Goal: Task Accomplishment & Management: Manage account settings

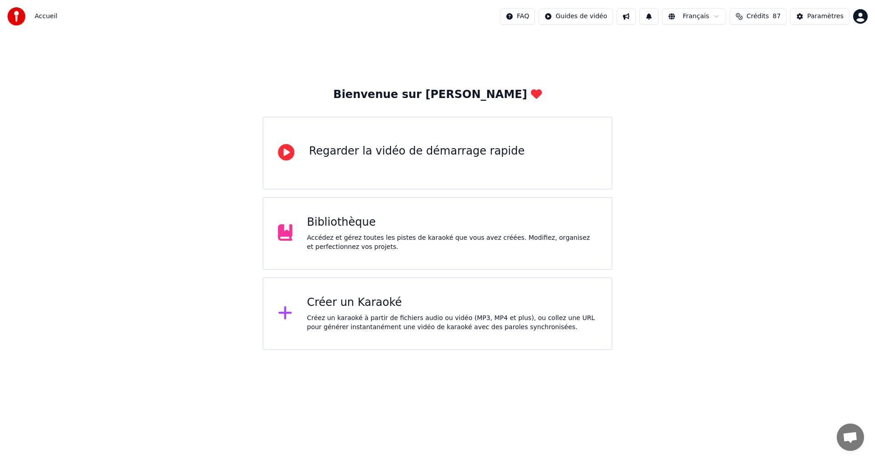
click at [388, 240] on div "Accédez et gérez toutes les pistes de karaoké que vous avez créées. Modifiez, o…" at bounding box center [452, 242] width 290 height 18
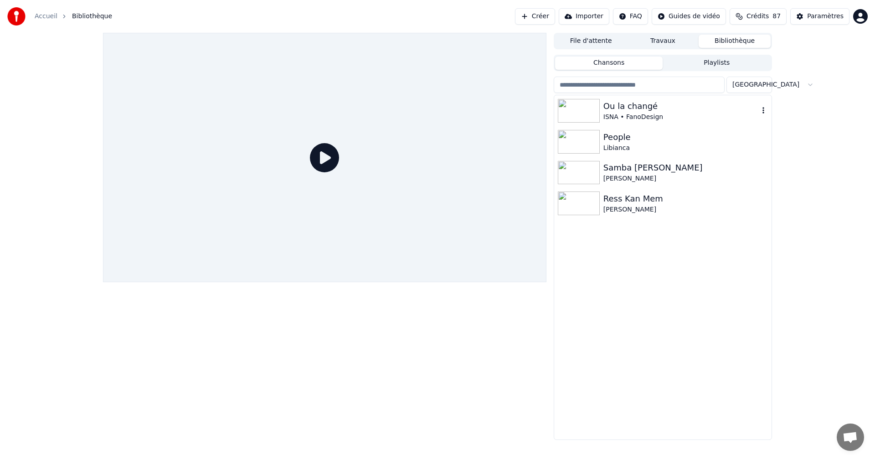
click at [638, 117] on div "ISNA • FanoDesign" at bounding box center [680, 117] width 155 height 9
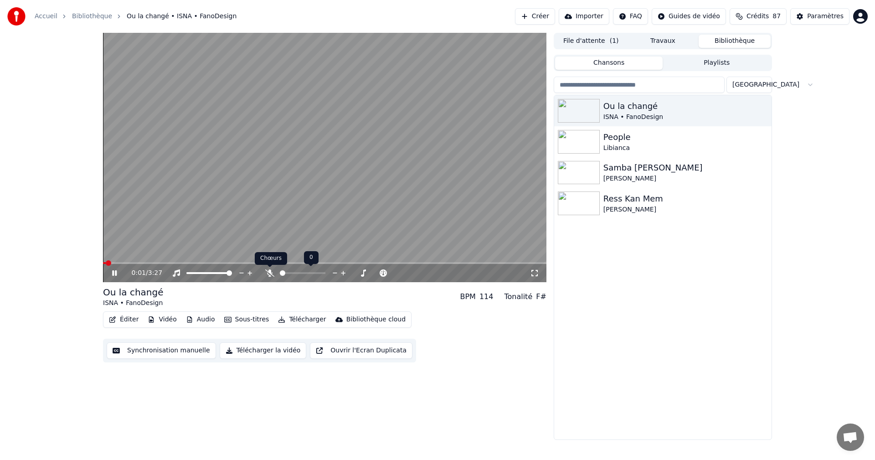
click at [270, 275] on icon at bounding box center [269, 272] width 9 height 7
click at [534, 275] on icon at bounding box center [534, 272] width 9 height 7
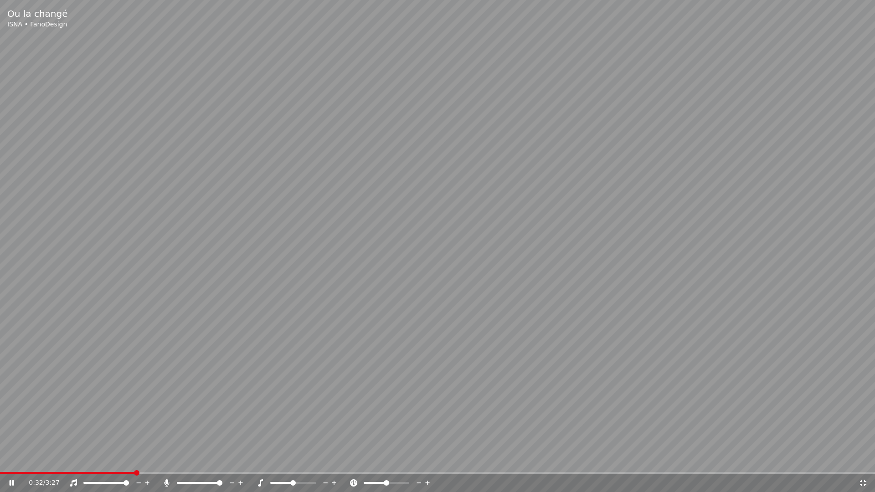
click at [88, 459] on video at bounding box center [437, 246] width 875 height 492
click at [88, 459] on div "0:32 / 3:27" at bounding box center [437, 483] width 875 height 18
click at [71, 459] on span at bounding box center [73, 472] width 5 height 5
click at [9, 459] on icon at bounding box center [17, 482] width 21 height 7
click at [11, 459] on icon at bounding box center [17, 482] width 21 height 7
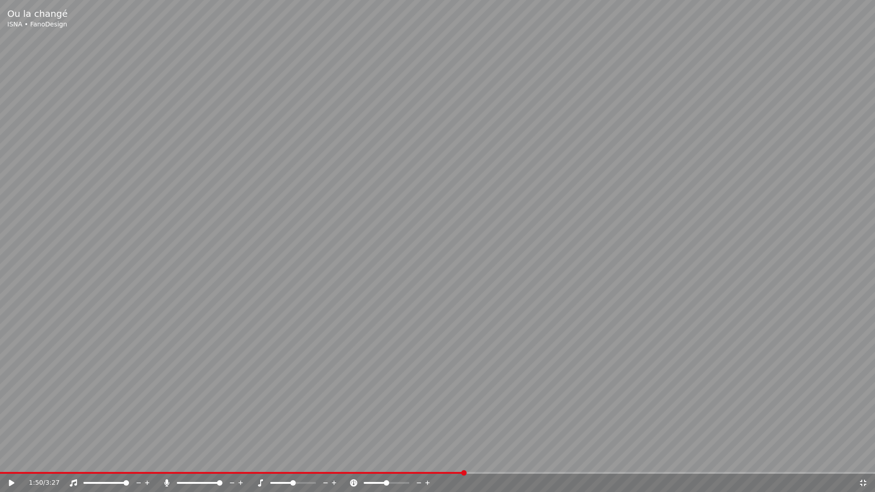
click at [461, 459] on span at bounding box center [463, 472] width 5 height 5
click at [13, 459] on icon at bounding box center [17, 482] width 21 height 7
click at [16, 459] on icon at bounding box center [17, 482] width 21 height 7
click at [453, 459] on span at bounding box center [454, 472] width 5 height 5
click at [14, 459] on icon at bounding box center [11, 483] width 5 height 6
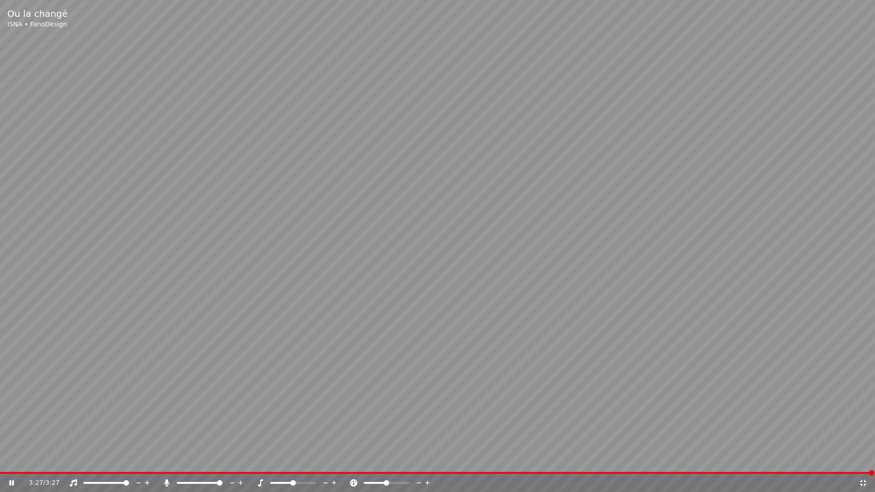
click at [860, 459] on icon at bounding box center [862, 482] width 9 height 7
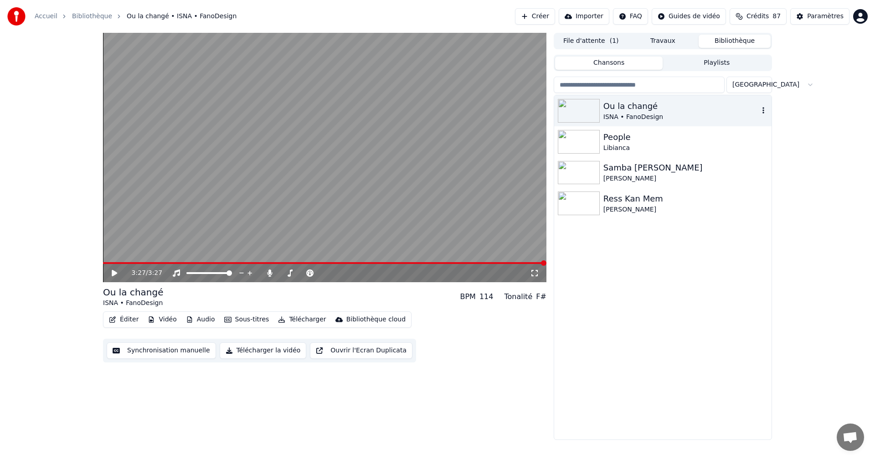
click at [655, 110] on div "Ou la changé" at bounding box center [680, 106] width 155 height 13
click at [292, 318] on button "Télécharger" at bounding box center [301, 319] width 55 height 13
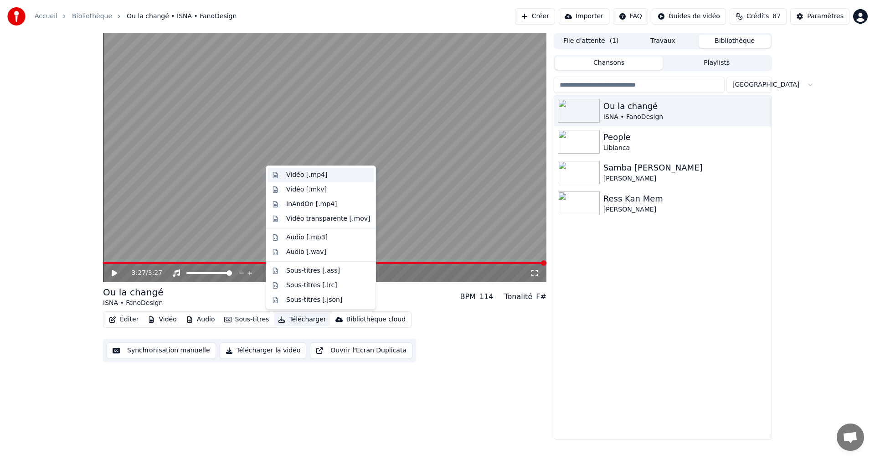
click at [314, 175] on div "Vidéo [.mp4]" at bounding box center [306, 174] width 41 height 9
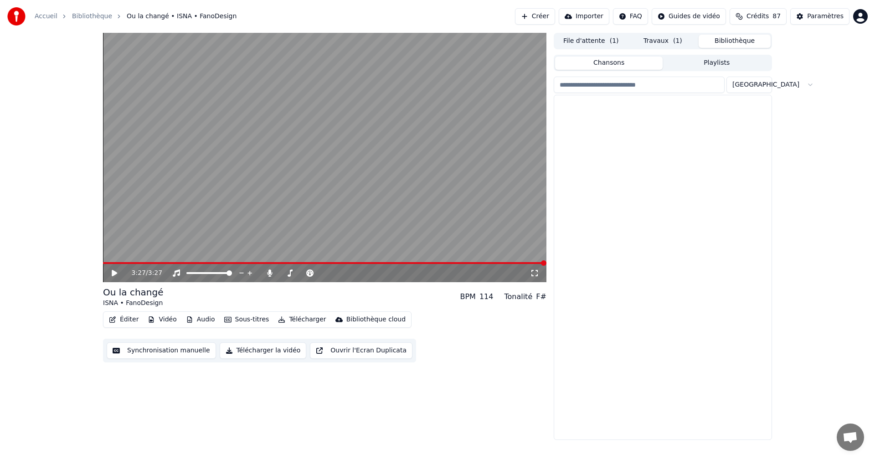
click at [716, 39] on button "Bibliothèque" at bounding box center [734, 41] width 72 height 13
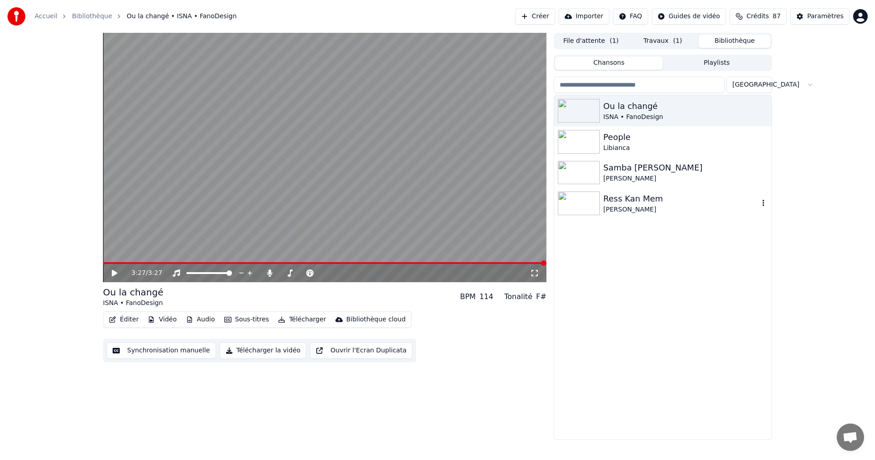
click at [647, 199] on div "Ress Kan Mem" at bounding box center [680, 198] width 155 height 13
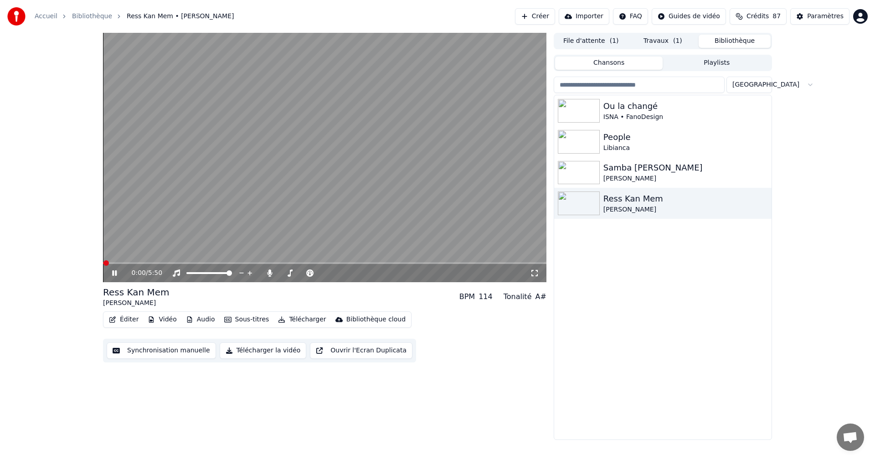
click at [114, 273] on icon at bounding box center [114, 272] width 5 height 5
click at [113, 269] on icon at bounding box center [120, 272] width 21 height 7
drag, startPoint x: 112, startPoint y: 272, endPoint x: 110, endPoint y: 277, distance: 4.9
click at [110, 277] on div "0:21 / 5:50" at bounding box center [325, 272] width 436 height 9
click at [114, 272] on icon at bounding box center [120, 272] width 21 height 7
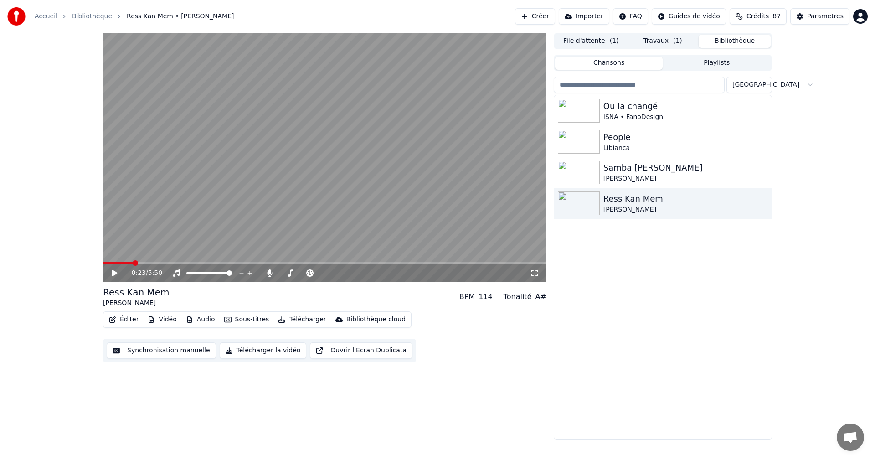
click at [534, 272] on icon at bounding box center [534, 272] width 9 height 7
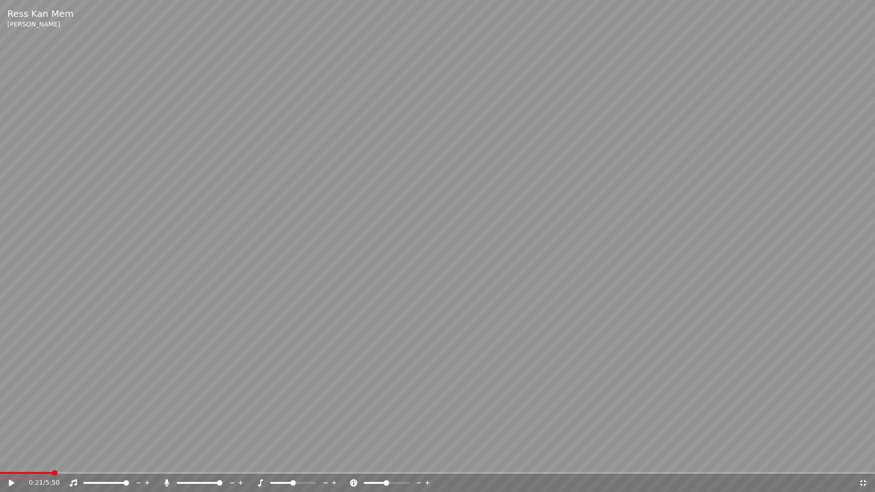
click at [52, 459] on span at bounding box center [54, 472] width 5 height 5
click at [10, 459] on icon at bounding box center [11, 483] width 5 height 6
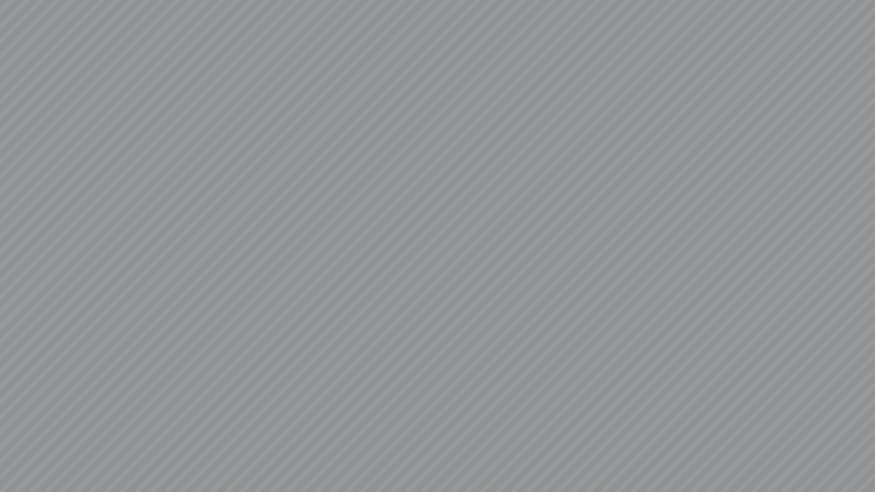
click at [10, 459] on video at bounding box center [437, 246] width 875 height 492
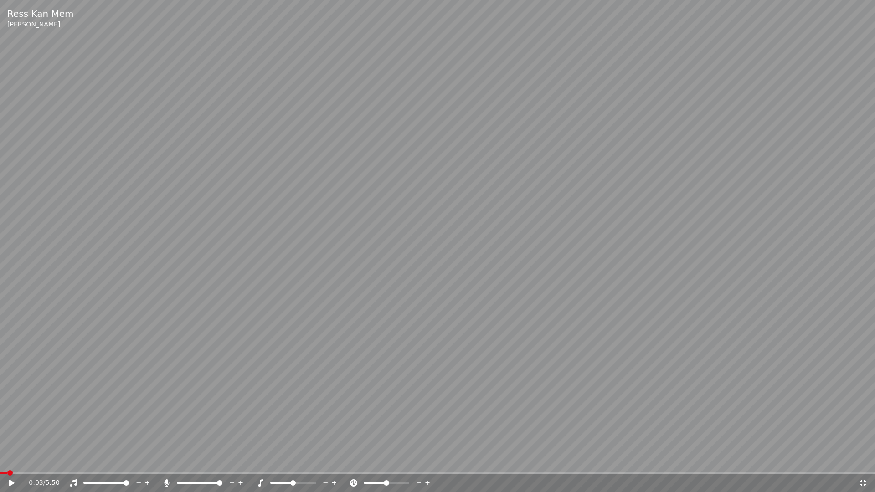
click at [7, 459] on span at bounding box center [9, 472] width 5 height 5
click at [10, 459] on icon at bounding box center [11, 483] width 5 height 6
click at [12, 459] on icon at bounding box center [12, 482] width 5 height 5
click at [12, 459] on icon at bounding box center [17, 482] width 21 height 7
click at [10, 459] on icon at bounding box center [12, 482] width 5 height 5
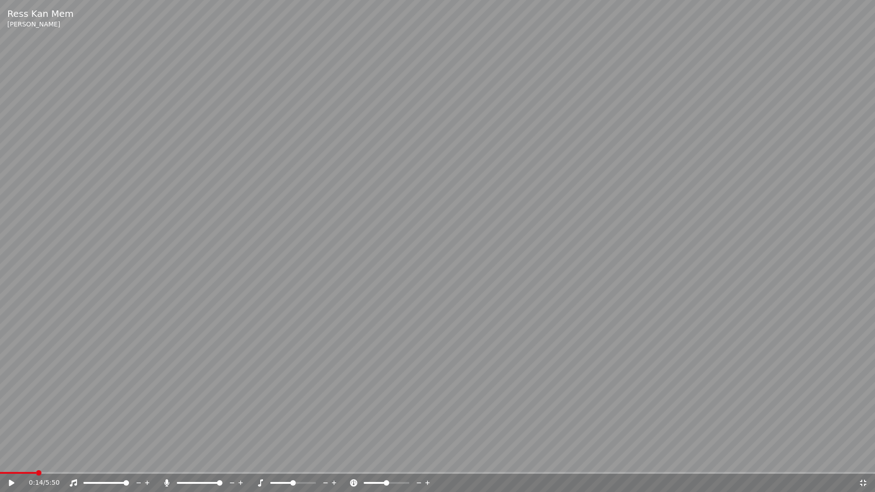
click at [12, 459] on icon at bounding box center [11, 483] width 5 height 6
click at [12, 459] on icon at bounding box center [17, 482] width 21 height 7
click at [12, 459] on icon at bounding box center [11, 483] width 5 height 6
click at [862, 459] on icon at bounding box center [862, 482] width 9 height 7
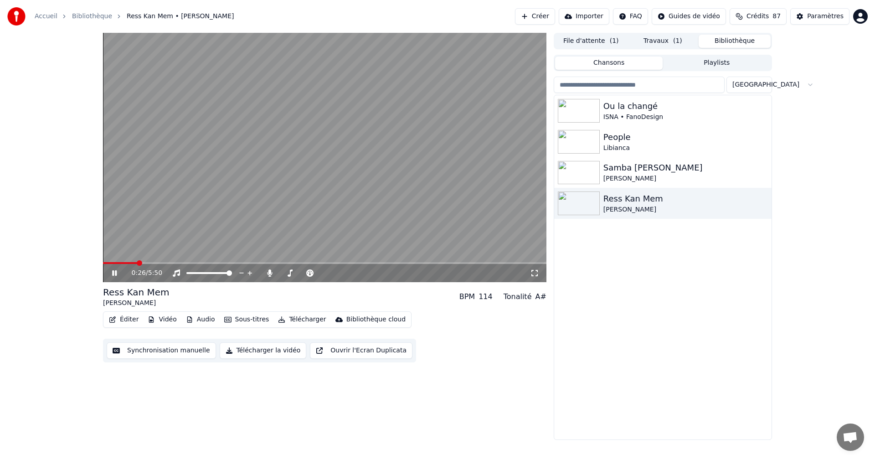
click at [113, 274] on icon at bounding box center [114, 272] width 5 height 5
click at [711, 40] on button "Bibliothèque" at bounding box center [734, 41] width 72 height 13
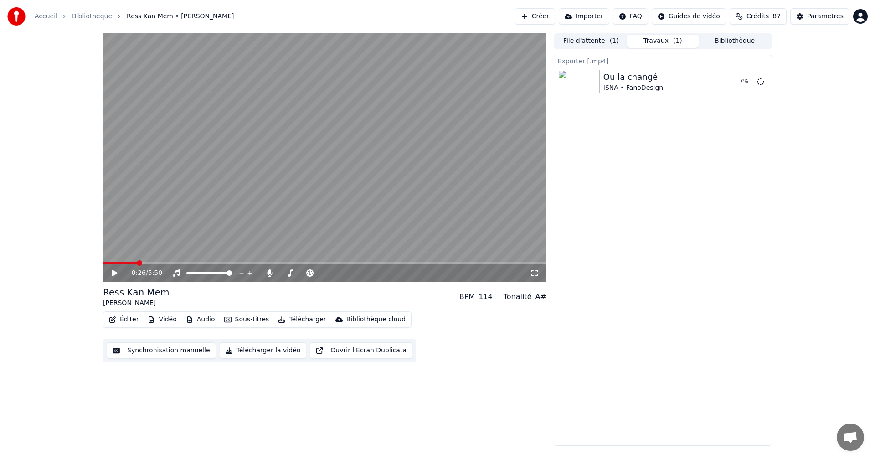
click at [670, 44] on button "Travaux ( 1 )" at bounding box center [663, 41] width 72 height 13
click at [737, 86] on button "Afficher" at bounding box center [733, 81] width 40 height 16
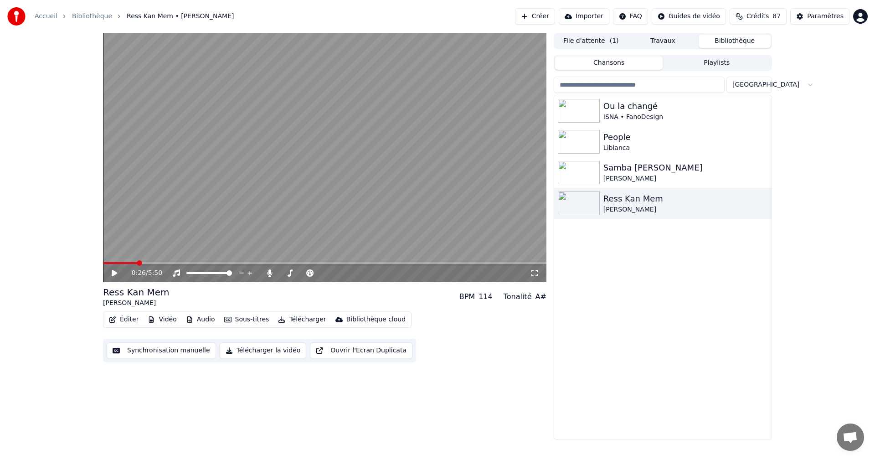
click at [736, 42] on button "Bibliothèque" at bounding box center [734, 41] width 72 height 13
click at [642, 193] on div "Ress Kan Mem" at bounding box center [680, 198] width 155 height 13
click at [647, 198] on div "Ress Kan Mem" at bounding box center [680, 198] width 155 height 13
click at [114, 271] on icon at bounding box center [120, 272] width 21 height 7
click at [114, 272] on icon at bounding box center [114, 272] width 5 height 5
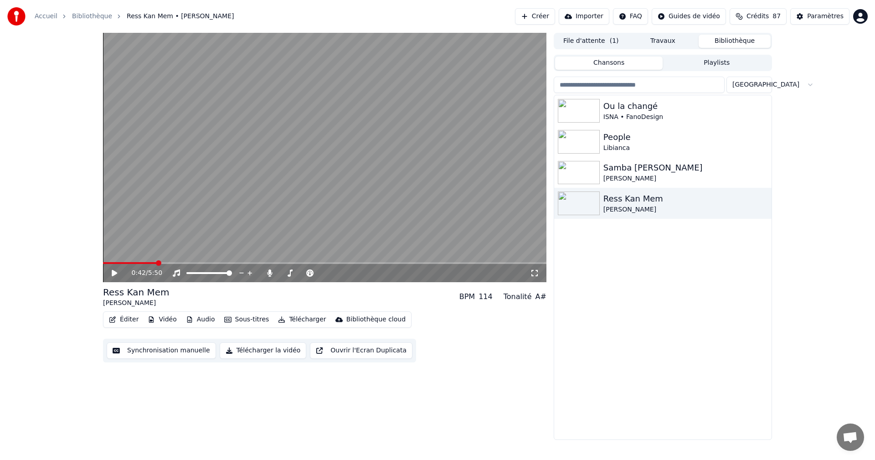
click at [114, 272] on icon at bounding box center [114, 273] width 5 height 6
click at [115, 272] on icon at bounding box center [114, 272] width 5 height 5
click at [107, 266] on span at bounding box center [109, 262] width 5 height 5
click at [114, 270] on icon at bounding box center [120, 272] width 21 height 7
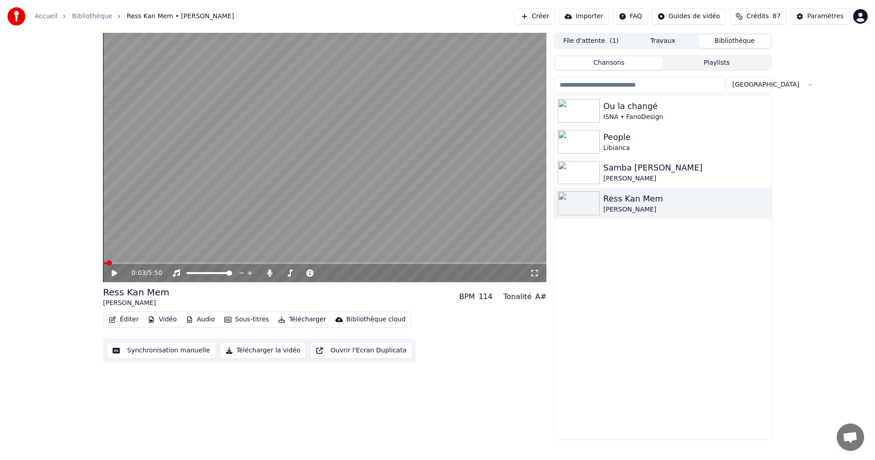
click at [114, 270] on icon at bounding box center [120, 272] width 21 height 7
click at [116, 272] on icon at bounding box center [114, 272] width 5 height 5
click at [116, 272] on icon at bounding box center [114, 273] width 5 height 6
click at [116, 272] on icon at bounding box center [114, 272] width 5 height 5
click at [817, 16] on div "Paramètres" at bounding box center [825, 16] width 36 height 9
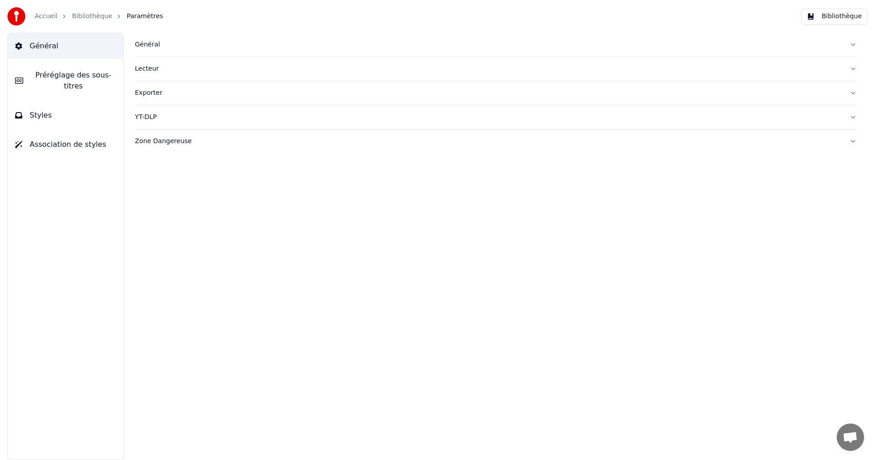
click at [92, 110] on button "Styles" at bounding box center [66, 116] width 116 height 26
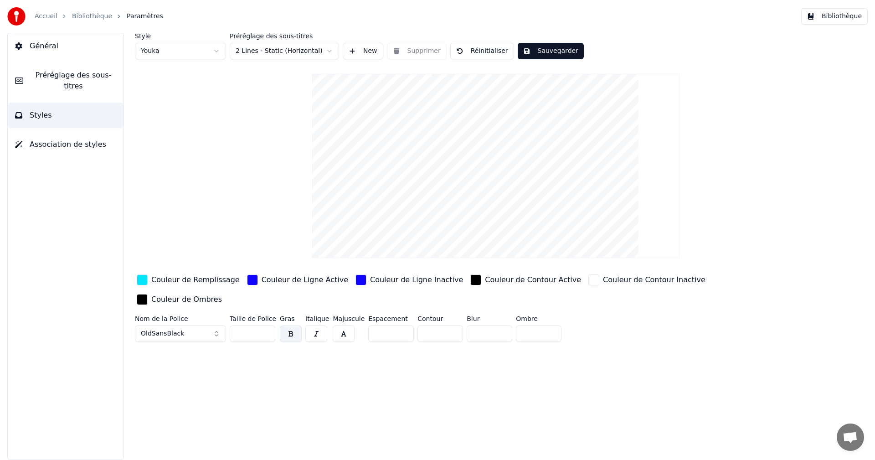
click at [267, 325] on input "**" at bounding box center [253, 333] width 46 height 16
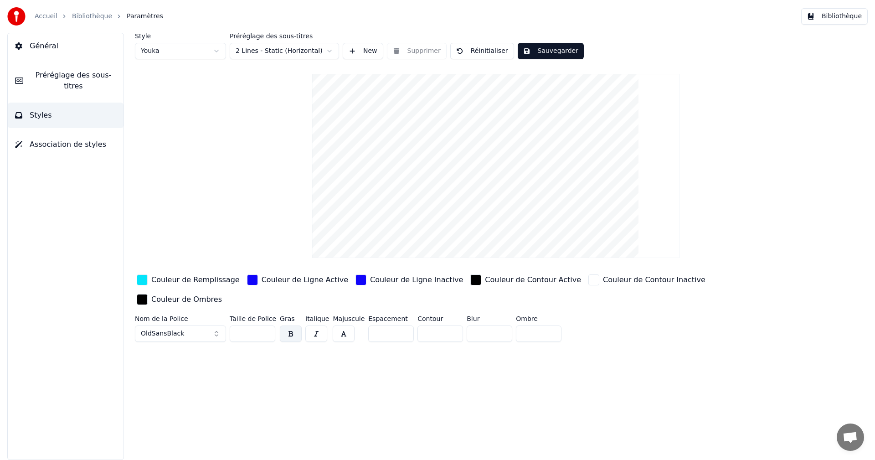
click at [267, 325] on input "**" at bounding box center [253, 333] width 46 height 16
type input "**"
click at [267, 325] on input "**" at bounding box center [253, 333] width 46 height 16
click at [548, 51] on button "Sauvegarder" at bounding box center [551, 51] width 66 height 16
click at [827, 16] on button "Bibliothèque" at bounding box center [834, 16] width 67 height 16
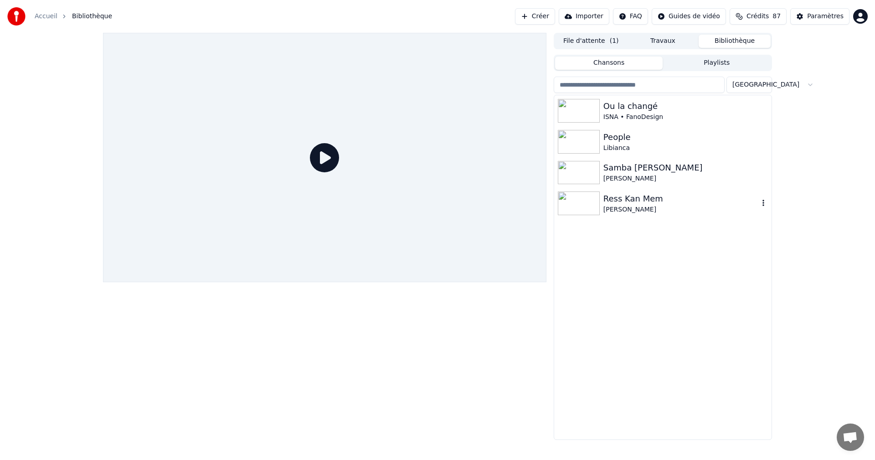
click at [590, 200] on img at bounding box center [579, 203] width 42 height 24
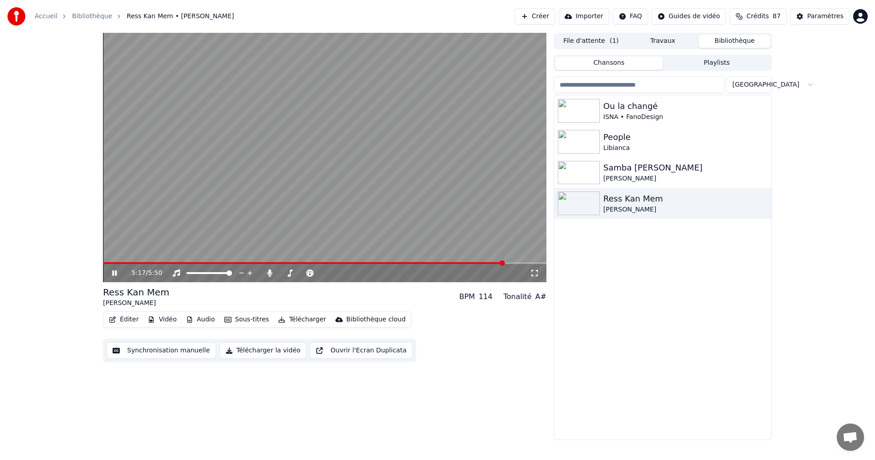
click at [821, 13] on div "Paramètres" at bounding box center [825, 16] width 36 height 9
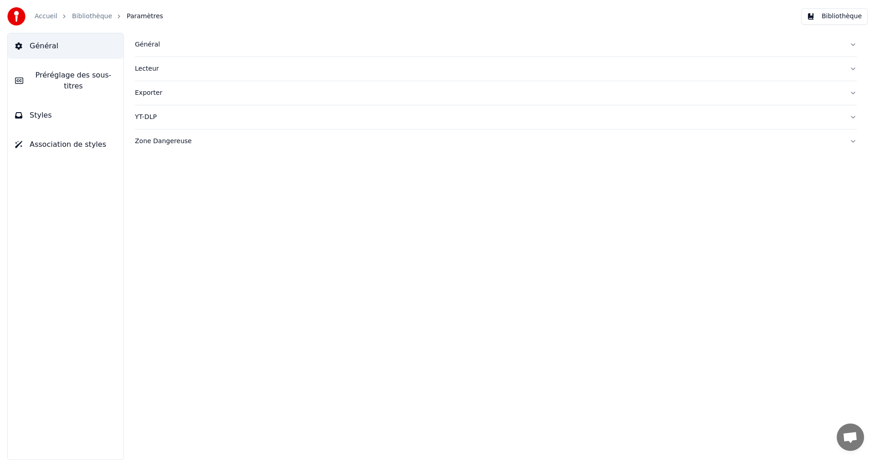
click at [75, 110] on button "Styles" at bounding box center [66, 116] width 116 height 26
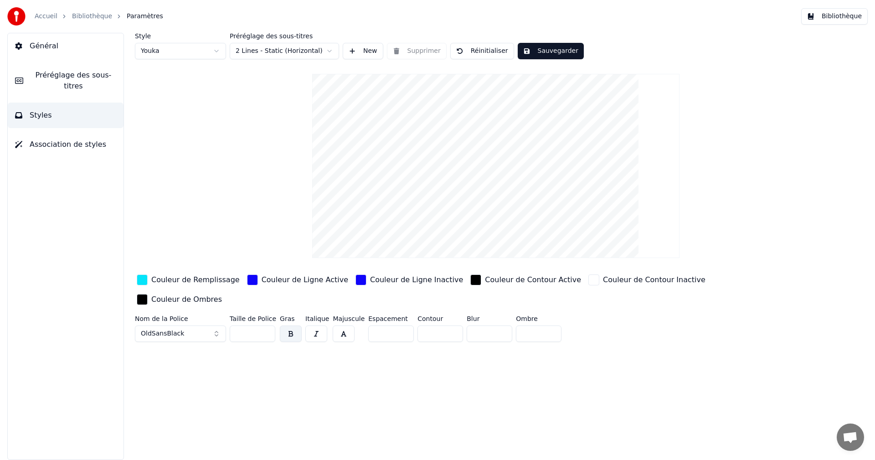
click at [175, 281] on div "Couleur de Remplissage" at bounding box center [195, 279] width 88 height 11
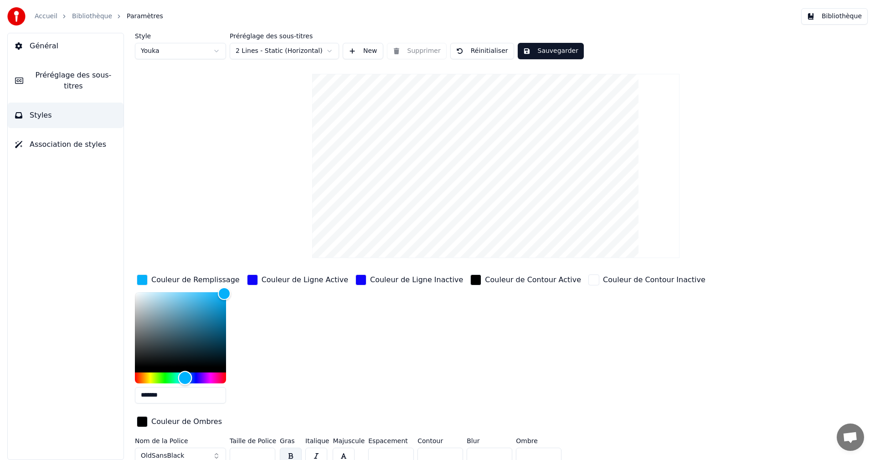
type input "*******"
click at [185, 374] on div "Hue" at bounding box center [186, 377] width 14 height 14
click at [531, 51] on button "Sauvegarder" at bounding box center [551, 51] width 66 height 16
click at [852, 19] on button "Bibliothèque" at bounding box center [834, 16] width 67 height 16
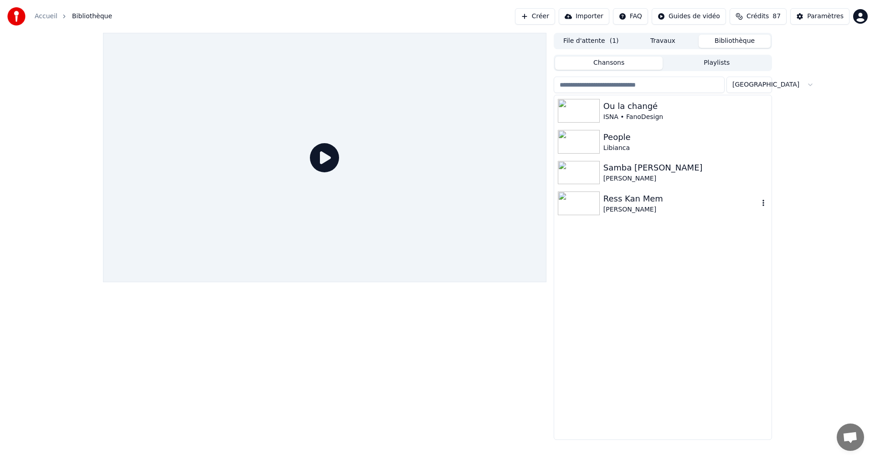
click at [622, 202] on div "Ress Kan Mem" at bounding box center [680, 198] width 155 height 13
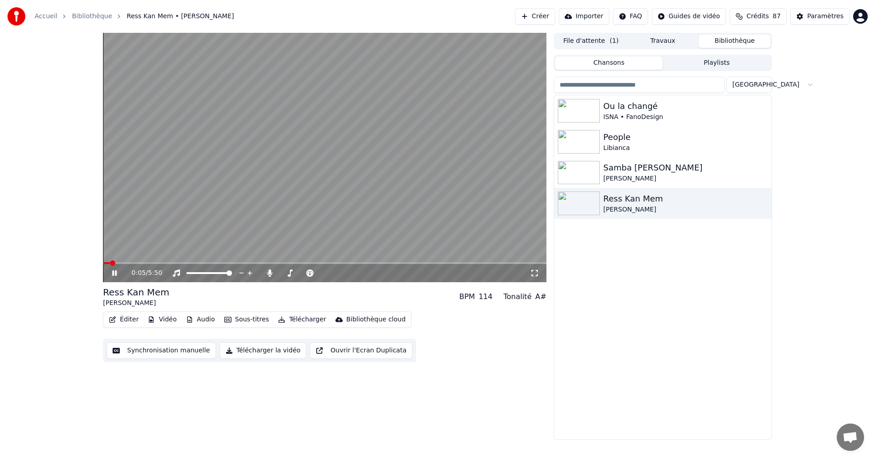
click at [114, 272] on icon at bounding box center [120, 272] width 21 height 7
click at [535, 273] on icon at bounding box center [534, 272] width 9 height 7
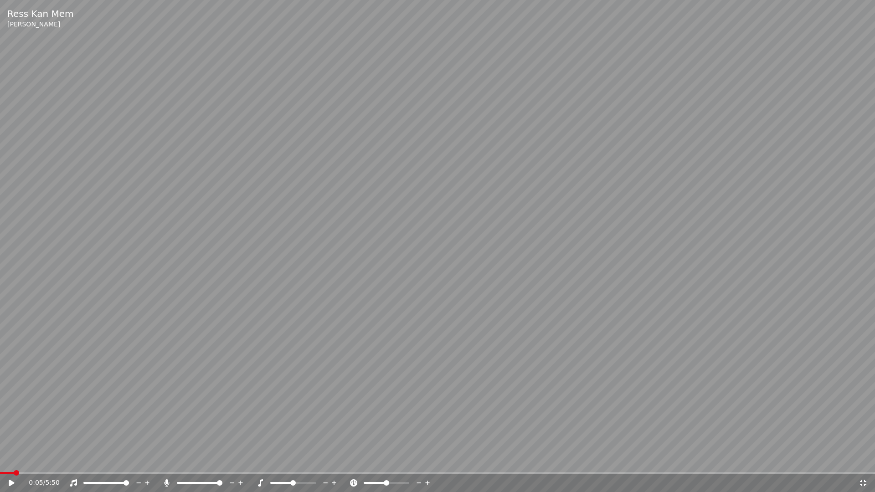
click at [12, 459] on icon at bounding box center [17, 482] width 21 height 7
click at [863, 459] on icon at bounding box center [862, 482] width 9 height 7
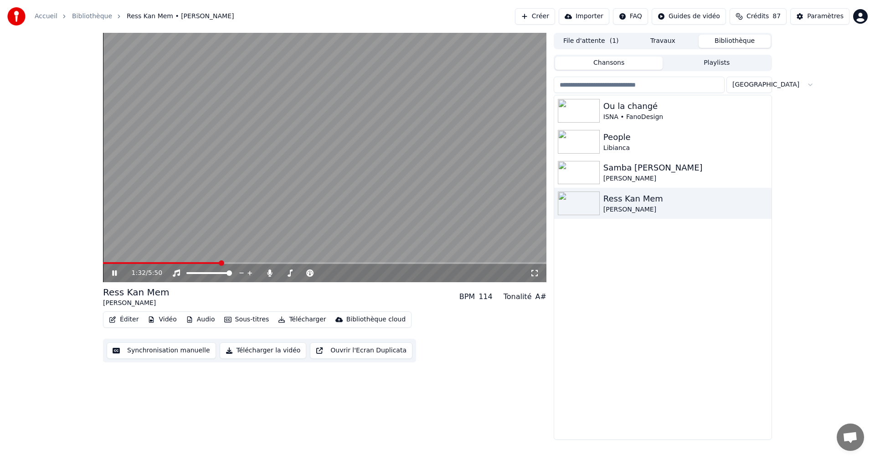
click at [115, 275] on icon at bounding box center [120, 272] width 21 height 7
click at [818, 18] on div "Paramètres" at bounding box center [825, 16] width 36 height 9
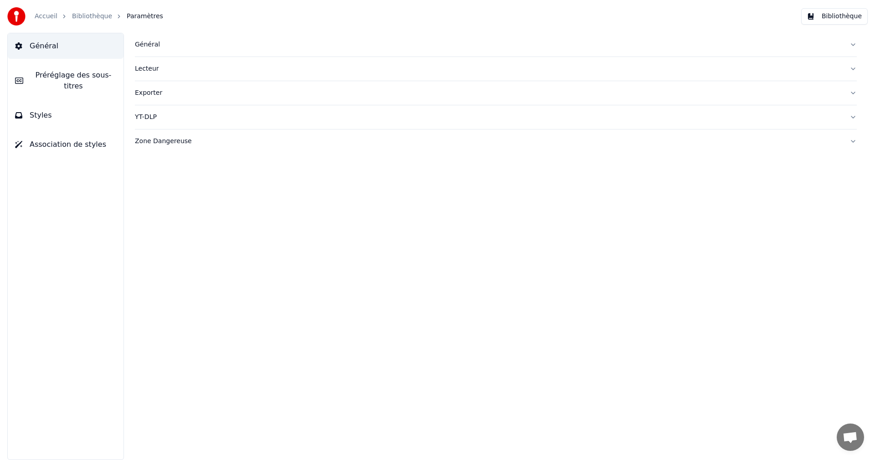
click at [82, 104] on button "Styles" at bounding box center [66, 116] width 116 height 26
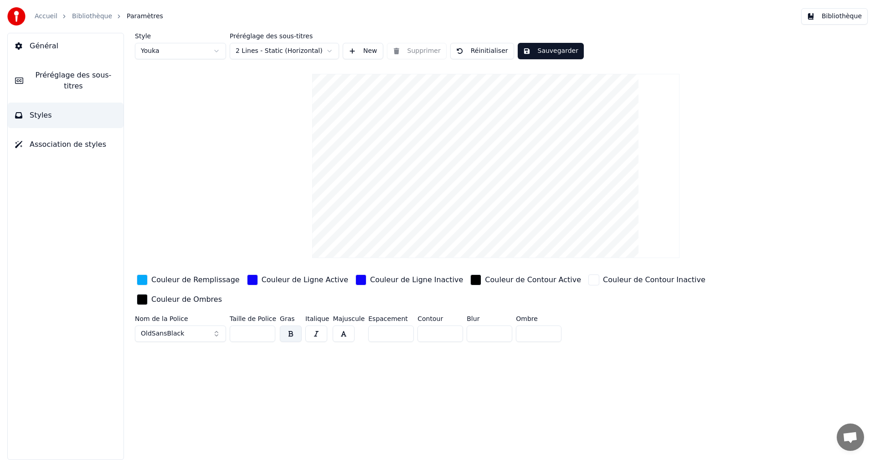
click at [206, 279] on div "Couleur de Remplissage" at bounding box center [195, 279] width 88 height 11
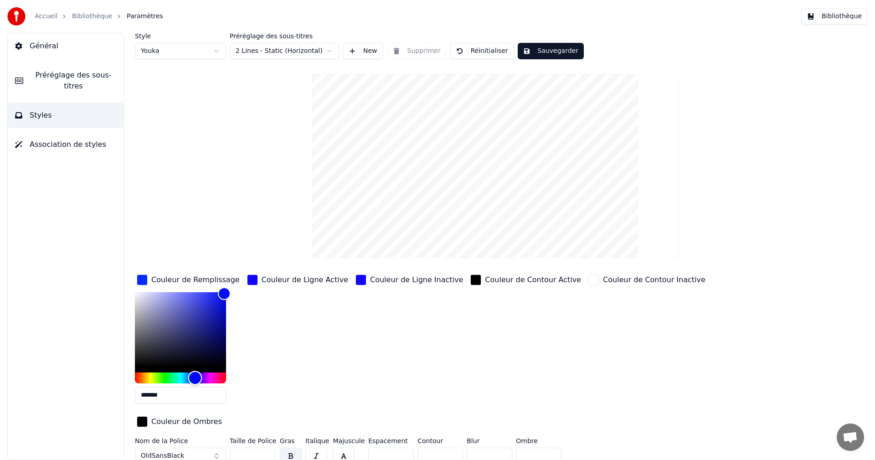
type input "*******"
drag, startPoint x: 189, startPoint y: 379, endPoint x: 196, endPoint y: 380, distance: 7.3
click at [196, 380] on div "Hue" at bounding box center [196, 377] width 14 height 14
click at [549, 56] on button "Sauvegarder" at bounding box center [551, 51] width 66 height 16
click at [854, 19] on button "Bibliothèque" at bounding box center [834, 16] width 67 height 16
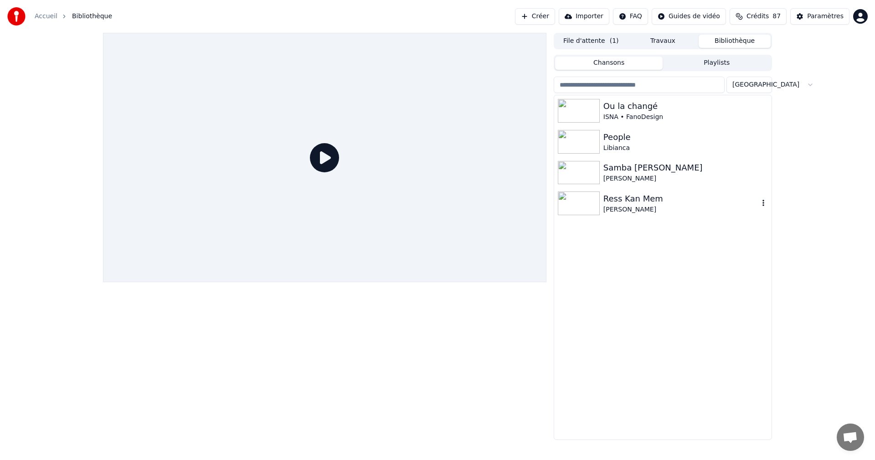
click at [637, 200] on div "Ress Kan Mem" at bounding box center [680, 198] width 155 height 13
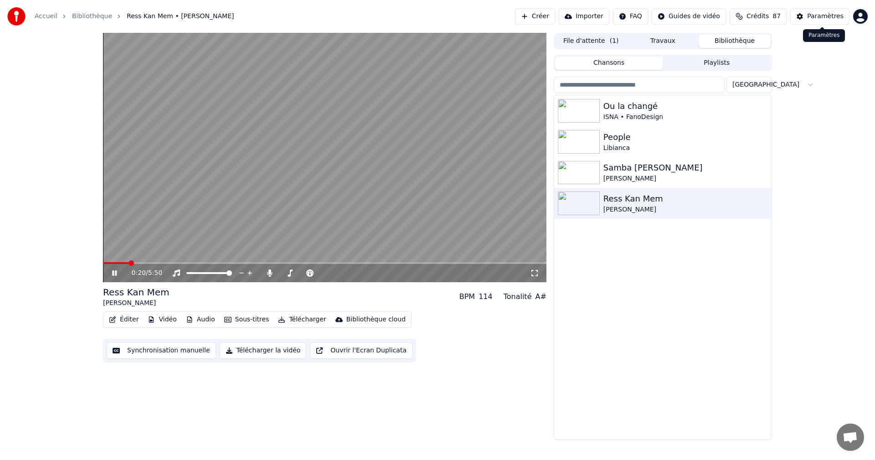
click at [833, 19] on div "Paramètres" at bounding box center [825, 16] width 36 height 9
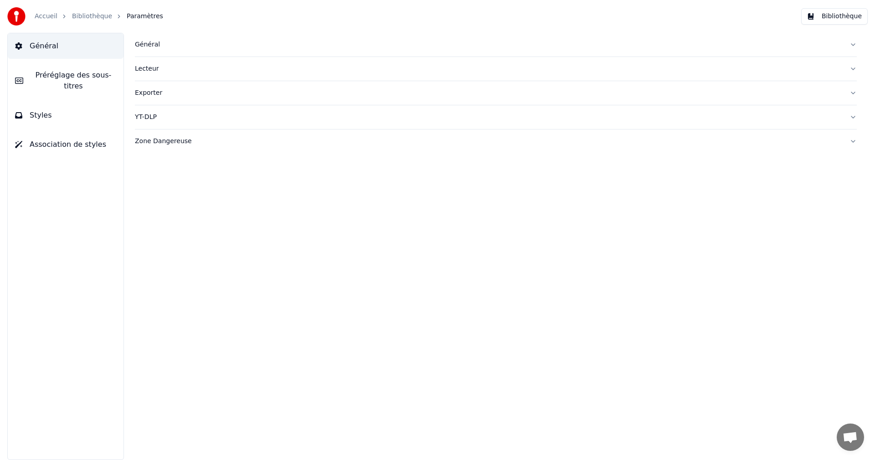
click at [44, 110] on span "Styles" at bounding box center [41, 115] width 22 height 11
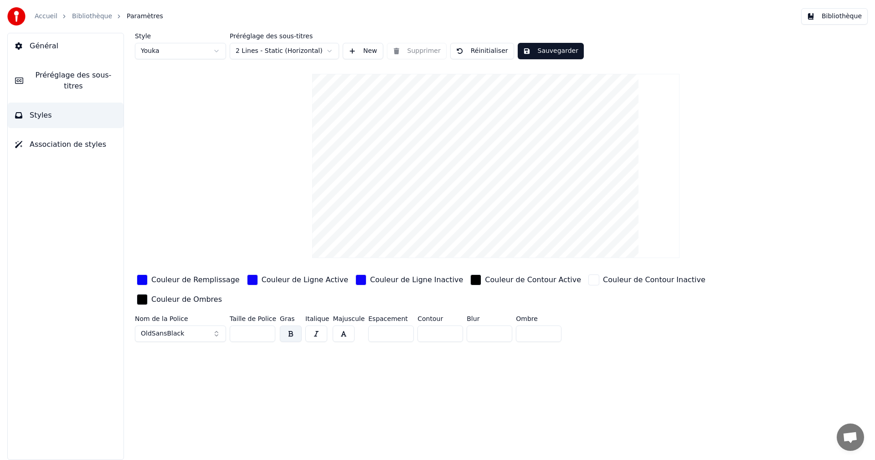
click at [197, 280] on div "Couleur de Remplissage" at bounding box center [195, 279] width 88 height 11
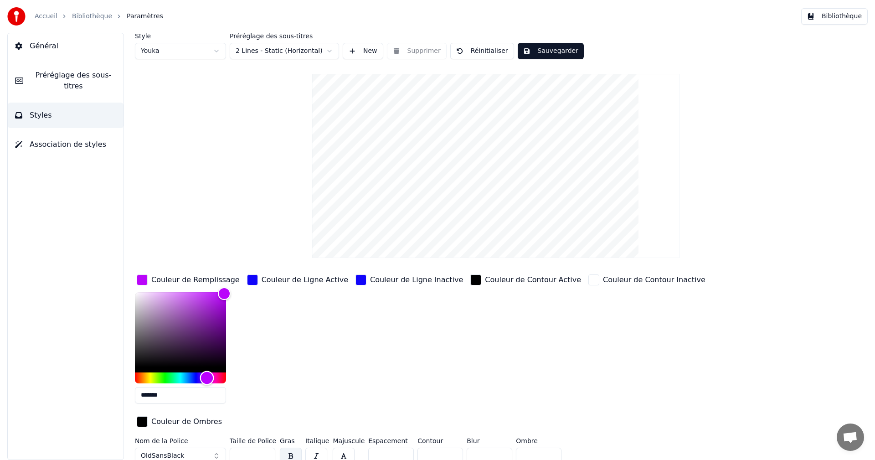
drag, startPoint x: 193, startPoint y: 377, endPoint x: 238, endPoint y: 340, distance: 58.0
click at [206, 377] on div "Hue" at bounding box center [207, 377] width 14 height 14
type input "*******"
click at [552, 47] on button "Sauvegarder" at bounding box center [551, 51] width 66 height 16
click at [851, 20] on button "Bibliothèque" at bounding box center [834, 16] width 67 height 16
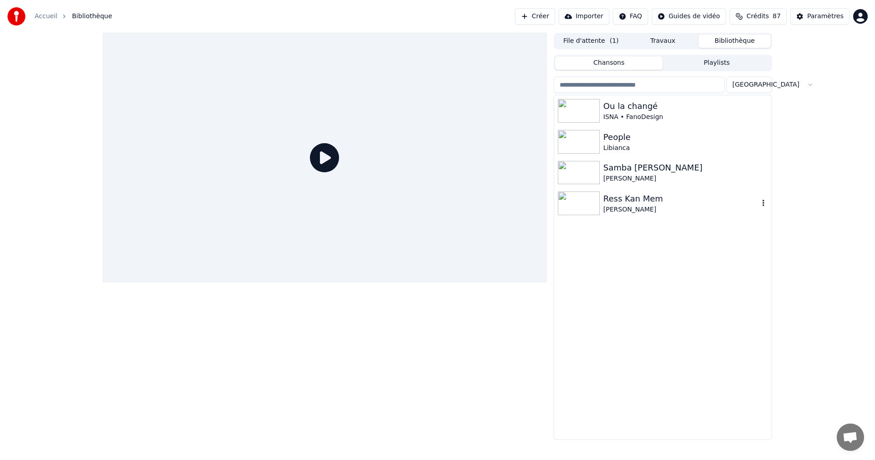
click at [646, 200] on div "Ress Kan Mem" at bounding box center [680, 198] width 155 height 13
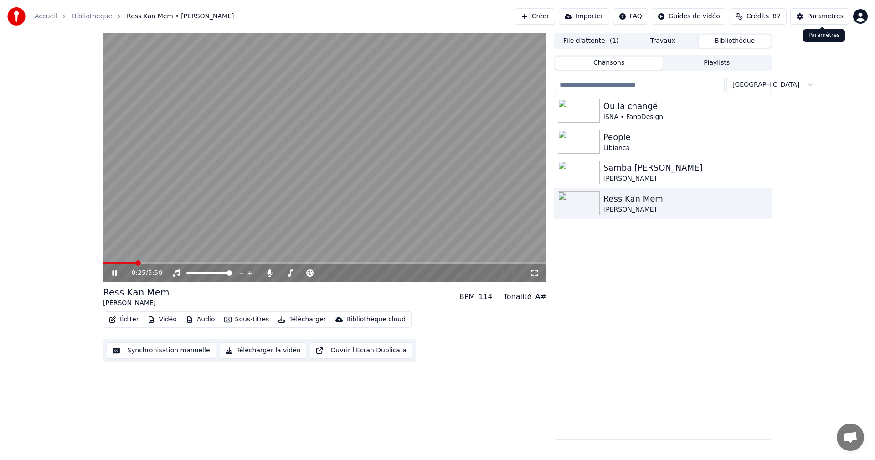
click at [835, 15] on div "Paramètres" at bounding box center [825, 16] width 36 height 9
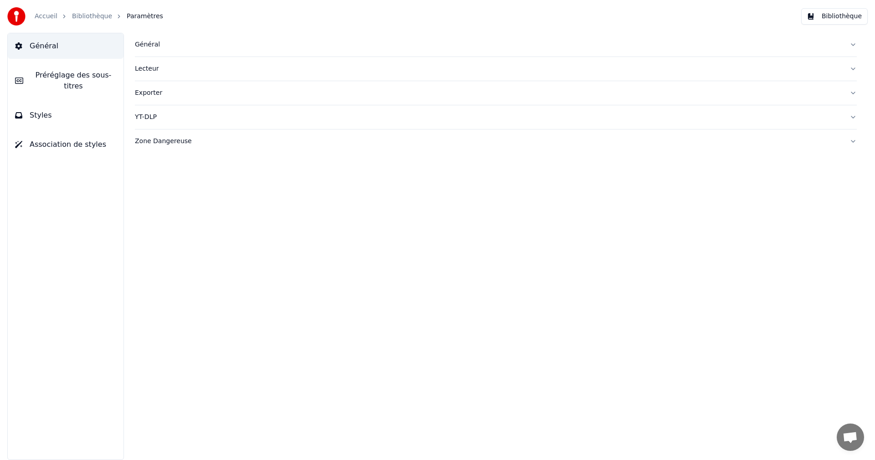
click at [68, 105] on button "Styles" at bounding box center [66, 116] width 116 height 26
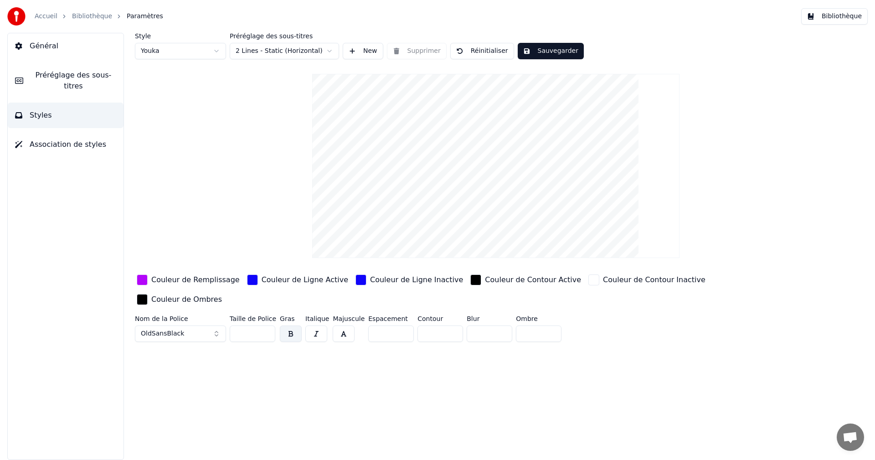
click at [201, 281] on div "Couleur de Remplissage" at bounding box center [195, 279] width 88 height 11
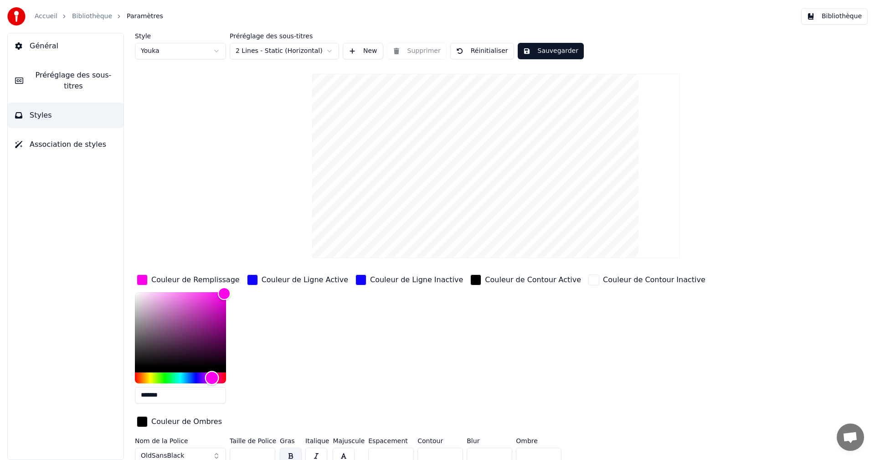
type input "*******"
click at [210, 379] on div "Hue" at bounding box center [210, 377] width 14 height 14
drag, startPoint x: 544, startPoint y: 50, endPoint x: 648, endPoint y: 54, distance: 104.9
click at [548, 53] on button "Sauvegarder" at bounding box center [551, 51] width 66 height 16
click at [844, 18] on button "Bibliothèque" at bounding box center [834, 16] width 67 height 16
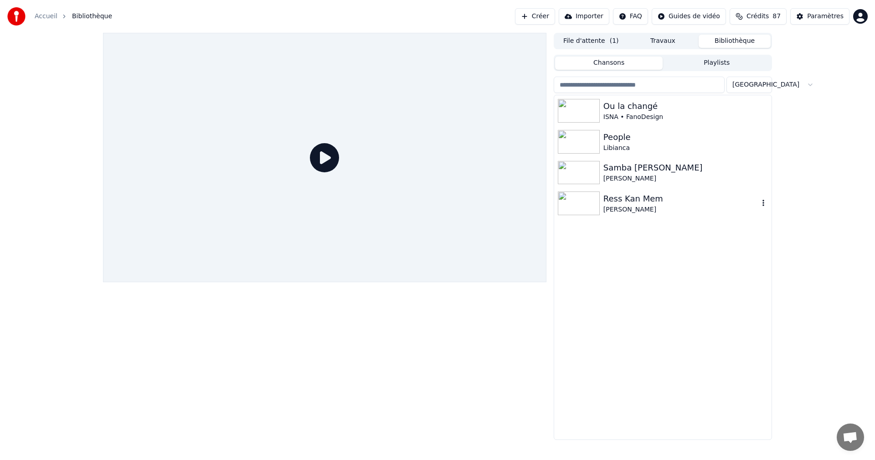
click at [623, 200] on div "Ress Kan Mem" at bounding box center [680, 198] width 155 height 13
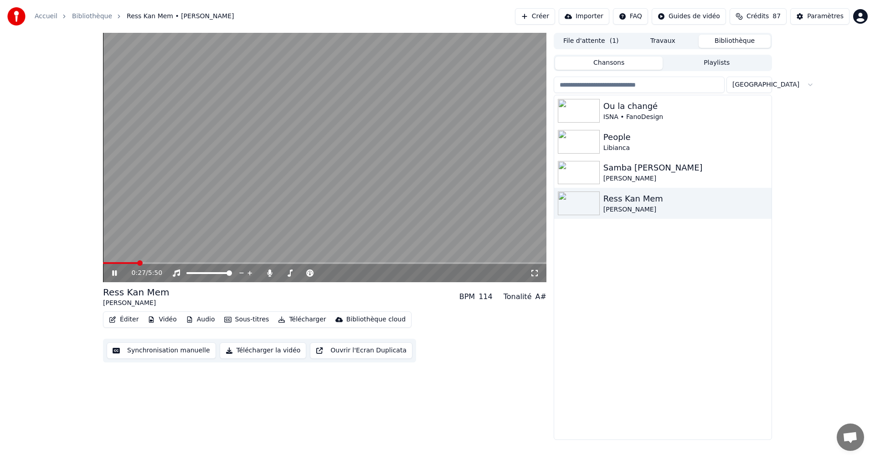
click at [114, 271] on icon at bounding box center [120, 272] width 21 height 7
click at [537, 273] on icon at bounding box center [534, 272] width 9 height 7
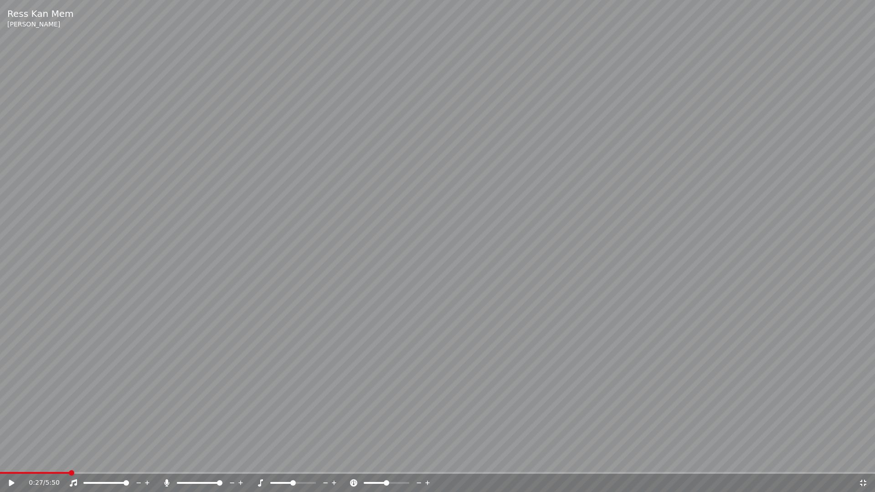
click at [10, 459] on icon at bounding box center [11, 483] width 5 height 6
click at [860, 459] on icon at bounding box center [863, 483] width 6 height 6
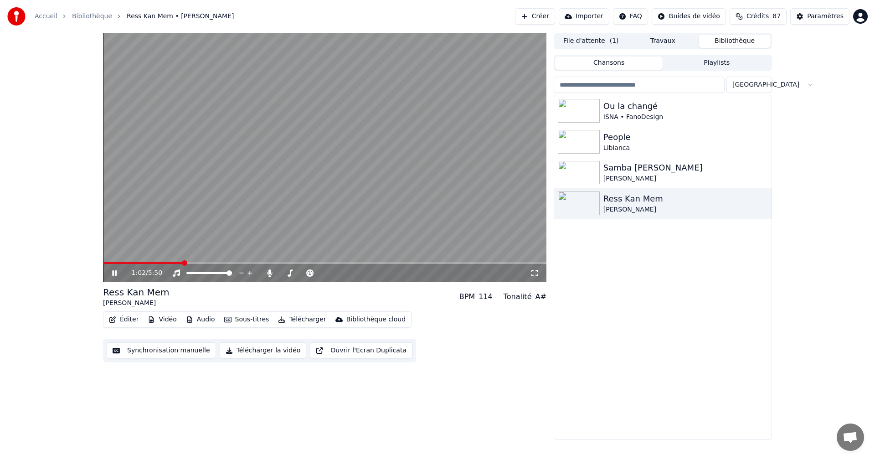
click at [114, 274] on icon at bounding box center [114, 272] width 5 height 5
click at [821, 19] on div "Paramètres" at bounding box center [825, 16] width 36 height 9
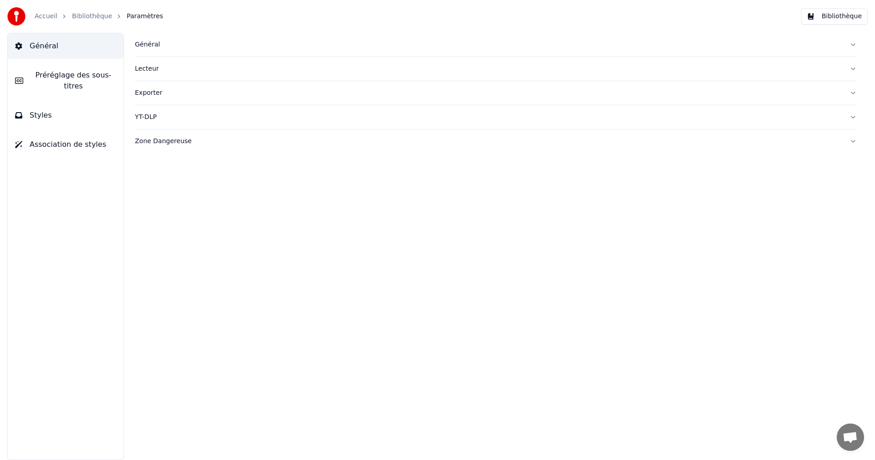
click at [88, 116] on button "Styles" at bounding box center [66, 116] width 116 height 26
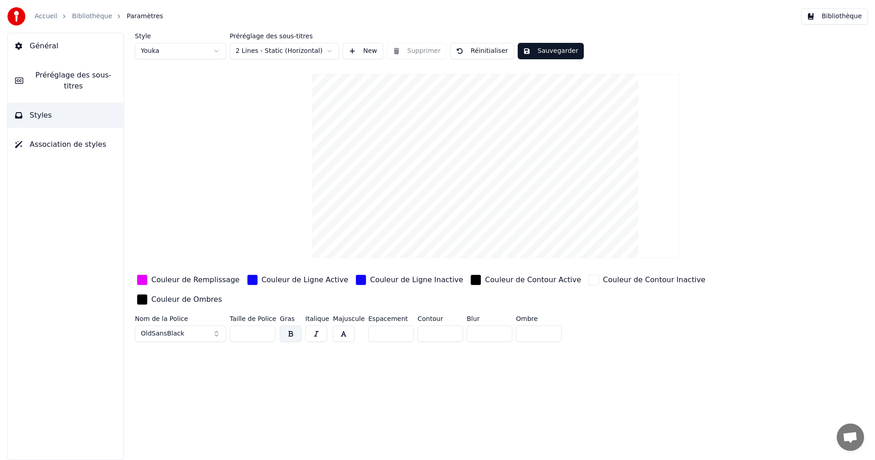
click at [182, 281] on div "Couleur de Remplissage" at bounding box center [195, 279] width 88 height 11
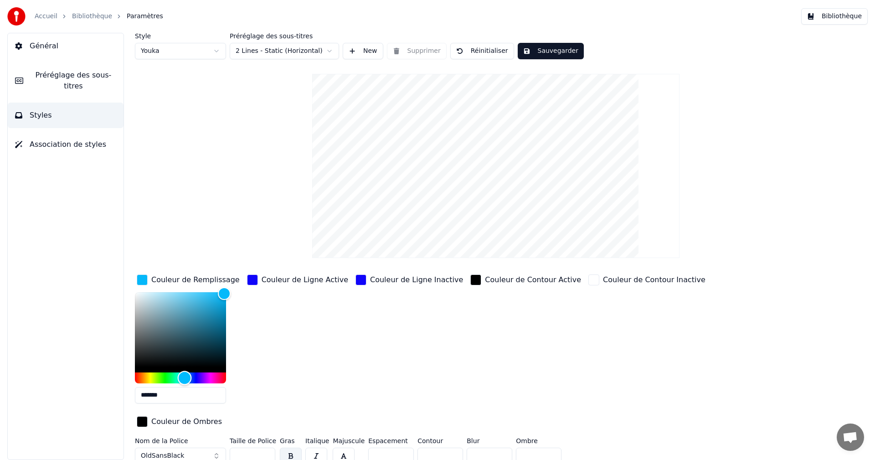
type input "*******"
drag, startPoint x: 212, startPoint y: 379, endPoint x: 183, endPoint y: 379, distance: 29.2
click at [183, 379] on div "Hue" at bounding box center [183, 377] width 14 height 14
click at [560, 50] on button "Sauvegarder" at bounding box center [551, 51] width 66 height 16
click at [837, 15] on button "Bibliothèque" at bounding box center [834, 16] width 67 height 16
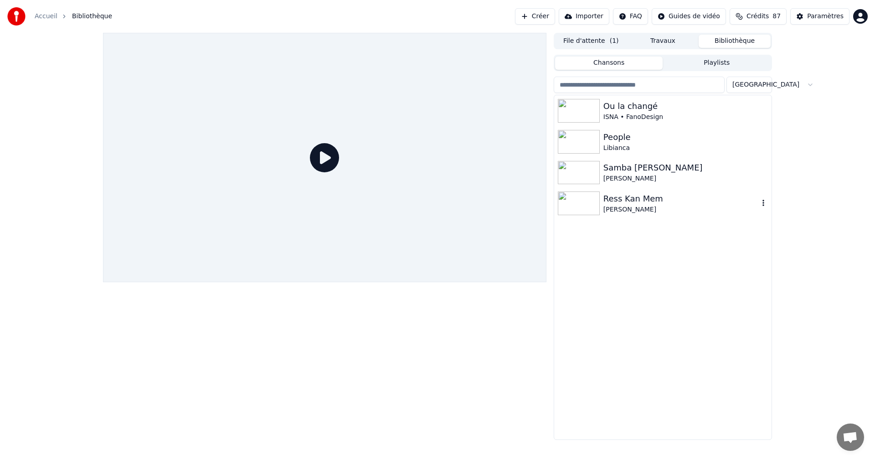
click at [610, 203] on div "Ress Kan Mem" at bounding box center [680, 198] width 155 height 13
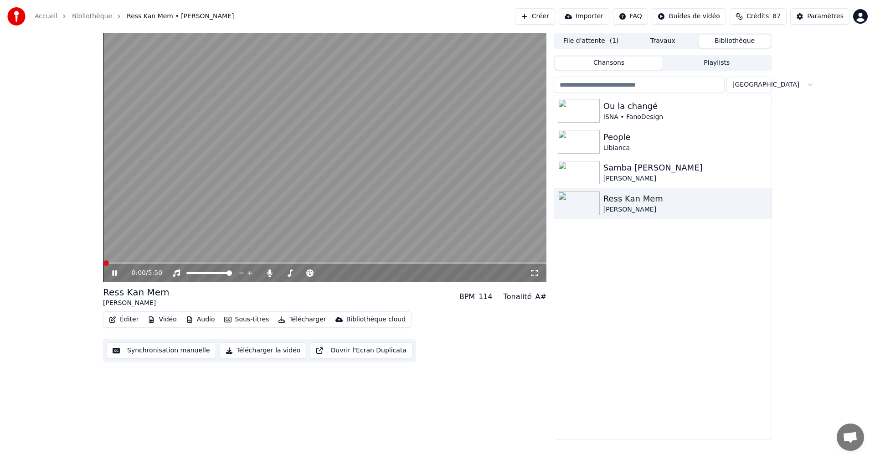
click at [115, 273] on icon at bounding box center [120, 272] width 21 height 7
click at [536, 272] on icon at bounding box center [534, 272] width 9 height 7
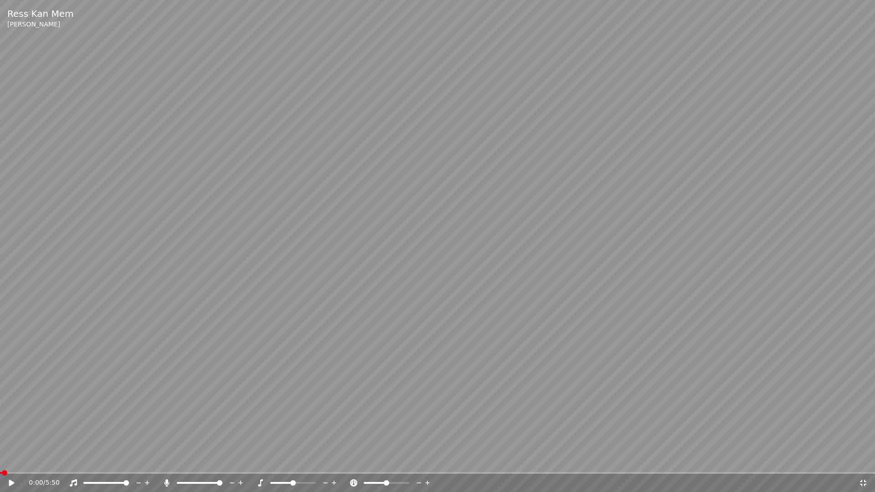
click at [12, 459] on icon at bounding box center [17, 482] width 21 height 7
click at [864, 459] on icon at bounding box center [863, 483] width 6 height 6
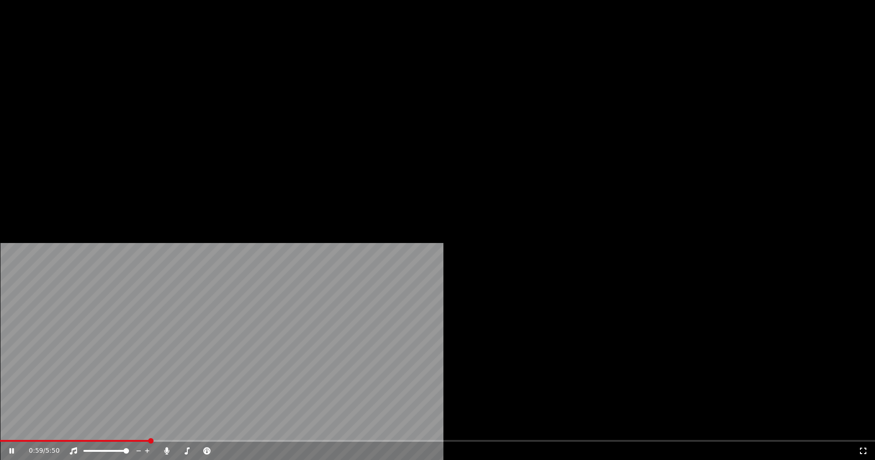
click at [121, 77] on button "Éditer" at bounding box center [123, 70] width 37 height 13
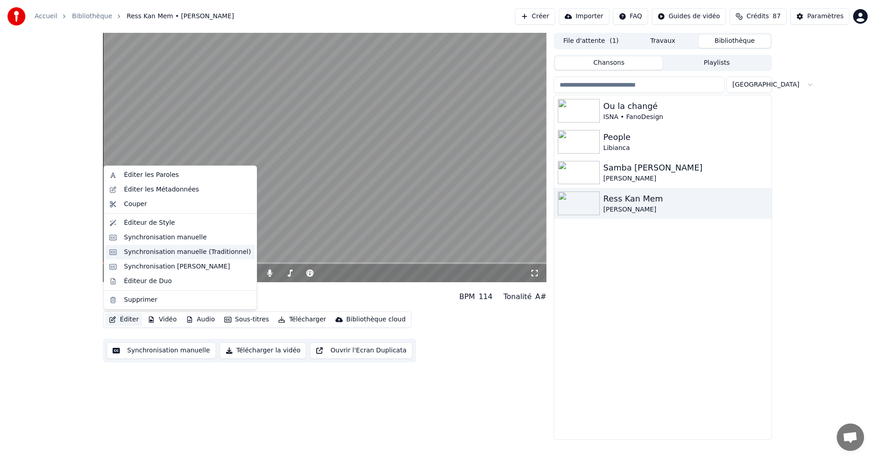
click at [166, 252] on div "Synchronisation manuelle (Traditionnel)" at bounding box center [187, 251] width 127 height 9
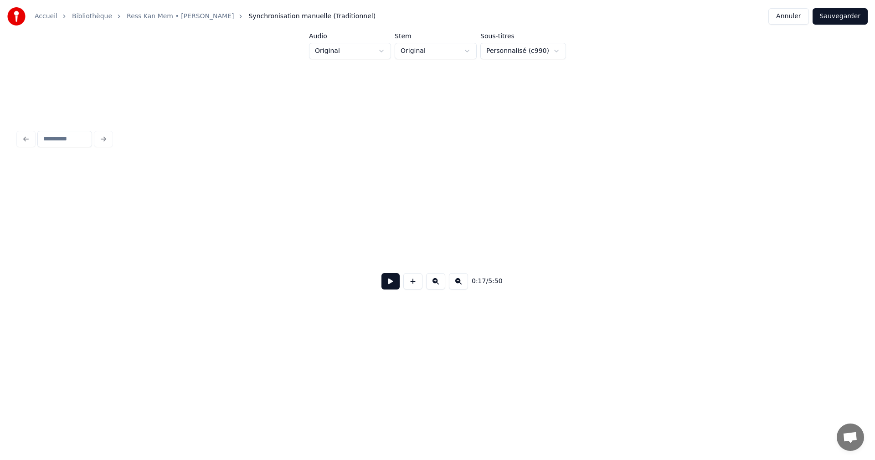
click at [390, 285] on button at bounding box center [390, 281] width 18 height 16
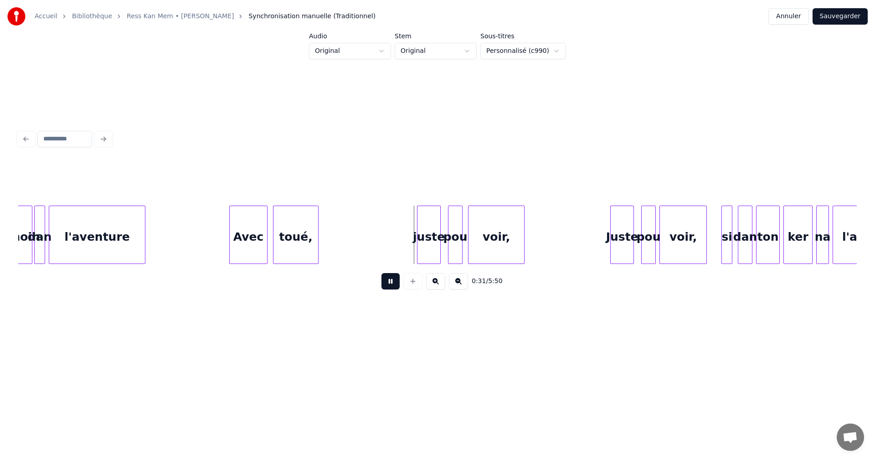
click at [390, 285] on button at bounding box center [390, 281] width 18 height 16
click at [431, 236] on div "juste" at bounding box center [428, 237] width 23 height 62
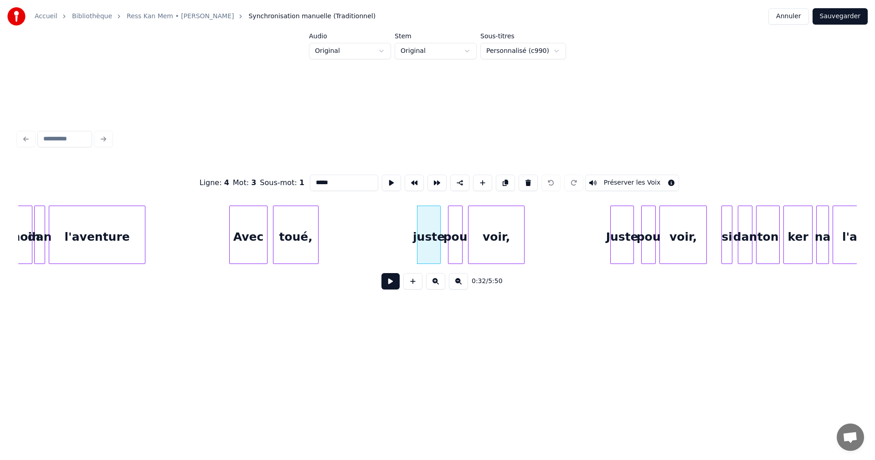
click at [315, 180] on input "*****" at bounding box center [344, 183] width 68 height 16
click at [619, 227] on div "Juste" at bounding box center [622, 237] width 23 height 62
click at [616, 223] on div "Juste" at bounding box center [622, 237] width 23 height 62
type input "*****"
click at [387, 285] on button at bounding box center [390, 281] width 18 height 16
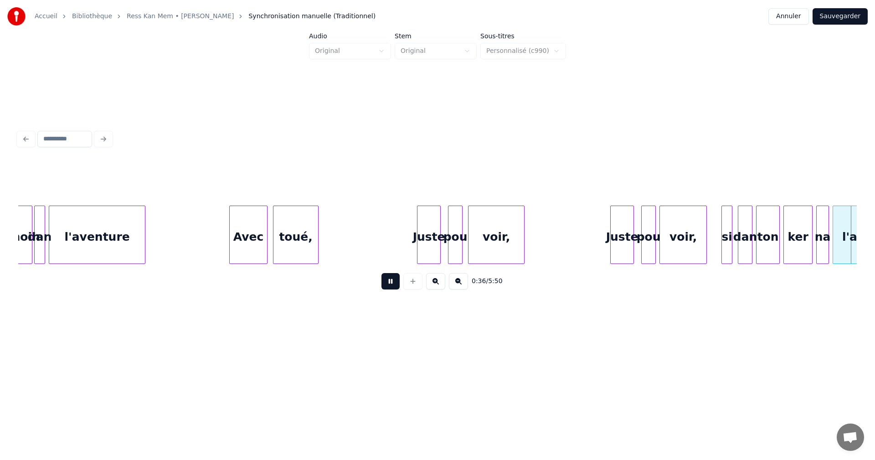
scroll to position [0, 3357]
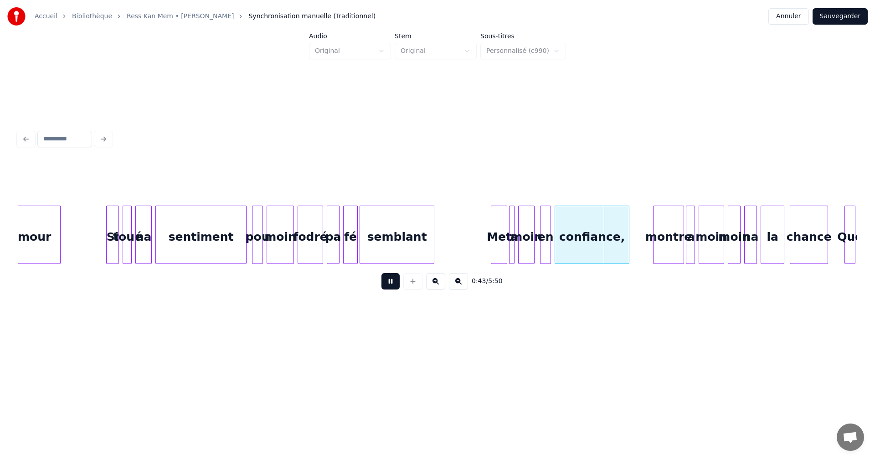
click at [390, 286] on button at bounding box center [390, 281] width 18 height 16
click at [676, 251] on div "montre" at bounding box center [668, 237] width 30 height 62
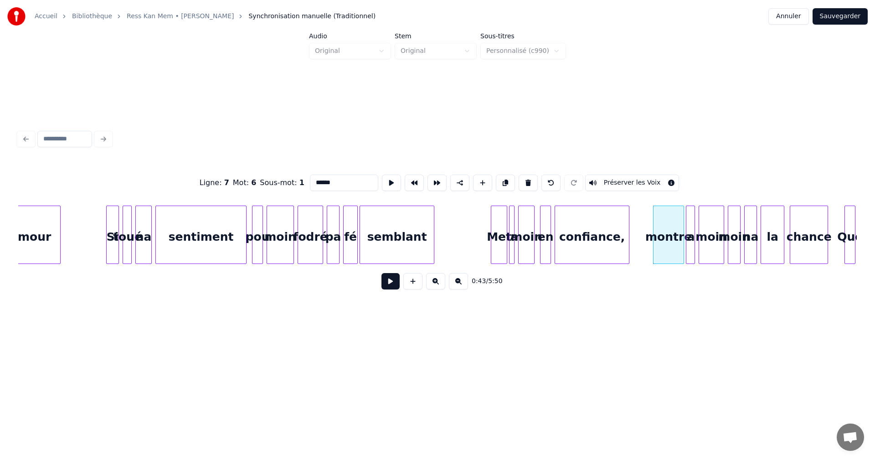
click at [319, 181] on input "******" at bounding box center [344, 183] width 68 height 16
type input "******"
click at [393, 285] on button at bounding box center [390, 281] width 18 height 16
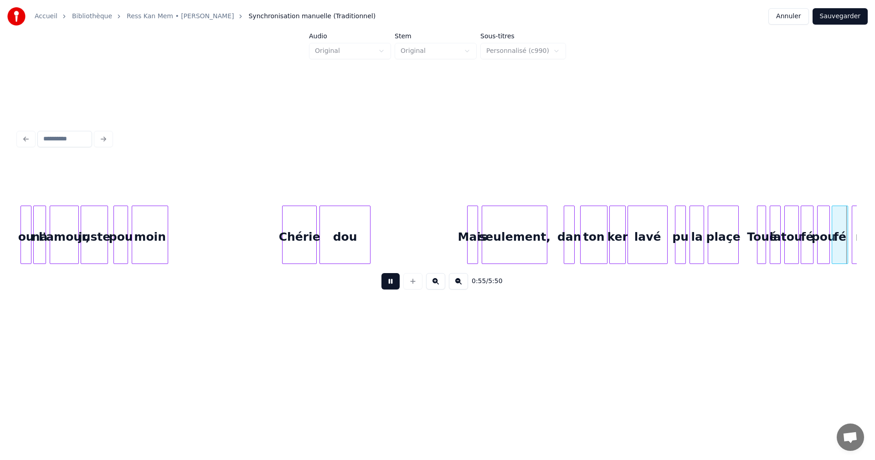
scroll to position [0, 5034]
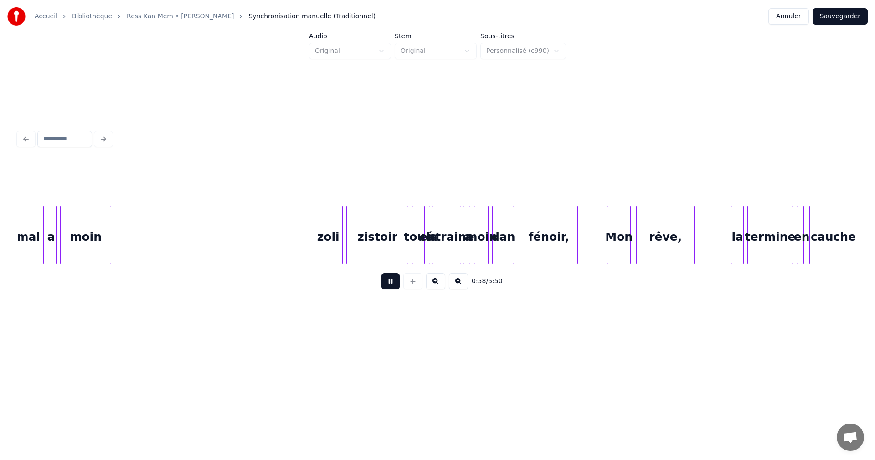
click at [396, 284] on button at bounding box center [390, 281] width 18 height 16
click at [338, 251] on div "zoli" at bounding box center [328, 237] width 28 height 62
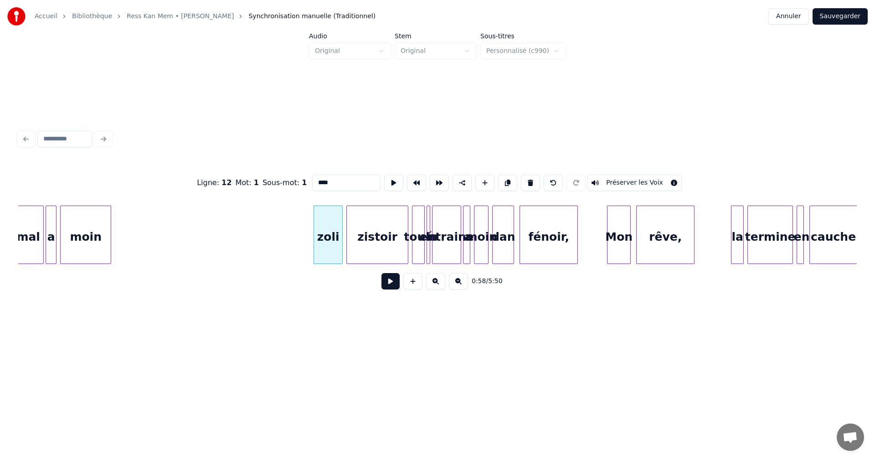
click at [317, 181] on input "****" at bounding box center [346, 183] width 68 height 16
type input "****"
click at [394, 284] on button at bounding box center [390, 281] width 18 height 16
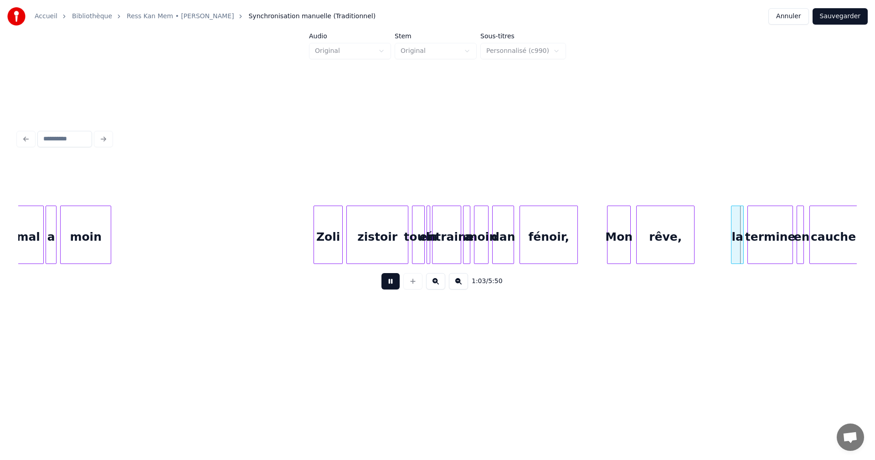
click at [395, 280] on button at bounding box center [390, 281] width 18 height 16
click at [738, 249] on div "la" at bounding box center [737, 237] width 12 height 62
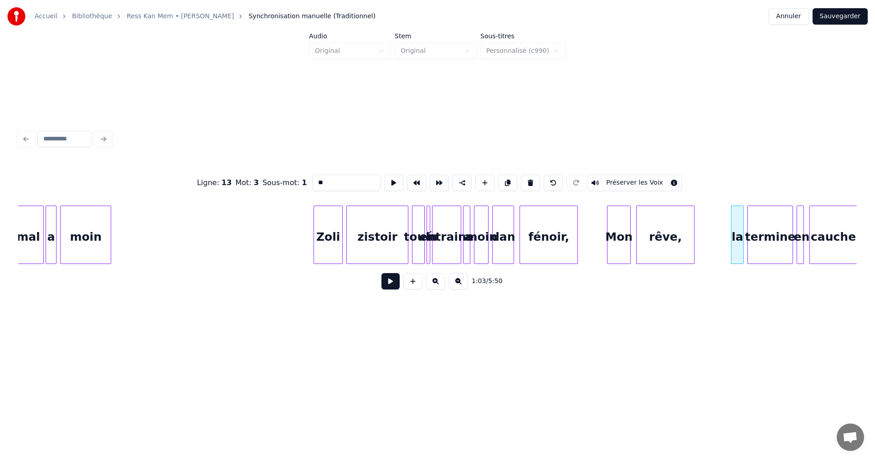
click at [317, 179] on input "**" at bounding box center [346, 183] width 68 height 16
type input "**"
click at [388, 281] on button at bounding box center [390, 281] width 18 height 16
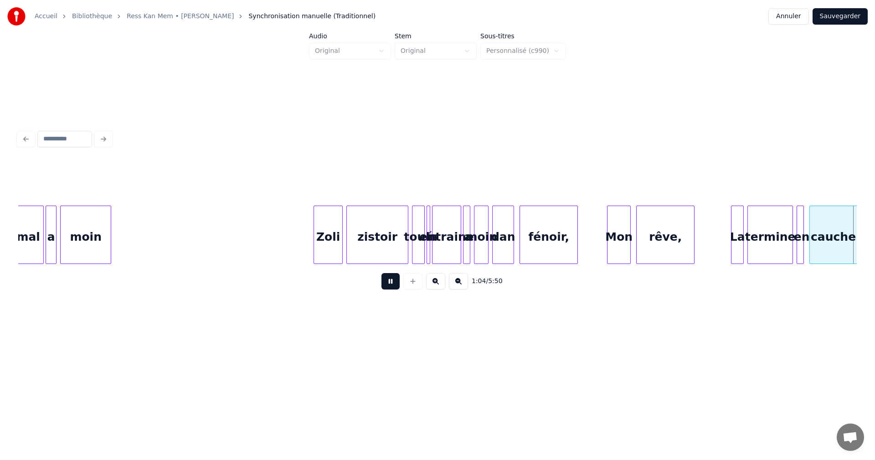
scroll to position [0, 5872]
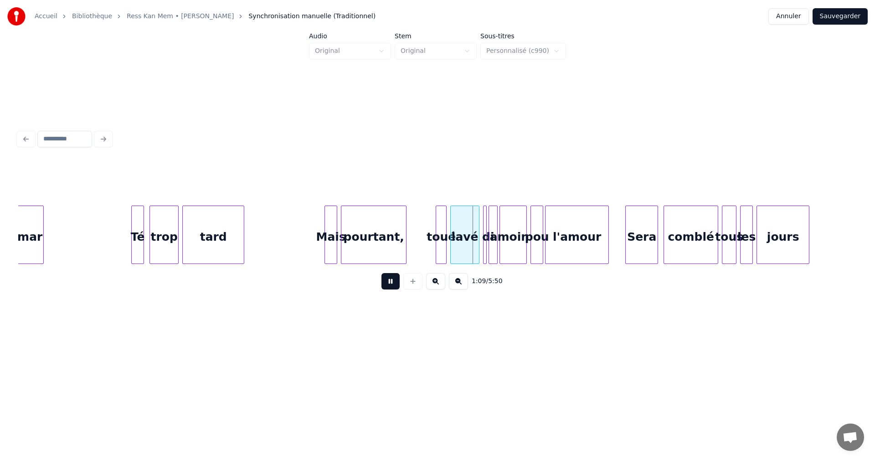
click at [390, 281] on button at bounding box center [390, 281] width 18 height 16
click at [440, 249] on div "toué" at bounding box center [441, 237] width 10 height 62
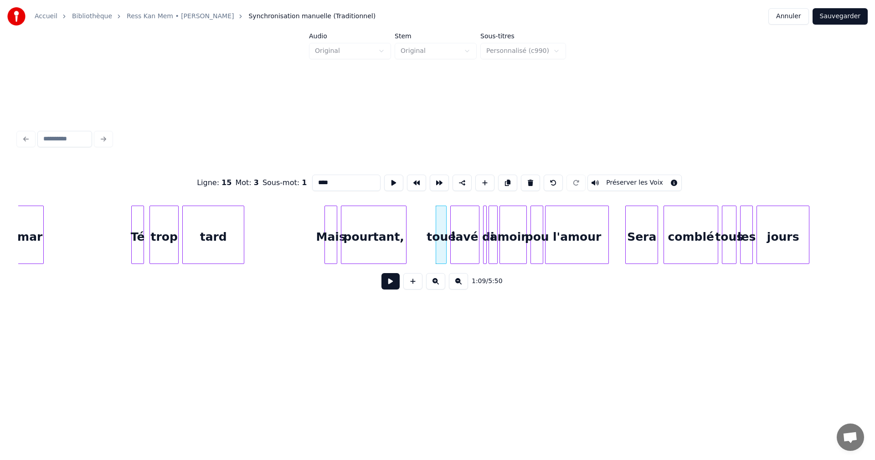
drag, startPoint x: 316, startPoint y: 181, endPoint x: 316, endPoint y: 201, distance: 20.0
click at [317, 182] on input "****" at bounding box center [346, 183] width 68 height 16
type input "****"
click at [388, 280] on button at bounding box center [390, 281] width 18 height 16
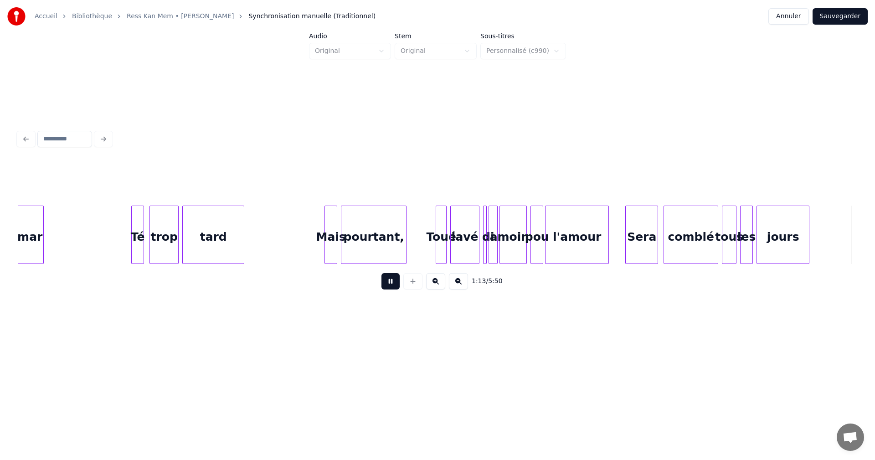
scroll to position [0, 6710]
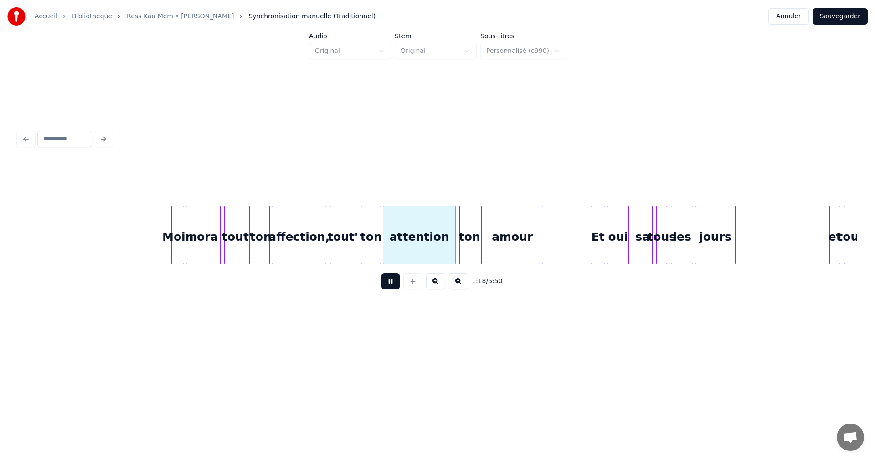
click at [388, 281] on button at bounding box center [390, 281] width 18 height 16
click at [388, 282] on button at bounding box center [390, 281] width 18 height 16
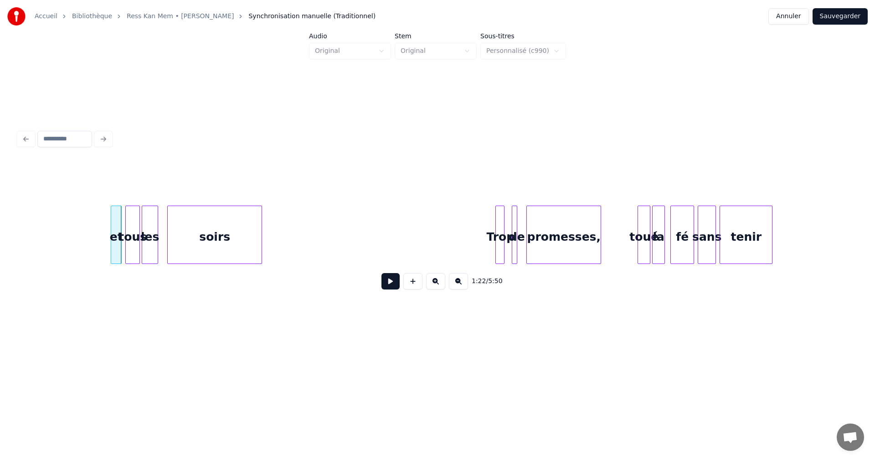
click at [116, 249] on div "et" at bounding box center [116, 237] width 10 height 62
click at [317, 180] on input "**" at bounding box center [346, 183] width 68 height 16
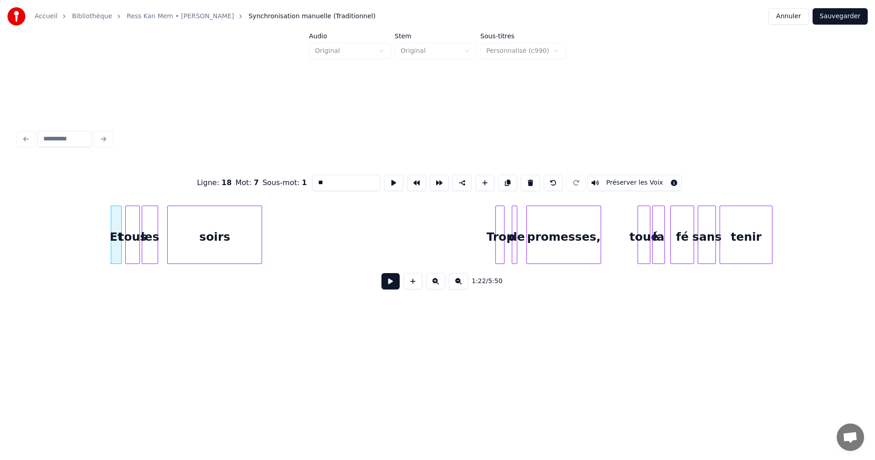
type input "**"
click at [389, 282] on button at bounding box center [390, 281] width 18 height 16
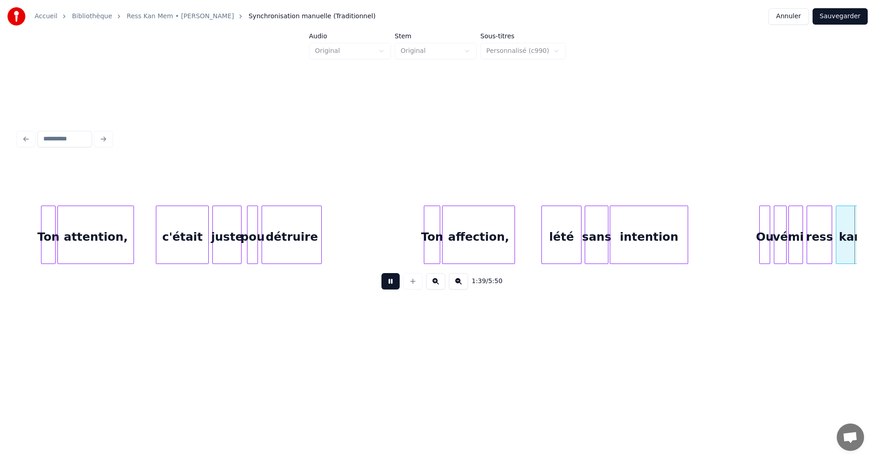
scroll to position [0, 9107]
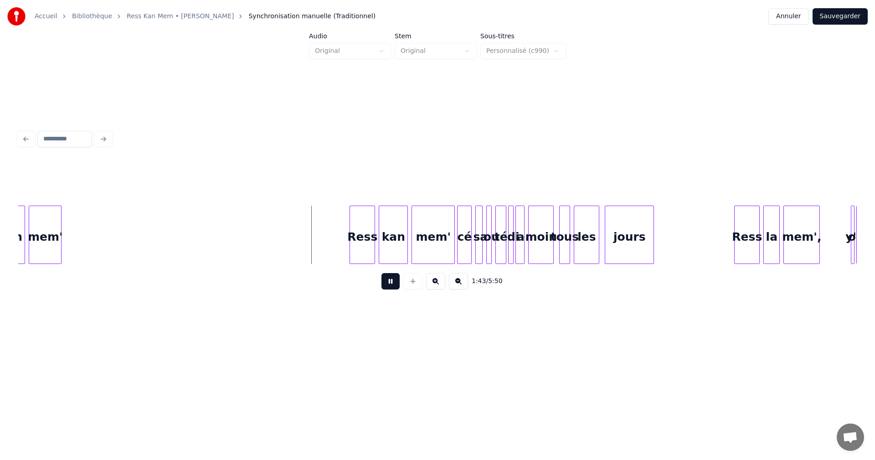
click at [389, 284] on button at bounding box center [390, 281] width 18 height 16
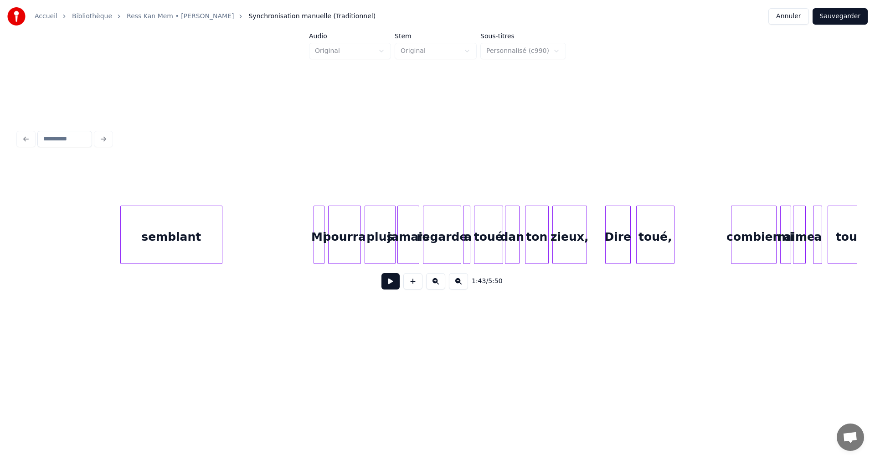
scroll to position [0, 22268]
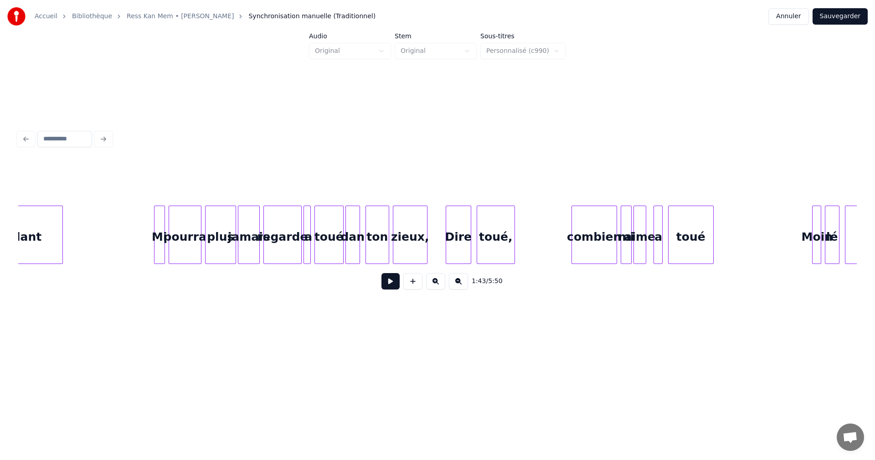
click at [592, 244] on div "combien" at bounding box center [594, 237] width 45 height 62
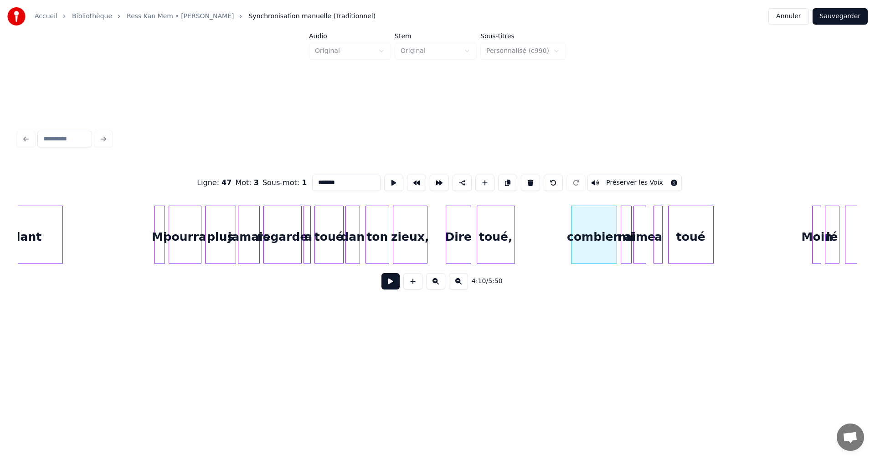
click at [318, 178] on input "*******" at bounding box center [346, 183] width 68 height 16
type input "*******"
click at [386, 284] on button at bounding box center [390, 281] width 18 height 16
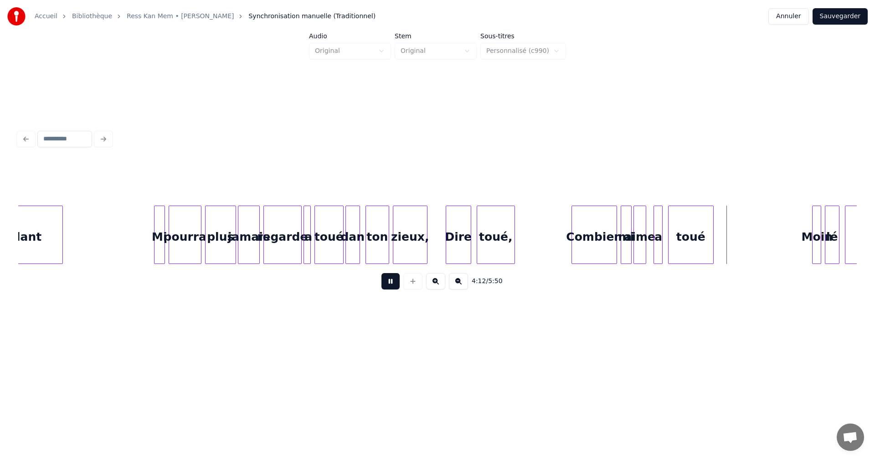
drag, startPoint x: 388, startPoint y: 284, endPoint x: 400, endPoint y: 284, distance: 11.4
click at [389, 284] on button at bounding box center [390, 281] width 18 height 16
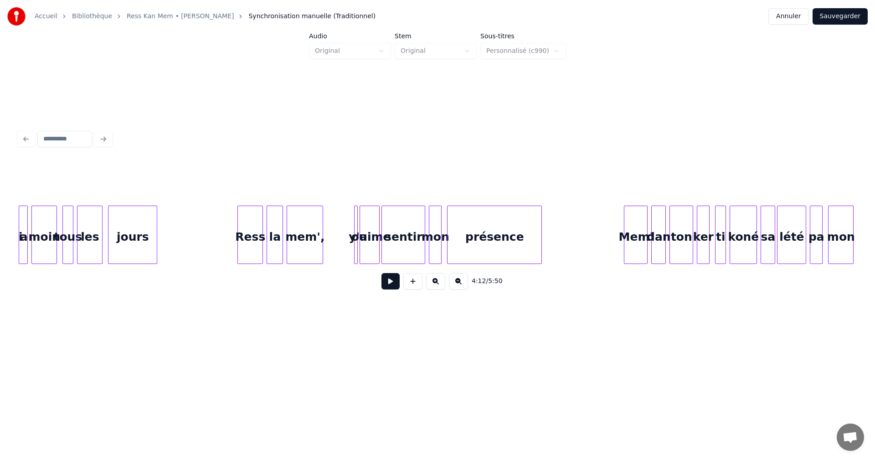
scroll to position [0, 9622]
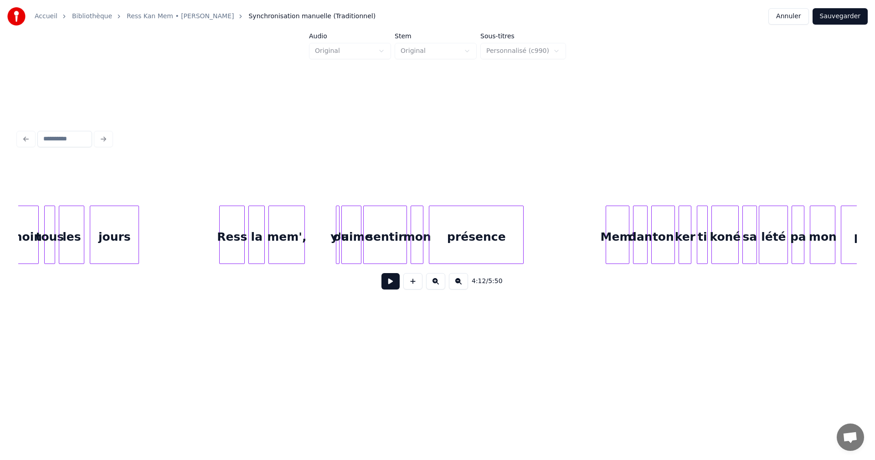
click at [339, 254] on div "ou" at bounding box center [340, 237] width 9 height 62
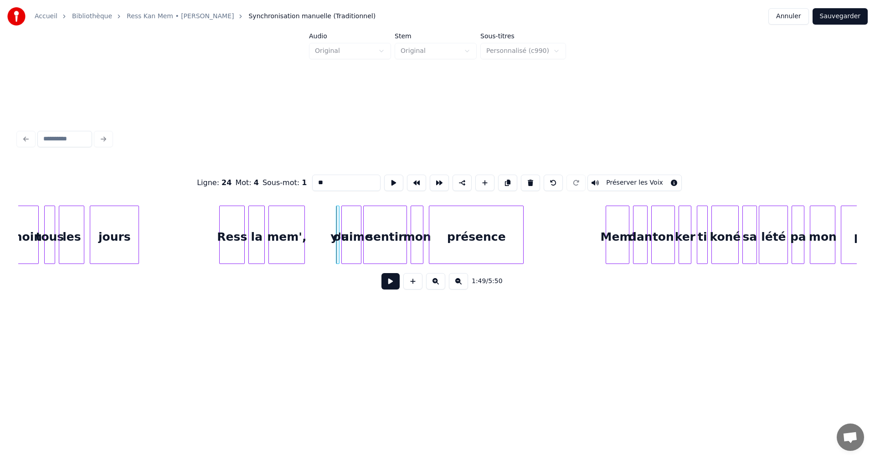
click at [839, 21] on button "Sauvegarder" at bounding box center [839, 16] width 55 height 16
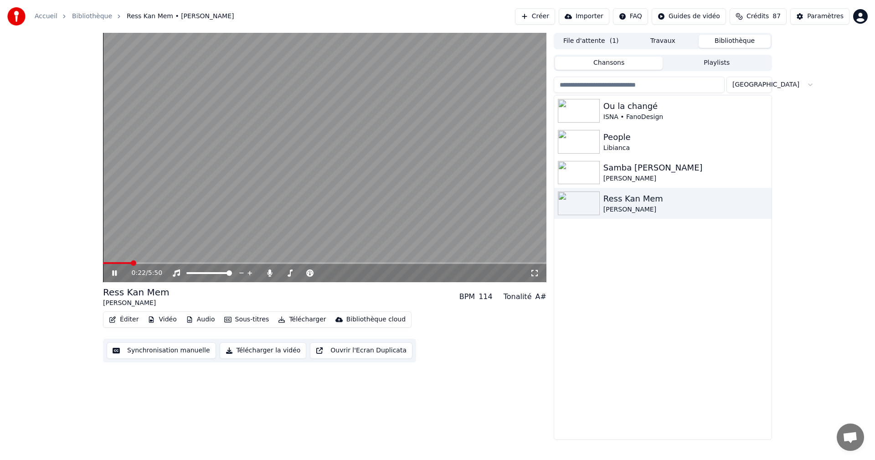
click at [117, 271] on icon at bounding box center [120, 272] width 21 height 7
click at [639, 210] on div "[PERSON_NAME]" at bounding box center [680, 209] width 155 height 9
click at [114, 272] on icon at bounding box center [114, 273] width 5 height 6
click at [113, 272] on icon at bounding box center [114, 272] width 5 height 5
click at [113, 268] on div "0:31 / 5:50" at bounding box center [324, 273] width 443 height 18
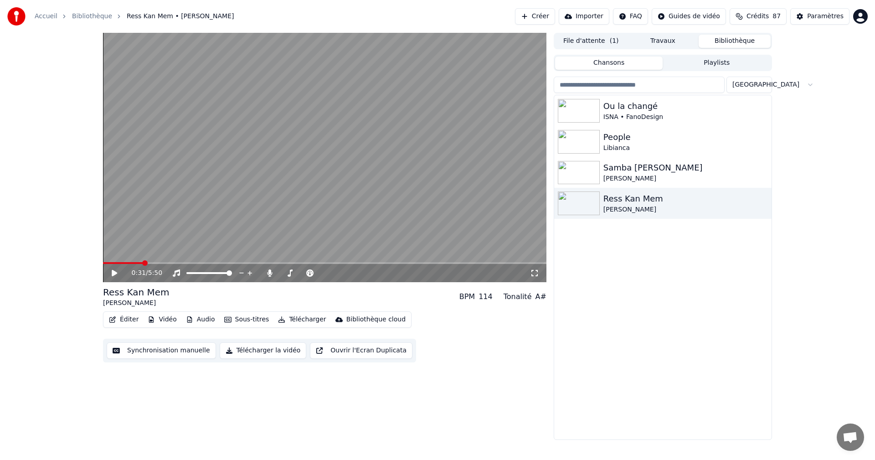
click at [113, 273] on icon at bounding box center [114, 273] width 5 height 6
click at [113, 273] on icon at bounding box center [114, 272] width 5 height 5
click at [113, 271] on icon at bounding box center [114, 273] width 5 height 6
click at [114, 270] on icon at bounding box center [120, 272] width 21 height 7
click at [648, 202] on div "Ress Kan Mem" at bounding box center [680, 198] width 155 height 13
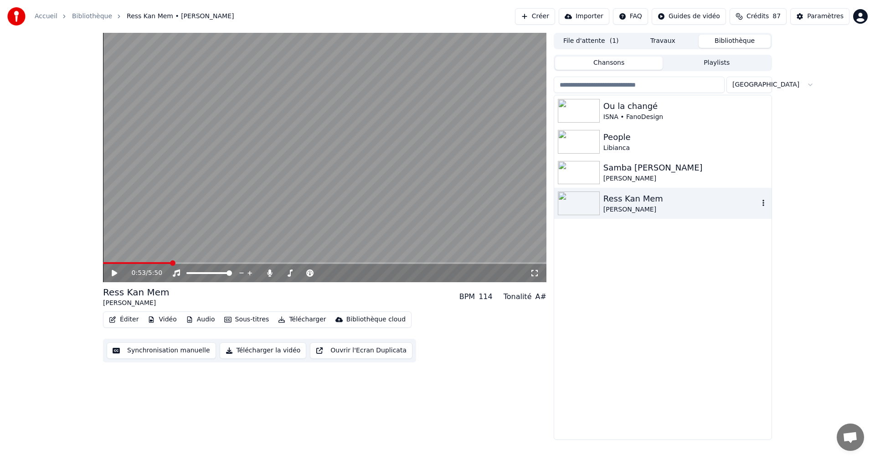
click at [648, 202] on div "Ress Kan Mem" at bounding box center [680, 198] width 155 height 13
click at [741, 41] on button "Bibliothèque" at bounding box center [734, 41] width 72 height 13
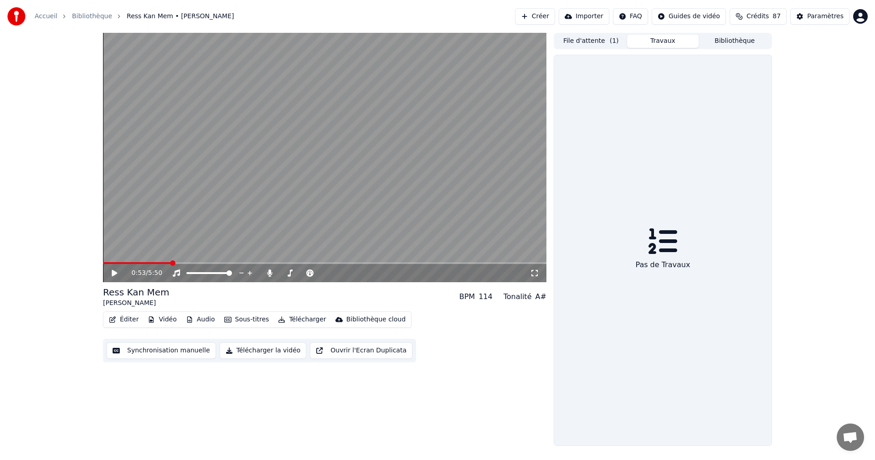
click at [660, 44] on button "Travaux" at bounding box center [663, 41] width 72 height 13
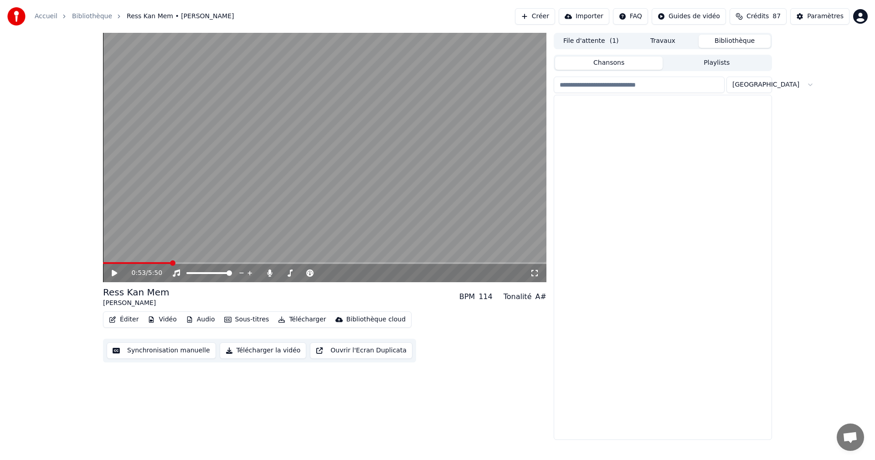
click at [731, 41] on button "Bibliothèque" at bounding box center [734, 41] width 72 height 13
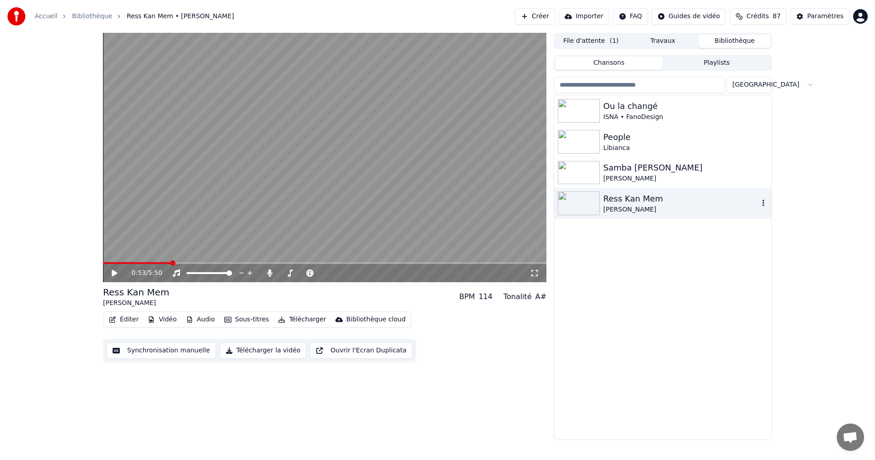
click at [631, 200] on div "Ress Kan Mem" at bounding box center [680, 198] width 155 height 13
click at [611, 174] on div "Samba [PERSON_NAME]" at bounding box center [680, 167] width 155 height 13
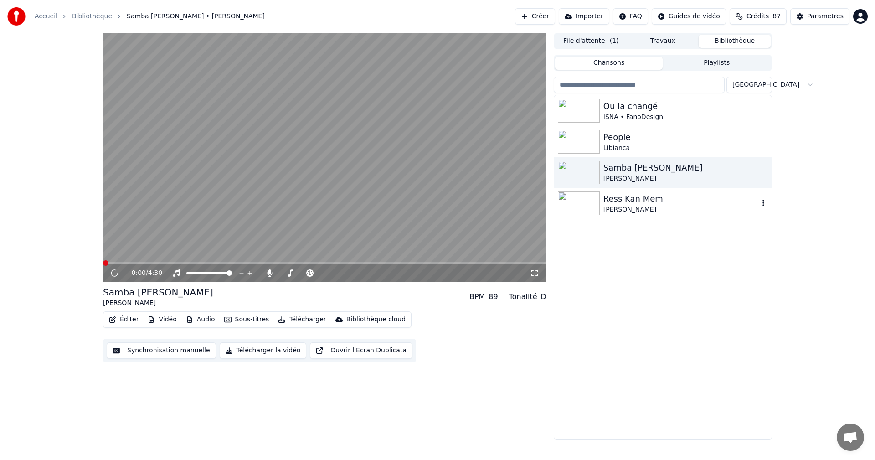
click at [615, 205] on div "[PERSON_NAME]" at bounding box center [680, 209] width 155 height 9
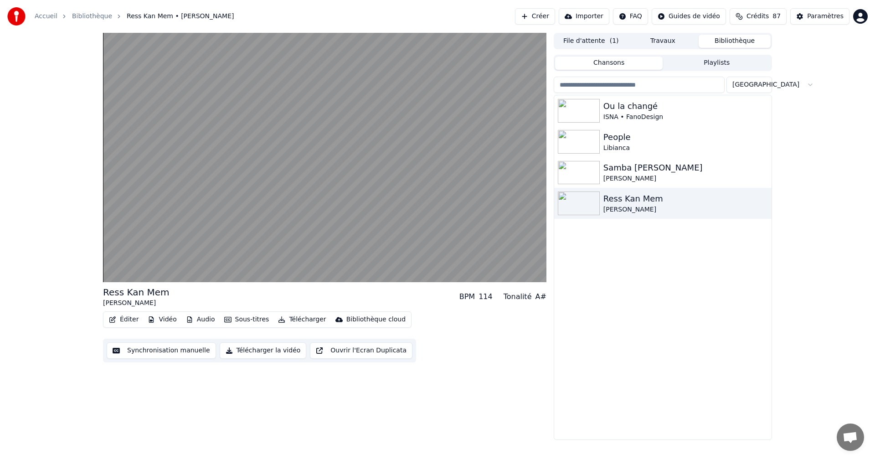
click at [127, 322] on button "Éditer" at bounding box center [123, 319] width 37 height 13
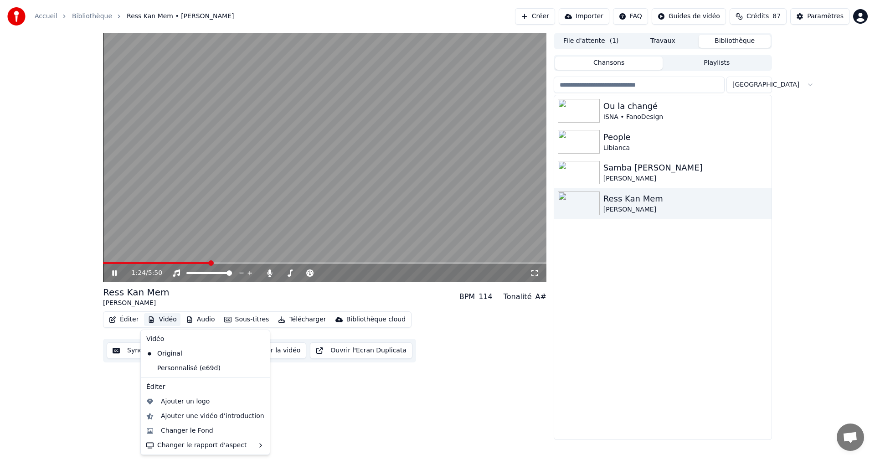
click at [113, 270] on icon at bounding box center [120, 272] width 21 height 7
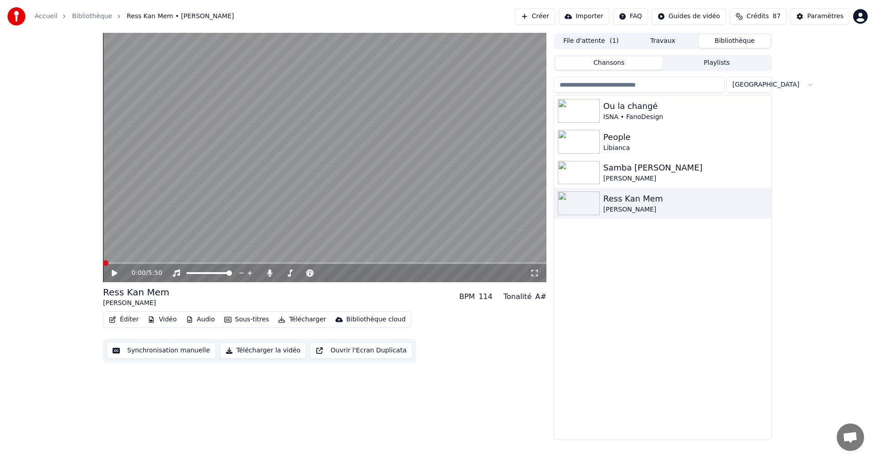
click at [103, 266] on span at bounding box center [105, 262] width 5 height 5
click at [114, 271] on icon at bounding box center [120, 272] width 21 height 7
click at [116, 273] on icon at bounding box center [114, 272] width 5 height 5
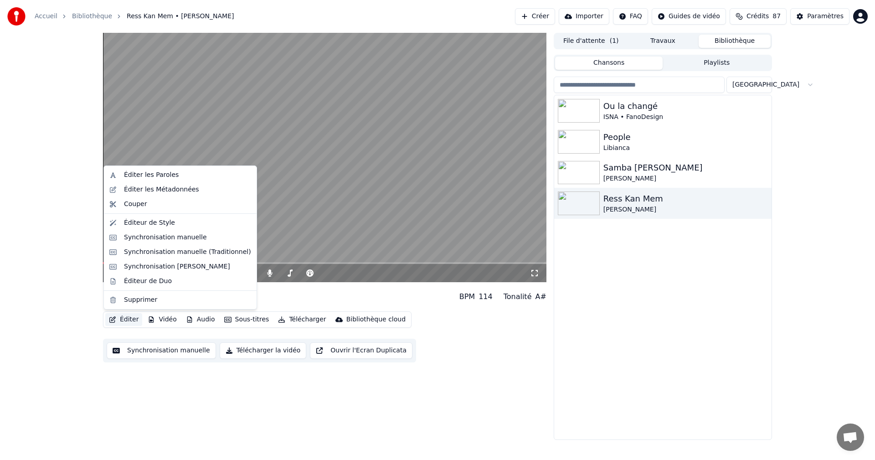
click at [132, 320] on button "Éditer" at bounding box center [123, 319] width 37 height 13
click at [172, 252] on div "Synchronisation manuelle (Traditionnel)" at bounding box center [187, 251] width 127 height 9
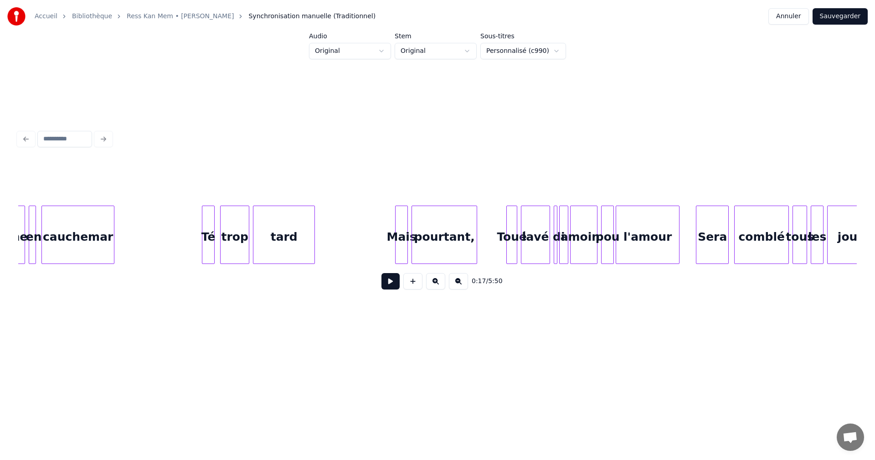
scroll to position [0, 5819]
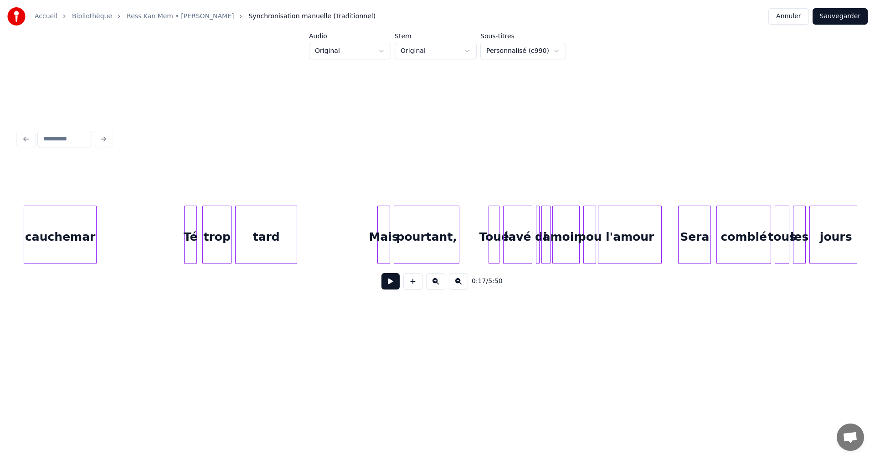
click at [492, 246] on div "Toué" at bounding box center [494, 237] width 10 height 62
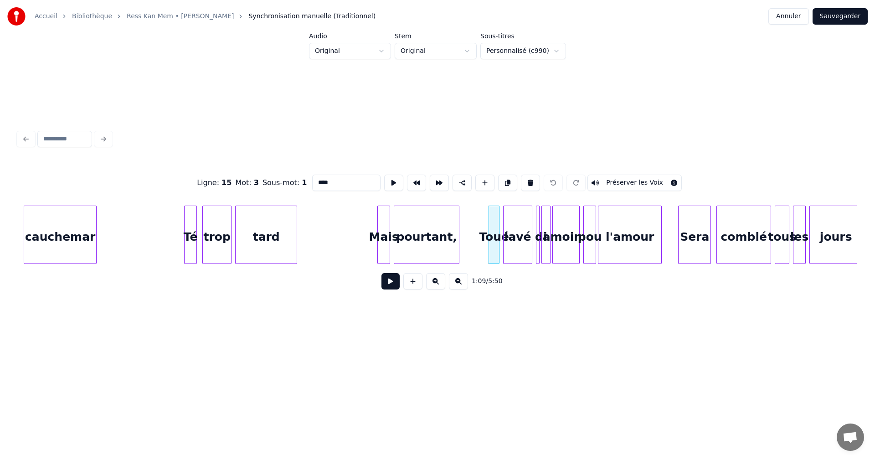
drag, startPoint x: 317, startPoint y: 180, endPoint x: 323, endPoint y: 193, distance: 14.7
click at [318, 182] on input "****" at bounding box center [346, 183] width 68 height 16
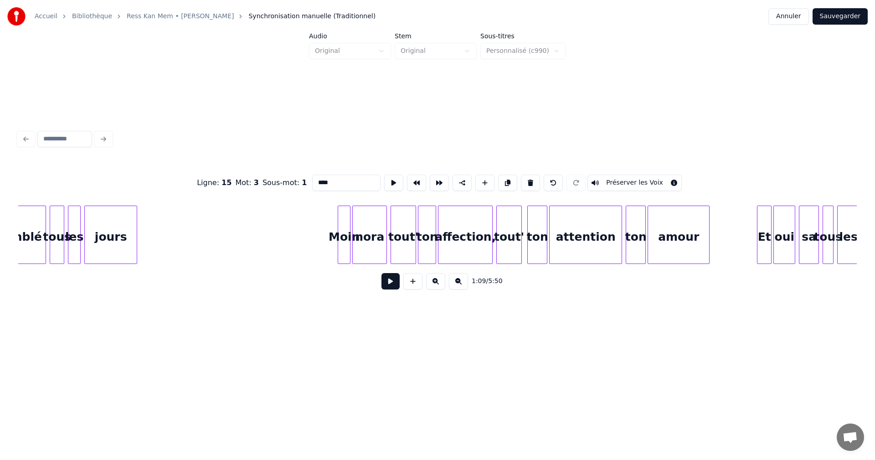
scroll to position [0, 6580]
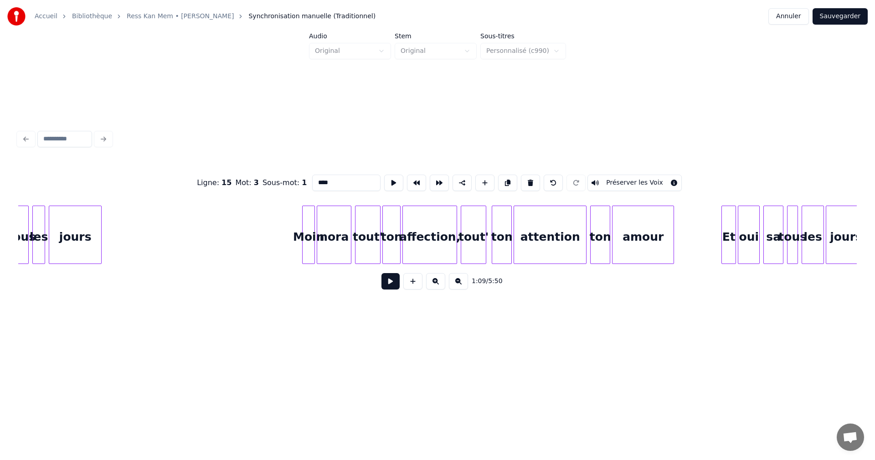
type input "****"
click at [850, 17] on button "Sauvegarder" at bounding box center [839, 16] width 55 height 16
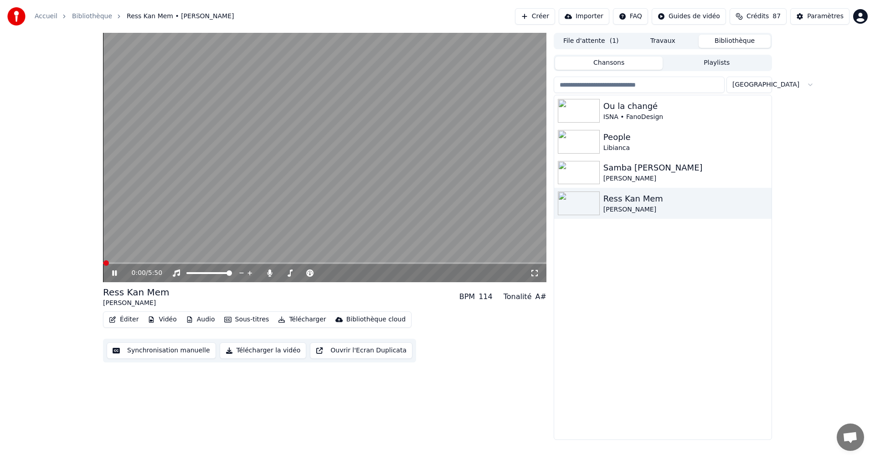
click at [115, 273] on icon at bounding box center [114, 272] width 5 height 5
click at [115, 273] on icon at bounding box center [114, 273] width 5 height 6
click at [269, 273] on icon at bounding box center [269, 272] width 5 height 7
click at [115, 272] on icon at bounding box center [114, 272] width 5 height 5
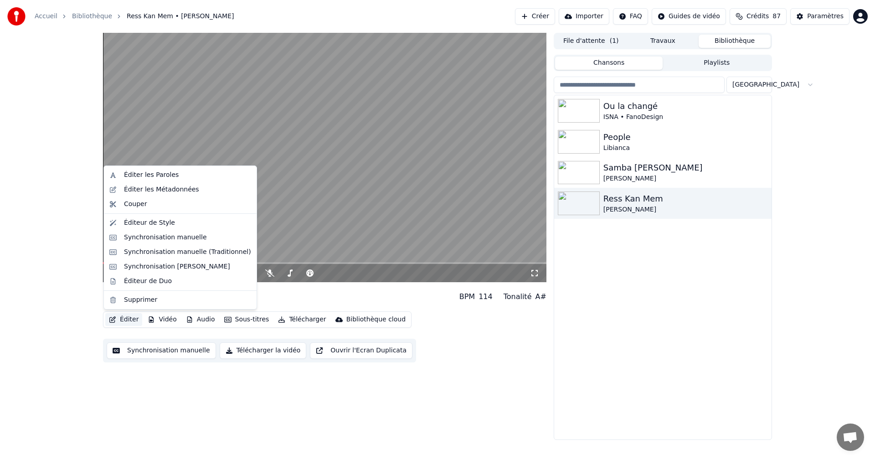
click at [135, 318] on button "Éditer" at bounding box center [123, 319] width 37 height 13
click at [157, 251] on div "Synchronisation manuelle (Traditionnel)" at bounding box center [187, 251] width 127 height 9
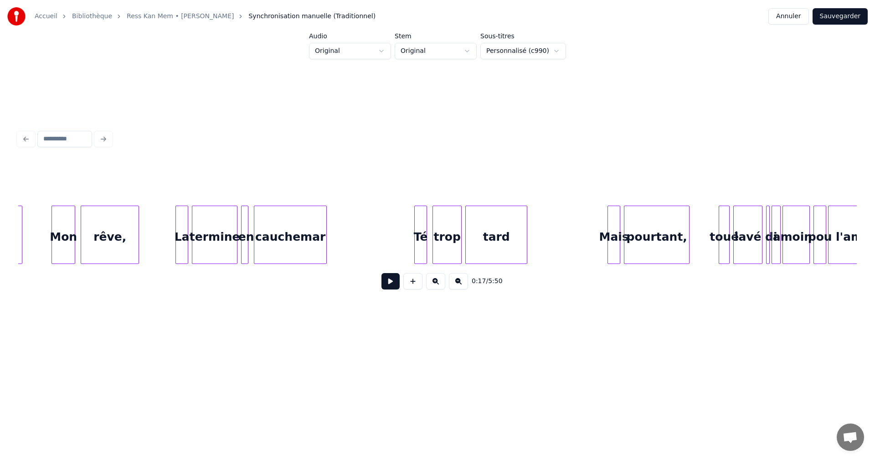
scroll to position [0, 5589]
click at [421, 241] on div "Té" at bounding box center [420, 237] width 12 height 62
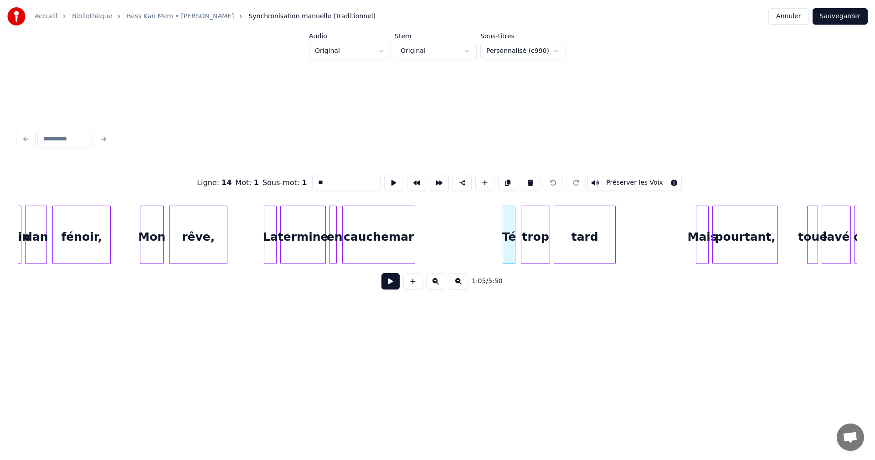
scroll to position [0, 5466]
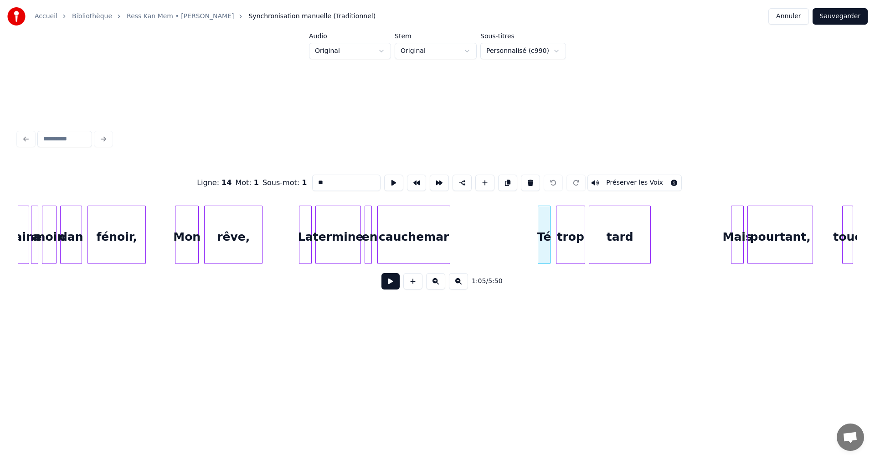
click at [850, 16] on button "Sauvegarder" at bounding box center [839, 16] width 55 height 16
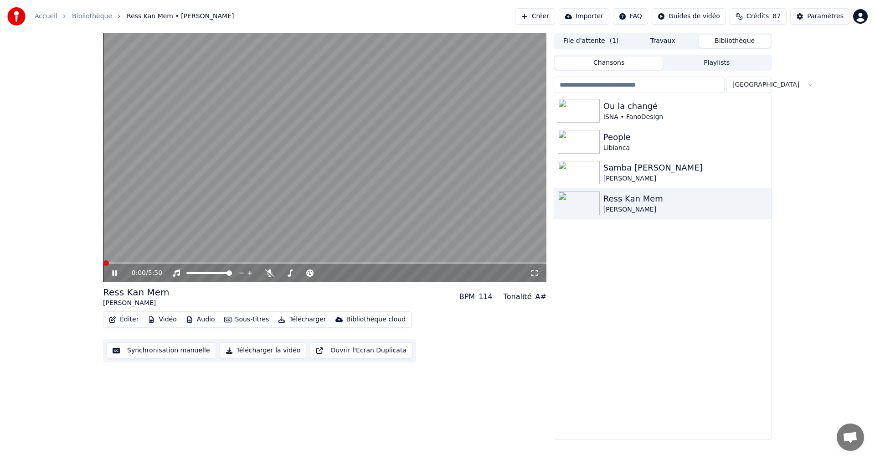
click at [114, 274] on icon at bounding box center [120, 272] width 21 height 7
click at [115, 274] on icon at bounding box center [114, 273] width 5 height 6
click at [115, 274] on icon at bounding box center [114, 272] width 5 height 5
click at [129, 319] on button "Éditer" at bounding box center [123, 319] width 37 height 13
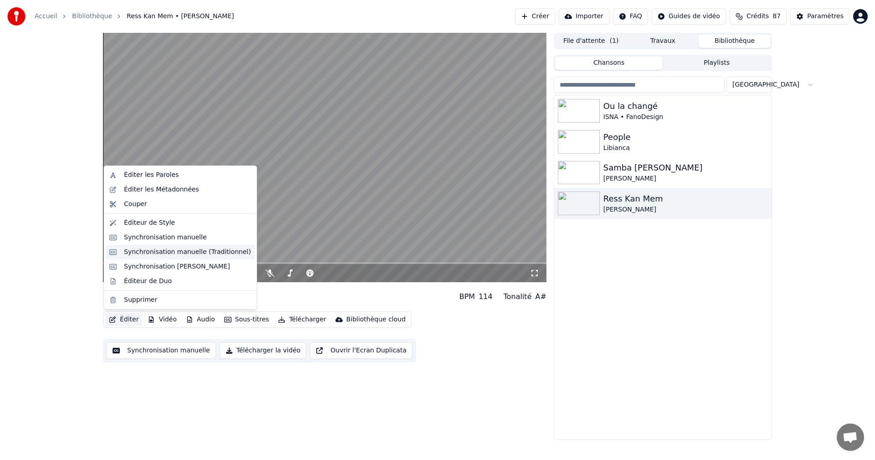
click at [157, 252] on div "Synchronisation manuelle (Traditionnel)" at bounding box center [187, 251] width 127 height 9
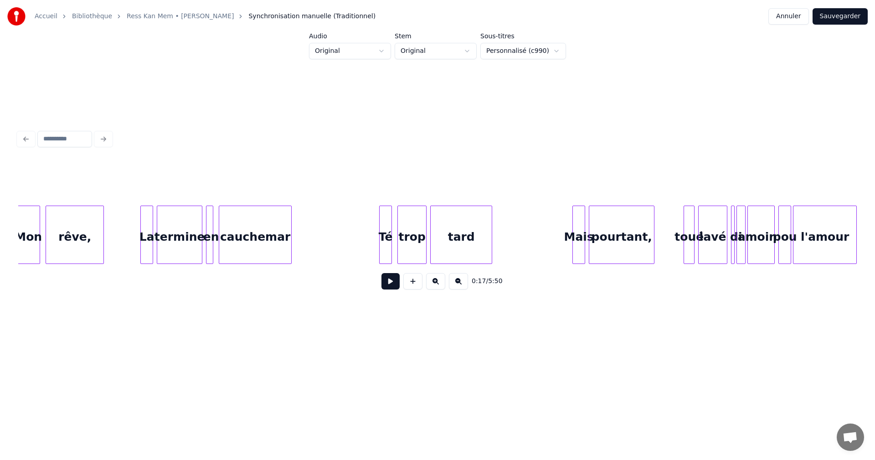
scroll to position [0, 5677]
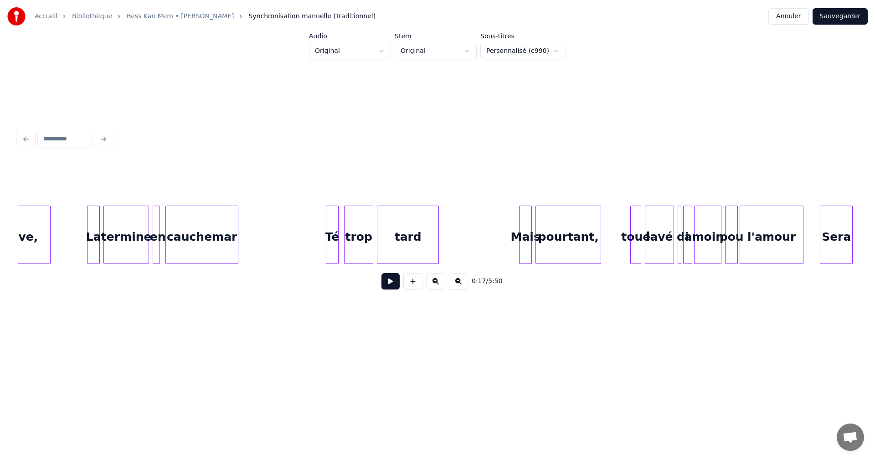
click at [91, 247] on div "La" at bounding box center [93, 237] width 12 height 62
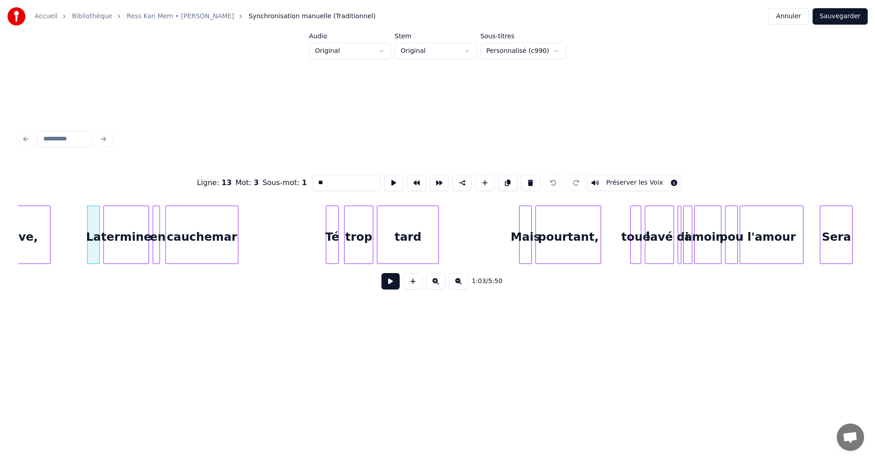
click at [318, 179] on input "**" at bounding box center [346, 183] width 68 height 16
type input "**"
click at [835, 16] on button "Sauvegarder" at bounding box center [839, 16] width 55 height 16
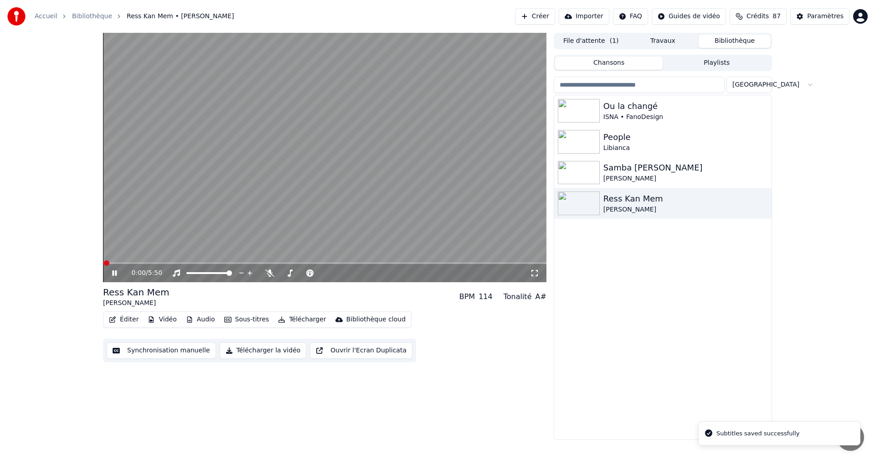
click at [115, 271] on icon at bounding box center [114, 272] width 5 height 5
click at [114, 271] on icon at bounding box center [120, 272] width 21 height 7
click at [125, 264] on span at bounding box center [126, 262] width 5 height 5
click at [116, 272] on icon at bounding box center [114, 272] width 5 height 5
click at [116, 272] on icon at bounding box center [120, 272] width 21 height 7
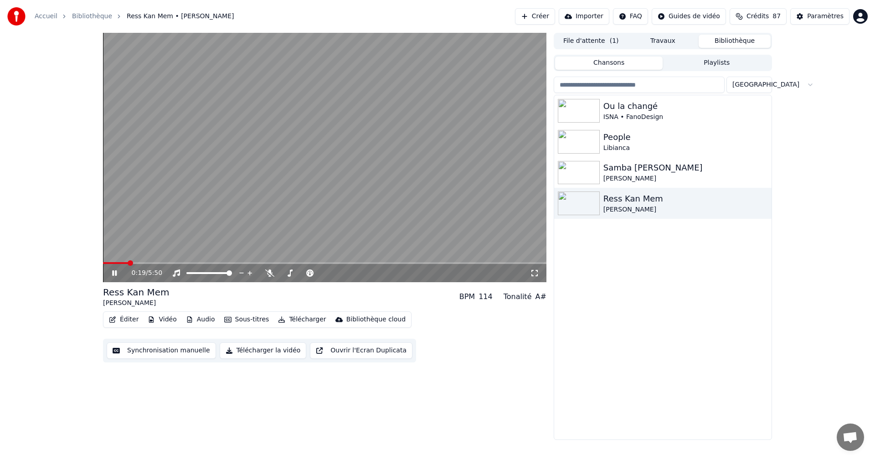
click at [115, 271] on icon at bounding box center [114, 272] width 5 height 5
click at [115, 271] on icon at bounding box center [120, 272] width 21 height 7
click at [115, 271] on icon at bounding box center [114, 272] width 5 height 5
click at [175, 261] on span at bounding box center [176, 262] width 5 height 5
click at [113, 272] on icon at bounding box center [114, 273] width 5 height 6
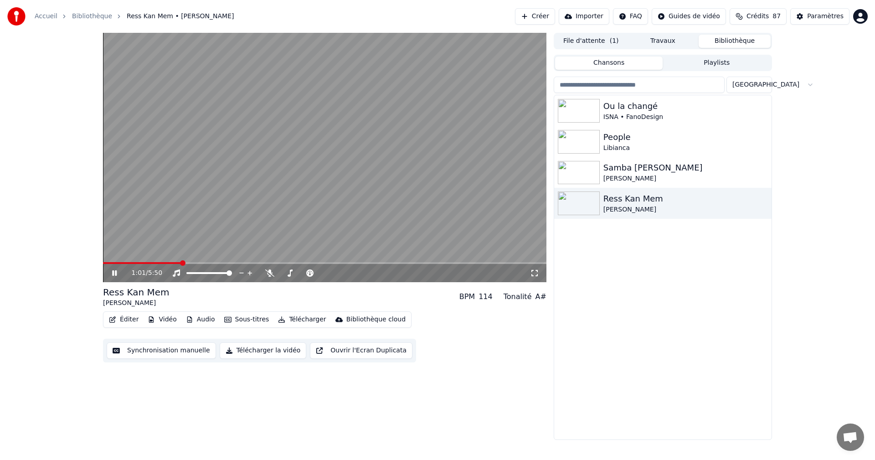
click at [113, 272] on icon at bounding box center [114, 272] width 5 height 5
click at [167, 262] on span at bounding box center [169, 262] width 5 height 5
click at [118, 272] on icon at bounding box center [120, 272] width 21 height 7
click at [111, 274] on icon at bounding box center [120, 272] width 21 height 7
click at [395, 262] on span at bounding box center [393, 262] width 5 height 5
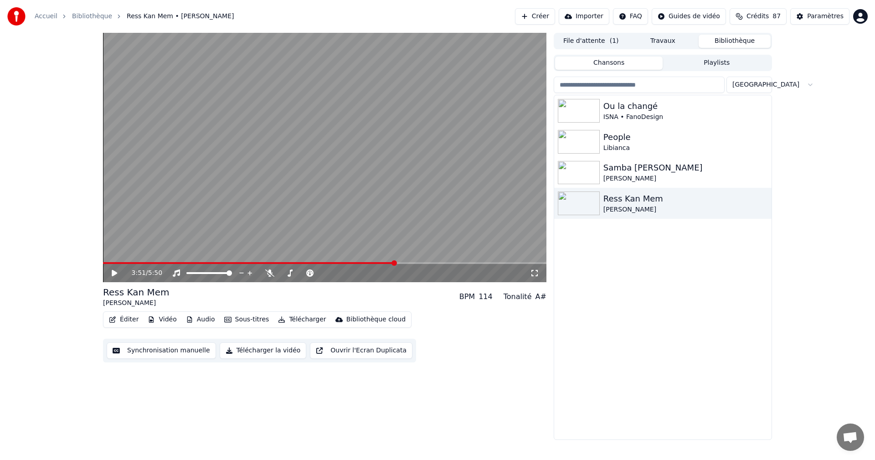
click at [113, 273] on icon at bounding box center [114, 273] width 5 height 6
click at [113, 273] on icon at bounding box center [114, 272] width 5 height 5
click at [113, 273] on icon at bounding box center [114, 273] width 5 height 6
click at [113, 273] on icon at bounding box center [114, 272] width 5 height 5
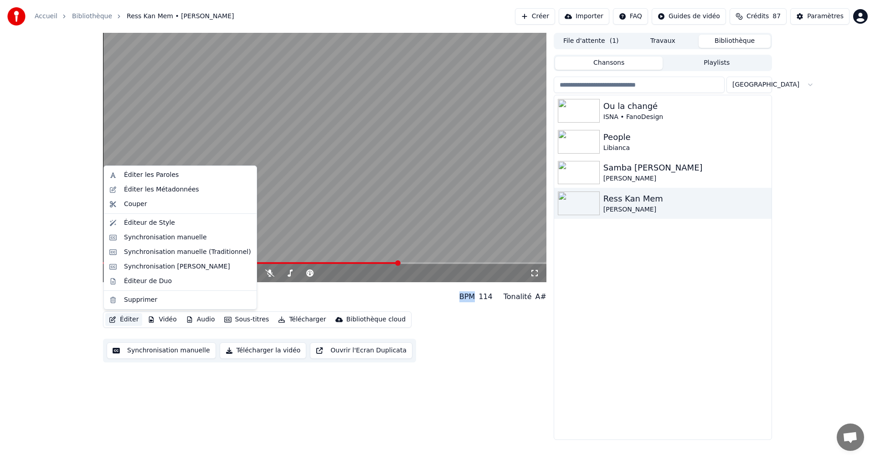
click at [131, 319] on button "Éditer" at bounding box center [123, 319] width 37 height 13
click at [160, 251] on div "Synchronisation manuelle (Traditionnel)" at bounding box center [187, 251] width 127 height 9
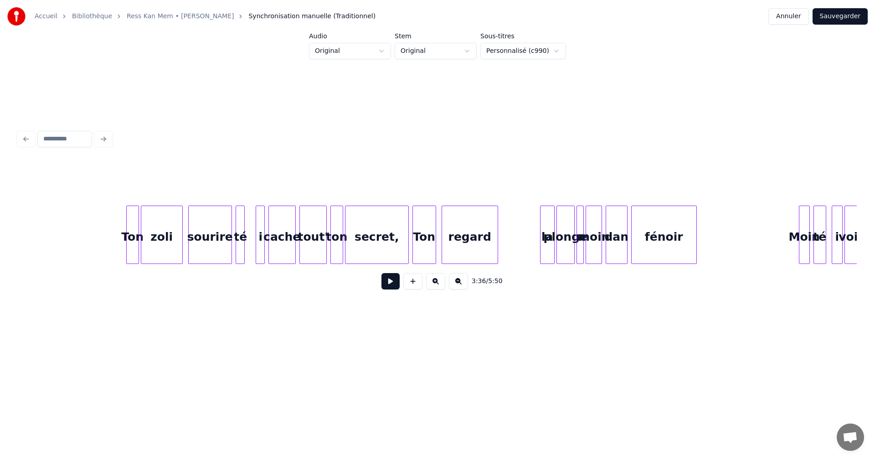
scroll to position [0, 20676]
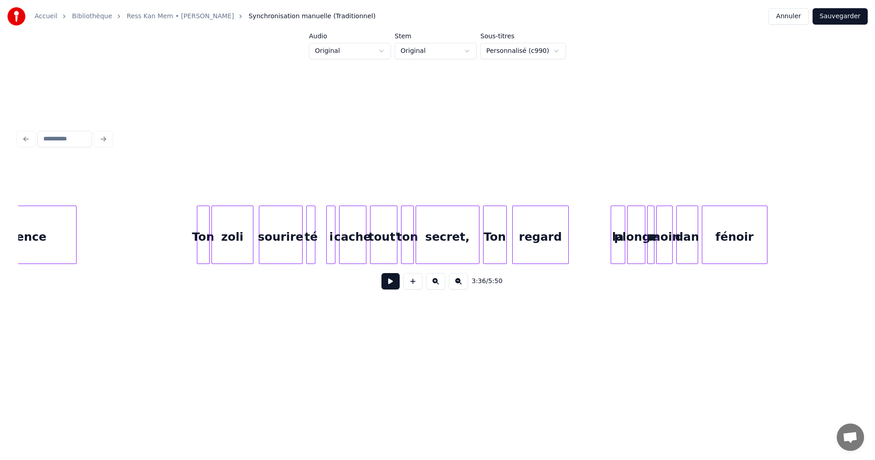
click at [627, 238] on div "plonge" at bounding box center [635, 237] width 17 height 62
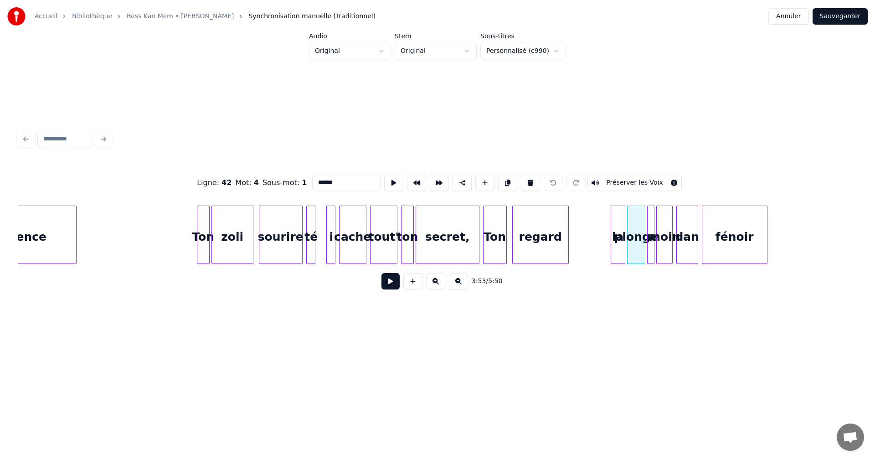
click at [620, 250] on div "la" at bounding box center [618, 237] width 14 height 62
click at [316, 181] on input "**" at bounding box center [346, 183] width 68 height 16
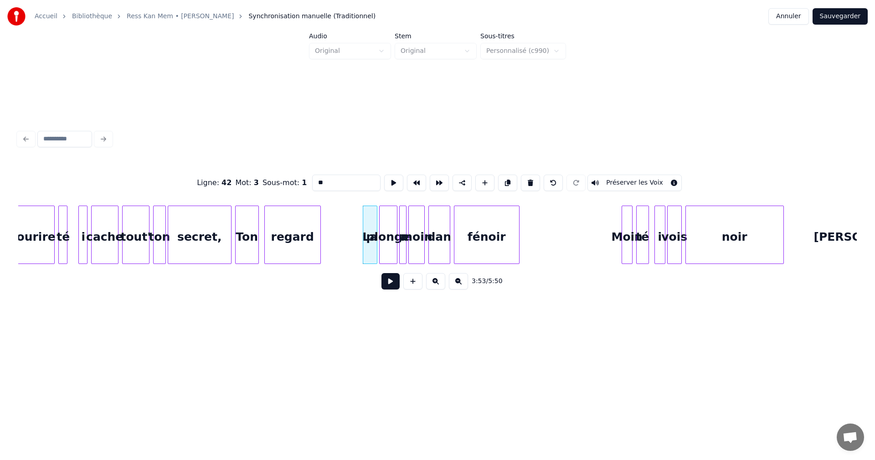
scroll to position [0, 21189]
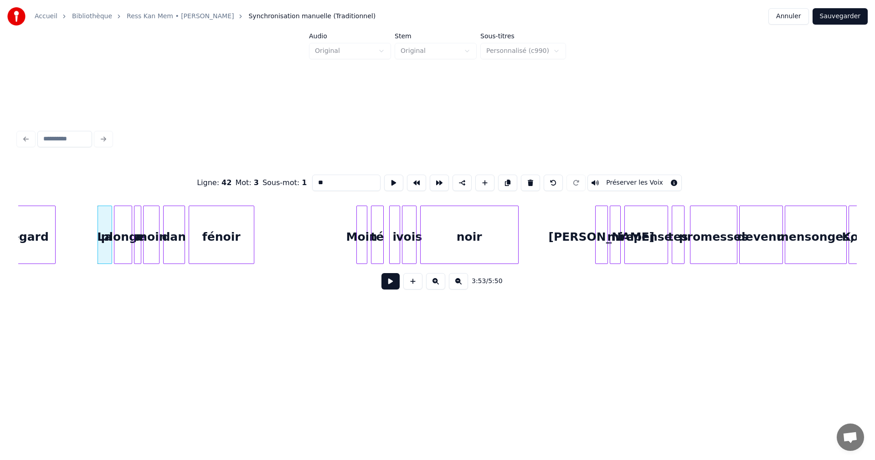
type input "**"
click at [850, 19] on button "Sauvegarder" at bounding box center [839, 16] width 55 height 16
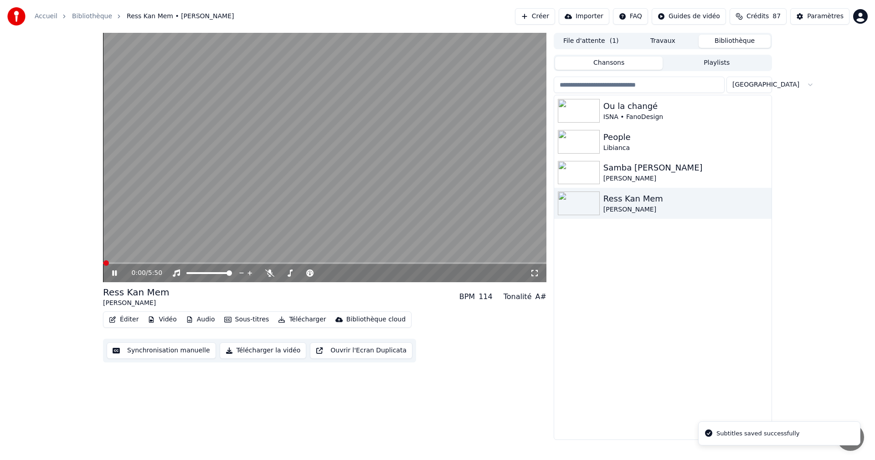
click at [116, 271] on icon at bounding box center [114, 272] width 5 height 5
click at [319, 260] on span at bounding box center [319, 262] width 5 height 5
click at [358, 260] on span at bounding box center [358, 262] width 5 height 5
click at [385, 263] on span at bounding box center [383, 262] width 5 height 5
click at [115, 270] on icon at bounding box center [120, 272] width 21 height 7
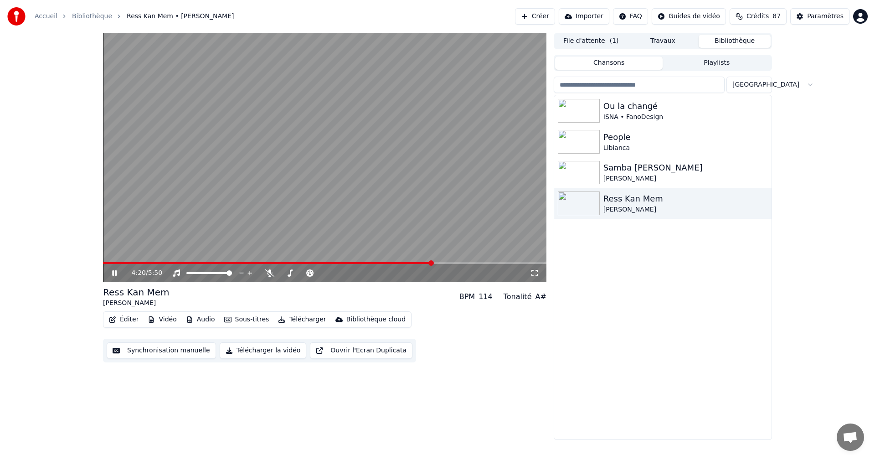
click at [110, 272] on icon at bounding box center [120, 272] width 21 height 7
click at [125, 322] on button "Éditer" at bounding box center [123, 319] width 37 height 13
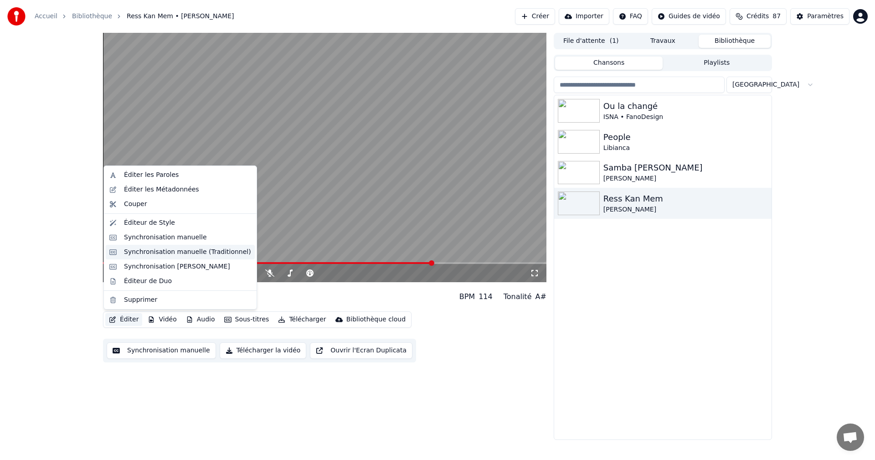
click at [179, 251] on div "Synchronisation manuelle (Traditionnel)" at bounding box center [187, 251] width 127 height 9
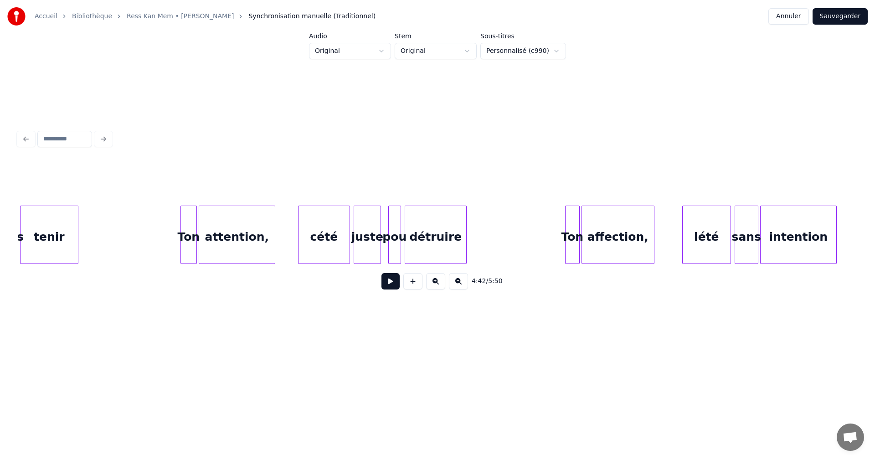
scroll to position [0, 23630]
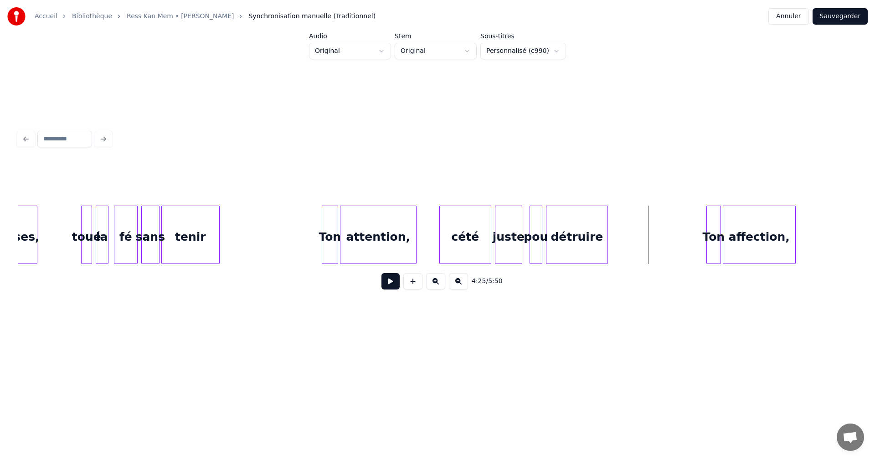
scroll to position [0, 23471]
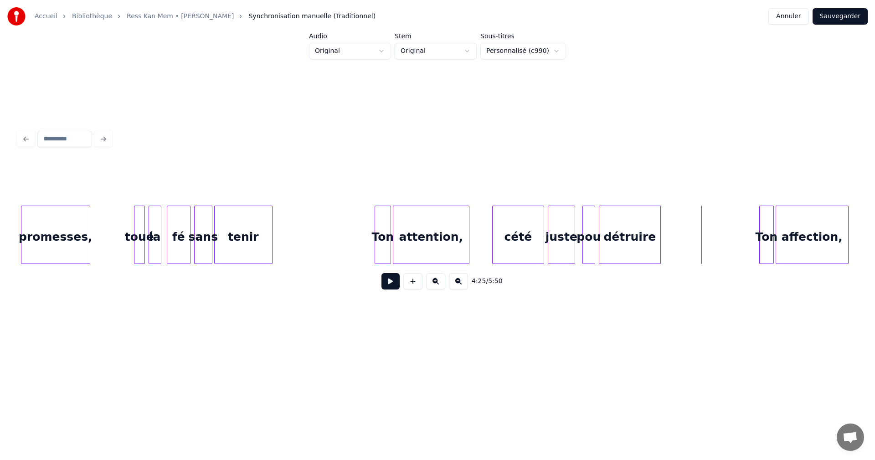
click at [134, 237] on div "toué" at bounding box center [139, 237] width 10 height 62
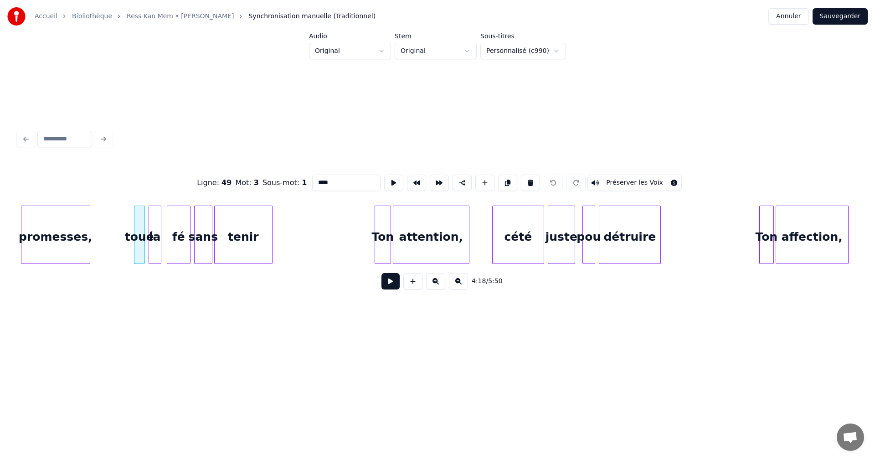
click at [317, 180] on input "****" at bounding box center [346, 183] width 68 height 16
type input "****"
click at [837, 13] on button "Sauvegarder" at bounding box center [839, 16] width 55 height 16
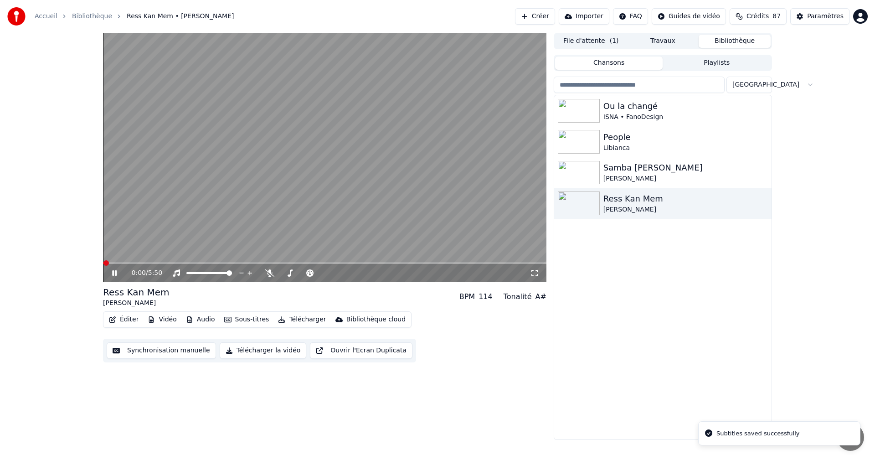
click at [111, 270] on icon at bounding box center [120, 272] width 21 height 7
click at [412, 260] on span at bounding box center [410, 262] width 5 height 5
click at [421, 264] on span at bounding box center [420, 262] width 5 height 5
click at [426, 262] on span at bounding box center [423, 262] width 5 height 5
click at [113, 274] on icon at bounding box center [114, 273] width 5 height 6
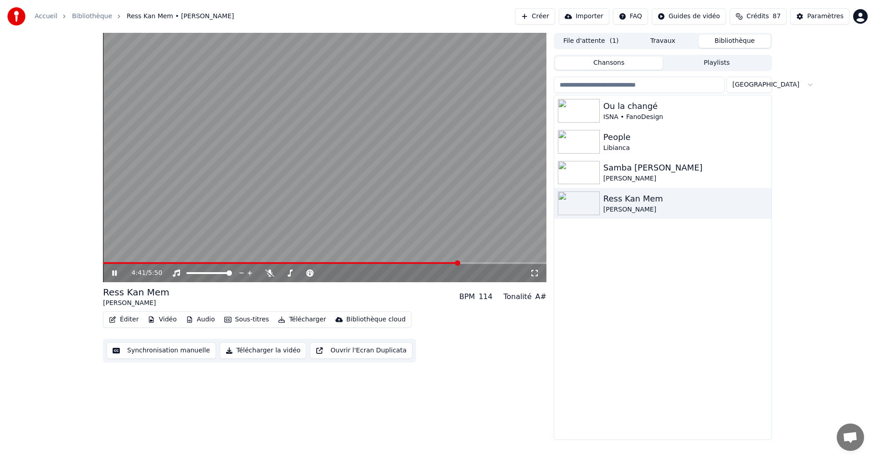
click at [117, 269] on icon at bounding box center [120, 272] width 21 height 7
click at [453, 264] on span at bounding box center [451, 262] width 5 height 5
click at [116, 272] on icon at bounding box center [114, 273] width 5 height 6
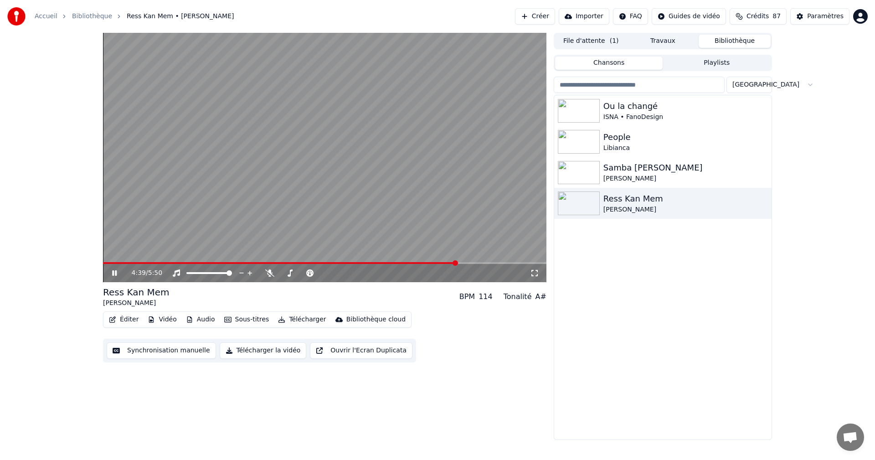
click at [116, 272] on icon at bounding box center [114, 272] width 5 height 5
click at [132, 322] on button "Éditer" at bounding box center [123, 319] width 37 height 13
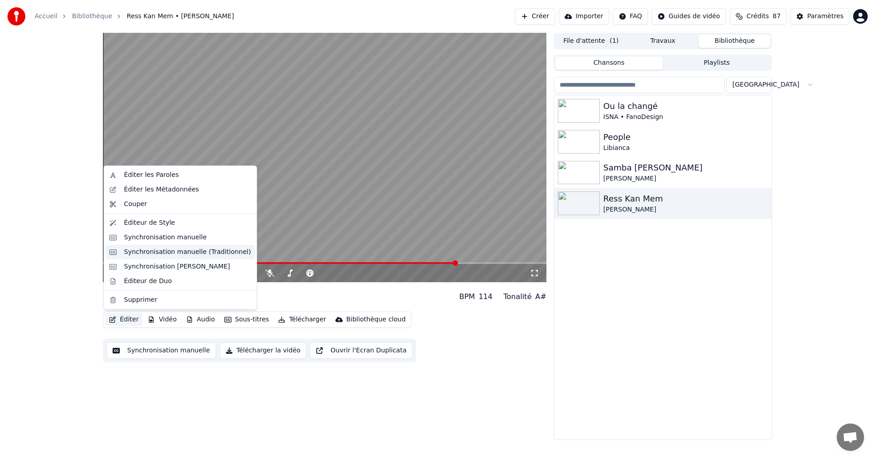
click at [183, 256] on div "Synchronisation manuelle (Traditionnel)" at bounding box center [187, 251] width 127 height 9
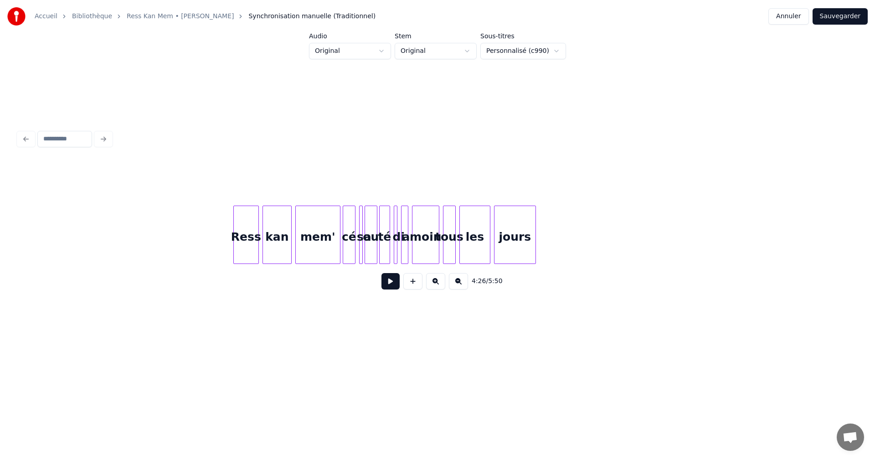
scroll to position [0, 24426]
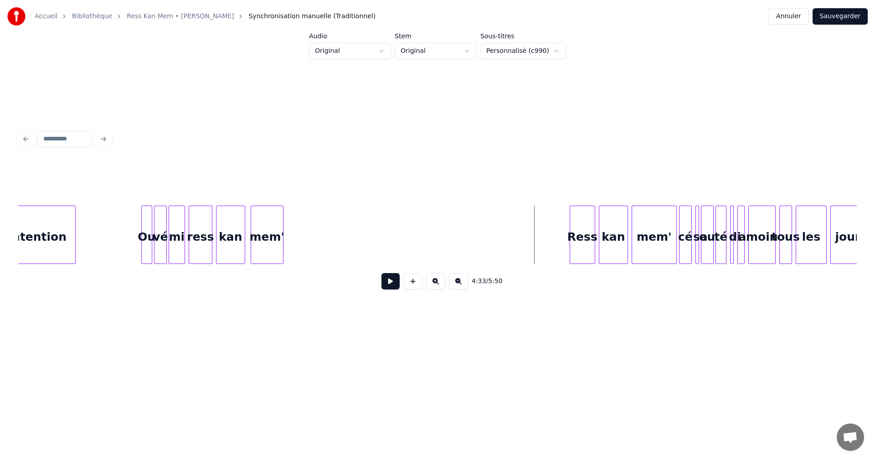
click at [399, 285] on button at bounding box center [390, 281] width 18 height 16
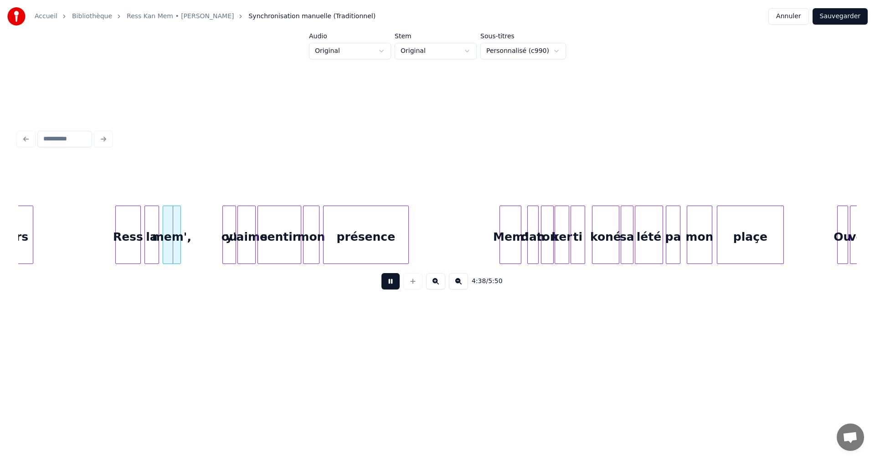
click at [391, 285] on button at bounding box center [390, 281] width 18 height 16
click at [228, 249] on div "ou" at bounding box center [229, 237] width 13 height 62
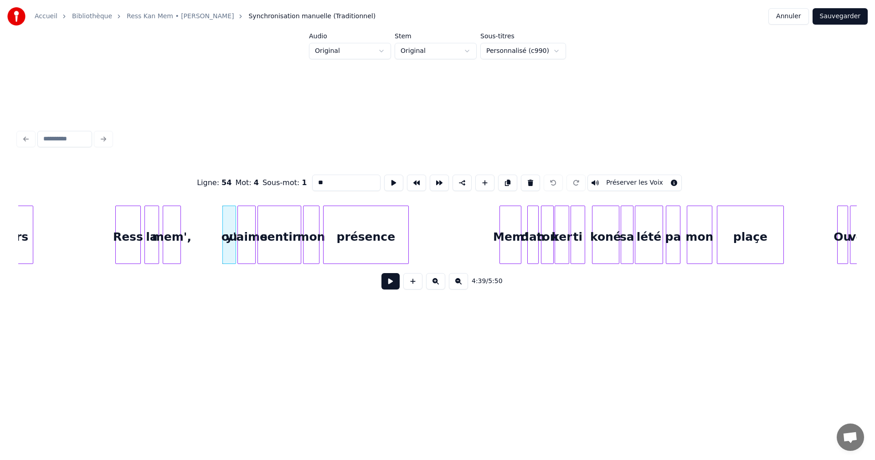
click at [317, 179] on input "**" at bounding box center [346, 183] width 68 height 16
type input "**"
click at [849, 13] on button "Sauvegarder" at bounding box center [839, 16] width 55 height 16
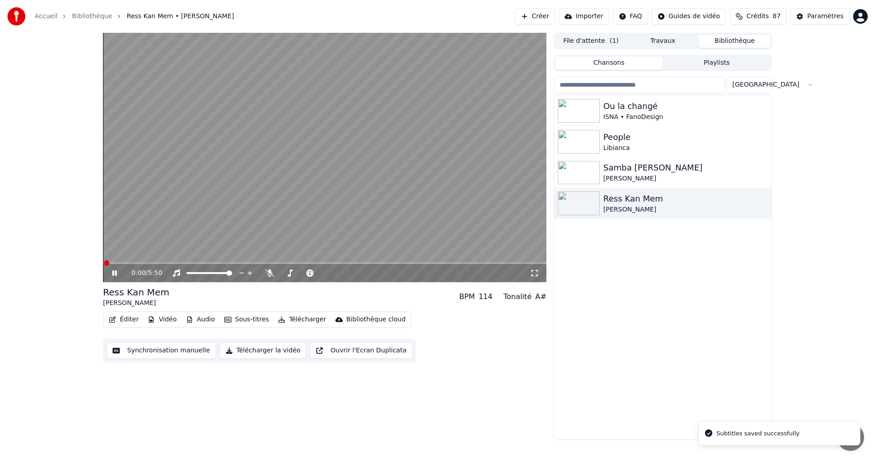
click at [116, 272] on icon at bounding box center [114, 272] width 5 height 5
drag, startPoint x: 106, startPoint y: 260, endPoint x: 113, endPoint y: 262, distance: 7.2
click at [111, 262] on video at bounding box center [324, 157] width 443 height 249
click at [117, 273] on icon at bounding box center [120, 272] width 21 height 7
click at [424, 263] on span at bounding box center [422, 262] width 5 height 5
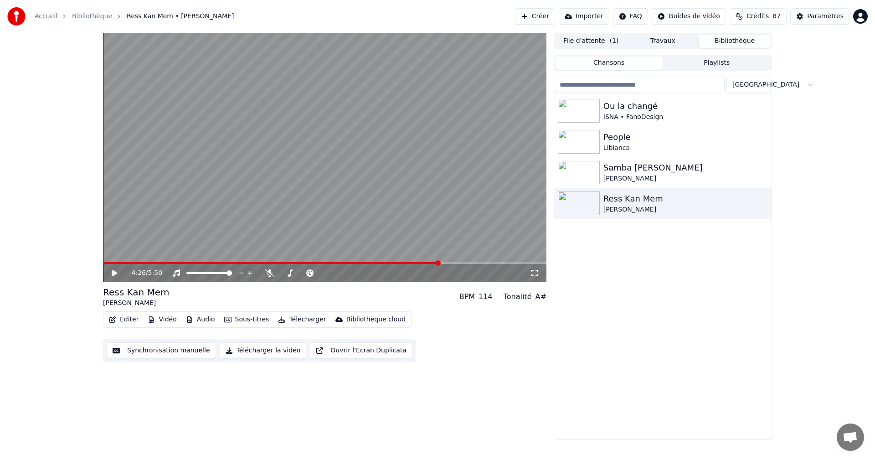
click at [440, 262] on span at bounding box center [437, 262] width 5 height 5
click at [115, 272] on icon at bounding box center [114, 273] width 5 height 6
click at [114, 272] on icon at bounding box center [120, 272] width 21 height 7
click at [810, 21] on button "Paramètres" at bounding box center [819, 16] width 59 height 16
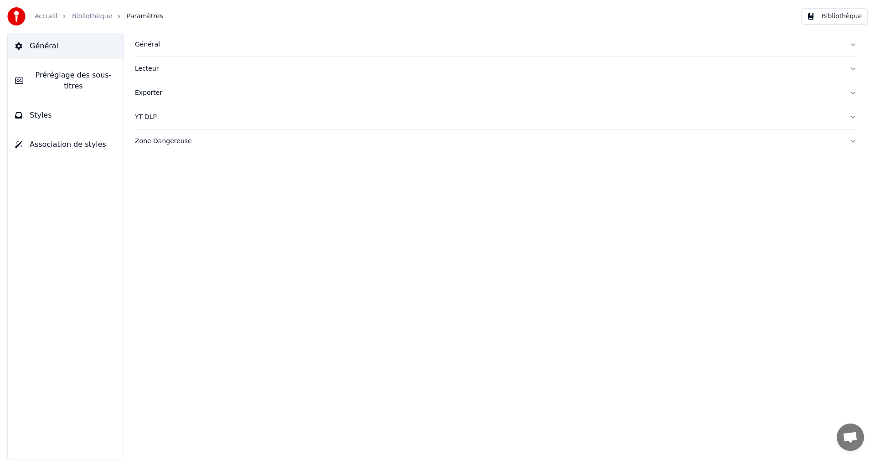
click at [95, 74] on span "Préréglage des sous-titres" at bounding box center [74, 81] width 86 height 22
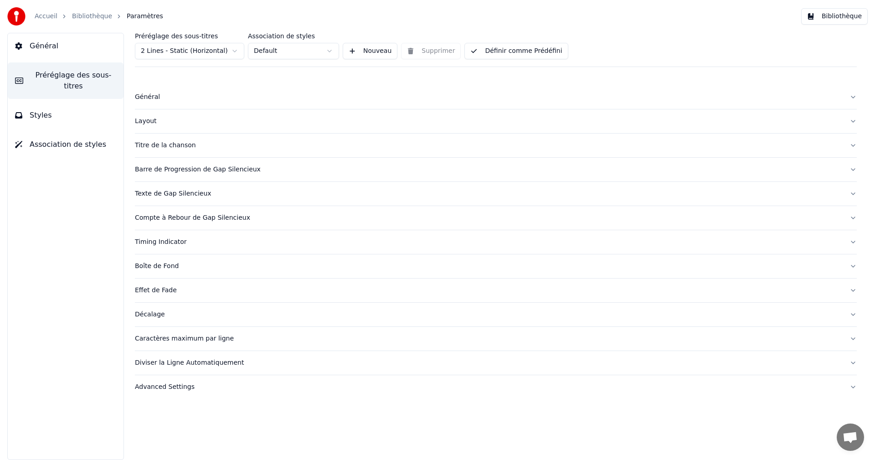
click at [189, 338] on div "Caractères maximum par ligne" at bounding box center [488, 338] width 707 height 9
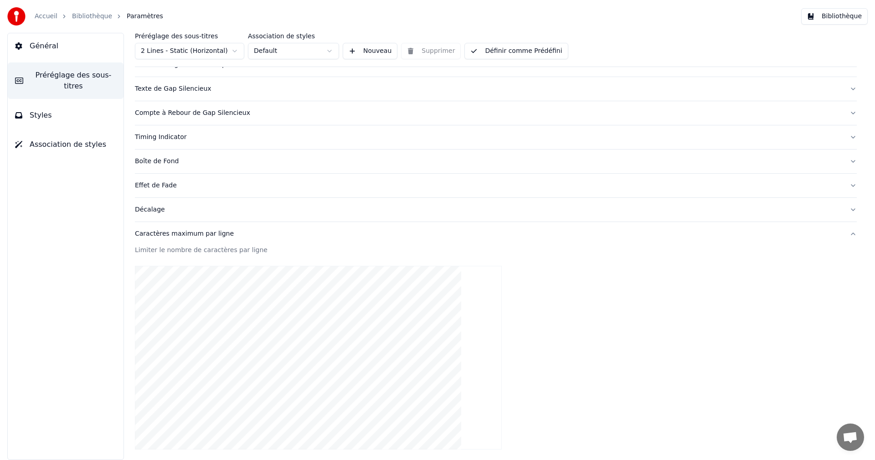
scroll to position [228, 0]
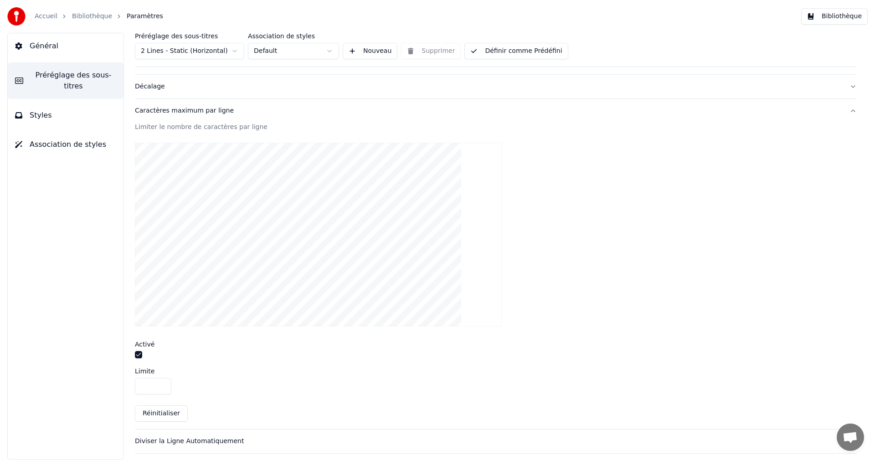
click at [140, 352] on button "button" at bounding box center [138, 354] width 7 height 7
click at [835, 20] on button "Bibliothèque" at bounding box center [834, 16] width 67 height 16
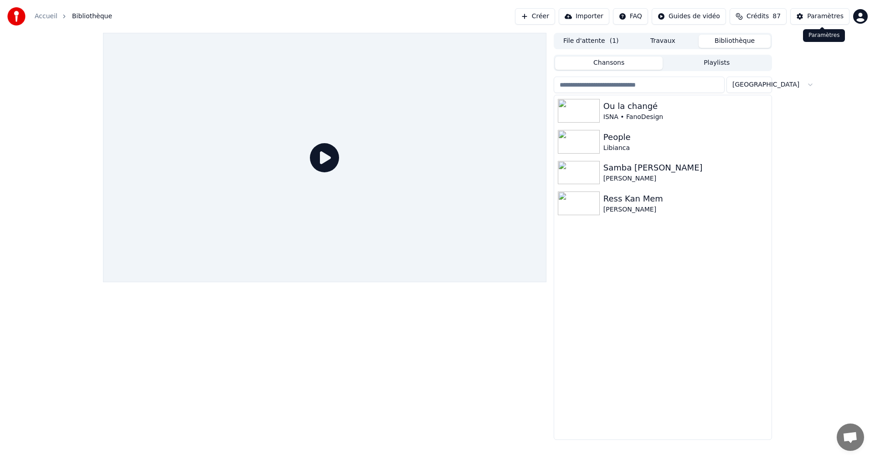
click at [835, 21] on button "Paramètres" at bounding box center [819, 16] width 59 height 16
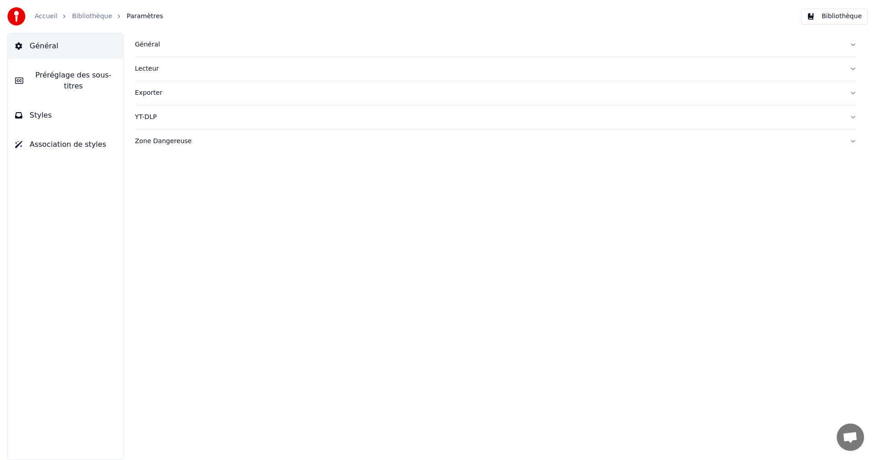
click at [90, 76] on span "Préréglage des sous-titres" at bounding box center [74, 81] width 86 height 22
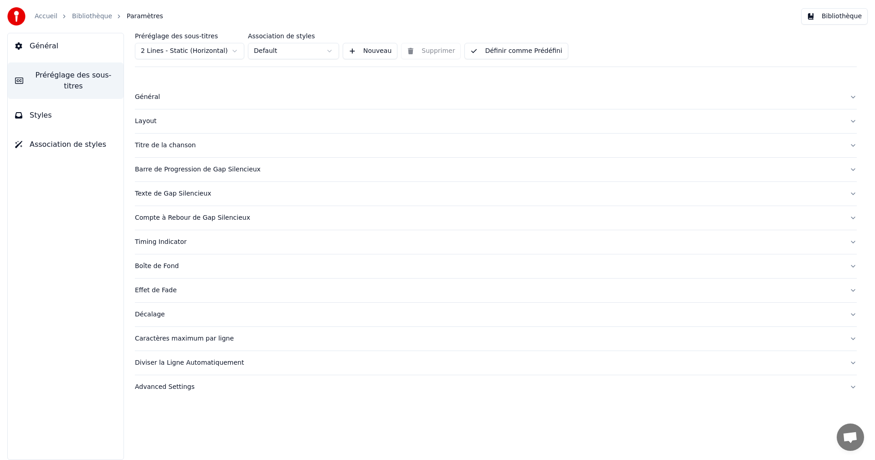
click at [151, 120] on div "Layout" at bounding box center [488, 121] width 707 height 9
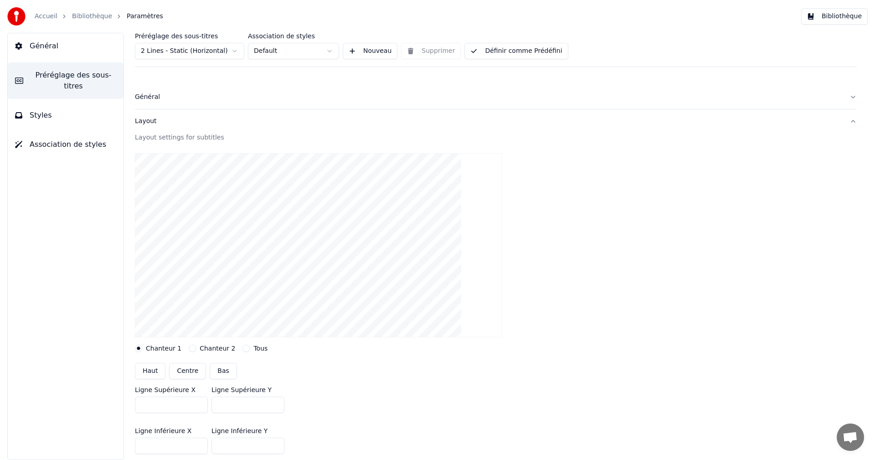
click at [69, 77] on span "Préréglage des sous-titres" at bounding box center [74, 81] width 86 height 22
click at [142, 125] on div "Layout" at bounding box center [488, 121] width 707 height 9
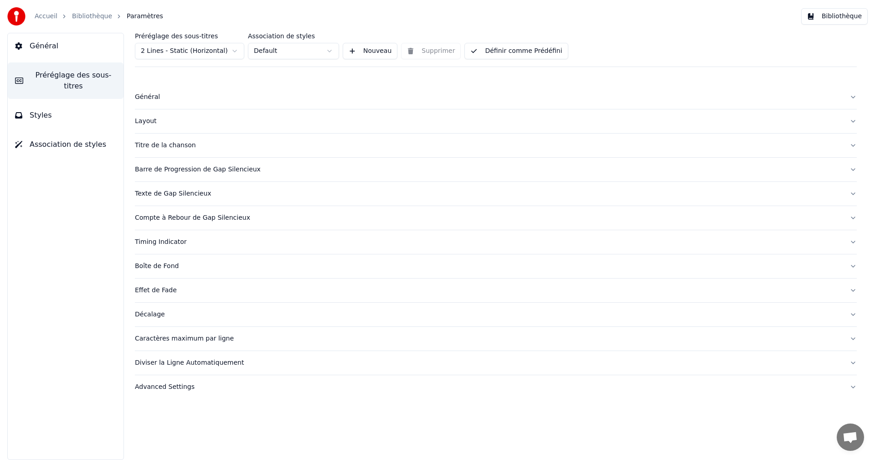
click at [182, 340] on div "Caractères maximum par ligne" at bounding box center [488, 338] width 707 height 9
click at [540, 51] on button "Définir comme Prédéfini" at bounding box center [515, 51] width 103 height 16
click at [839, 17] on button "Bibliothèque" at bounding box center [834, 16] width 67 height 16
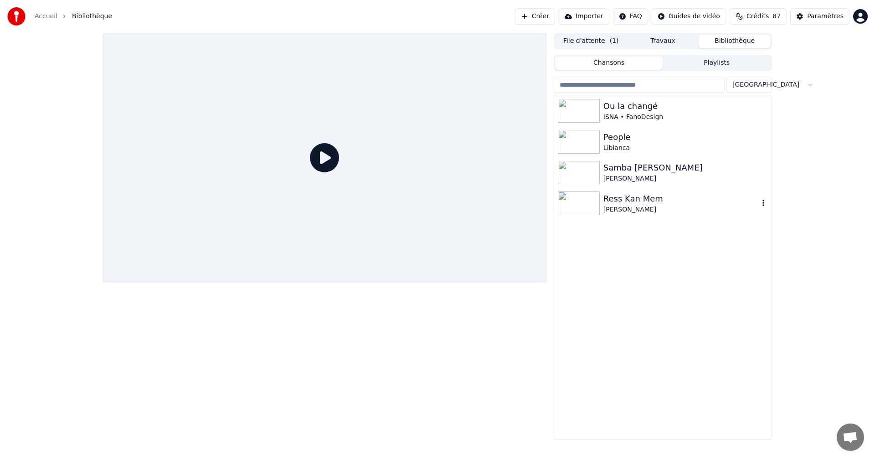
click at [631, 200] on div "Ress Kan Mem" at bounding box center [680, 198] width 155 height 13
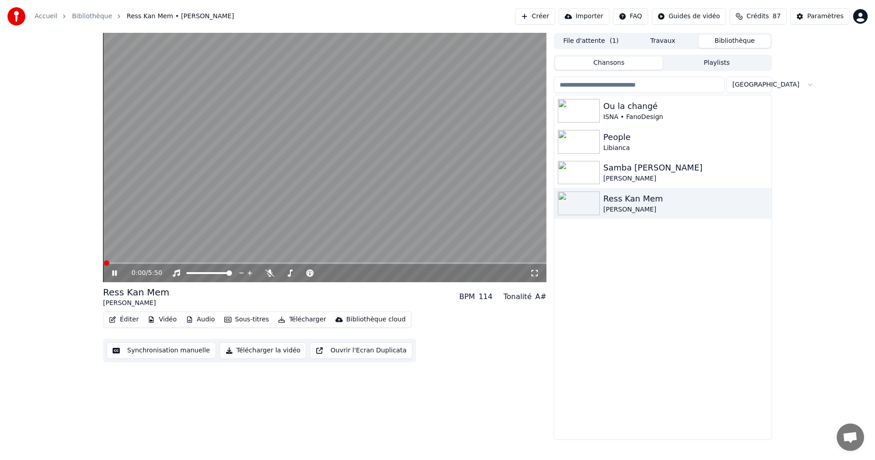
click at [115, 271] on icon at bounding box center [120, 272] width 21 height 7
click at [115, 270] on icon at bounding box center [120, 272] width 21 height 7
click at [269, 272] on icon at bounding box center [269, 272] width 9 height 7
click at [116, 272] on icon at bounding box center [114, 272] width 5 height 5
click at [670, 172] on div "Samba [PERSON_NAME]" at bounding box center [680, 167] width 155 height 13
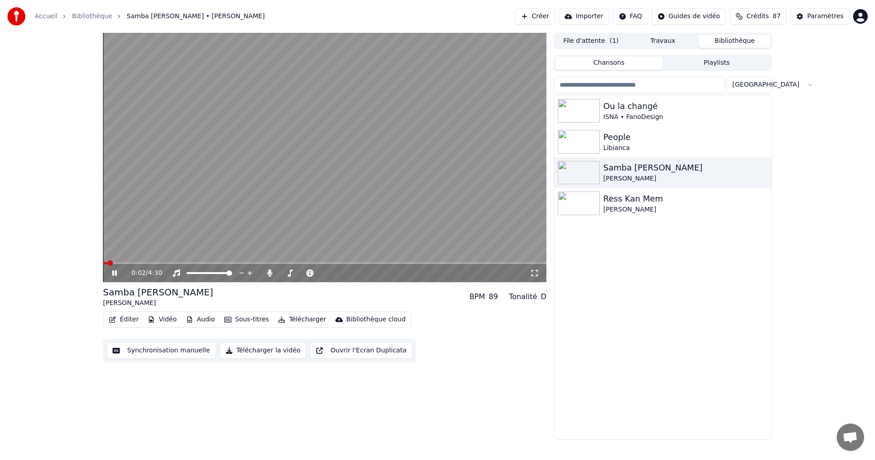
click at [112, 274] on icon at bounding box center [120, 272] width 21 height 7
click at [634, 197] on div "Ress Kan Mem" at bounding box center [680, 198] width 155 height 13
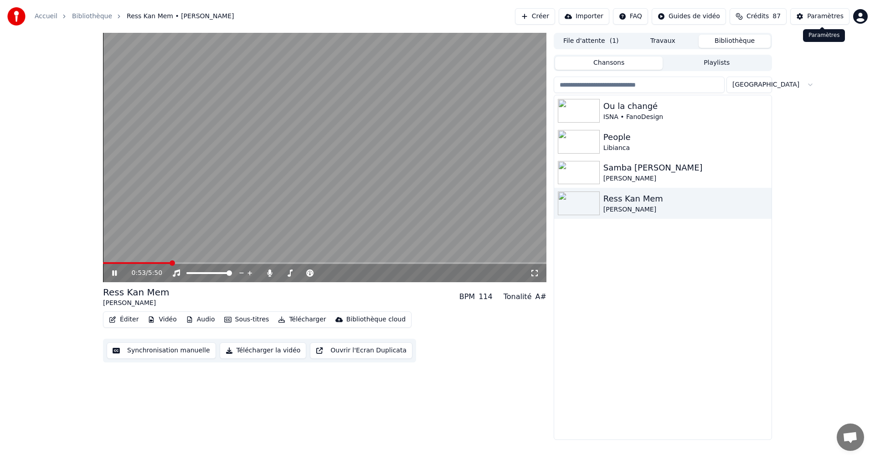
click at [819, 18] on div "Paramètres" at bounding box center [825, 16] width 36 height 9
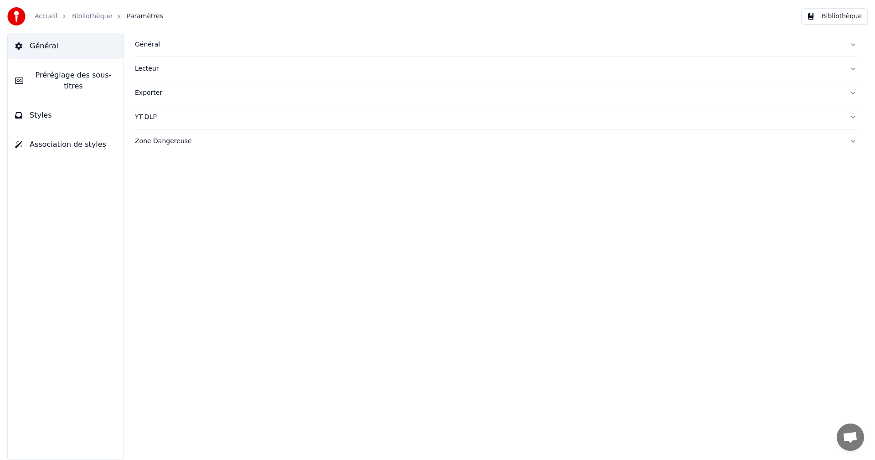
click at [104, 72] on span "Préréglage des sous-titres" at bounding box center [74, 81] width 86 height 22
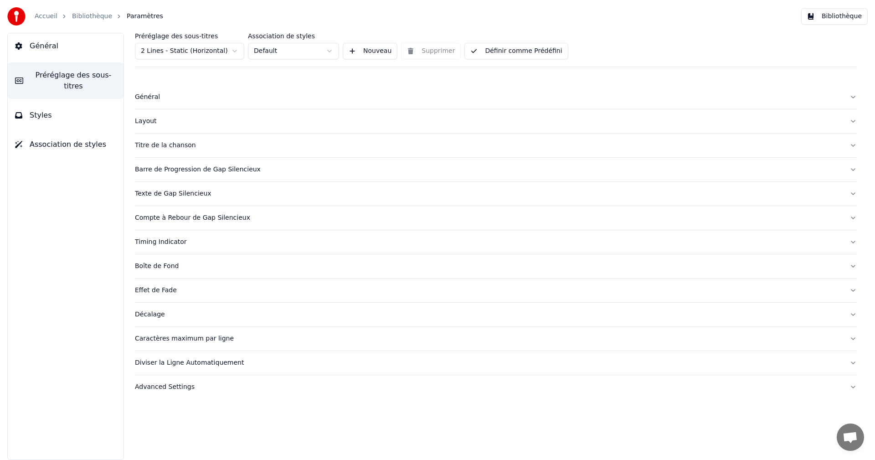
click at [199, 337] on div "Caractères maximum par ligne" at bounding box center [488, 338] width 707 height 9
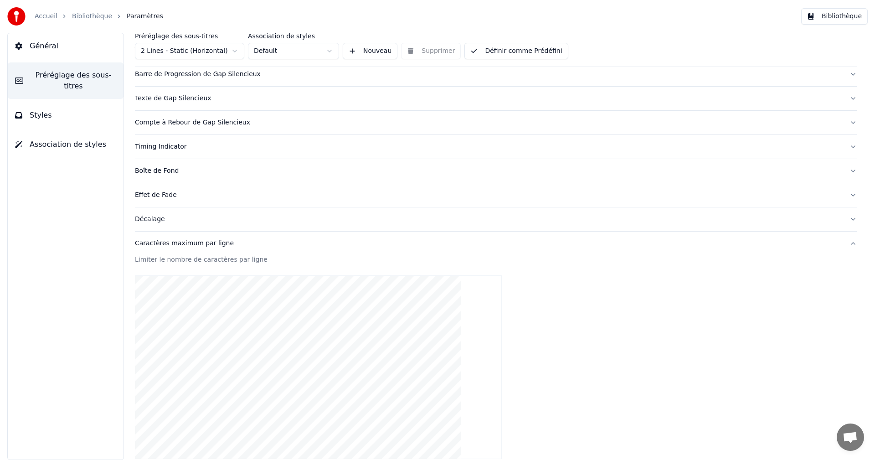
scroll to position [182, 0]
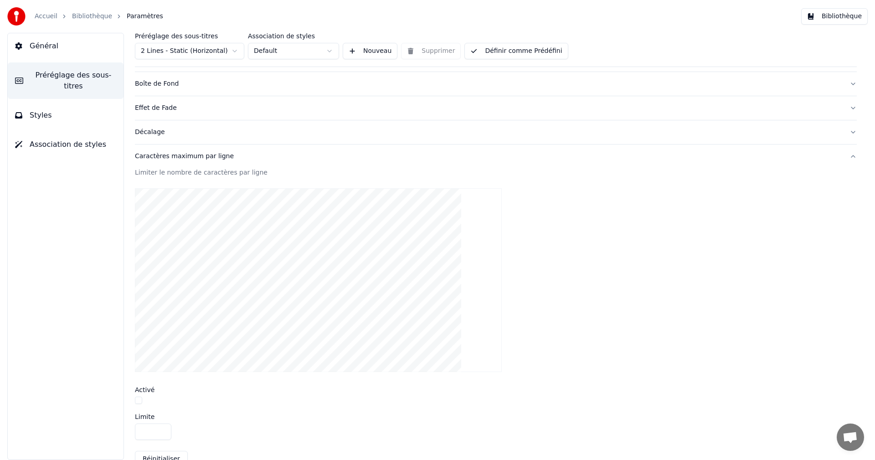
drag, startPoint x: 138, startPoint y: 401, endPoint x: 142, endPoint y: 405, distance: 5.8
click at [142, 405] on div at bounding box center [496, 401] width 722 height 10
click at [140, 400] on button "button" at bounding box center [138, 399] width 7 height 7
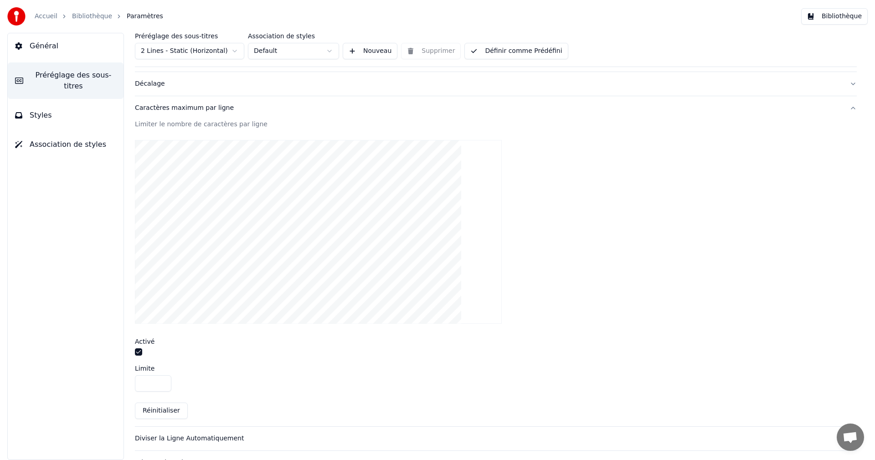
scroll to position [252, 0]
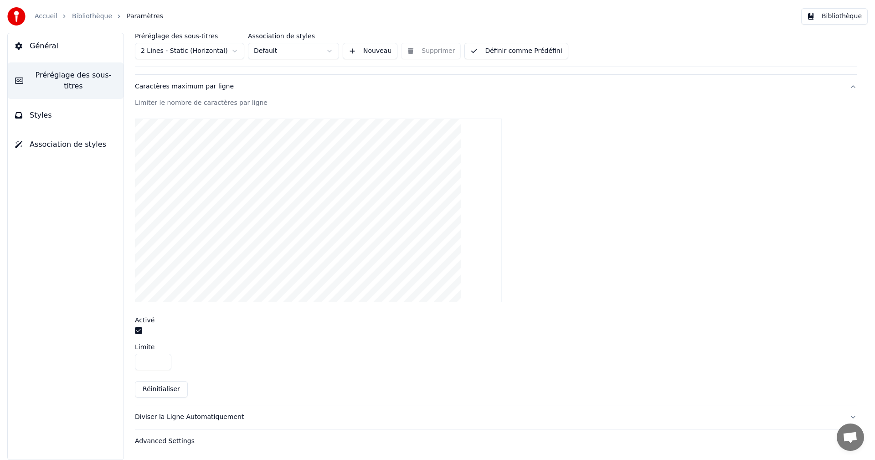
click at [145, 88] on div "Caractères maximum par ligne" at bounding box center [488, 86] width 707 height 9
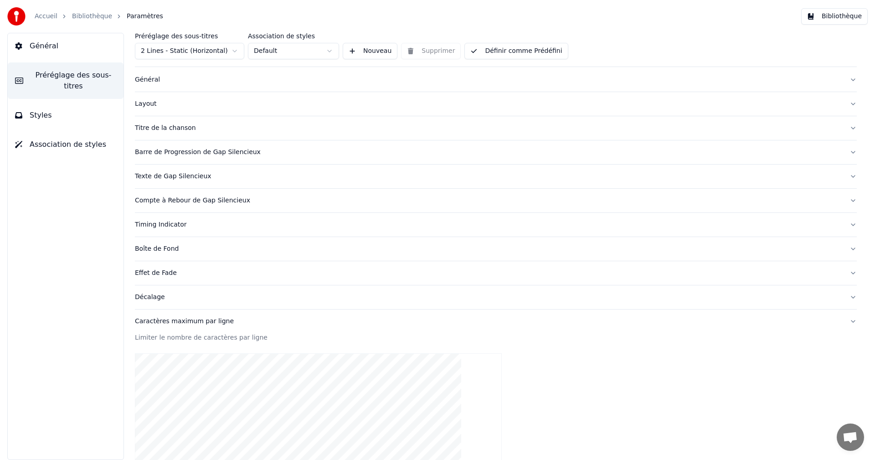
scroll to position [0, 0]
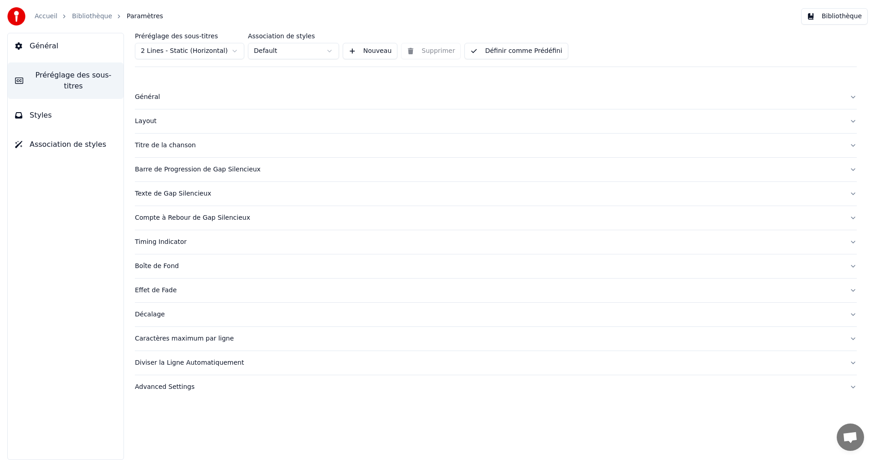
click at [180, 362] on div "Diviser la Ligne Automatiquement" at bounding box center [488, 362] width 707 height 9
click at [139, 406] on button "button" at bounding box center [138, 408] width 7 height 7
click at [533, 51] on button "Définir comme Prédéfini" at bounding box center [515, 51] width 103 height 16
click at [838, 17] on button "Bibliothèque" at bounding box center [834, 16] width 67 height 16
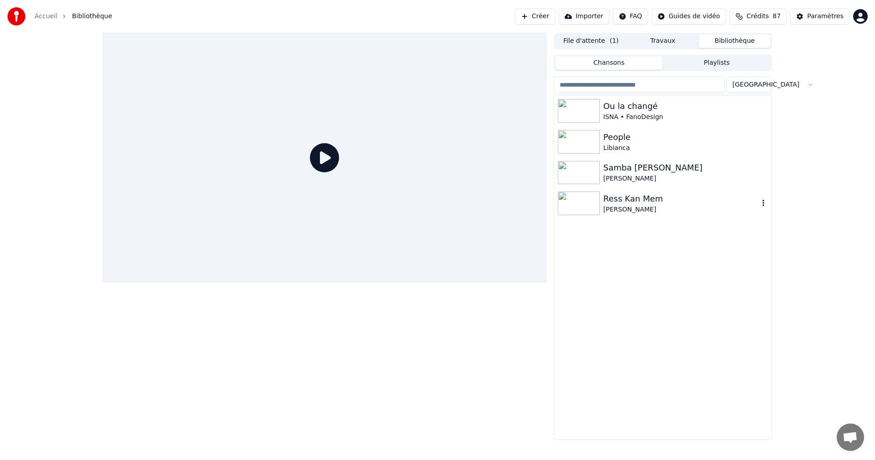
click at [617, 203] on div "Ress Kan Mem" at bounding box center [680, 198] width 155 height 13
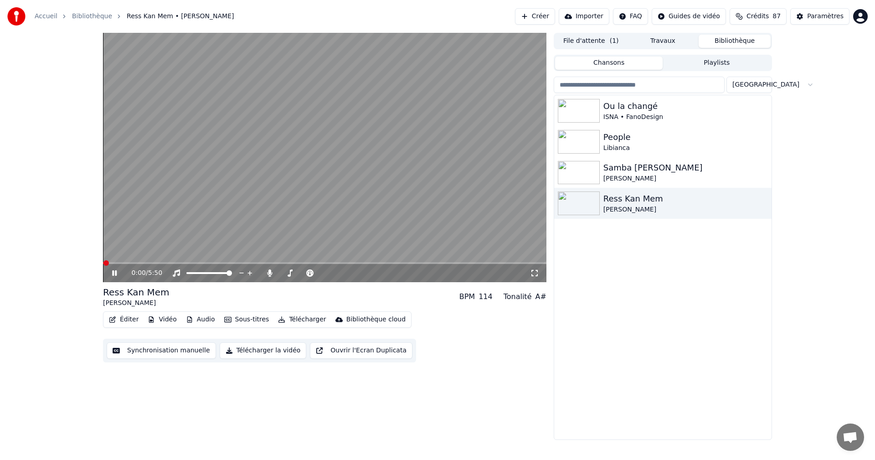
click at [115, 271] on icon at bounding box center [120, 272] width 21 height 7
click at [115, 272] on icon at bounding box center [120, 272] width 21 height 7
click at [114, 272] on icon at bounding box center [120, 272] width 21 height 7
click at [103, 266] on span at bounding box center [105, 262] width 5 height 5
click at [115, 271] on icon at bounding box center [120, 272] width 21 height 7
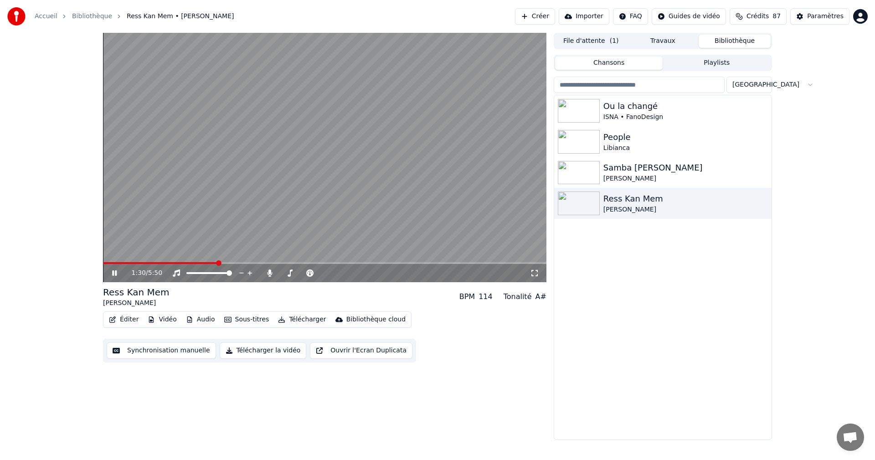
click at [115, 273] on icon at bounding box center [114, 272] width 5 height 5
click at [121, 261] on span at bounding box center [122, 262] width 5 height 5
click at [118, 269] on icon at bounding box center [120, 272] width 21 height 7
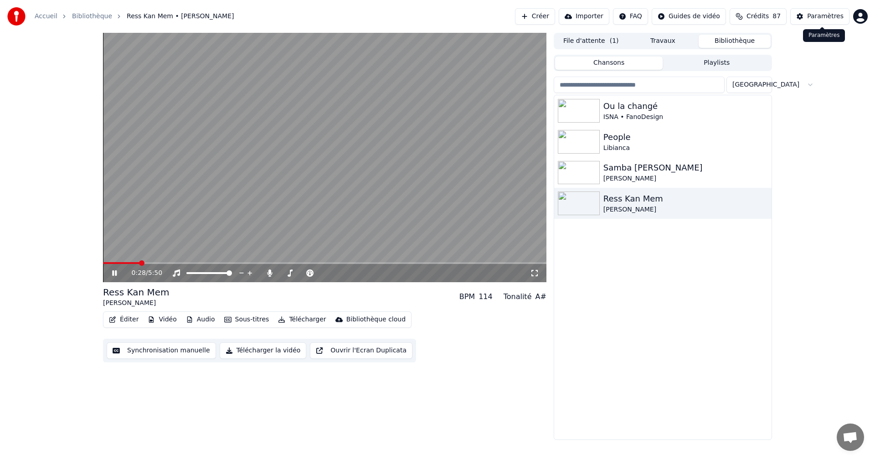
click at [819, 15] on div "Paramètres" at bounding box center [825, 16] width 36 height 9
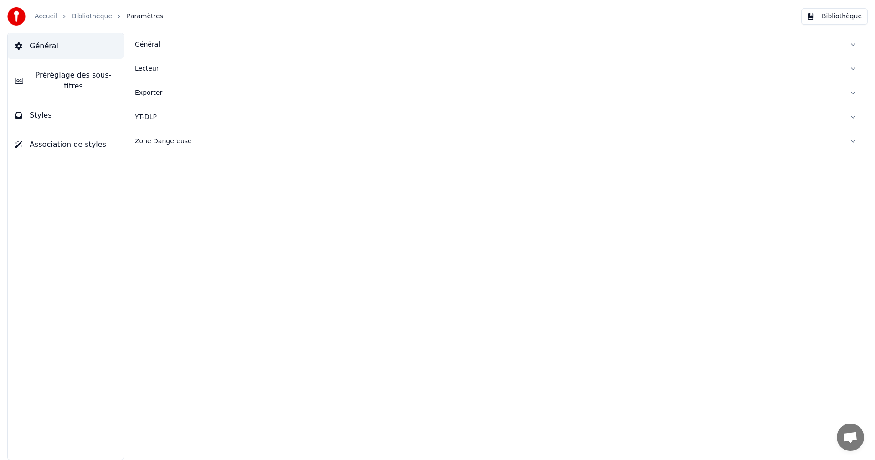
click at [91, 77] on span "Préréglage des sous-titres" at bounding box center [74, 81] width 86 height 22
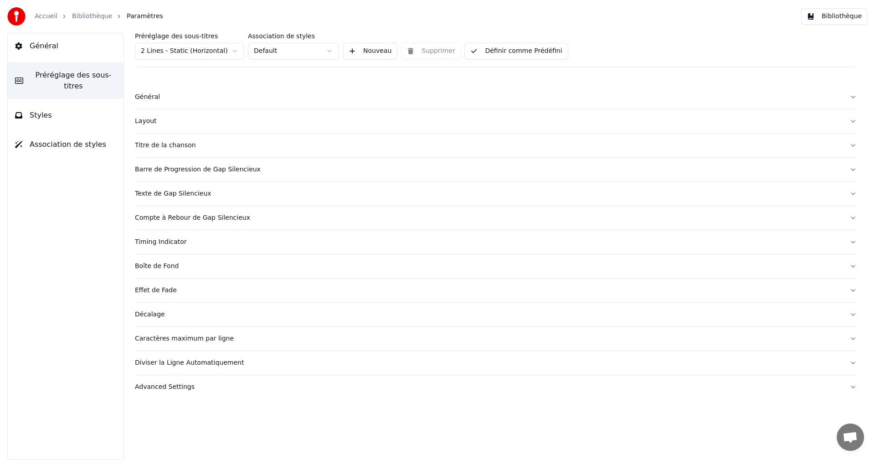
click at [164, 362] on div "Diviser la Ligne Automatiquement" at bounding box center [488, 362] width 707 height 9
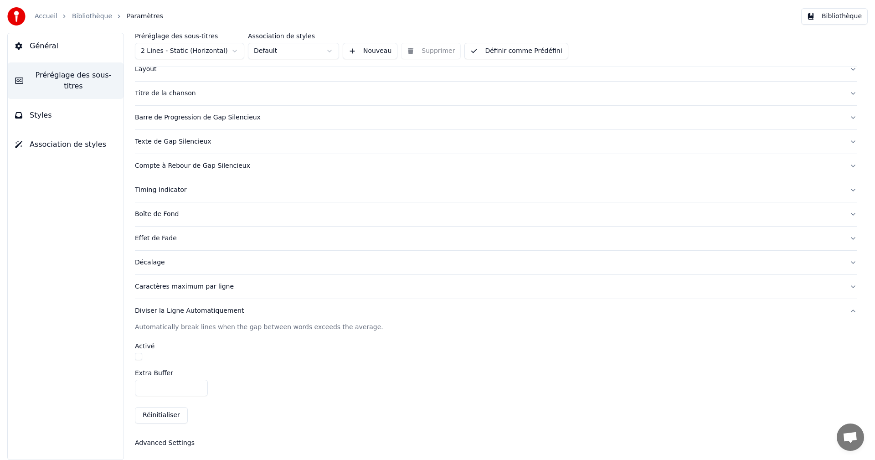
scroll to position [54, 0]
click at [140, 352] on button "button" at bounding box center [138, 354] width 7 height 7
click at [838, 21] on button "Bibliothèque" at bounding box center [834, 16] width 67 height 16
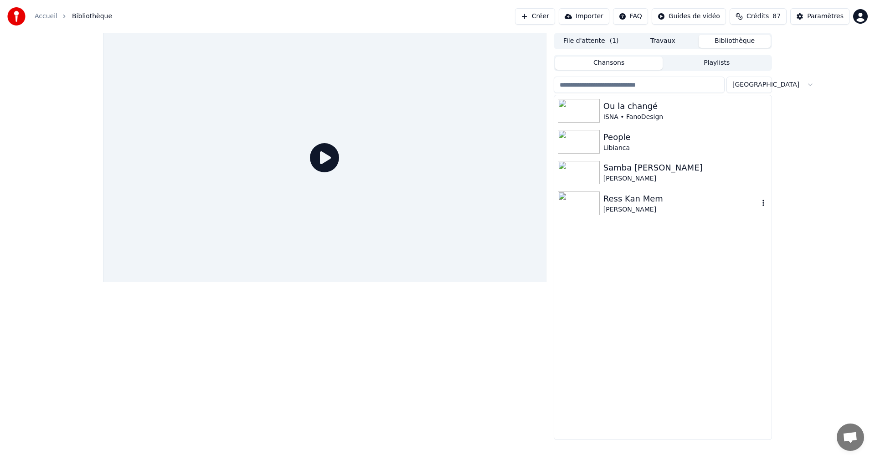
click at [613, 197] on div "Ress Kan Mem" at bounding box center [680, 198] width 155 height 13
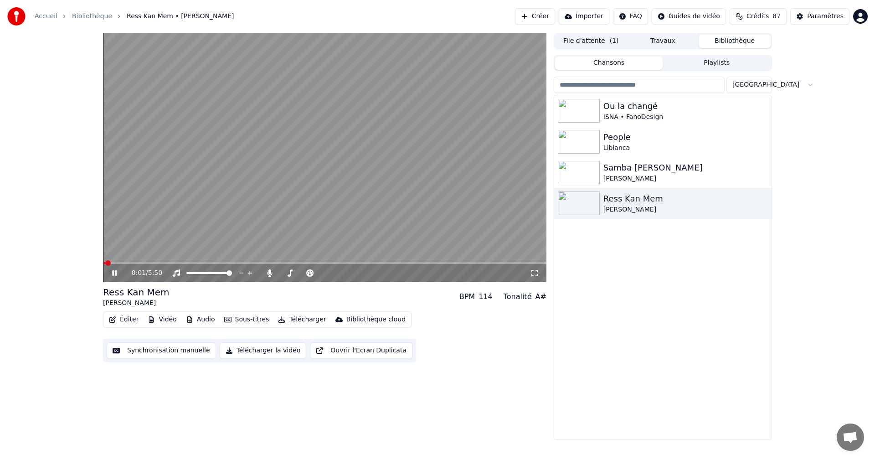
click at [113, 272] on icon at bounding box center [114, 272] width 5 height 5
click at [119, 263] on span at bounding box center [324, 263] width 443 height 2
click at [114, 272] on icon at bounding box center [114, 273] width 5 height 6
click at [114, 271] on icon at bounding box center [120, 272] width 21 height 7
click at [114, 271] on icon at bounding box center [114, 273] width 5 height 6
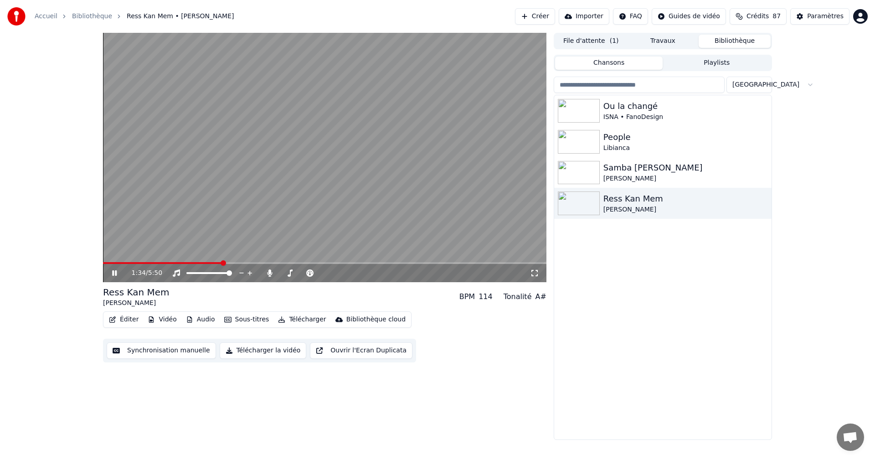
click at [113, 273] on icon at bounding box center [114, 272] width 5 height 5
click at [534, 273] on icon at bounding box center [534, 272] width 9 height 7
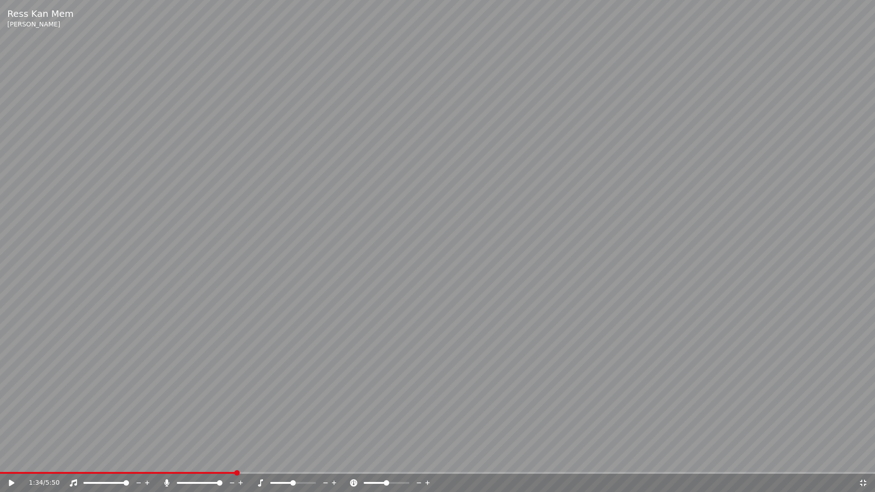
click at [10, 459] on icon at bounding box center [11, 483] width 5 height 6
click at [861, 459] on icon at bounding box center [862, 482] width 9 height 7
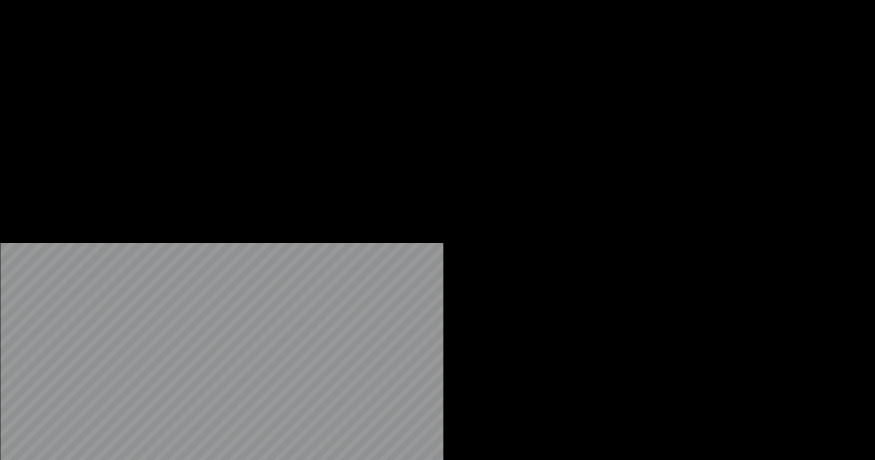
click at [128, 77] on button "Éditer" at bounding box center [123, 70] width 37 height 13
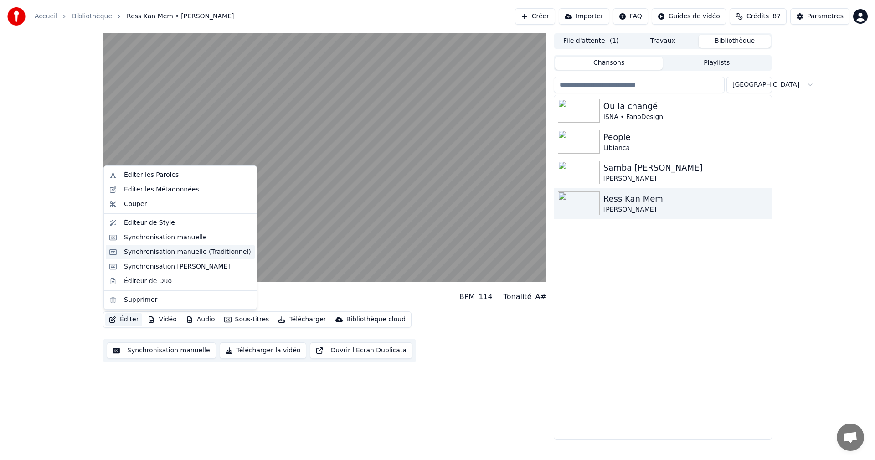
click at [167, 252] on div "Synchronisation manuelle (Traditionnel)" at bounding box center [187, 251] width 127 height 9
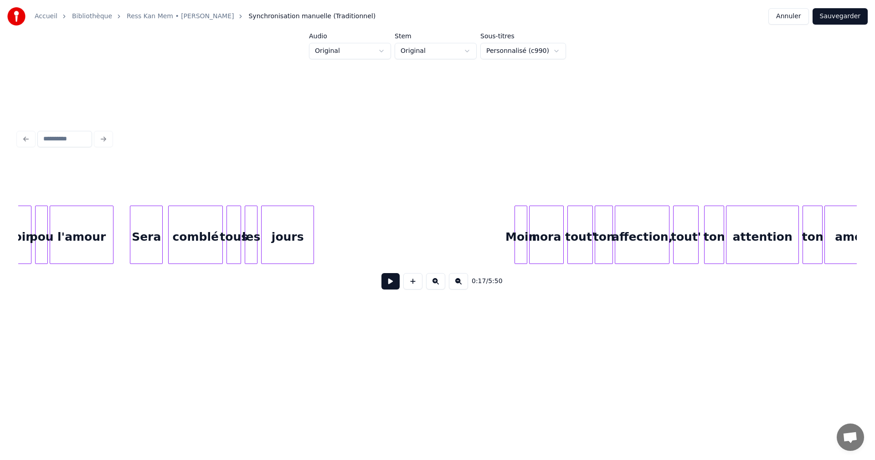
scroll to position [0, 6421]
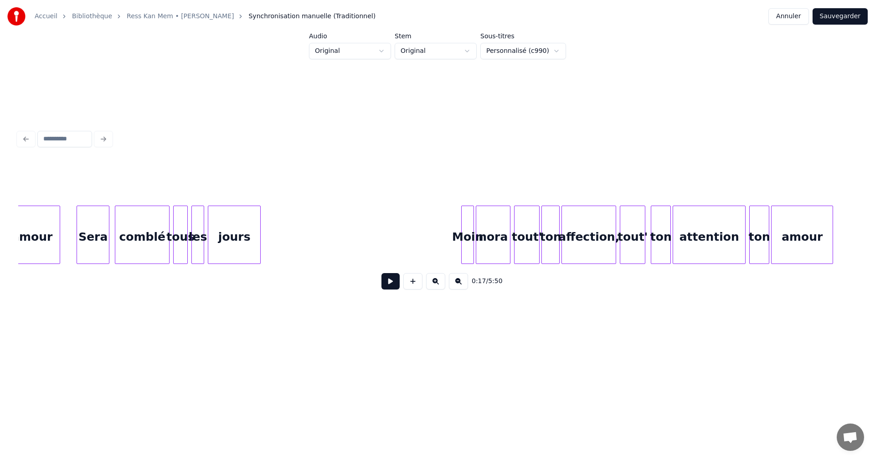
click at [205, 276] on div "0:17 / 5:50" at bounding box center [438, 281] width 824 height 20
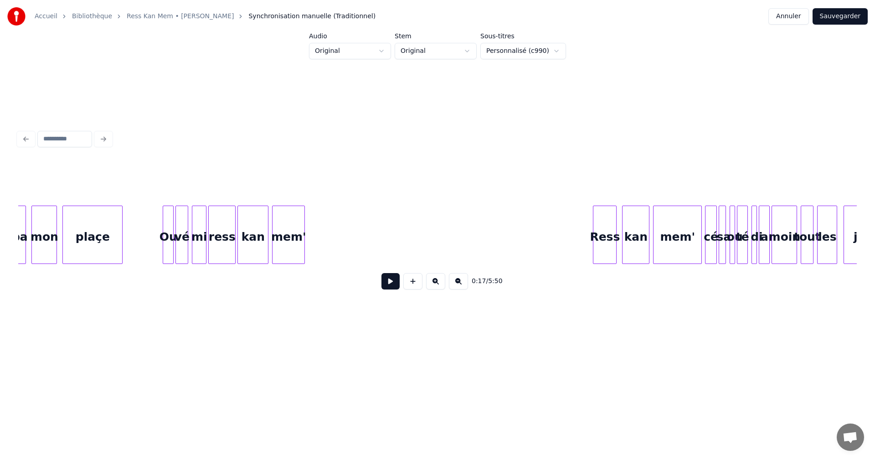
scroll to position [0, 10559]
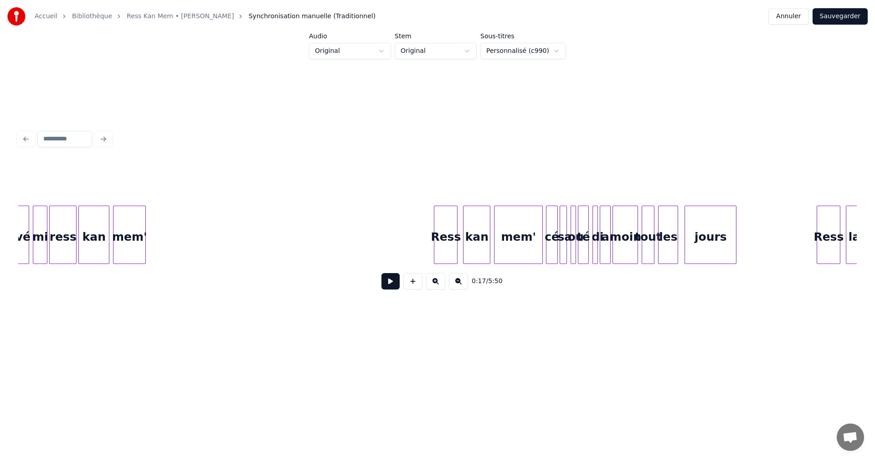
click at [646, 224] on div "tout" at bounding box center [648, 237] width 12 height 62
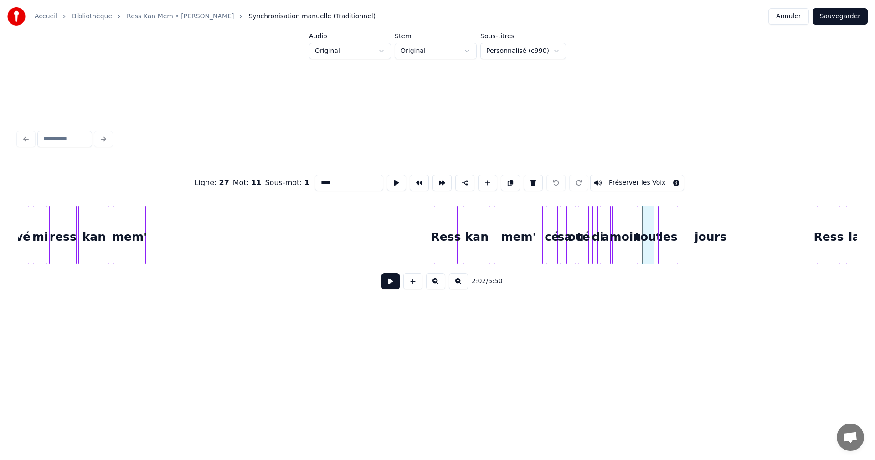
click at [333, 180] on input "****" at bounding box center [349, 183] width 68 height 16
type input "****"
click at [843, 18] on button "Sauvegarder" at bounding box center [839, 16] width 55 height 16
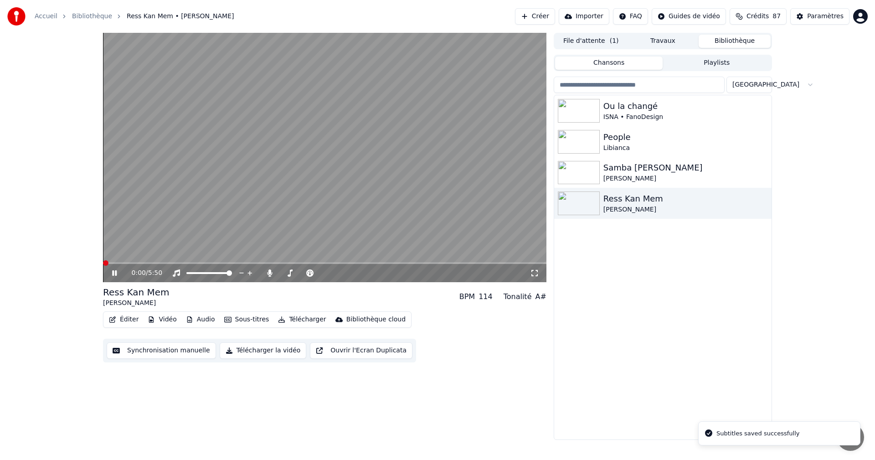
click at [115, 273] on icon at bounding box center [114, 272] width 5 height 5
click at [117, 271] on icon at bounding box center [120, 272] width 21 height 7
click at [115, 272] on icon at bounding box center [114, 272] width 5 height 5
click at [115, 272] on icon at bounding box center [114, 273] width 5 height 6
click at [115, 272] on icon at bounding box center [114, 272] width 5 height 5
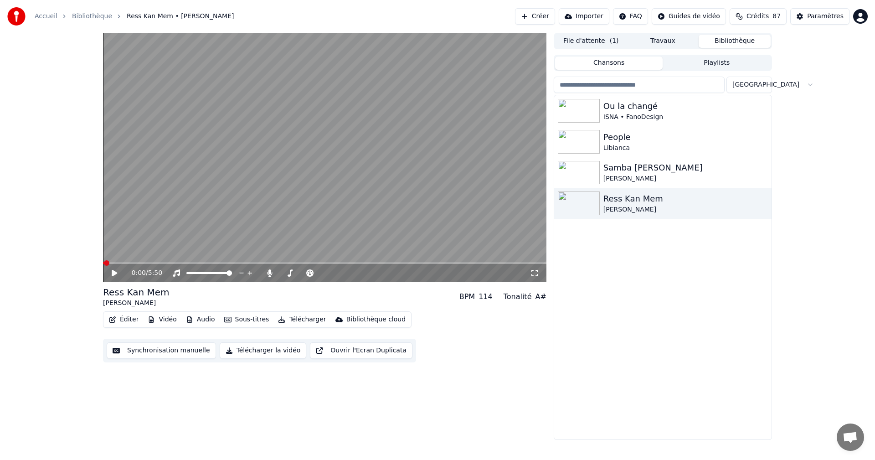
click at [115, 272] on icon at bounding box center [114, 273] width 5 height 6
click at [118, 272] on icon at bounding box center [120, 272] width 21 height 7
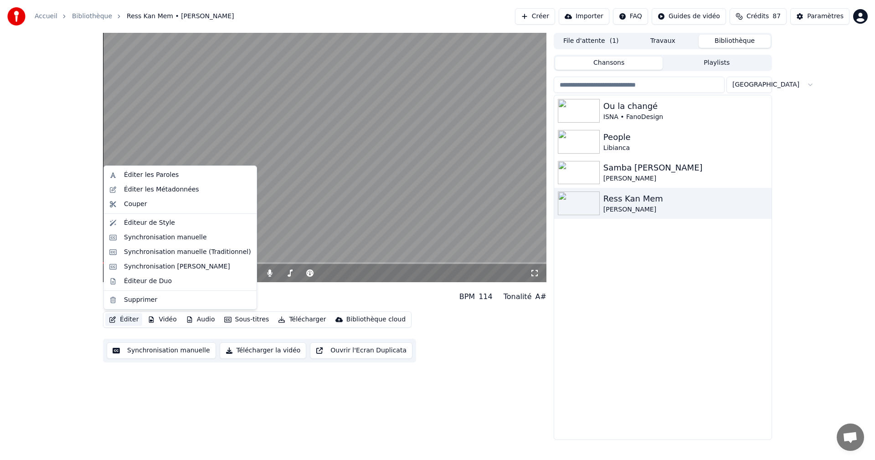
click at [131, 319] on button "Éditer" at bounding box center [123, 319] width 37 height 13
click at [172, 253] on div "Synchronisation manuelle (Traditionnel)" at bounding box center [187, 251] width 127 height 9
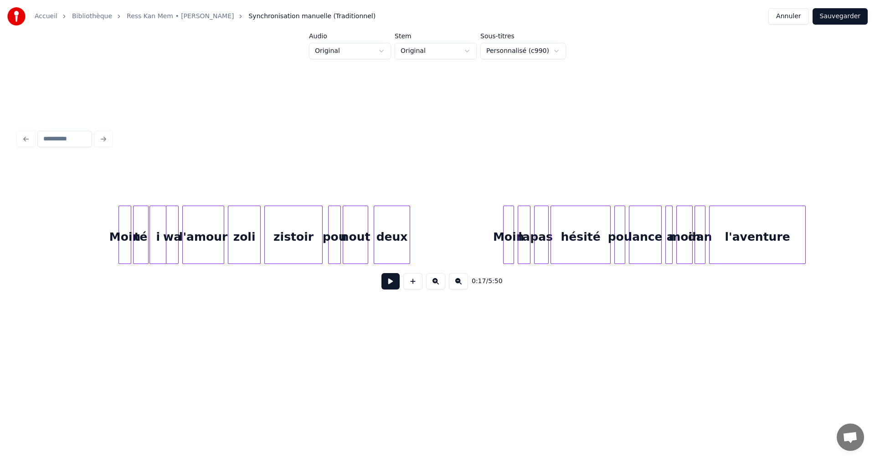
scroll to position [0, 1893]
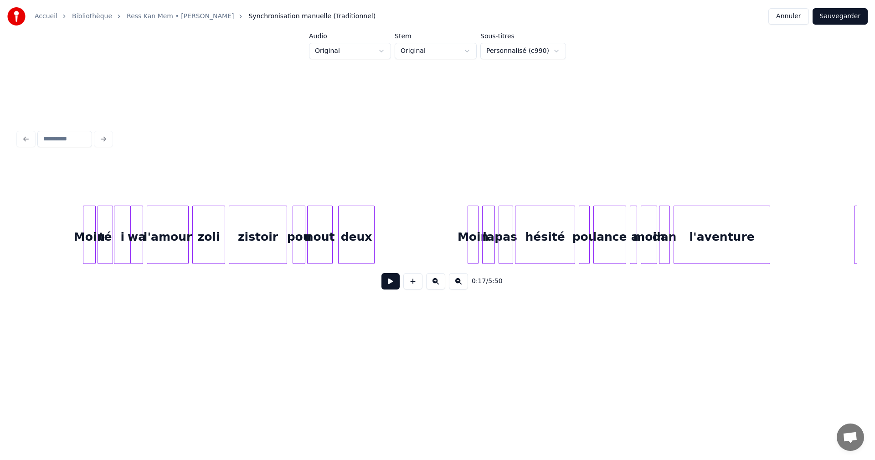
click at [311, 250] on div "nout" at bounding box center [320, 237] width 25 height 62
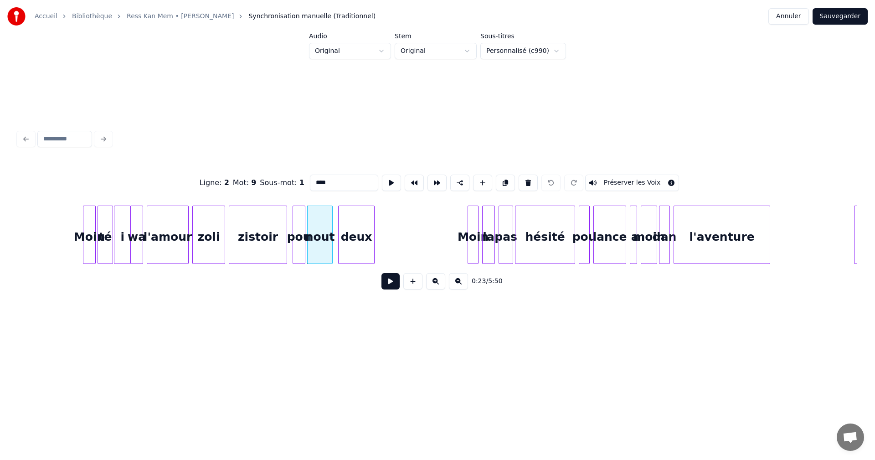
click at [327, 177] on input "****" at bounding box center [344, 183] width 68 height 16
type input "*****"
click at [392, 283] on button at bounding box center [390, 281] width 18 height 16
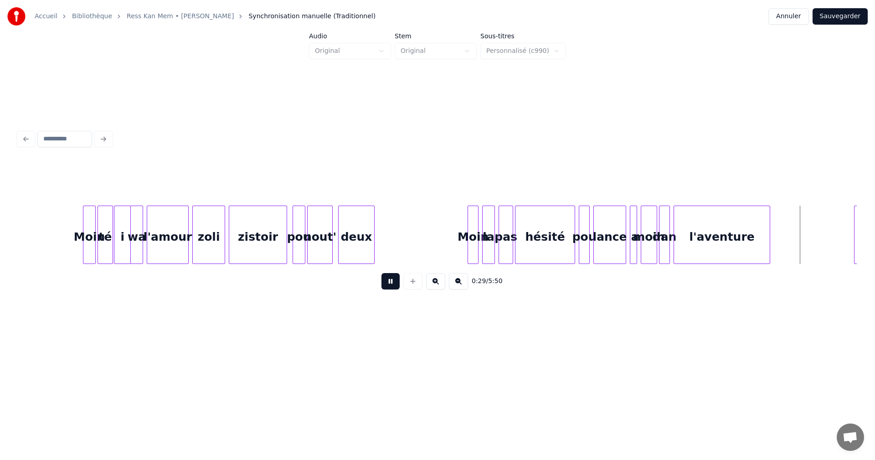
click at [392, 283] on button at bounding box center [390, 281] width 18 height 16
click at [848, 15] on button "Sauvegarder" at bounding box center [839, 16] width 55 height 16
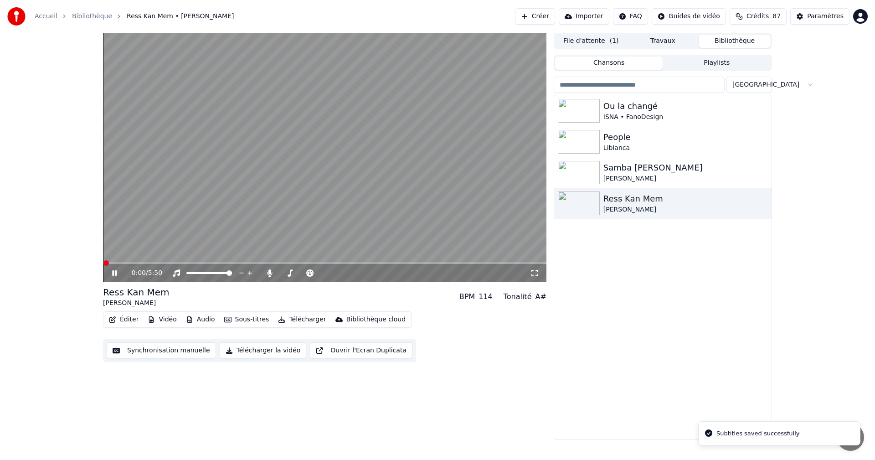
click at [116, 273] on icon at bounding box center [114, 272] width 5 height 5
click at [116, 272] on icon at bounding box center [114, 273] width 5 height 6
click at [116, 273] on icon at bounding box center [114, 272] width 5 height 5
click at [142, 260] on span at bounding box center [144, 262] width 5 height 5
click at [115, 270] on icon at bounding box center [120, 272] width 21 height 7
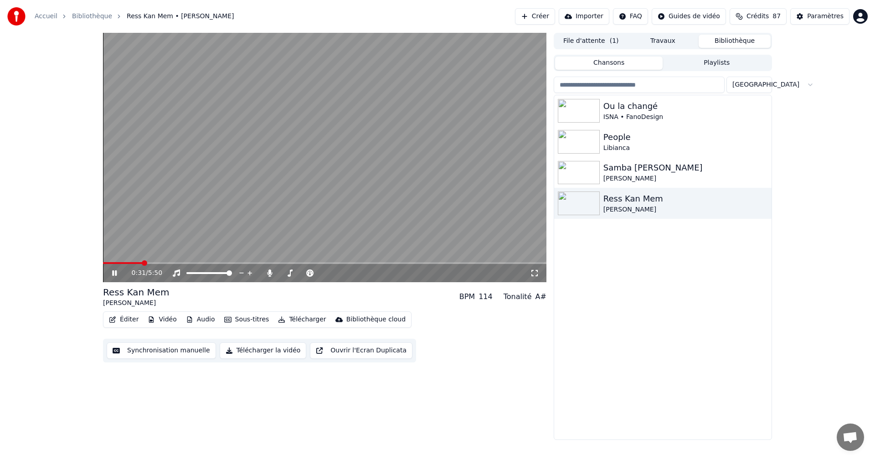
click at [115, 270] on icon at bounding box center [120, 272] width 21 height 7
click at [116, 272] on icon at bounding box center [120, 272] width 21 height 7
click at [114, 273] on icon at bounding box center [114, 272] width 5 height 5
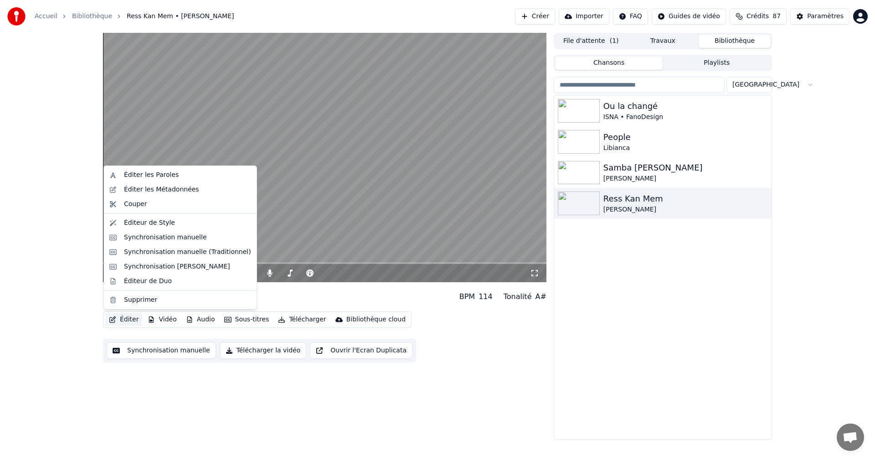
click at [138, 317] on button "Éditer" at bounding box center [123, 319] width 37 height 13
click at [169, 256] on div "Synchronisation manuelle (Traditionnel)" at bounding box center [187, 251] width 127 height 9
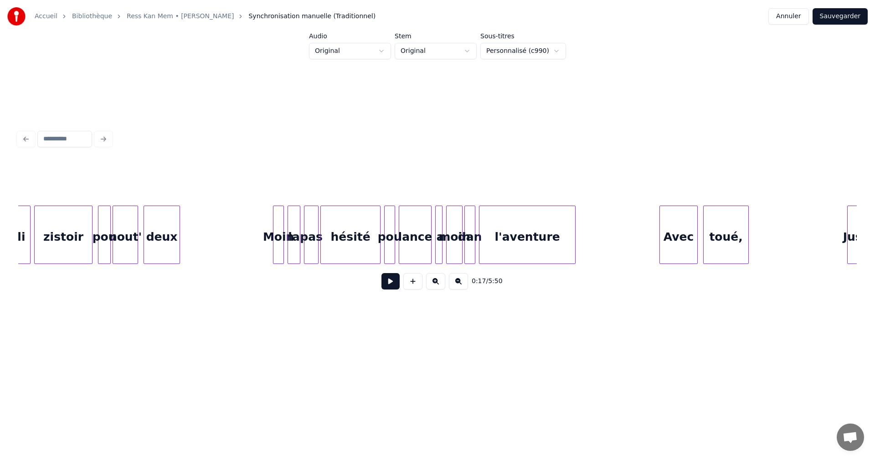
scroll to position [0, 2158]
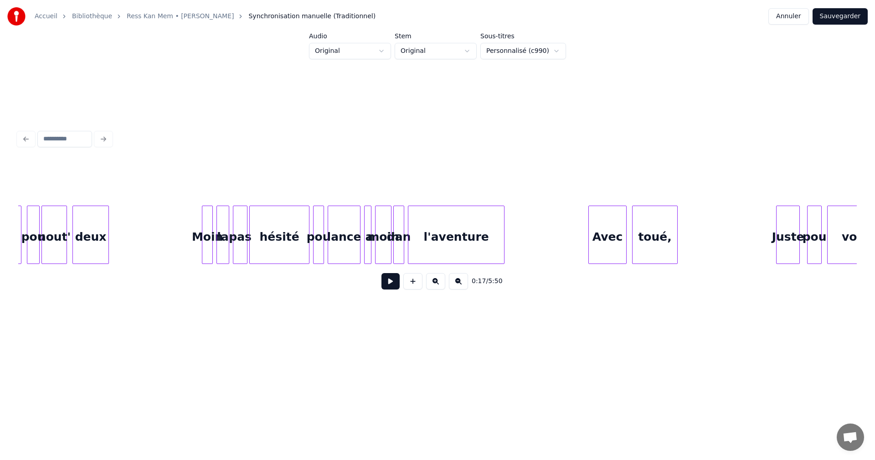
click at [342, 237] on div "lance" at bounding box center [344, 237] width 32 height 62
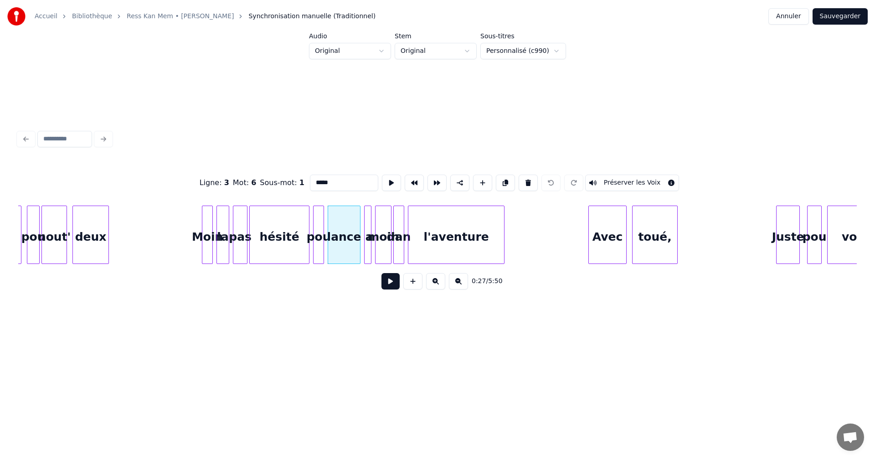
click at [325, 178] on input "*****" at bounding box center [344, 183] width 68 height 16
click at [661, 251] on div "toué," at bounding box center [654, 237] width 45 height 62
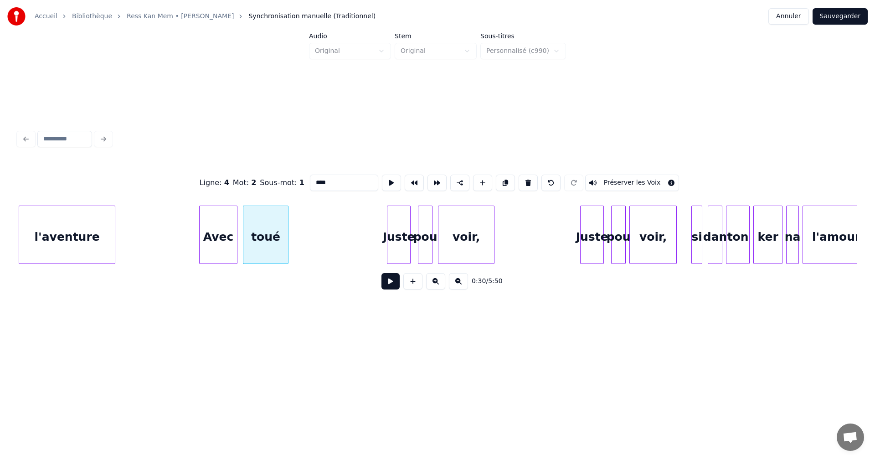
scroll to position [0, 2582]
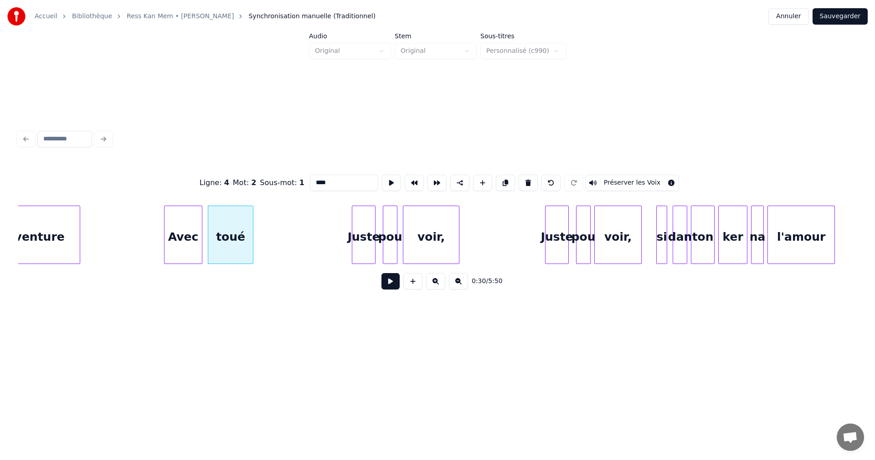
click at [420, 241] on div "voir," at bounding box center [431, 237] width 56 height 62
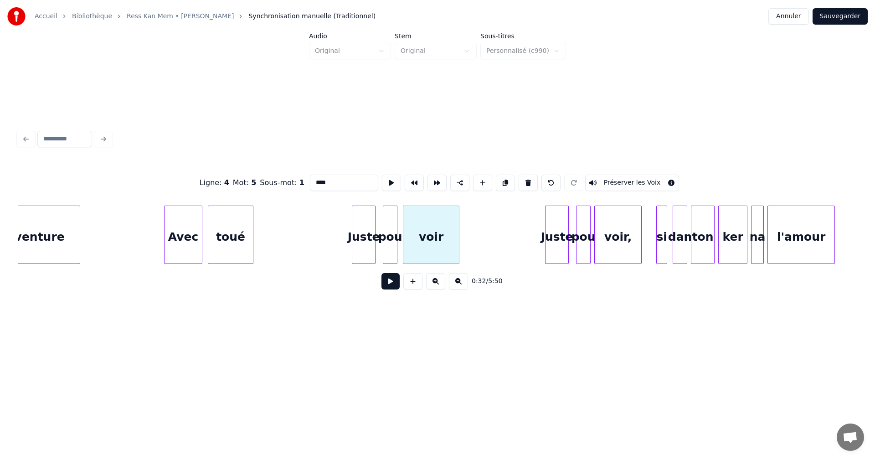
click at [615, 235] on div "voir," at bounding box center [618, 237] width 46 height 62
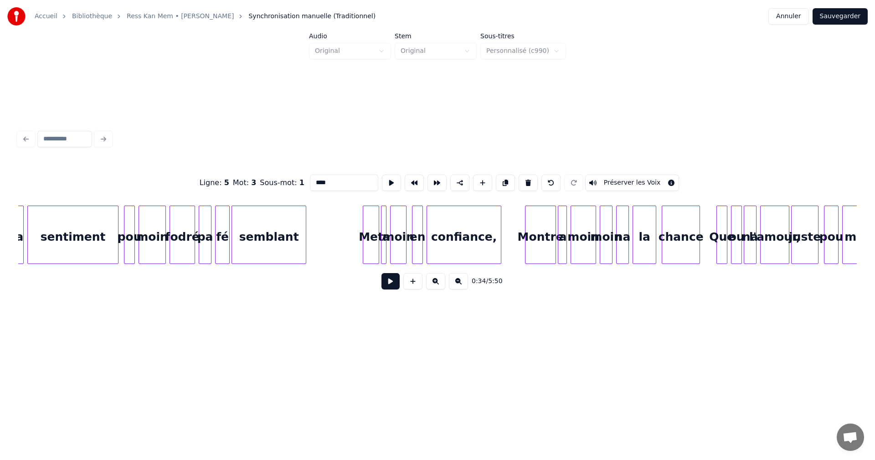
scroll to position [0, 3608]
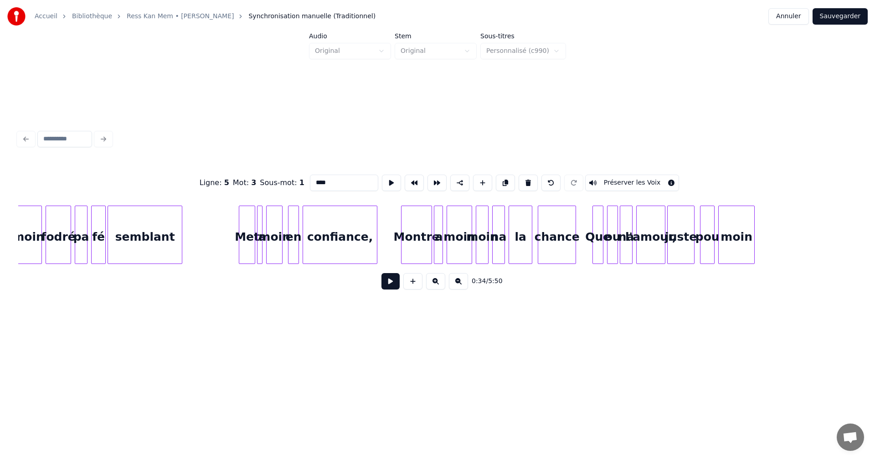
click at [339, 252] on div "confiance," at bounding box center [340, 237] width 74 height 62
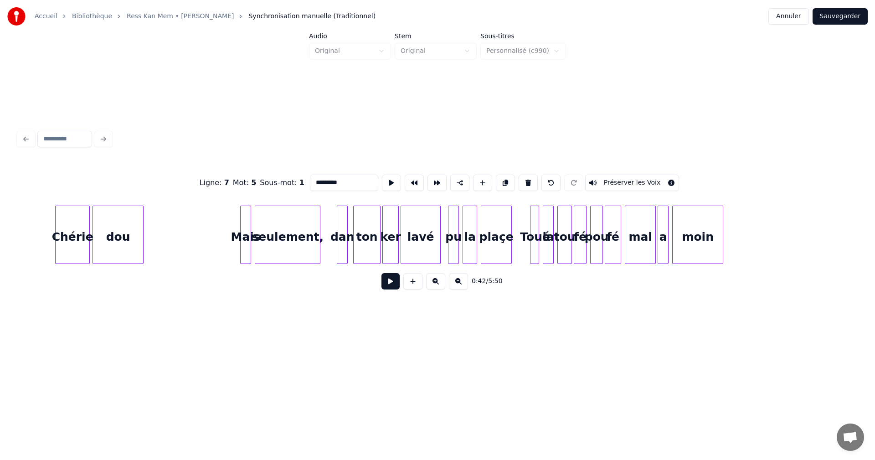
scroll to position [0, 4440]
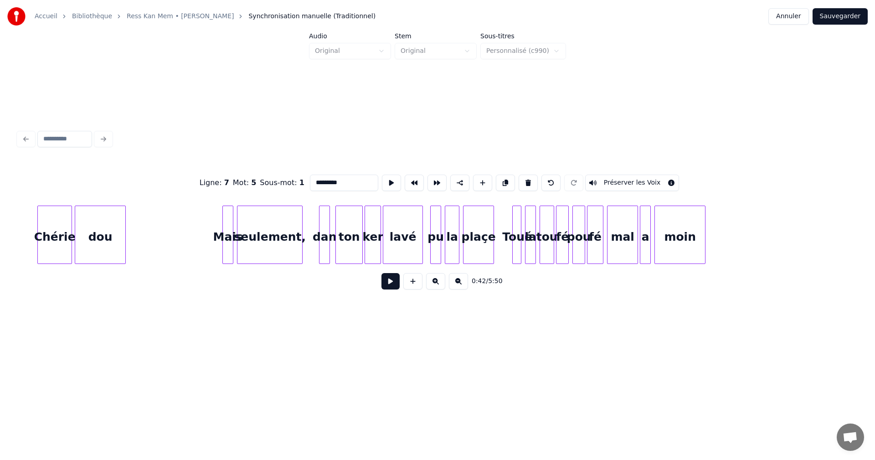
click at [289, 247] on div "seulement," at bounding box center [269, 237] width 65 height 62
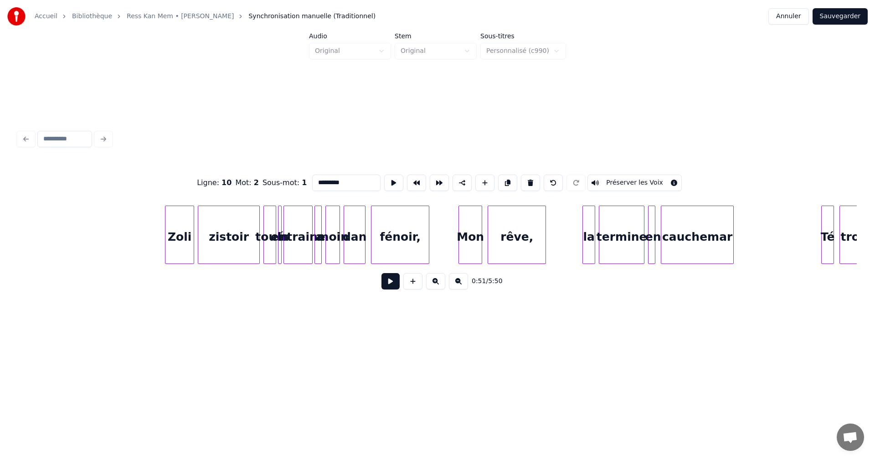
scroll to position [0, 5200]
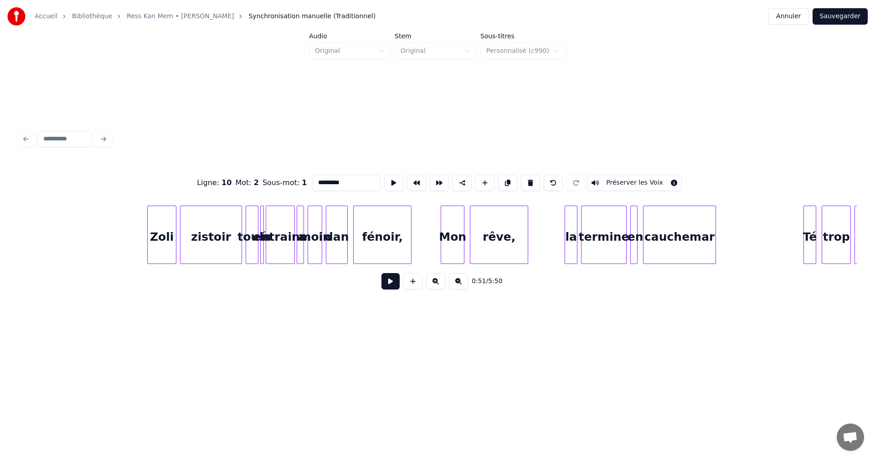
click at [404, 248] on div "fénoir," at bounding box center [382, 237] width 57 height 62
click at [502, 248] on div "rêve," at bounding box center [498, 237] width 57 height 62
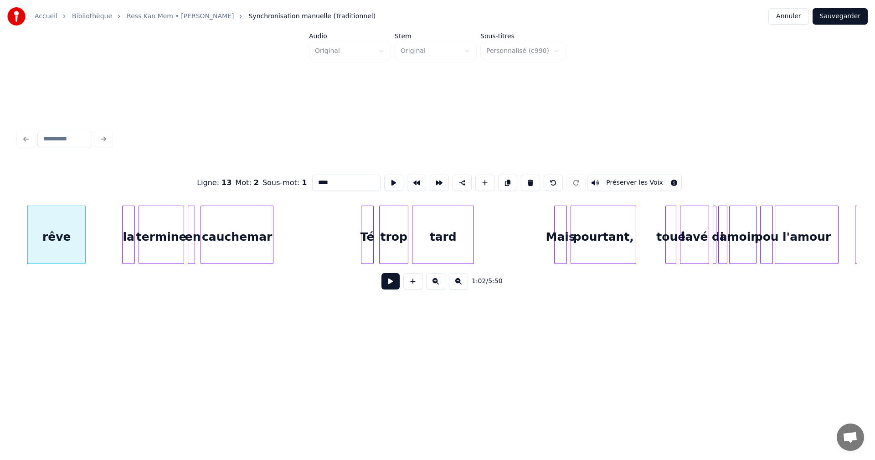
scroll to position [0, 5784]
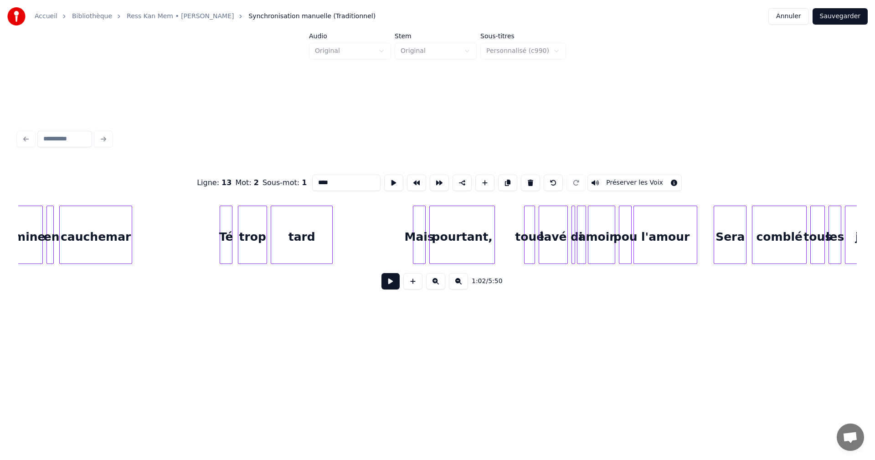
click at [477, 241] on div "pourtant," at bounding box center [462, 237] width 65 height 62
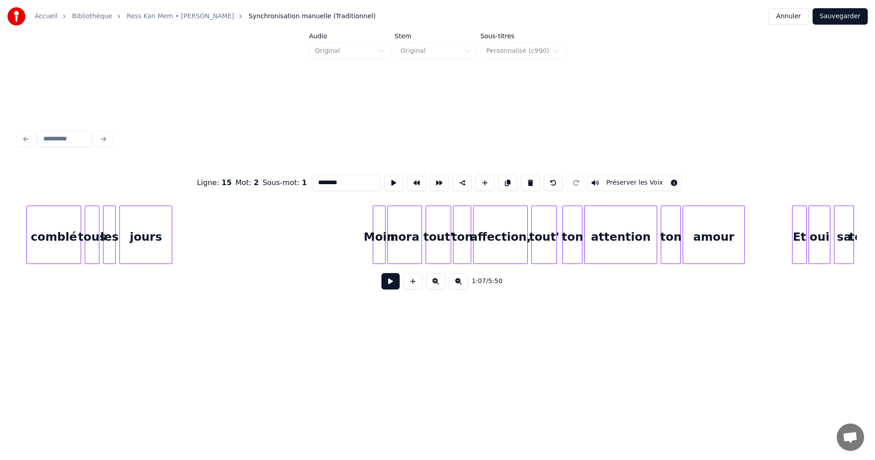
scroll to position [0, 6527]
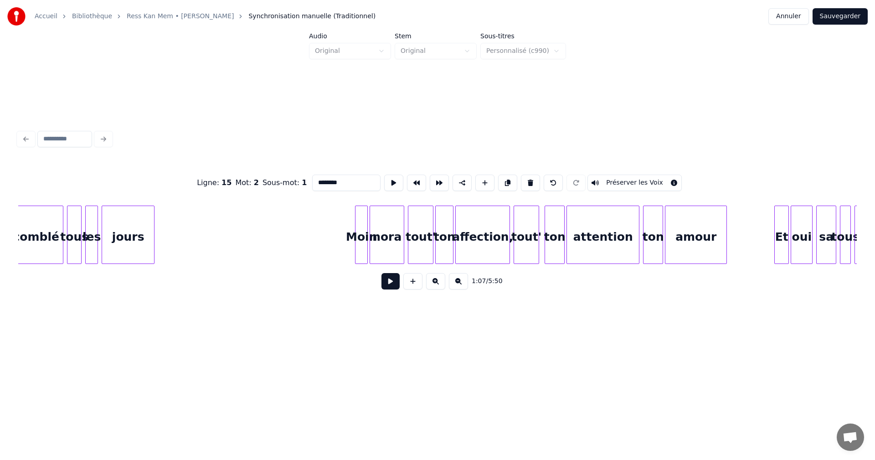
click at [470, 248] on div "affection," at bounding box center [483, 237] width 54 height 62
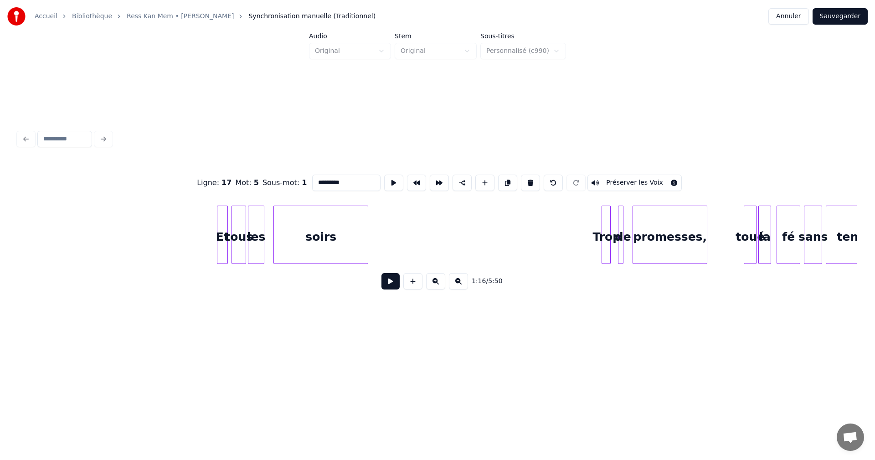
scroll to position [0, 7517]
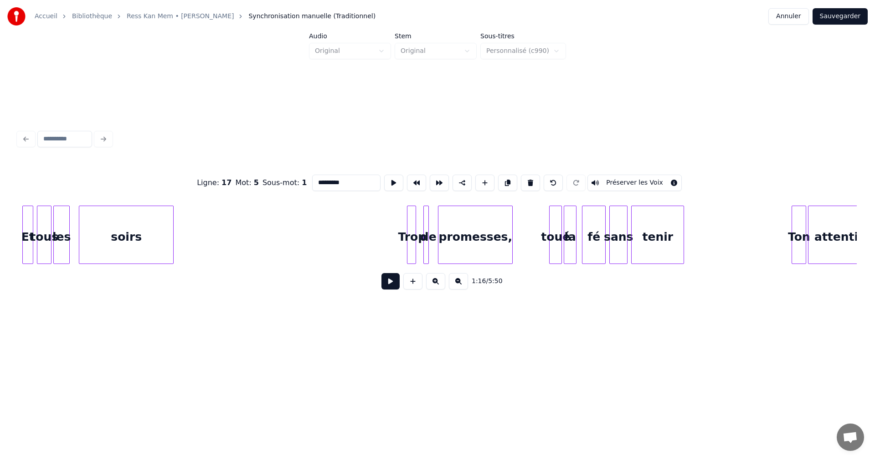
click at [494, 241] on div "promesses," at bounding box center [475, 237] width 74 height 62
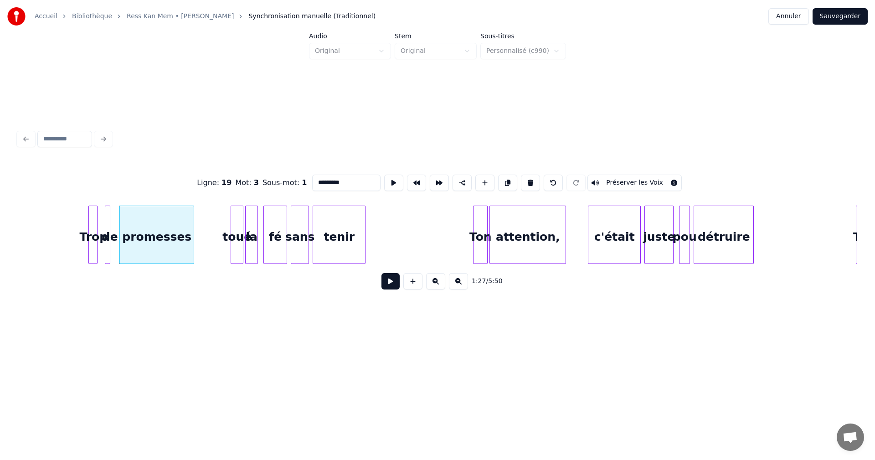
scroll to position [0, 7853]
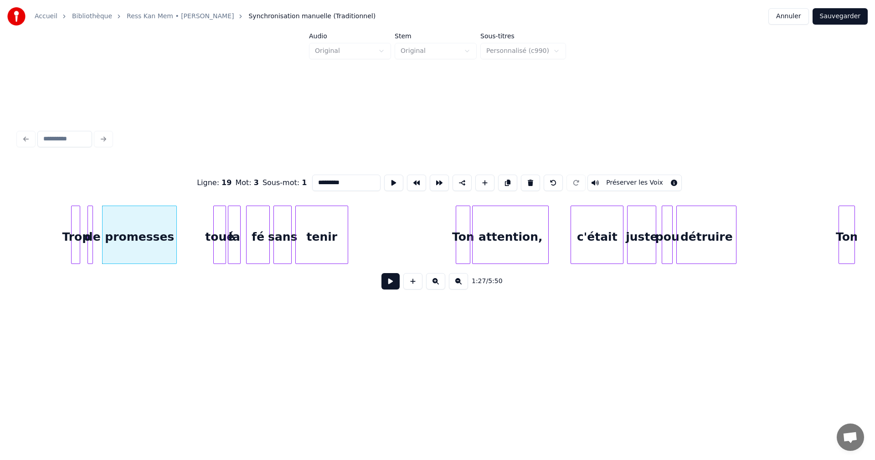
click at [528, 241] on div "attention," at bounding box center [510, 237] width 76 height 62
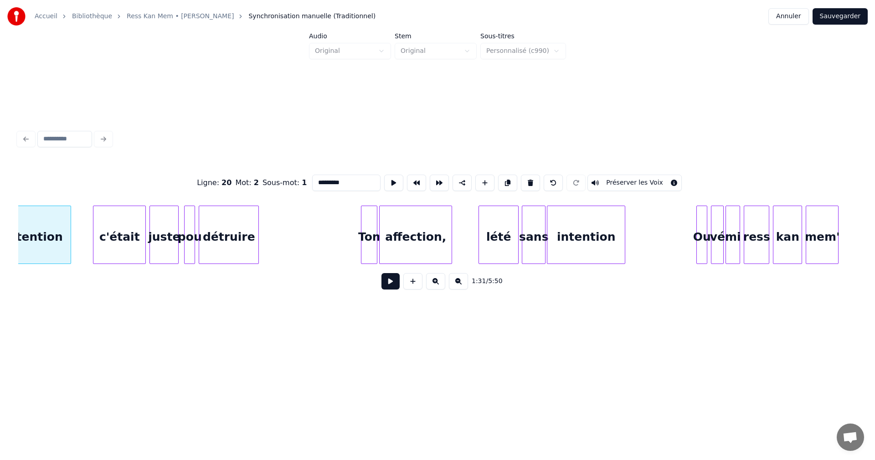
scroll to position [0, 8366]
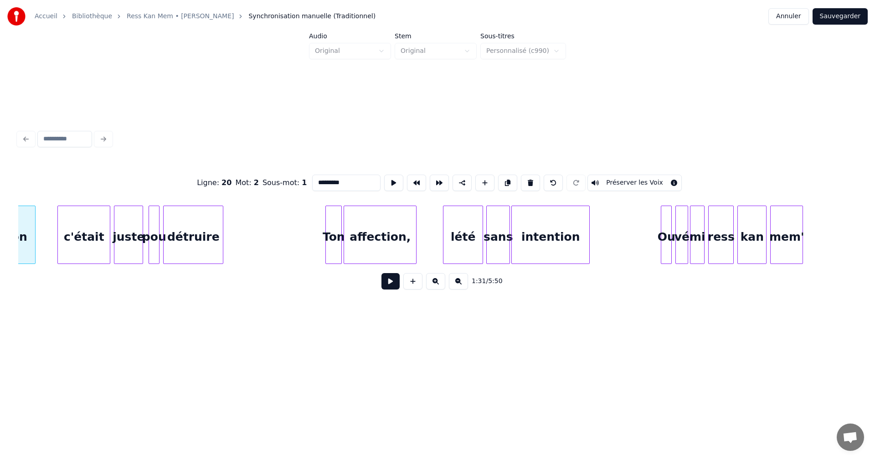
click at [403, 247] on div "affection," at bounding box center [380, 237] width 72 height 62
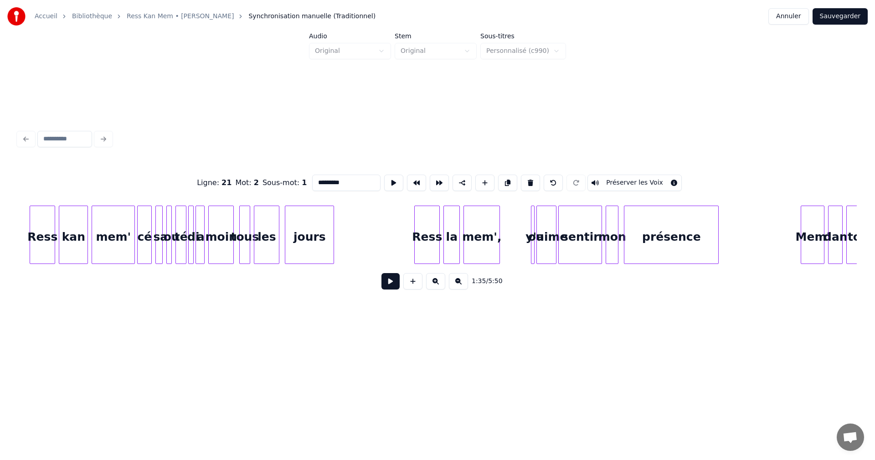
scroll to position [0, 9463]
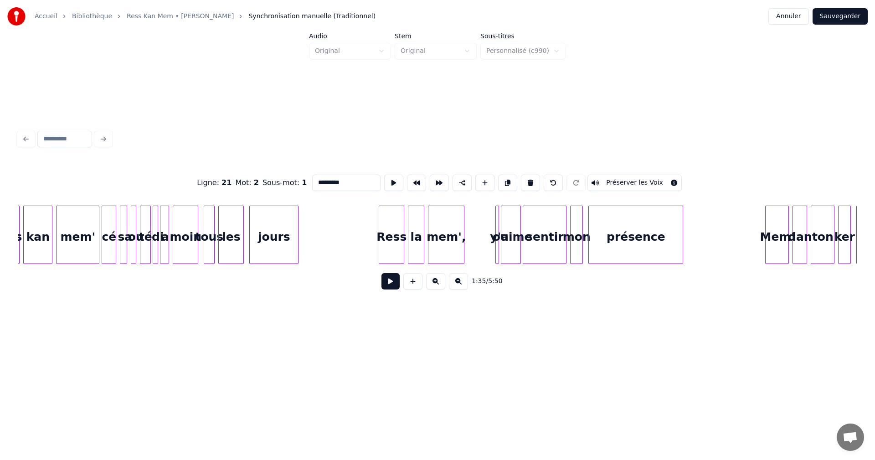
click at [457, 251] on div "mem'," at bounding box center [446, 237] width 36 height 62
click at [454, 251] on div "mem'," at bounding box center [449, 237] width 36 height 62
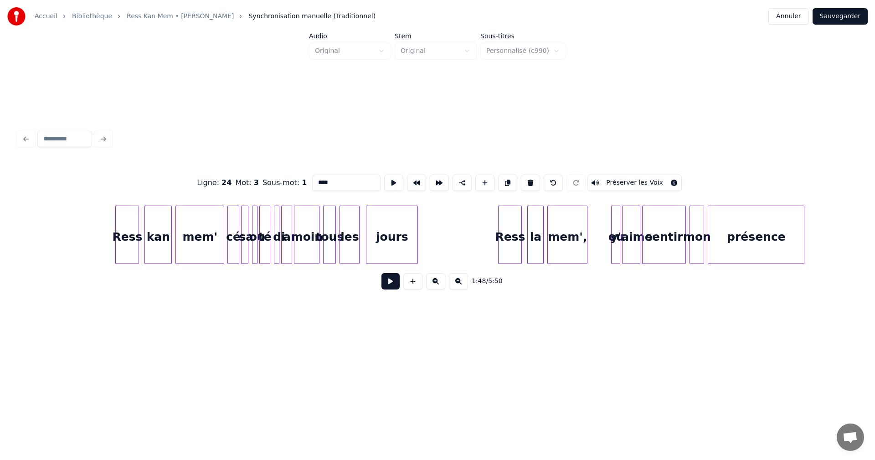
scroll to position [0, 10931]
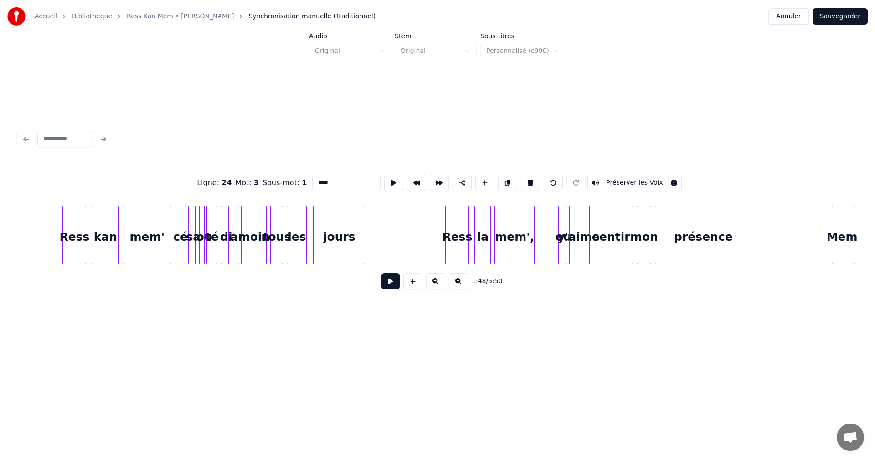
click at [499, 247] on div "mem'," at bounding box center [514, 237] width 39 height 62
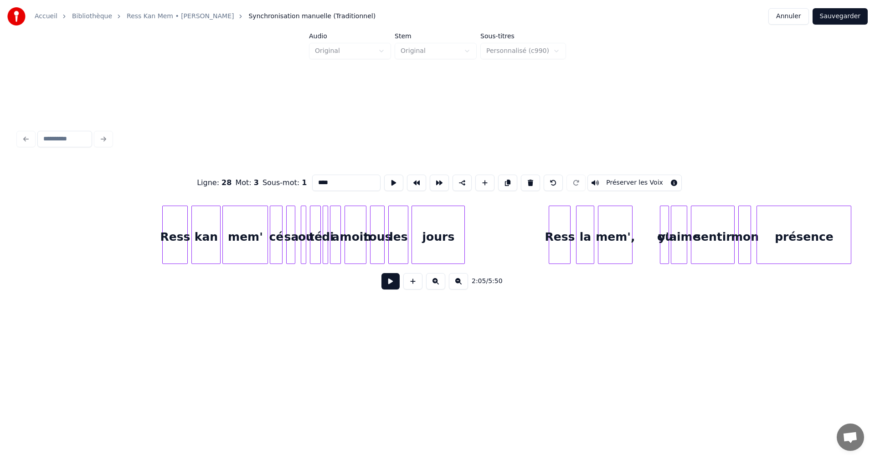
scroll to position [0, 12381]
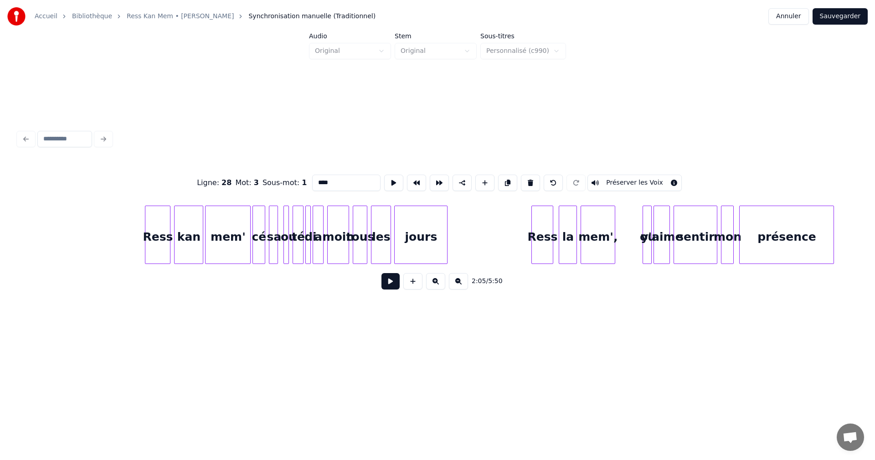
click at [599, 233] on div "mem'," at bounding box center [598, 237] width 34 height 62
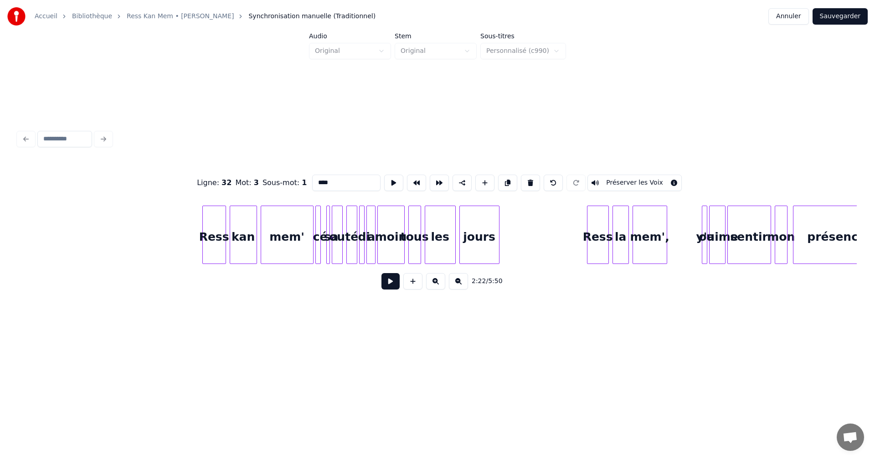
scroll to position [0, 18518]
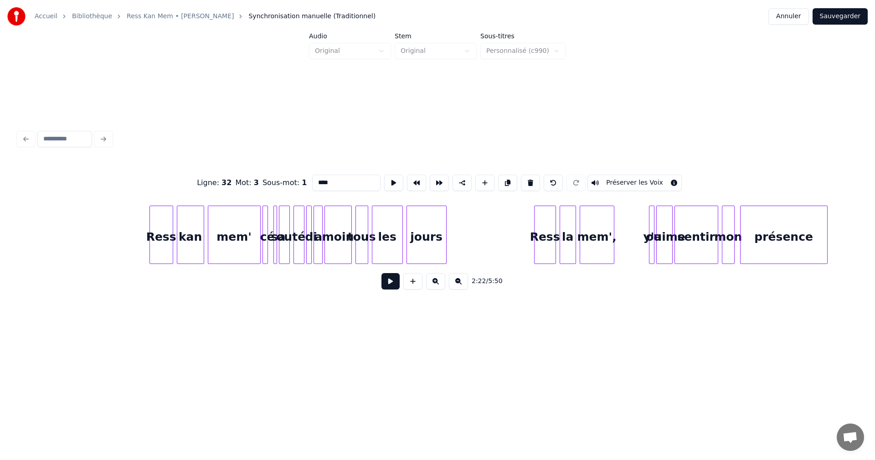
click at [588, 254] on div "mem'," at bounding box center [597, 237] width 34 height 62
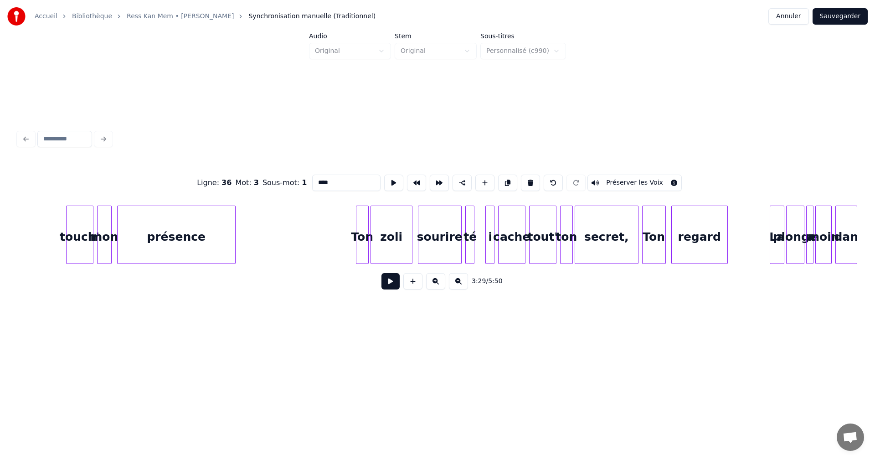
scroll to position [0, 20623]
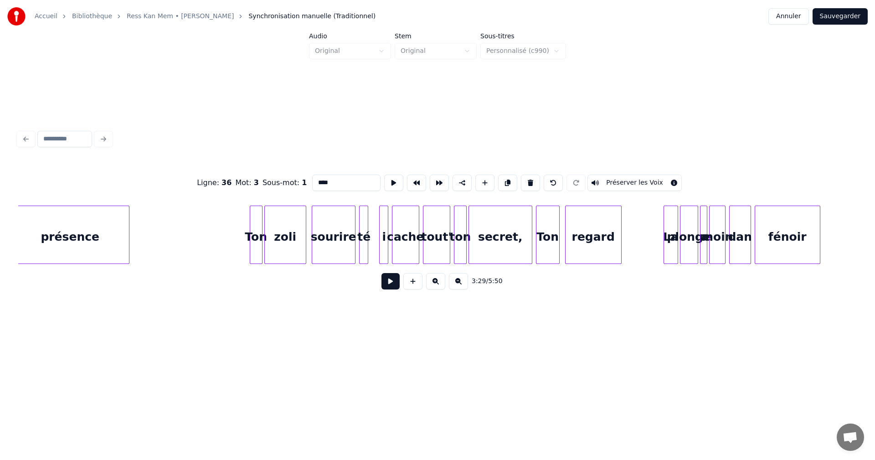
click at [511, 251] on div "secret," at bounding box center [500, 237] width 63 height 62
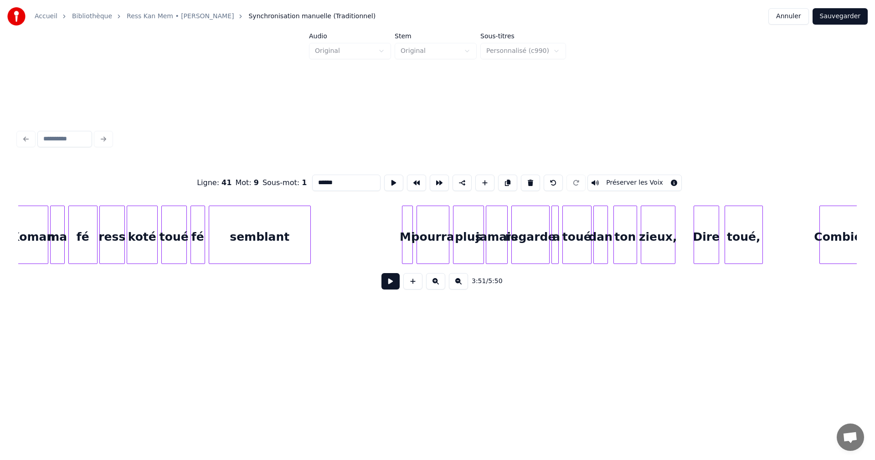
scroll to position [0, 22038]
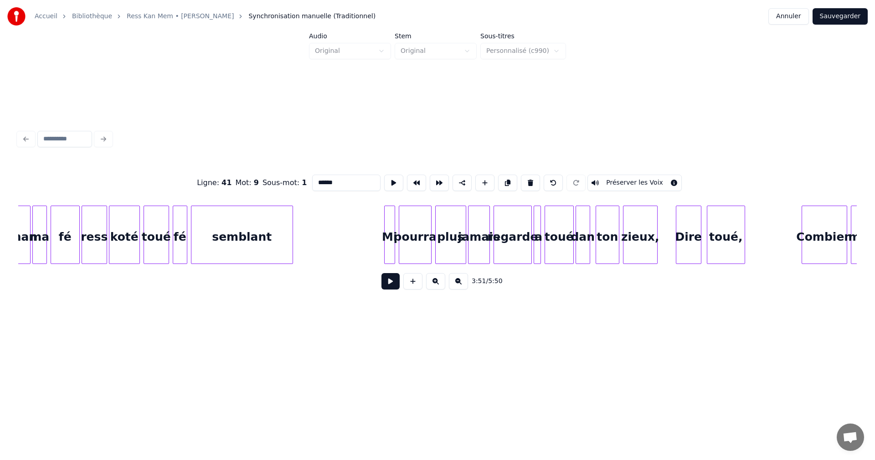
click at [630, 249] on div "zieux," at bounding box center [640, 237] width 34 height 62
click at [726, 234] on div "toué," at bounding box center [725, 237] width 37 height 62
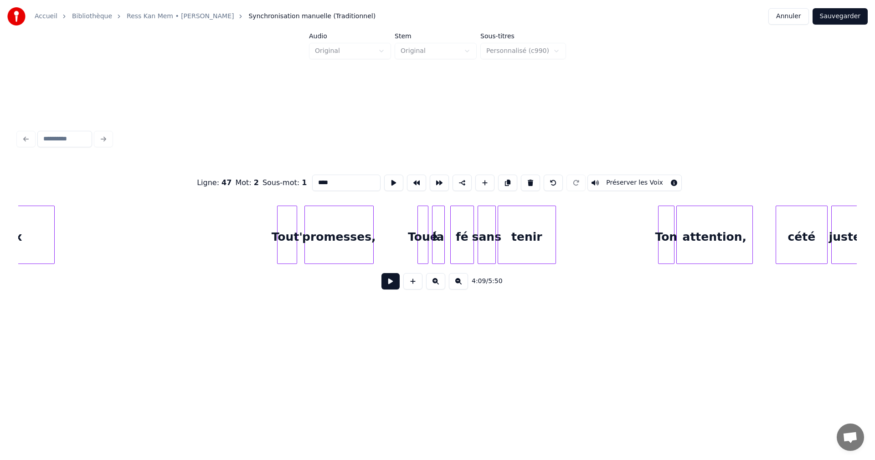
scroll to position [0, 23206]
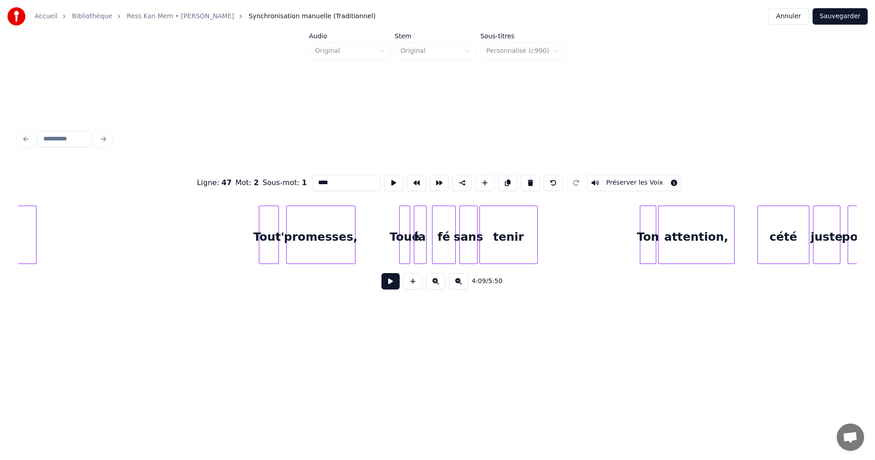
click at [319, 252] on div "promesses," at bounding box center [321, 237] width 68 height 62
click at [686, 247] on div "attention," at bounding box center [696, 237] width 76 height 62
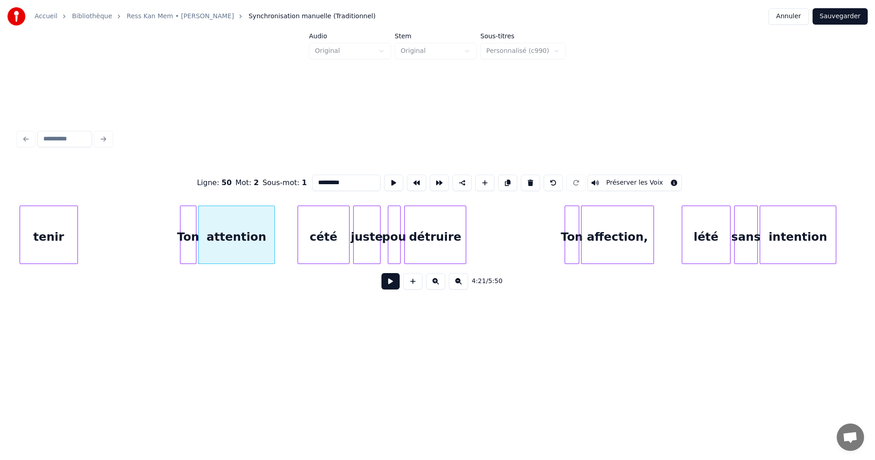
scroll to position [0, 23701]
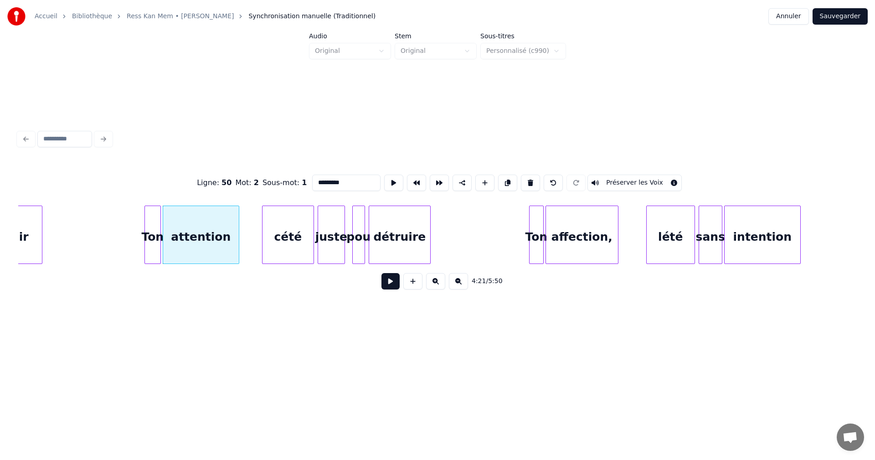
click at [601, 244] on div "affection," at bounding box center [582, 237] width 72 height 62
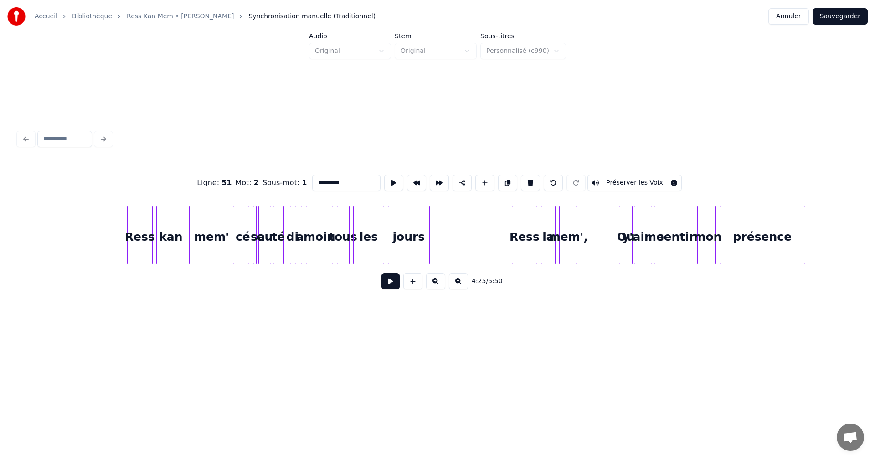
scroll to position [0, 24975]
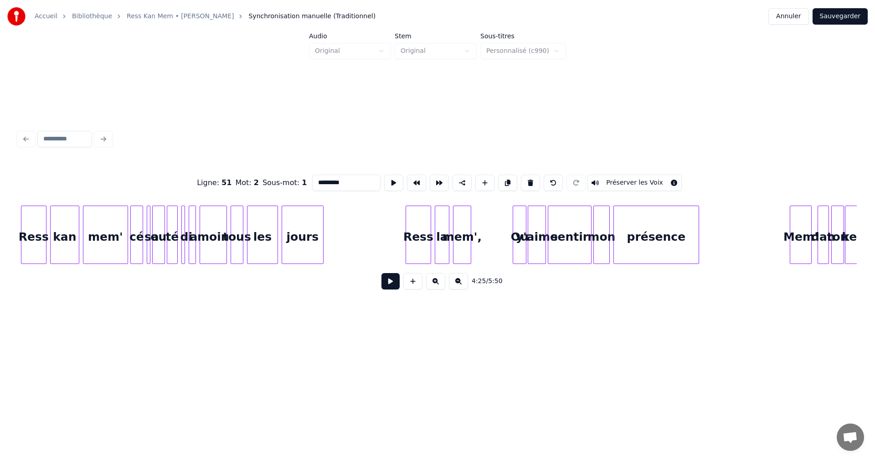
click at [464, 244] on div "mem'," at bounding box center [461, 237] width 17 height 62
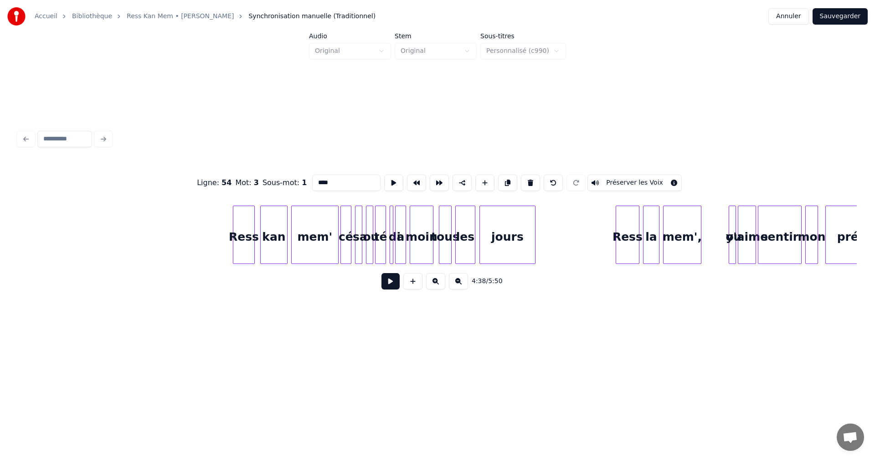
scroll to position [0, 26371]
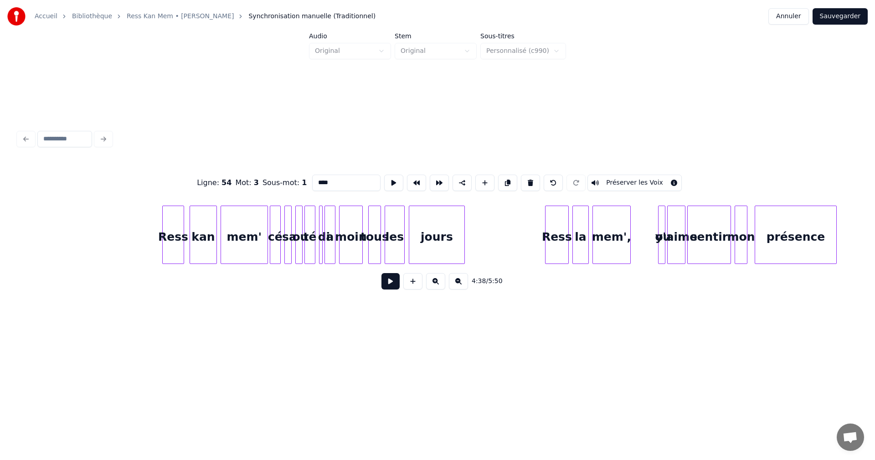
click at [612, 250] on div "mem'," at bounding box center [611, 237] width 37 height 62
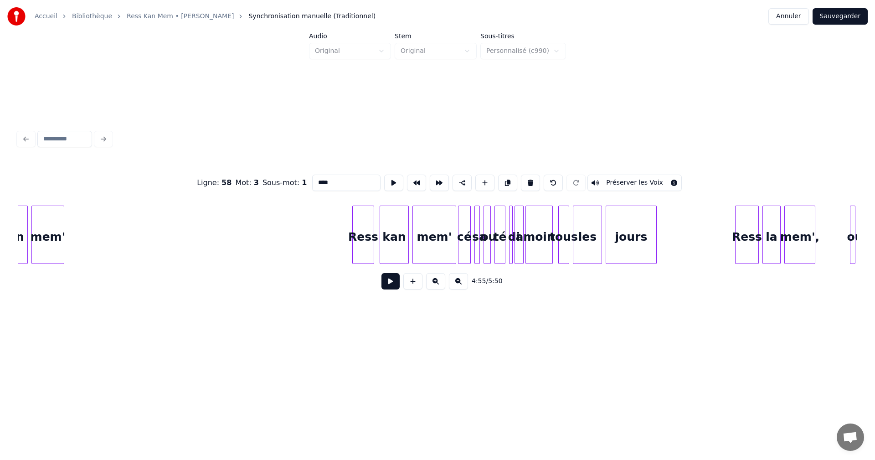
scroll to position [0, 27840]
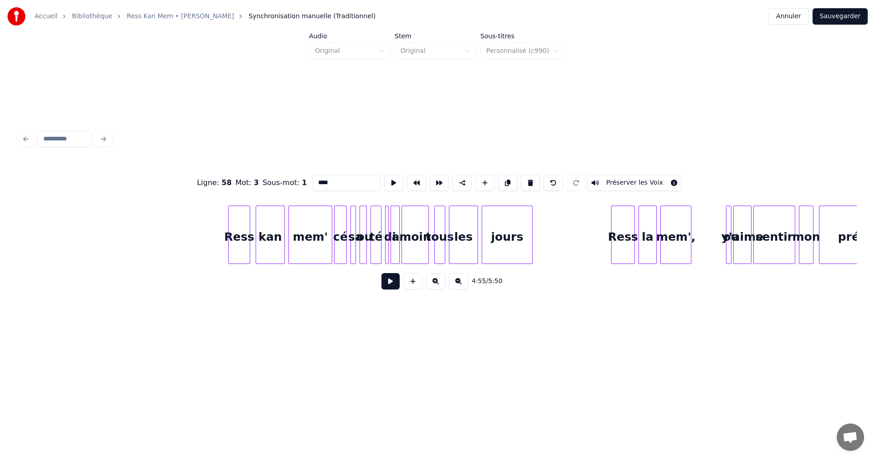
click at [682, 250] on div "mem'," at bounding box center [676, 237] width 30 height 62
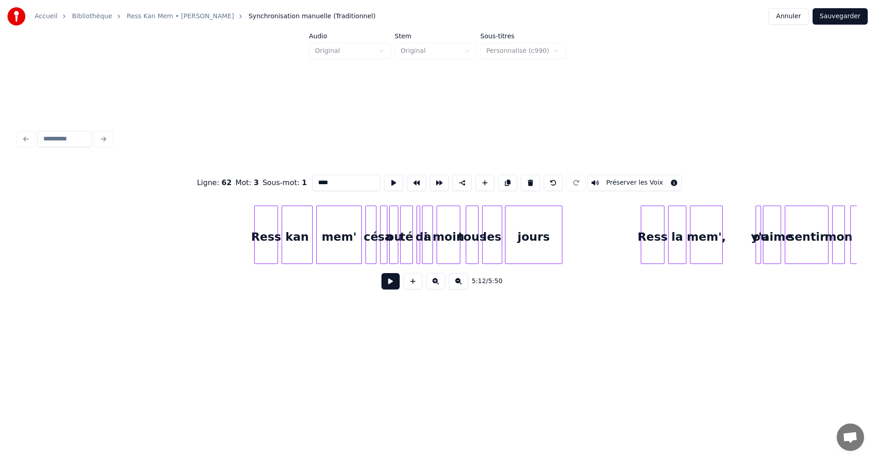
scroll to position [0, 29466]
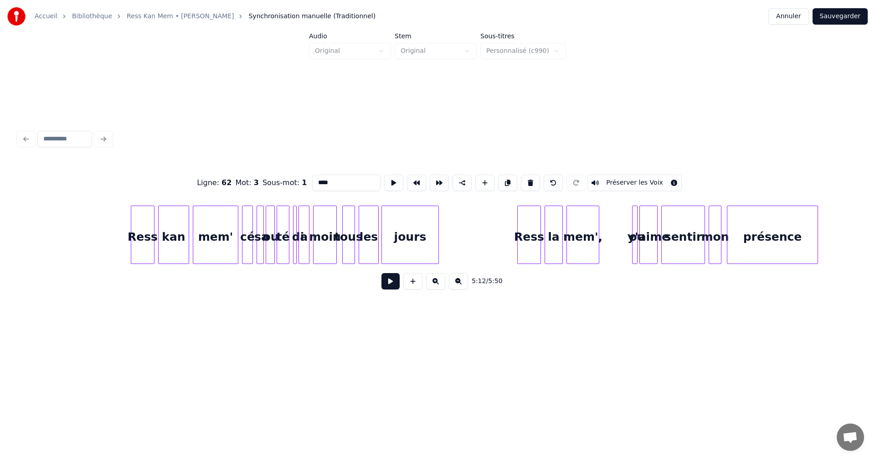
click at [576, 241] on div "mem'," at bounding box center [583, 237] width 32 height 62
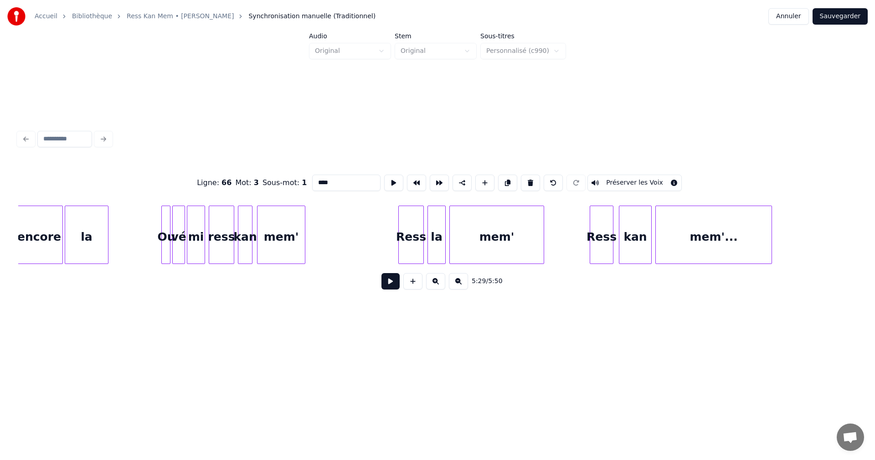
scroll to position [0, 30581]
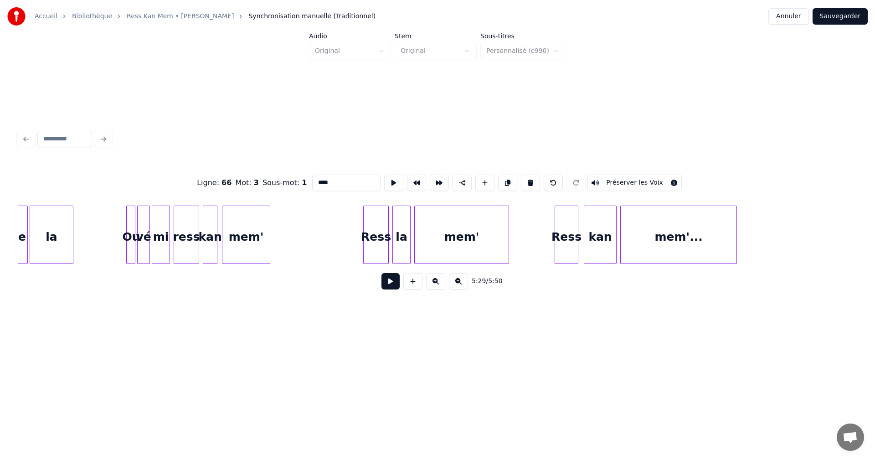
type input "****"
click at [847, 20] on button "Sauvegarder" at bounding box center [839, 16] width 55 height 16
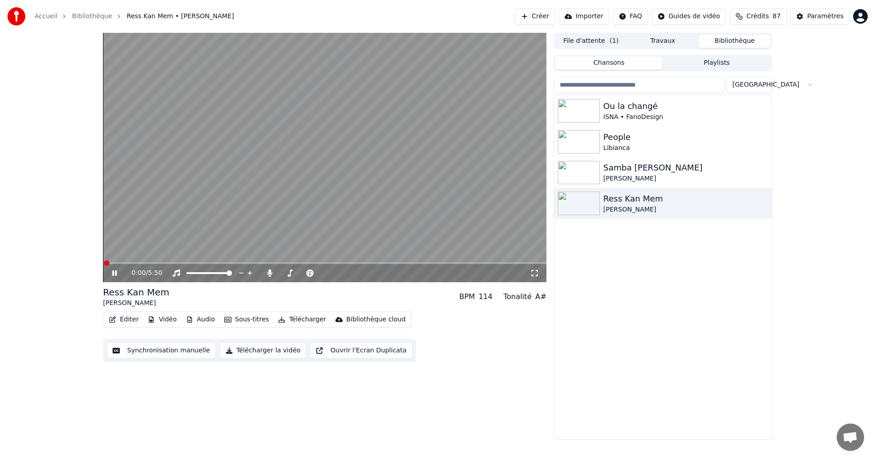
click at [117, 272] on icon at bounding box center [114, 272] width 5 height 5
click at [117, 272] on icon at bounding box center [120, 272] width 21 height 7
click at [113, 270] on icon at bounding box center [120, 272] width 21 height 7
click at [650, 169] on div "Samba [PERSON_NAME]" at bounding box center [680, 167] width 155 height 13
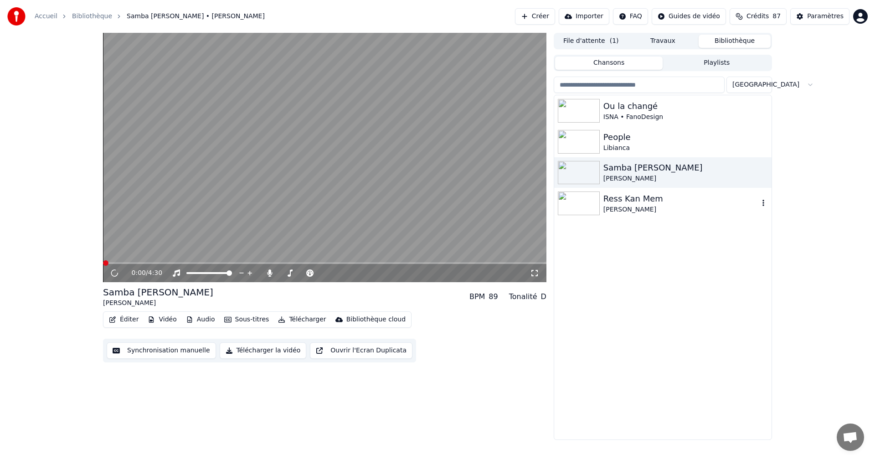
click at [643, 202] on div "Ress Kan Mem" at bounding box center [680, 198] width 155 height 13
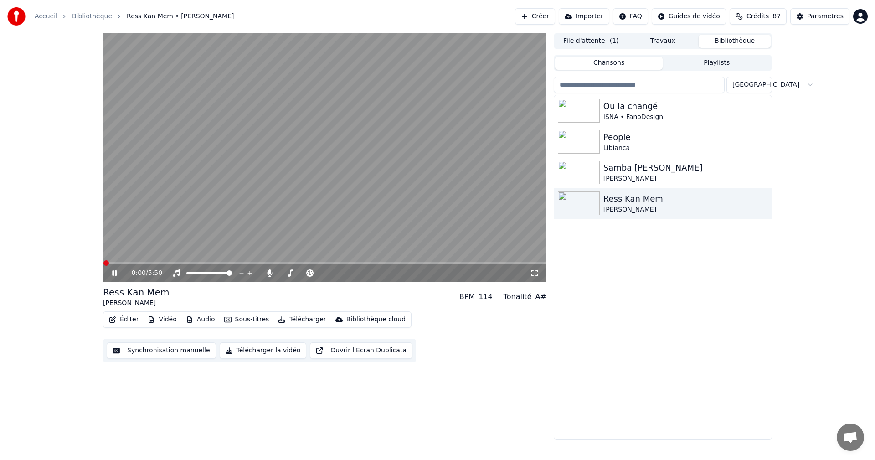
click at [115, 271] on icon at bounding box center [114, 272] width 5 height 5
click at [115, 272] on icon at bounding box center [120, 272] width 21 height 7
click at [534, 273] on icon at bounding box center [534, 272] width 9 height 7
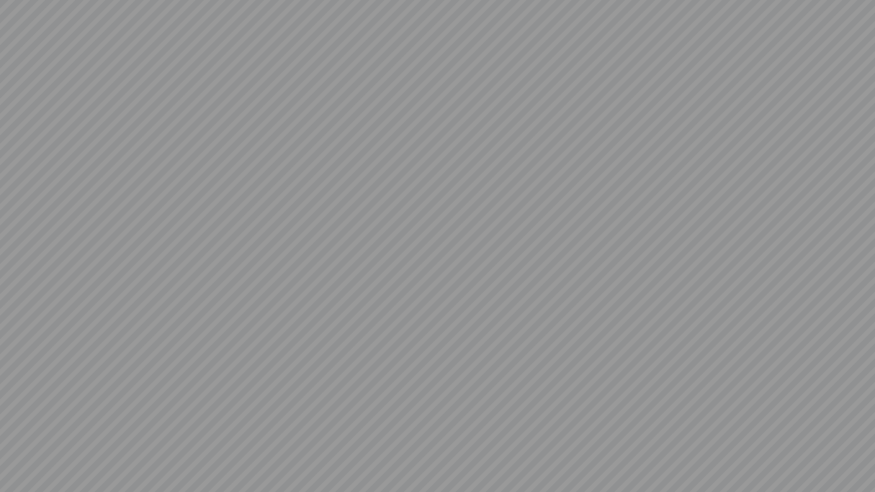
click at [864, 459] on video at bounding box center [437, 246] width 875 height 492
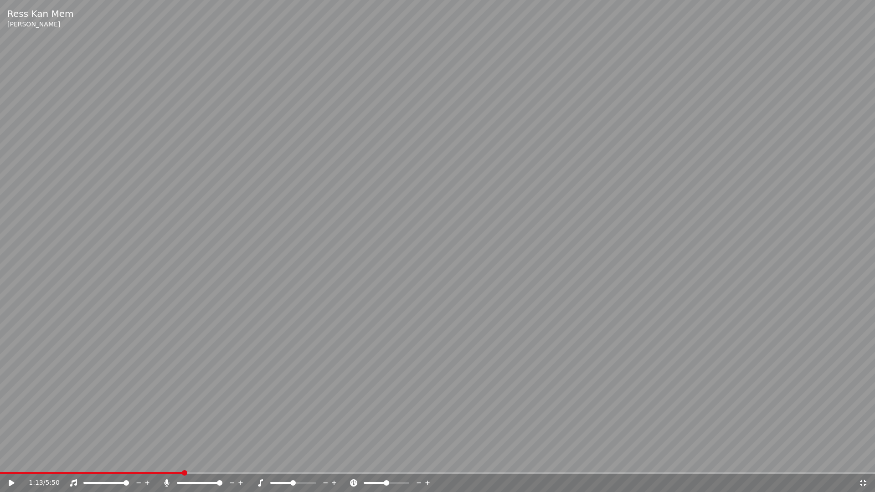
click at [864, 459] on icon at bounding box center [862, 482] width 9 height 7
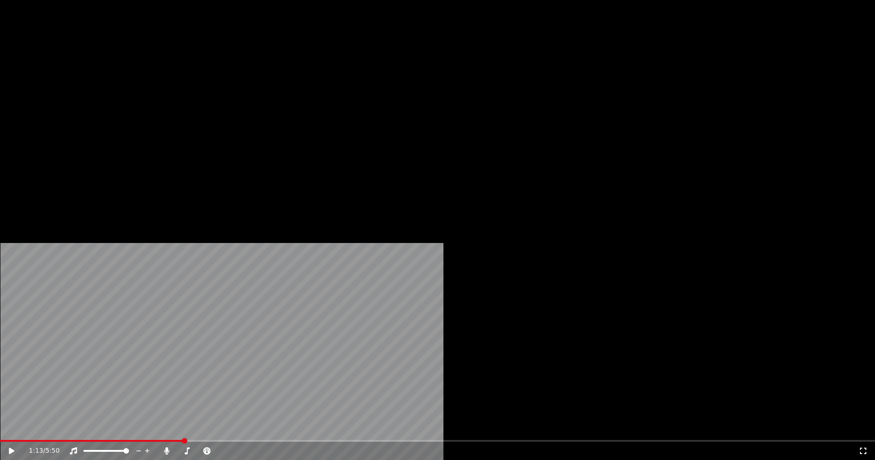
click at [136, 77] on button "Éditer" at bounding box center [123, 70] width 37 height 13
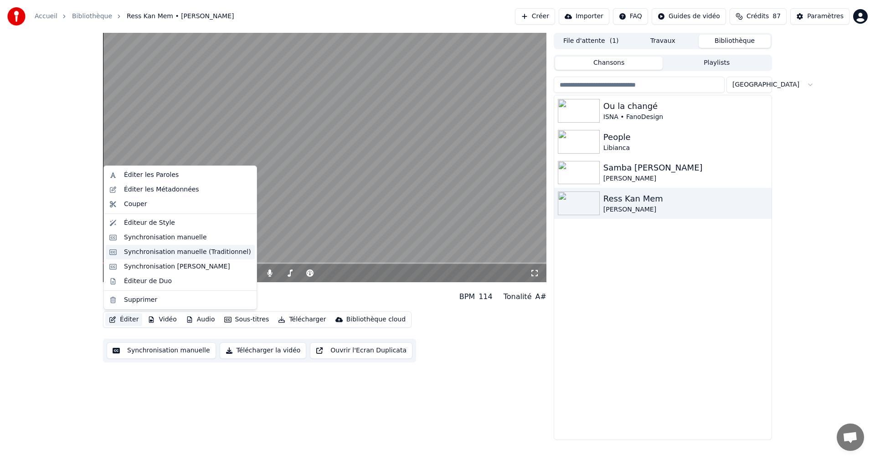
click at [177, 253] on div "Synchronisation manuelle (Traditionnel)" at bounding box center [187, 251] width 127 height 9
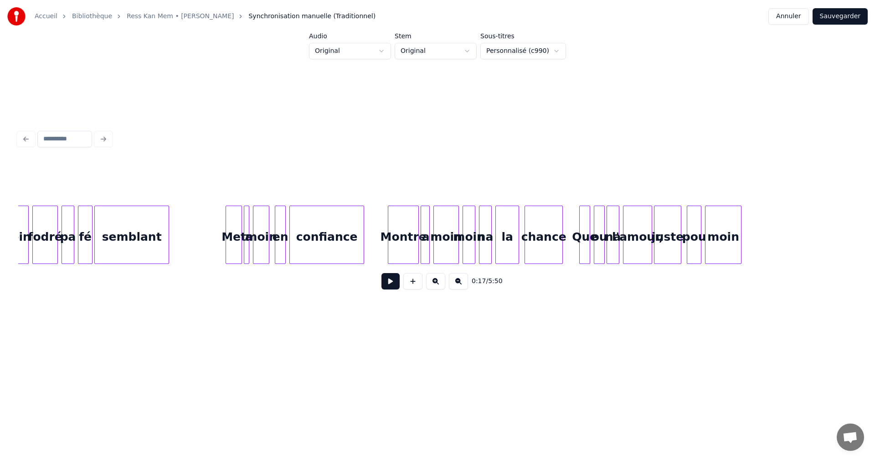
scroll to position [0, 3622]
click at [636, 251] on div "l'amour," at bounding box center [637, 237] width 28 height 62
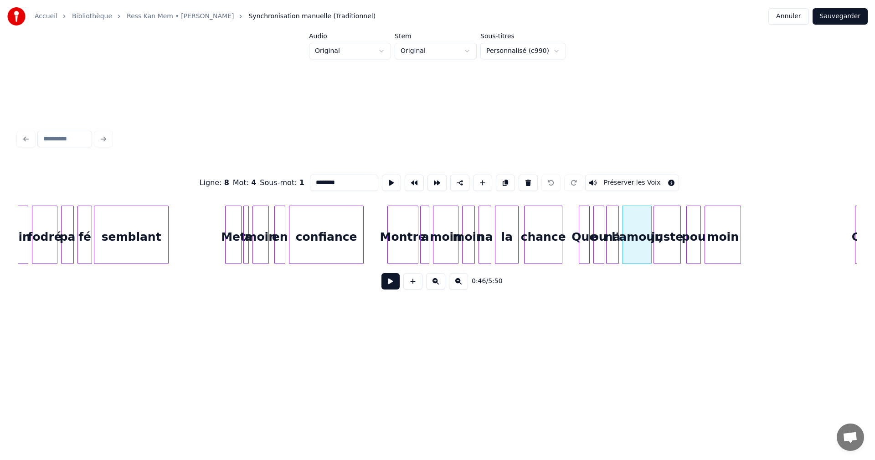
click at [340, 180] on input "********" at bounding box center [344, 183] width 68 height 16
click at [667, 247] on div "juste" at bounding box center [667, 237] width 26 height 62
click at [329, 253] on div "confiance" at bounding box center [326, 237] width 74 height 62
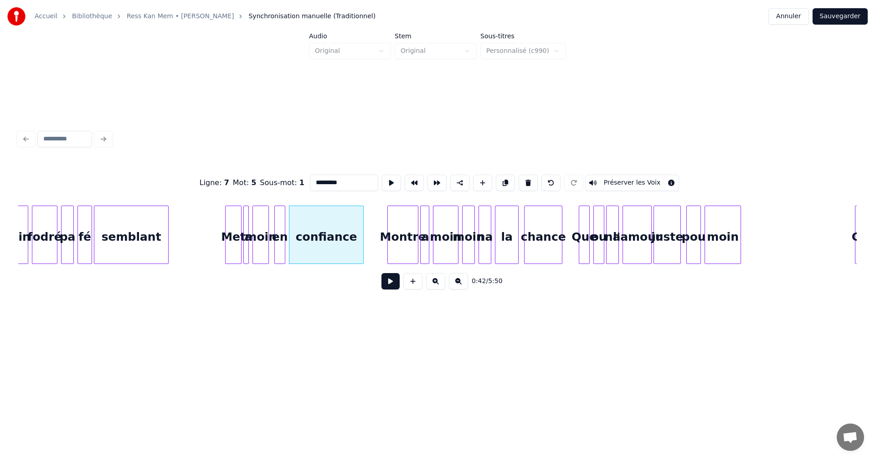
click at [264, 246] on div "moin" at bounding box center [260, 237] width 15 height 62
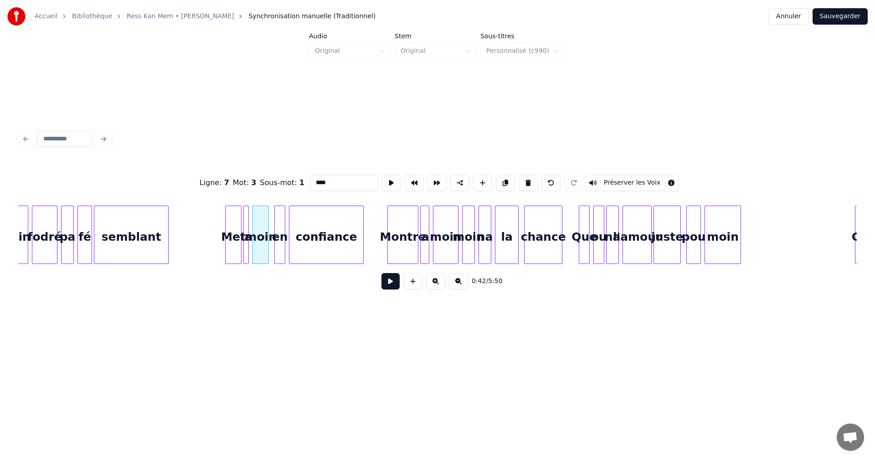
click at [247, 250] on div at bounding box center [247, 234] width 3 height 57
click at [278, 250] on div "en" at bounding box center [280, 237] width 10 height 62
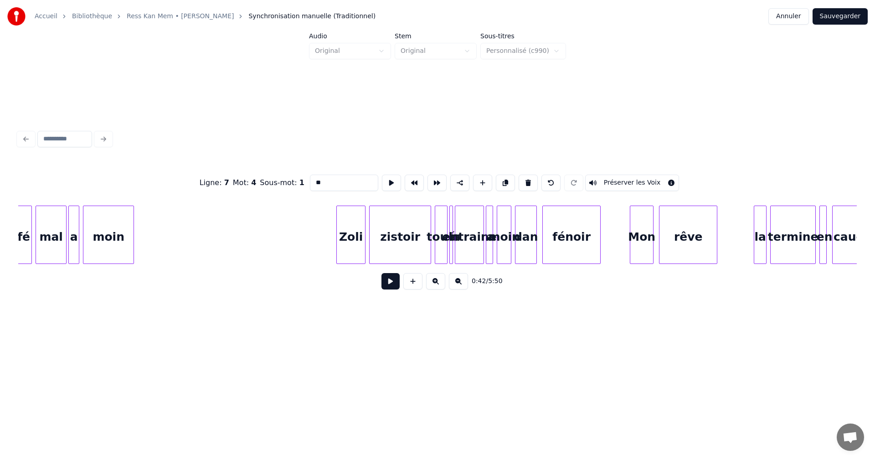
scroll to position [0, 5044]
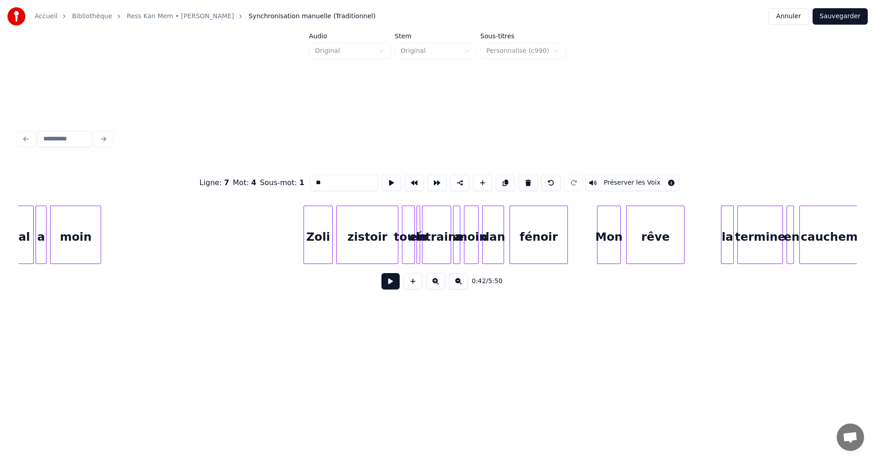
click at [412, 248] on div at bounding box center [412, 234] width 3 height 57
click at [418, 250] on div at bounding box center [418, 234] width 3 height 57
click at [428, 252] on div "entraine" at bounding box center [436, 237] width 28 height 62
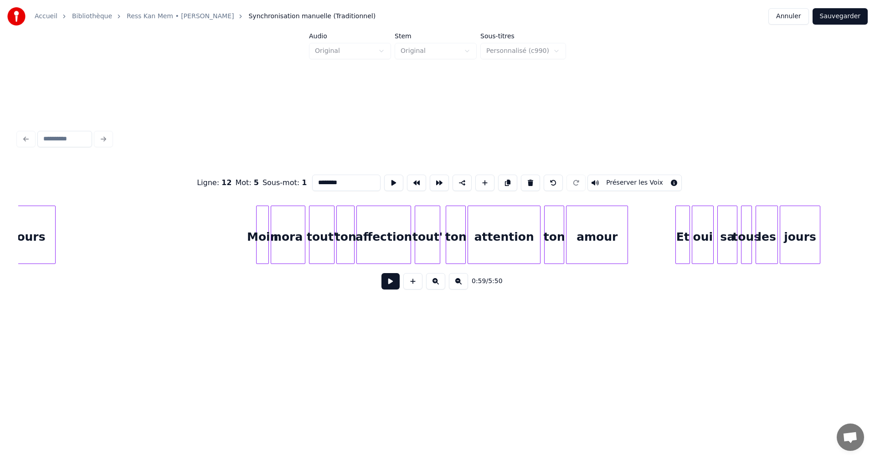
scroll to position [0, 6647]
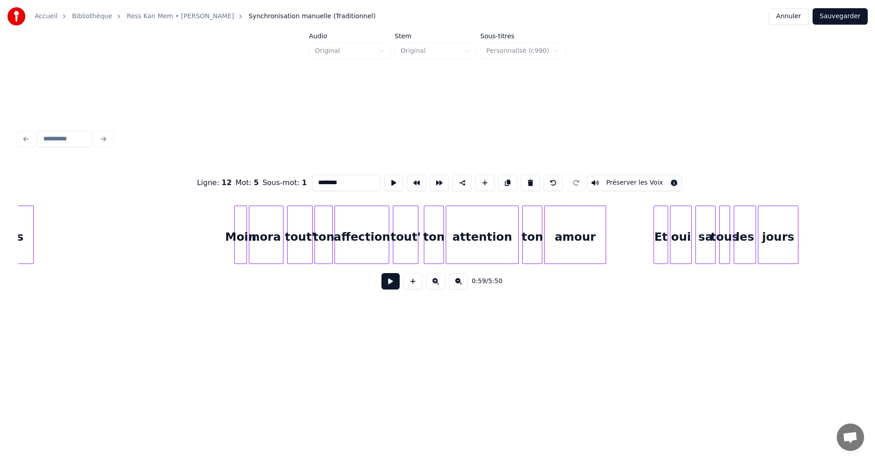
type input "********"
click at [837, 17] on button "Sauvegarder" at bounding box center [839, 16] width 55 height 16
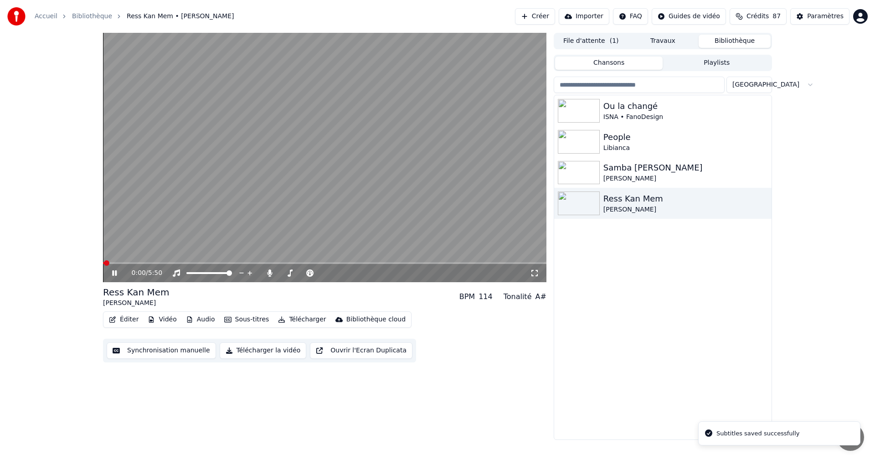
click at [114, 272] on icon at bounding box center [114, 272] width 5 height 5
click at [114, 272] on icon at bounding box center [114, 273] width 5 height 6
click at [835, 16] on div "Paramètres" at bounding box center [825, 16] width 36 height 9
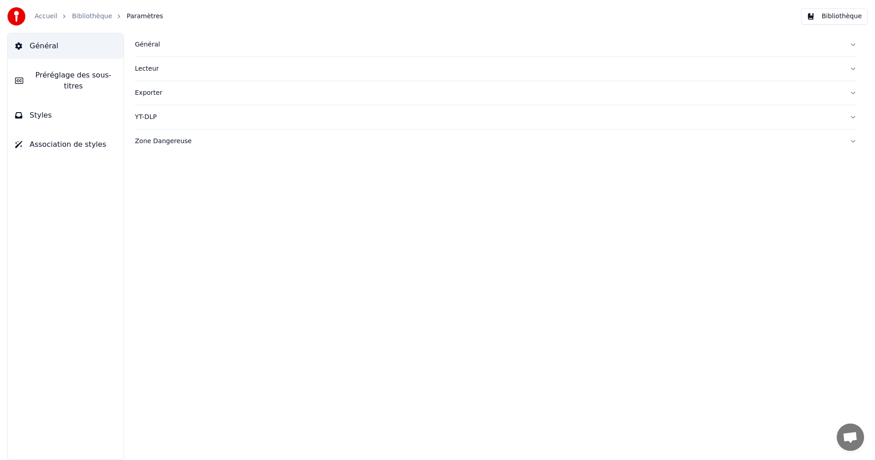
click at [54, 107] on button "Styles" at bounding box center [66, 116] width 116 height 26
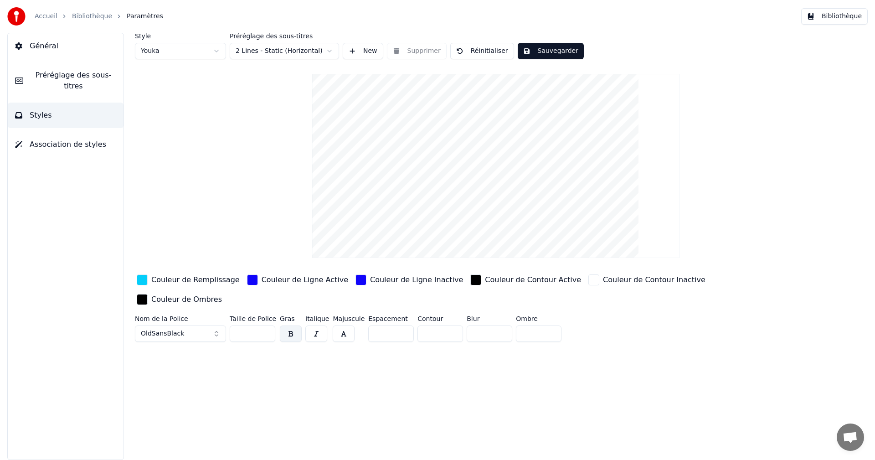
click at [64, 79] on span "Préréglage des sous-titres" at bounding box center [74, 81] width 86 height 22
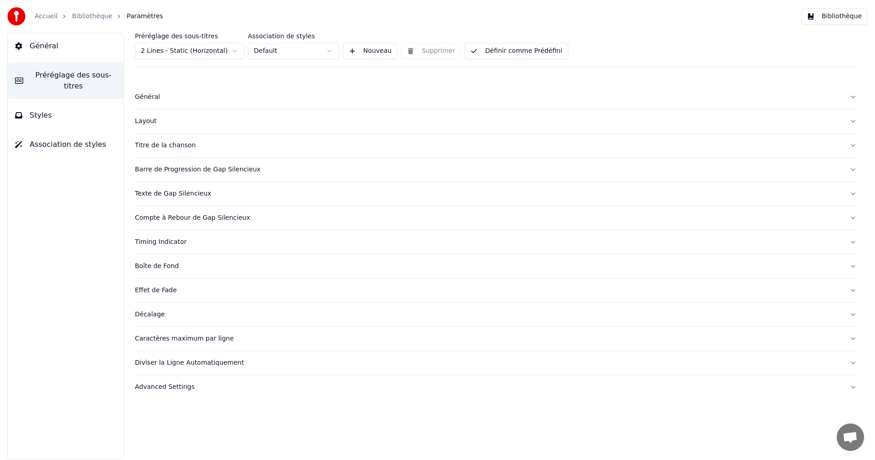
click at [191, 339] on div "Caractères maximum par ligne" at bounding box center [488, 338] width 707 height 9
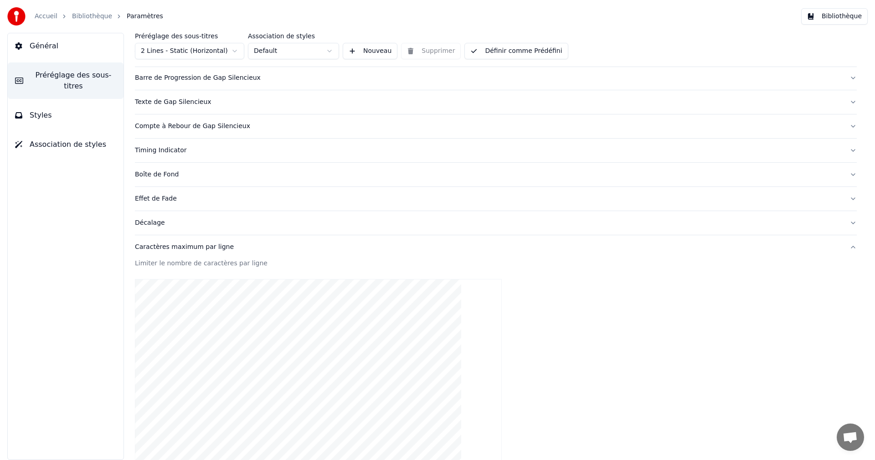
scroll to position [228, 0]
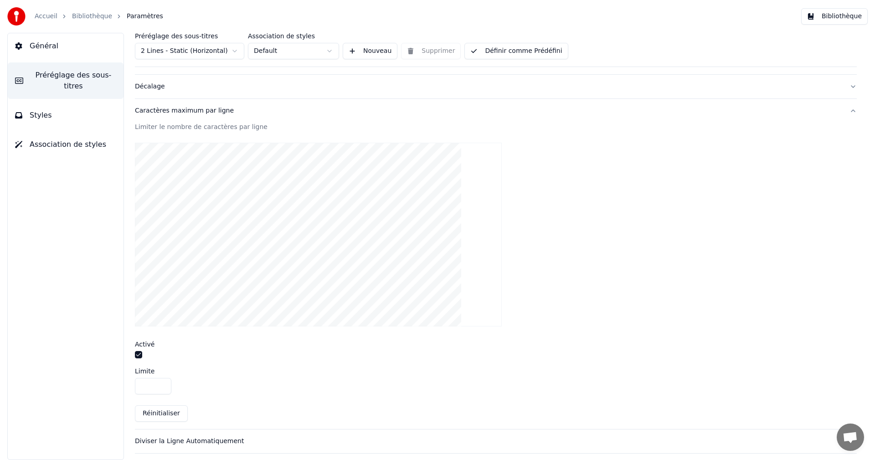
drag, startPoint x: 139, startPoint y: 354, endPoint x: 144, endPoint y: 361, distance: 8.8
click at [141, 360] on div "Limiter le nombre de caractères par ligne Activé Limite ** Réinitialiser" at bounding box center [496, 276] width 722 height 307
click at [139, 353] on button "button" at bounding box center [138, 354] width 7 height 7
click at [547, 56] on button "Définir comme Prédéfini" at bounding box center [515, 51] width 103 height 16
click at [832, 18] on button "Bibliothèque" at bounding box center [834, 16] width 67 height 16
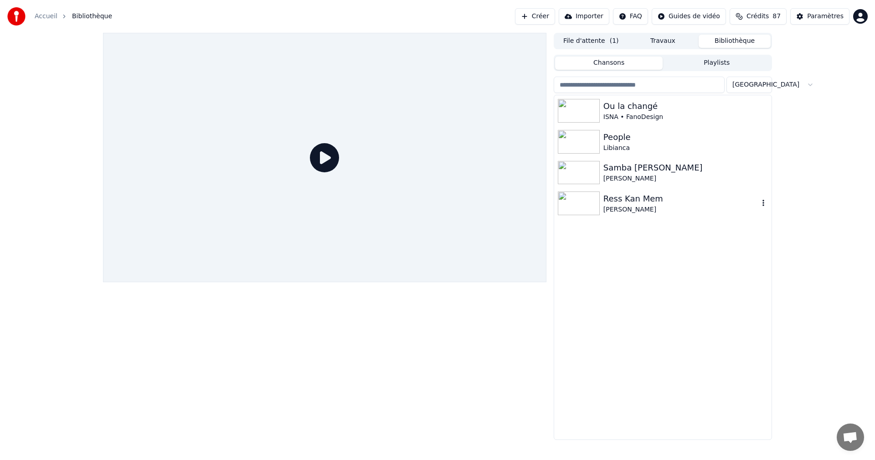
click at [622, 194] on div "Ress Kan Mem" at bounding box center [680, 198] width 155 height 13
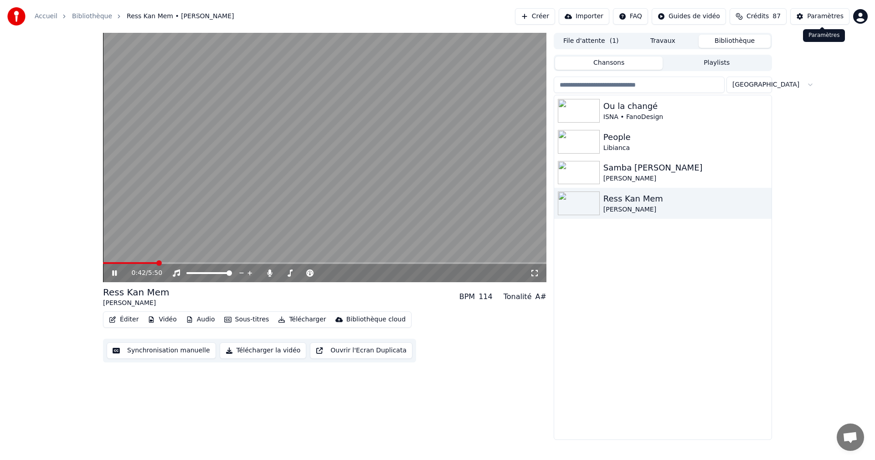
click at [821, 15] on div "Paramètres" at bounding box center [825, 16] width 36 height 9
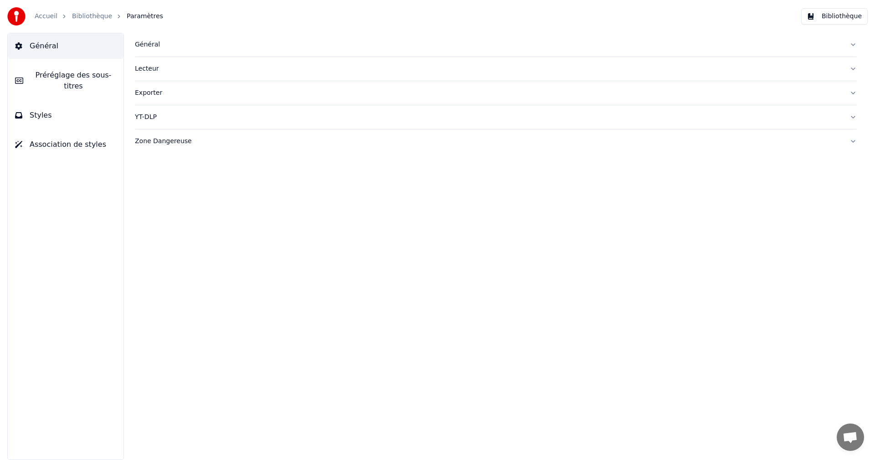
click at [88, 71] on span "Préréglage des sous-titres" at bounding box center [74, 81] width 86 height 22
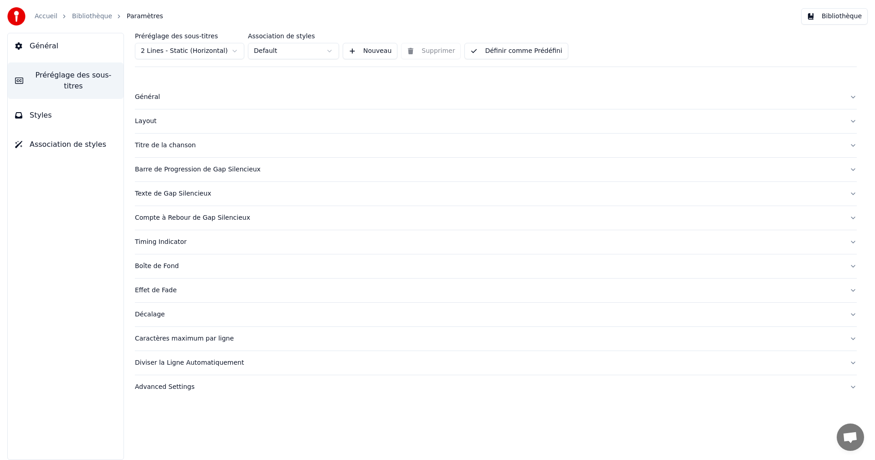
click at [158, 340] on div "Caractères maximum par ligne" at bounding box center [488, 338] width 707 height 9
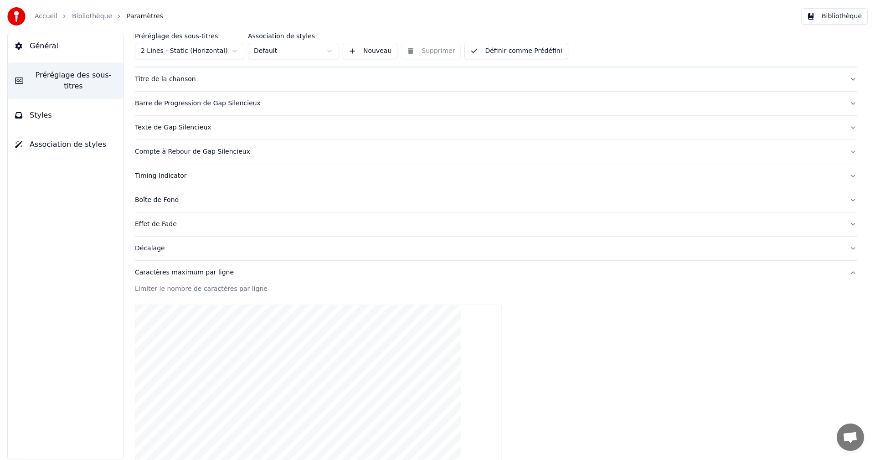
scroll to position [182, 0]
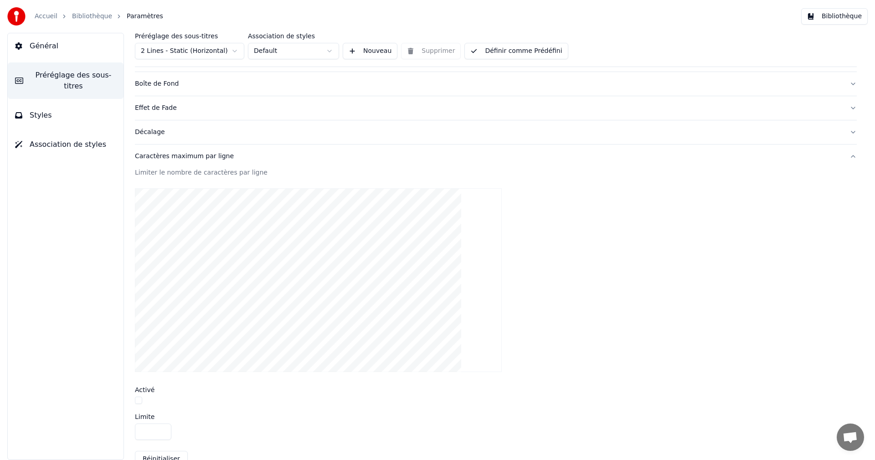
click at [139, 400] on button "button" at bounding box center [138, 399] width 7 height 7
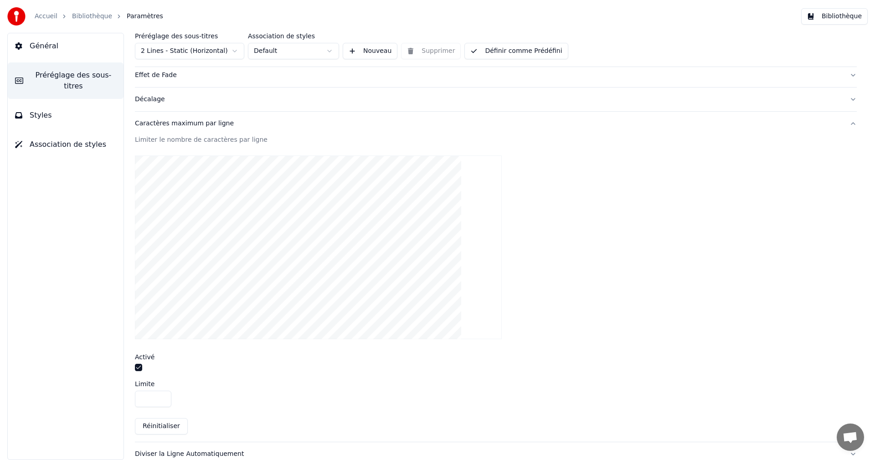
scroll to position [252, 0]
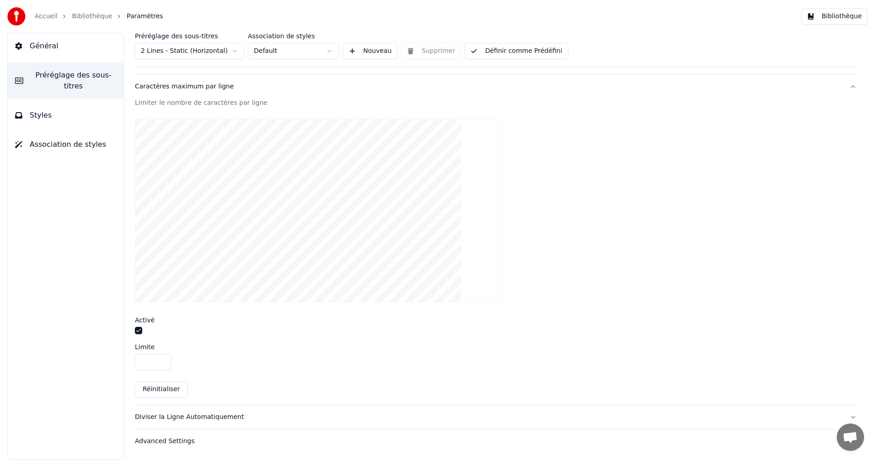
click at [152, 87] on div "Caractères maximum par ligne" at bounding box center [488, 86] width 707 height 9
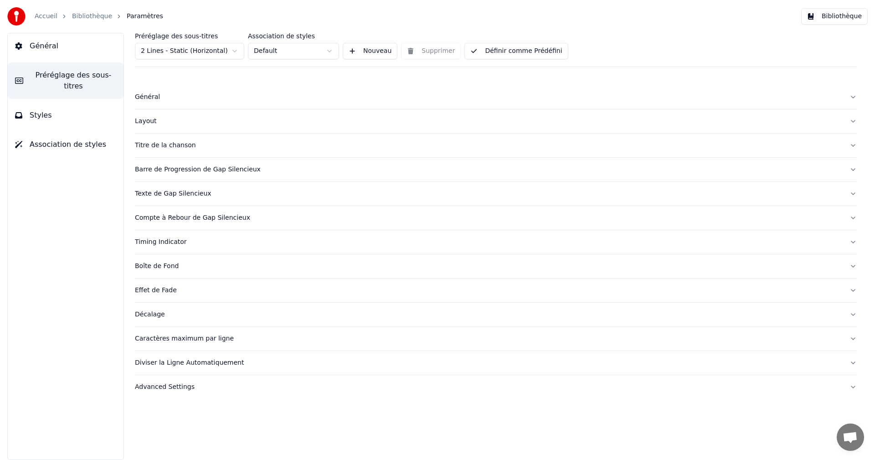
click at [182, 364] on div "Diviser la Ligne Automatiquement" at bounding box center [488, 362] width 707 height 9
click at [136, 406] on button "button" at bounding box center [138, 408] width 7 height 7
click at [847, 18] on button "Bibliothèque" at bounding box center [834, 16] width 67 height 16
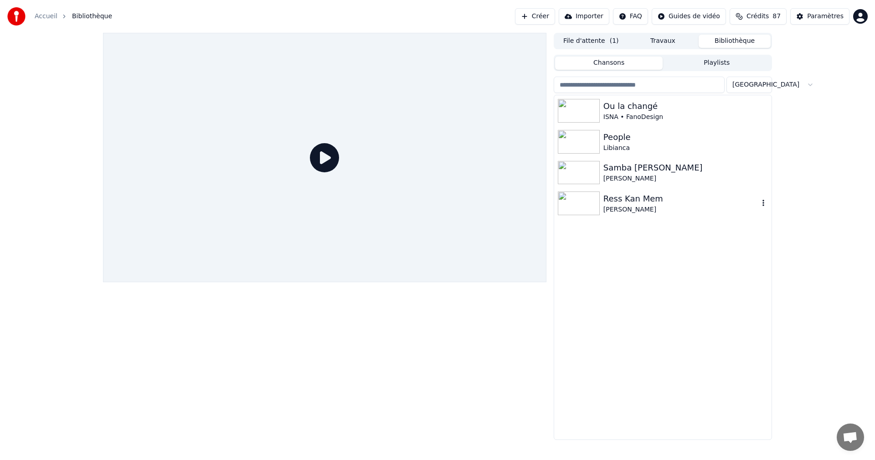
click at [632, 197] on div "Ress Kan Mem" at bounding box center [680, 198] width 155 height 13
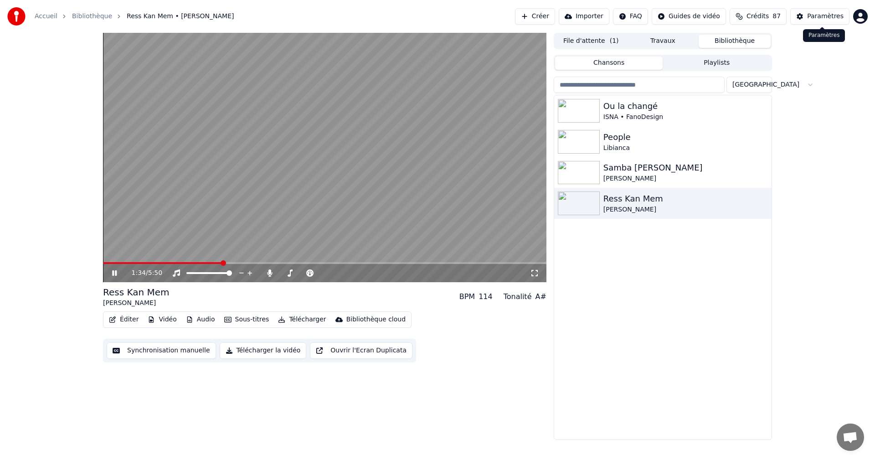
click at [832, 15] on div "Paramètres" at bounding box center [825, 16] width 36 height 9
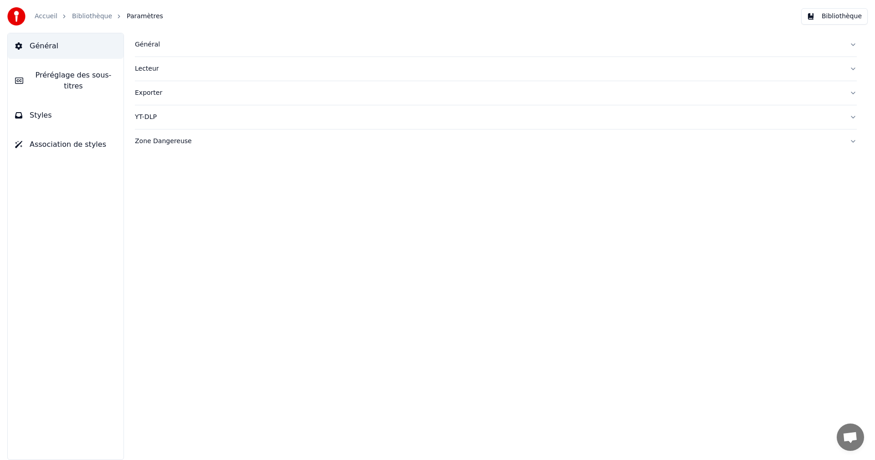
click at [102, 76] on span "Préréglage des sous-titres" at bounding box center [74, 81] width 86 height 22
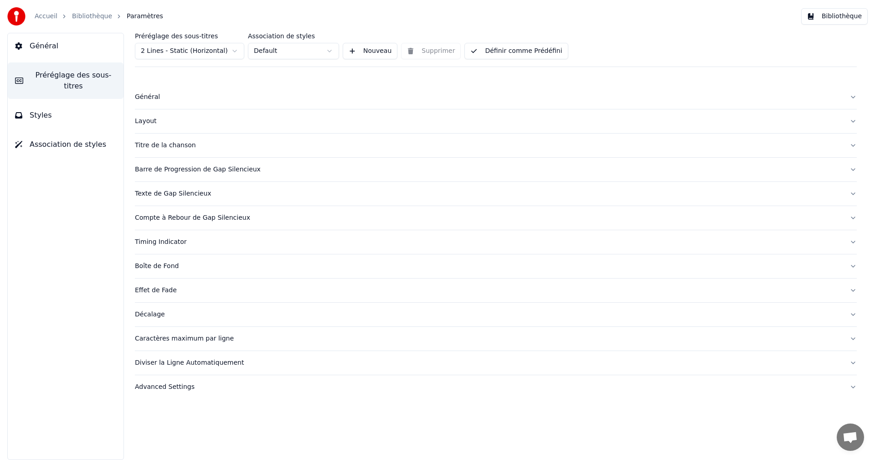
click at [169, 340] on div "Caractères maximum par ligne" at bounding box center [488, 338] width 707 height 9
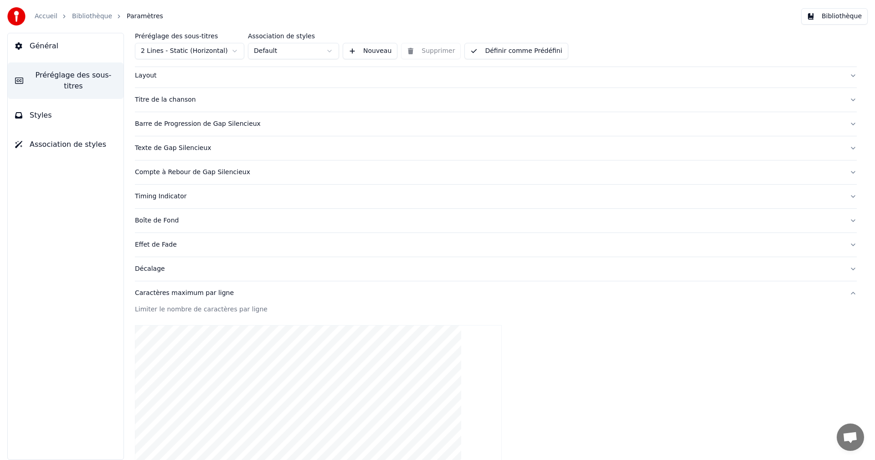
scroll to position [252, 0]
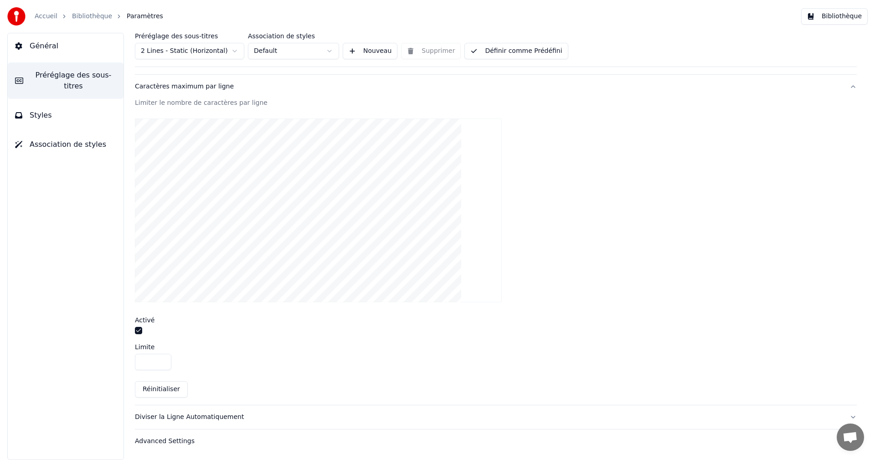
click at [139, 332] on button "button" at bounding box center [138, 330] width 7 height 7
click at [829, 14] on button "Bibliothèque" at bounding box center [834, 16] width 67 height 16
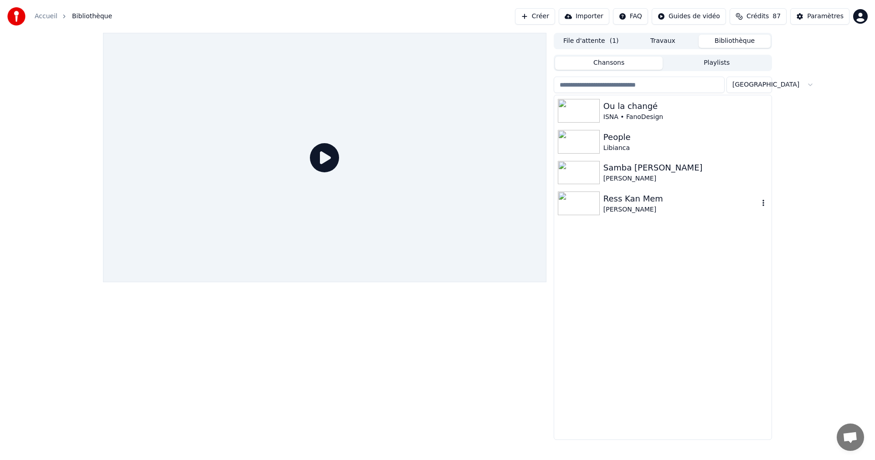
click at [637, 206] on div "[PERSON_NAME]" at bounding box center [680, 209] width 155 height 9
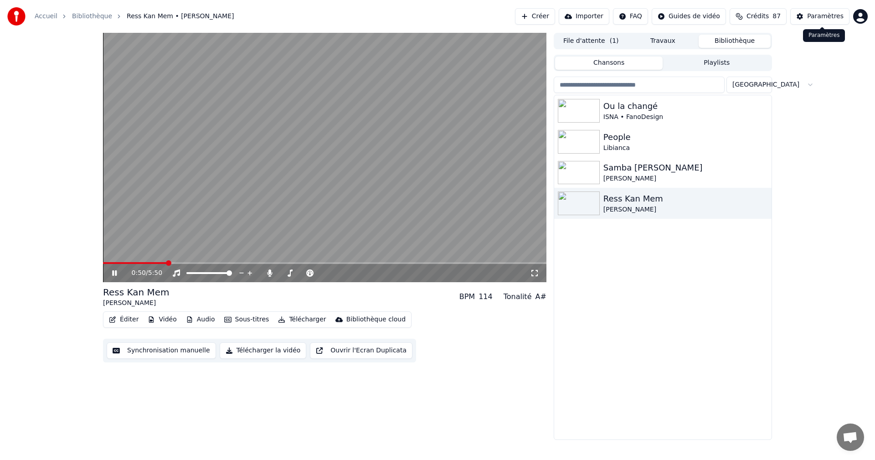
click at [826, 18] on div "Paramètres" at bounding box center [825, 16] width 36 height 9
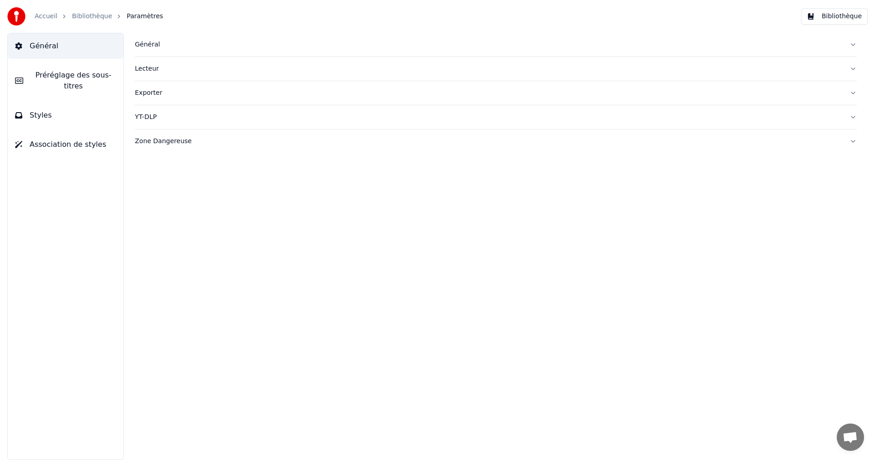
click at [86, 73] on span "Préréglage des sous-titres" at bounding box center [74, 81] width 86 height 22
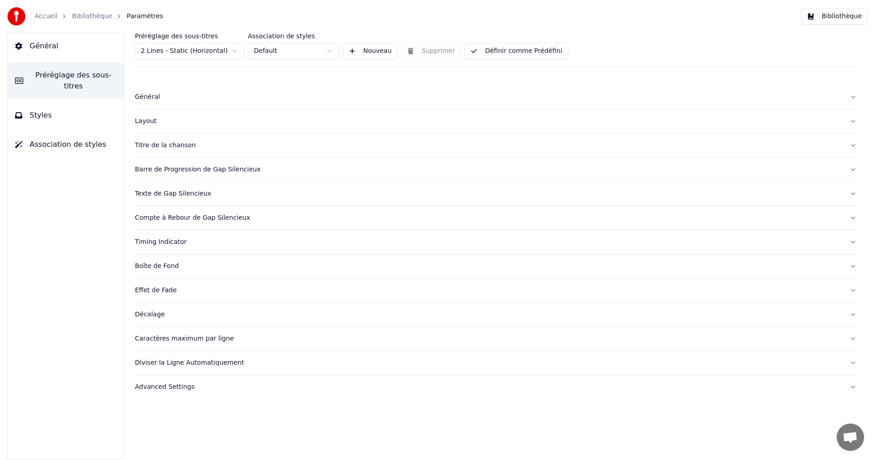
click at [169, 362] on div "Diviser la Ligne Automatiquement" at bounding box center [488, 362] width 707 height 9
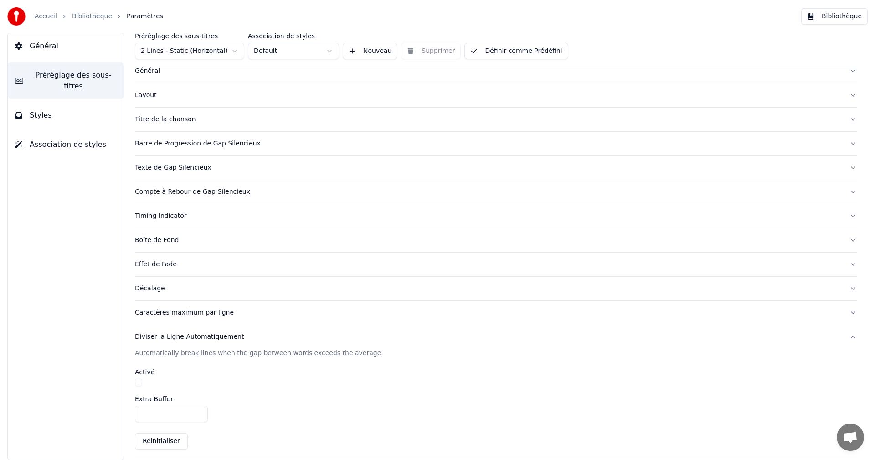
scroll to position [54, 0]
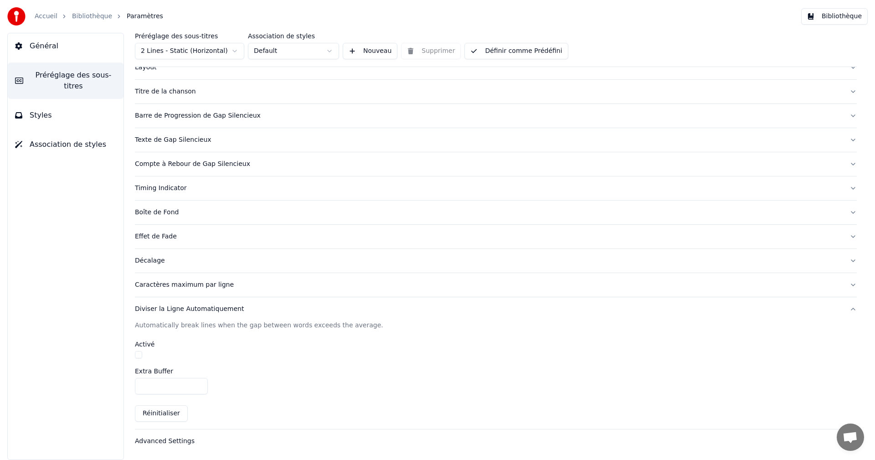
click at [136, 356] on button "button" at bounding box center [138, 354] width 7 height 7
click at [170, 286] on div "Caractères maximum par ligne" at bounding box center [488, 284] width 707 height 9
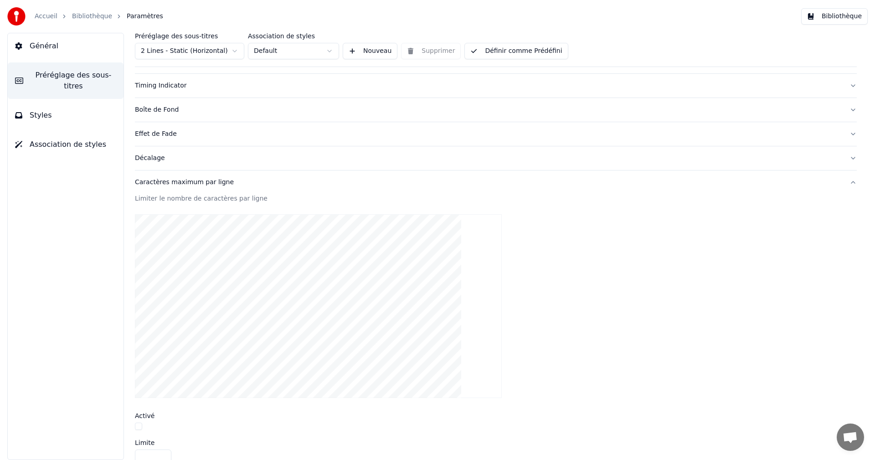
scroll to position [252, 0]
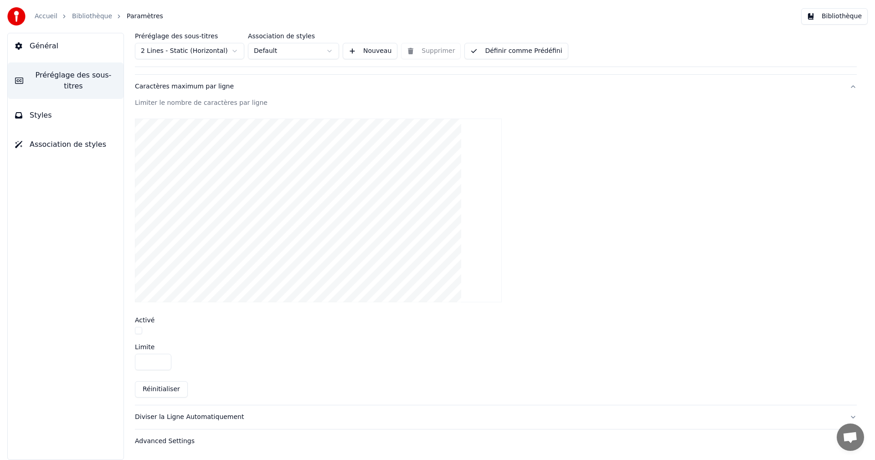
click at [139, 329] on button "button" at bounding box center [138, 330] width 7 height 7
click at [148, 364] on input "**" at bounding box center [153, 362] width 36 height 16
type input "**"
click at [162, 361] on input "**" at bounding box center [153, 362] width 36 height 16
click at [512, 52] on button "Définir comme Prédéfini" at bounding box center [515, 51] width 103 height 16
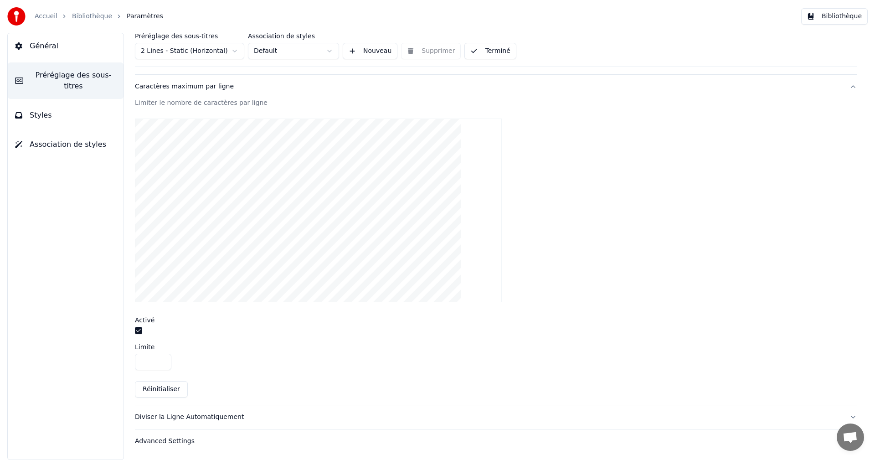
click at [833, 15] on button "Bibliothèque" at bounding box center [834, 16] width 67 height 16
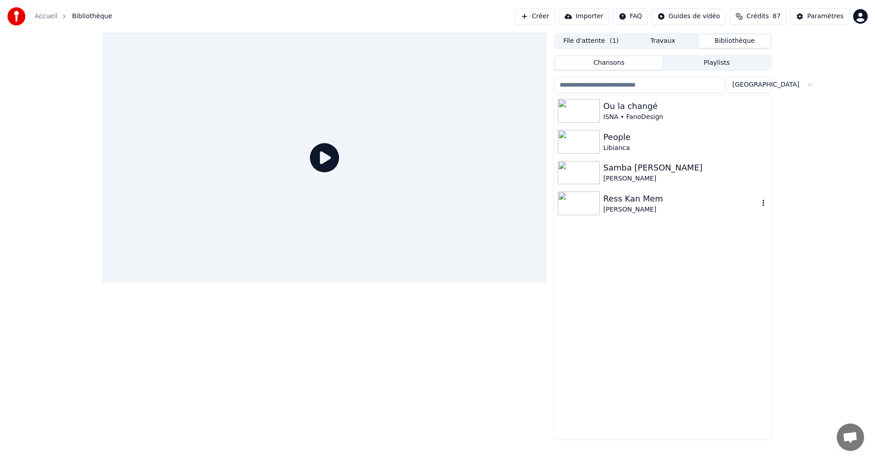
click at [638, 193] on div "Ress Kan Mem" at bounding box center [680, 198] width 155 height 13
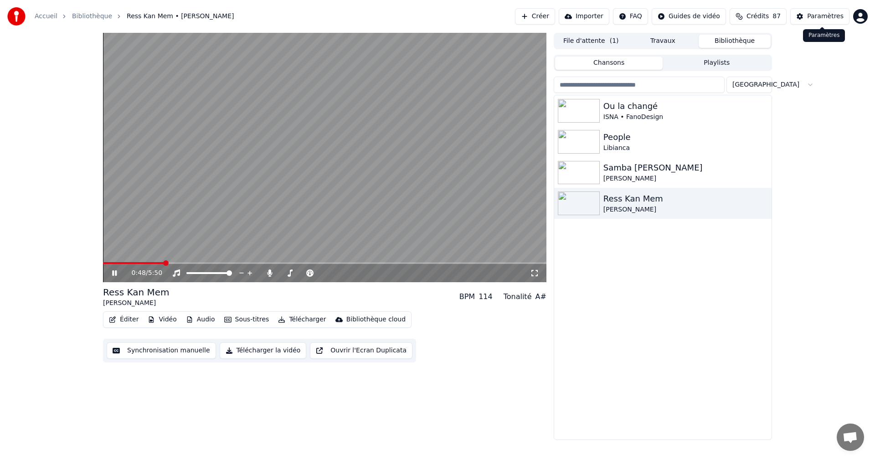
click at [831, 21] on button "Paramètres" at bounding box center [819, 16] width 59 height 16
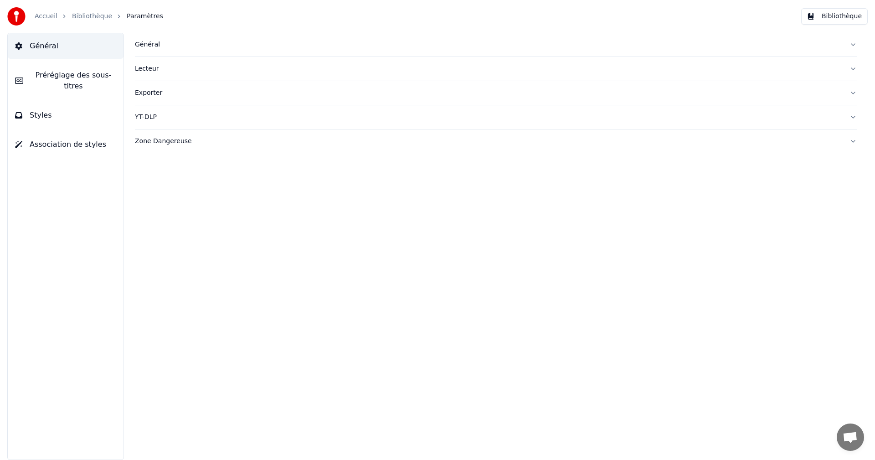
click at [67, 76] on span "Préréglage des sous-titres" at bounding box center [74, 81] width 86 height 22
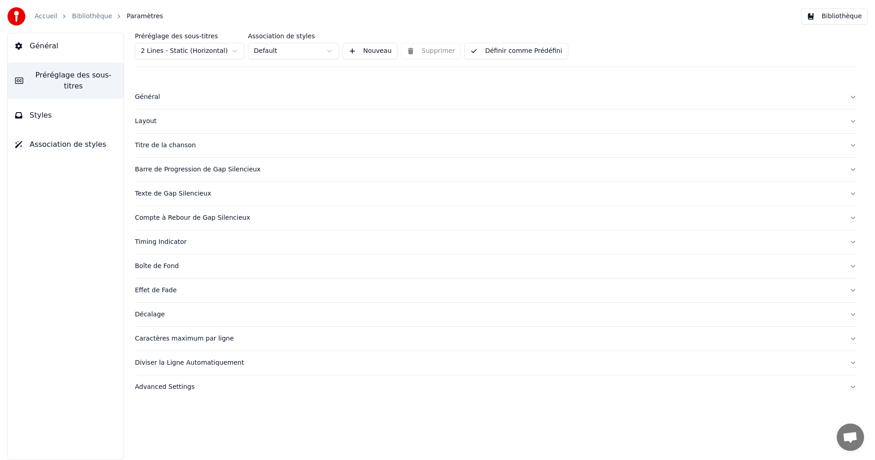
click at [200, 362] on div "Diviser la Ligne Automatiquement" at bounding box center [488, 362] width 707 height 9
click at [136, 407] on button "button" at bounding box center [138, 408] width 7 height 7
click at [539, 47] on button "Définir comme Prédéfini" at bounding box center [515, 51] width 103 height 16
click at [842, 15] on button "Bibliothèque" at bounding box center [834, 16] width 67 height 16
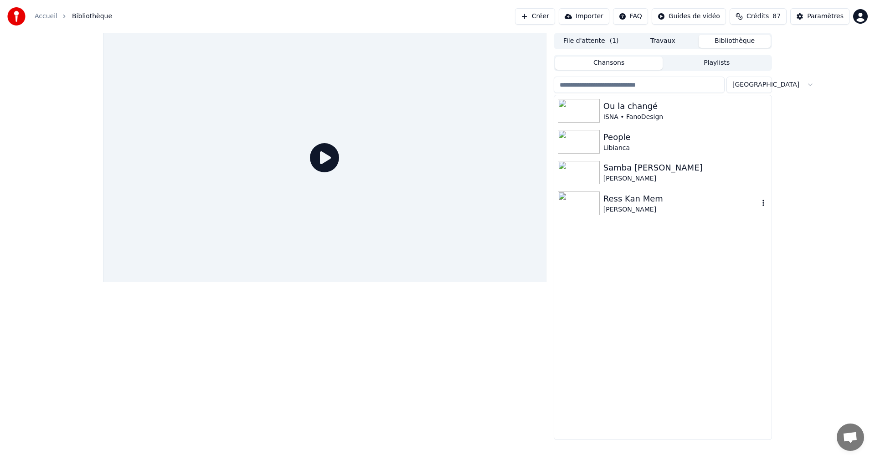
click at [596, 198] on img at bounding box center [579, 203] width 42 height 24
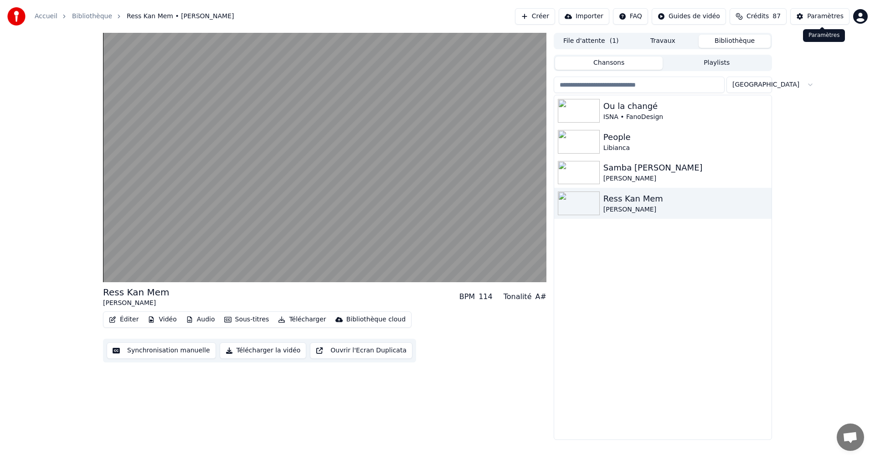
click at [827, 17] on div "Paramètres" at bounding box center [825, 16] width 36 height 9
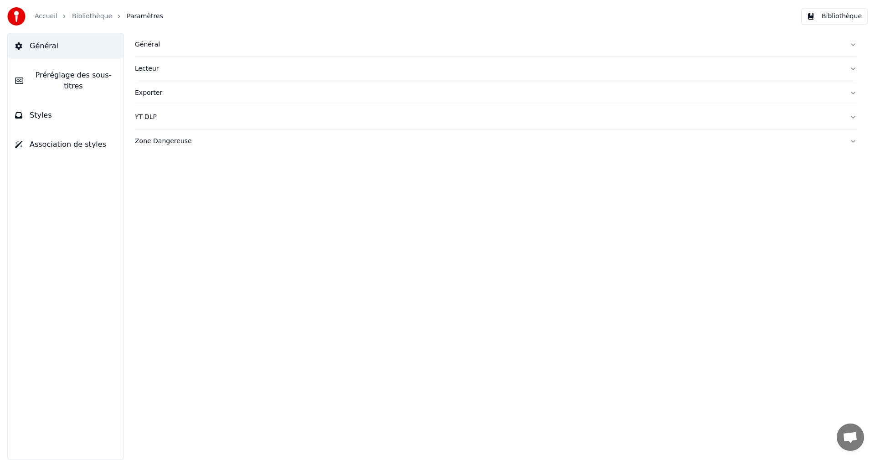
click at [111, 78] on span "Préréglage des sous-titres" at bounding box center [74, 81] width 86 height 22
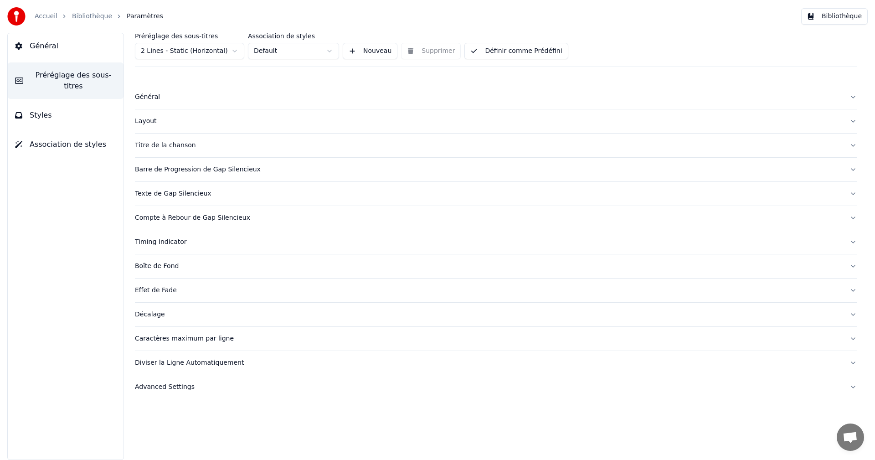
click at [185, 364] on div "Diviser la Ligne Automatiquement" at bounding box center [488, 362] width 707 height 9
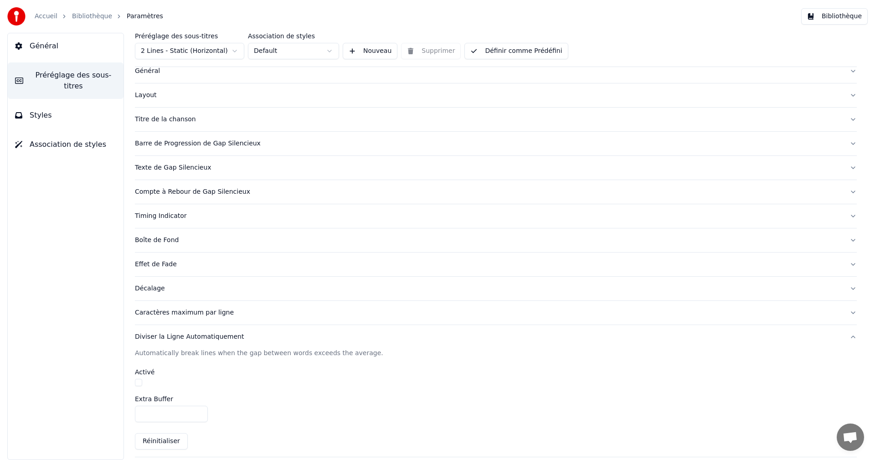
scroll to position [54, 0]
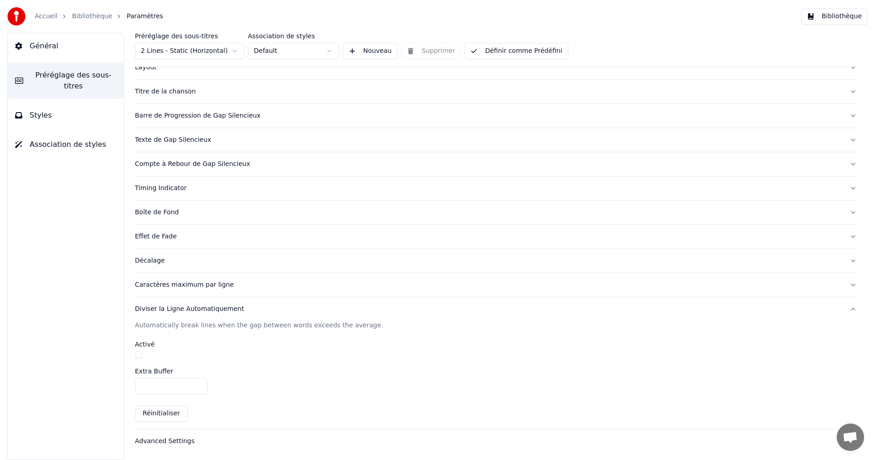
click at [138, 352] on button "button" at bounding box center [138, 354] width 7 height 7
click at [159, 285] on div "Caractères maximum par ligne" at bounding box center [488, 284] width 707 height 9
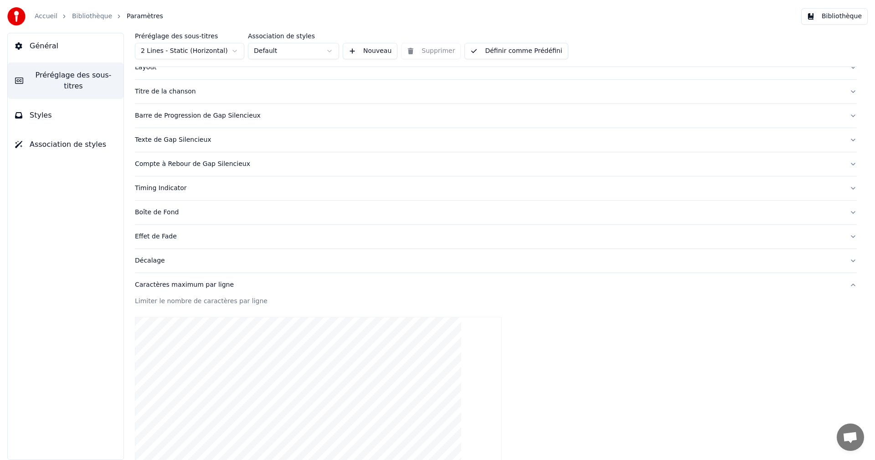
scroll to position [252, 0]
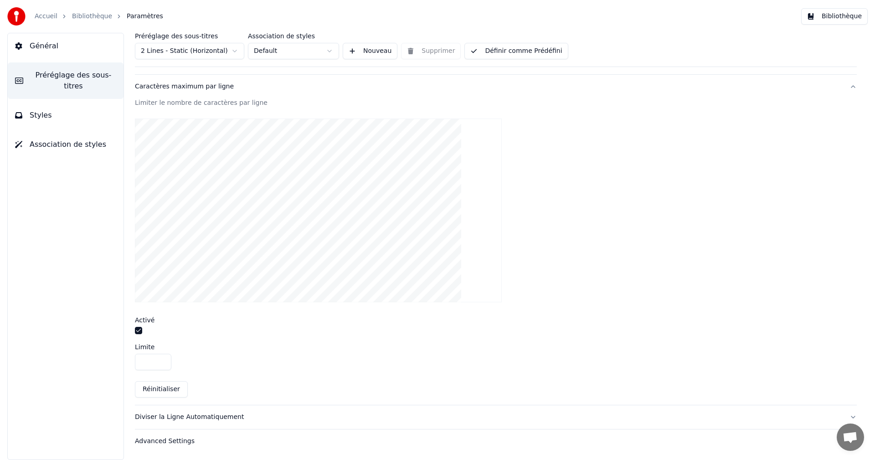
click at [137, 332] on button "button" at bounding box center [138, 330] width 7 height 7
click at [544, 50] on button "Définir comme Prédéfini" at bounding box center [515, 51] width 103 height 16
click at [840, 13] on button "Bibliothèque" at bounding box center [834, 16] width 67 height 16
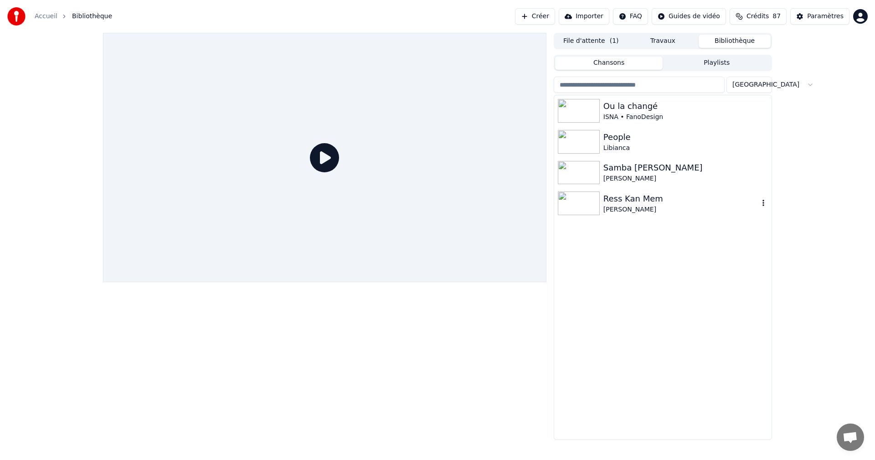
click at [631, 197] on div "Ress Kan Mem" at bounding box center [680, 198] width 155 height 13
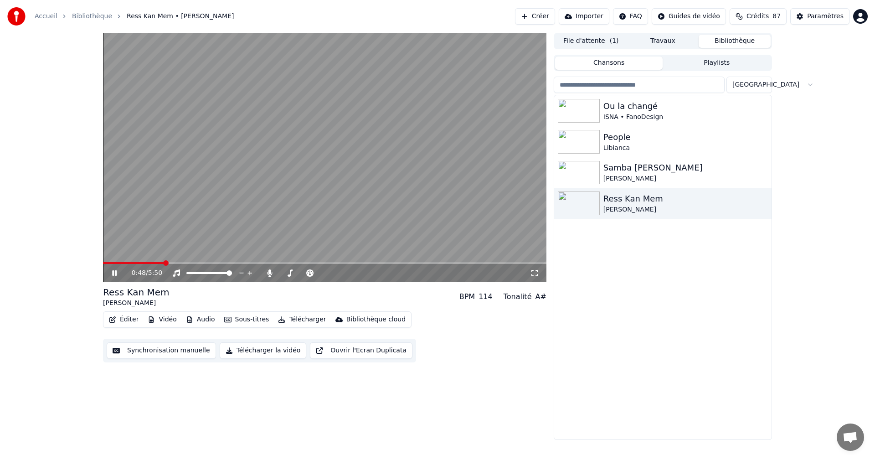
click at [834, 16] on div "Paramètres" at bounding box center [825, 16] width 36 height 9
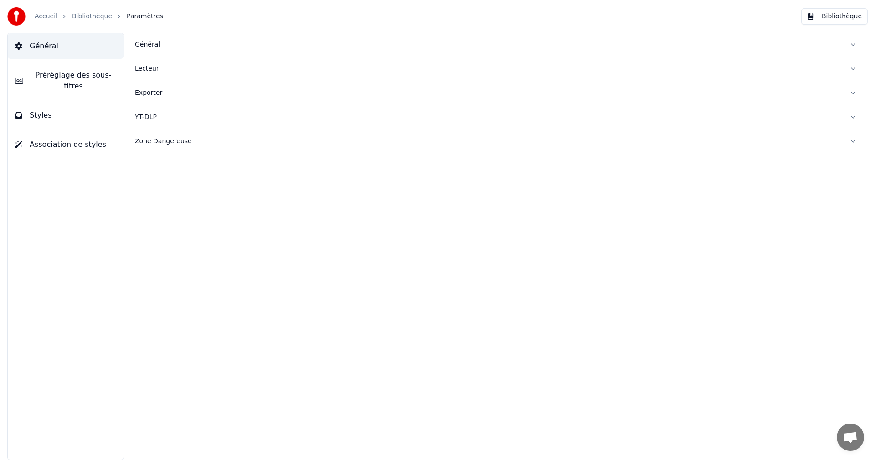
click at [62, 104] on button "Styles" at bounding box center [66, 116] width 116 height 26
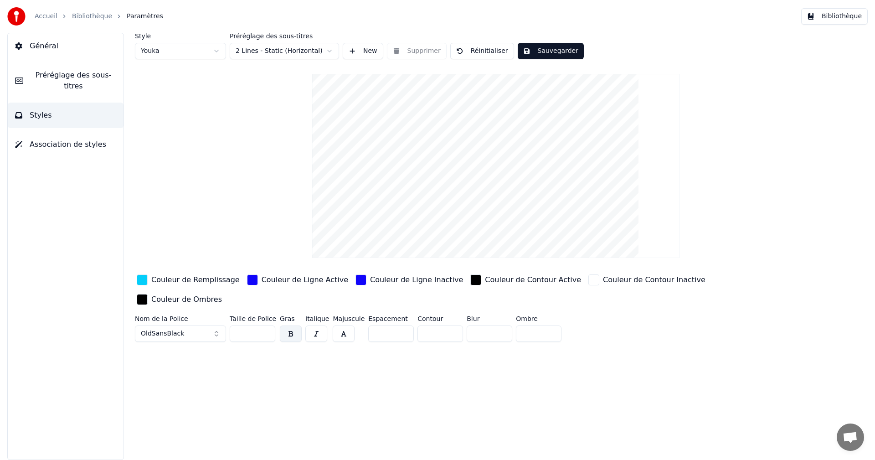
click at [264, 325] on input "**" at bounding box center [253, 333] width 46 height 16
type input "**"
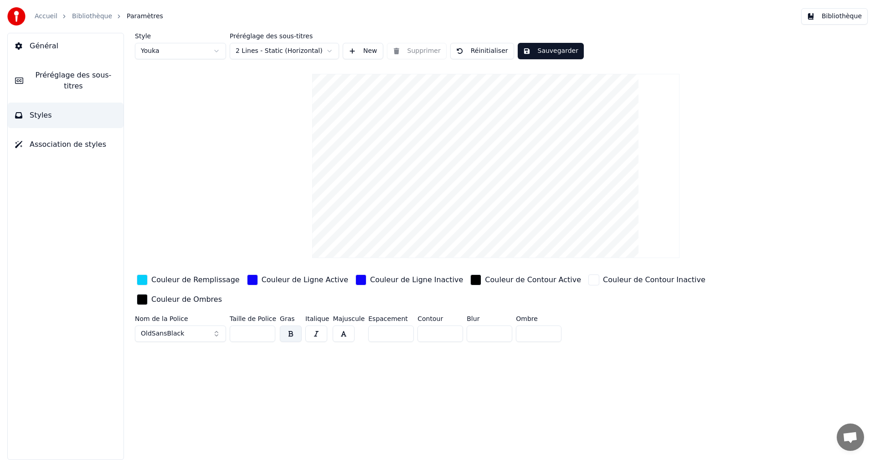
click at [264, 325] on input "**" at bounding box center [253, 333] width 46 height 16
click at [558, 52] on button "Sauvegarder" at bounding box center [551, 51] width 66 height 16
click at [856, 16] on button "Bibliothèque" at bounding box center [834, 16] width 67 height 16
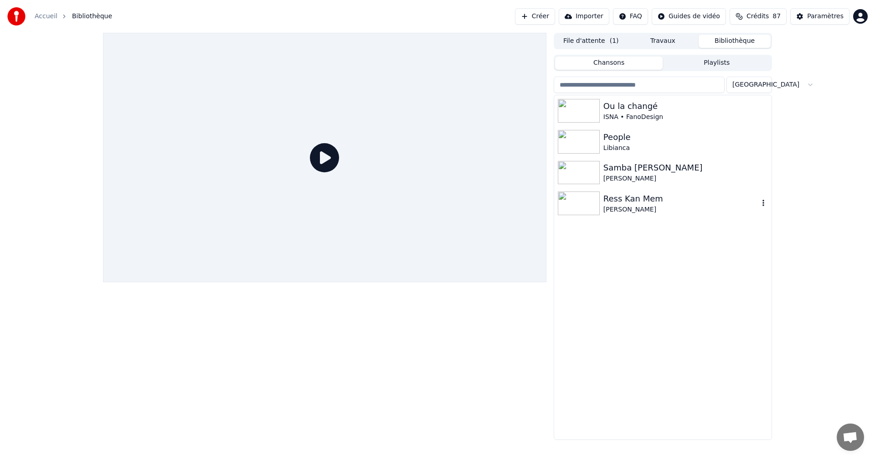
click at [628, 201] on div "Ress Kan Mem" at bounding box center [680, 198] width 155 height 13
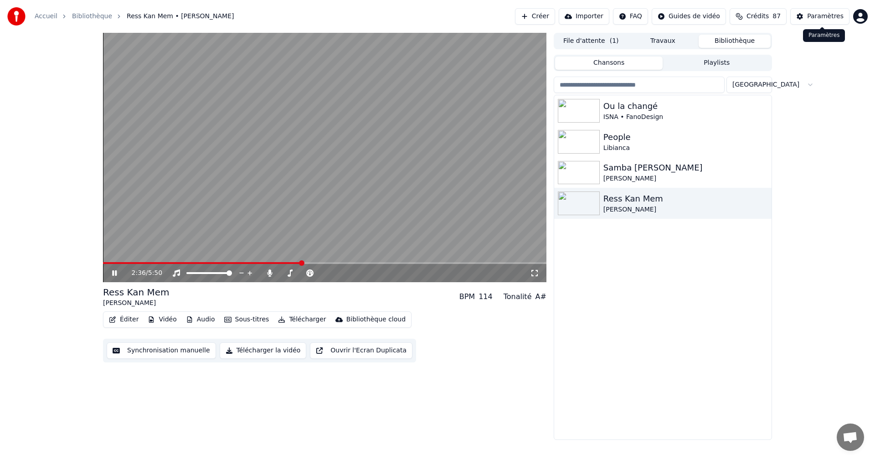
click at [825, 18] on div "Paramètres" at bounding box center [825, 16] width 36 height 9
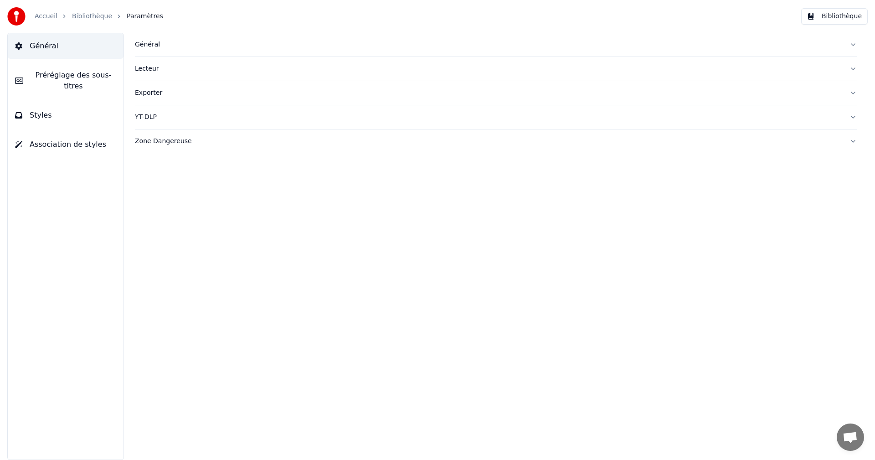
click at [67, 111] on button "Styles" at bounding box center [66, 116] width 116 height 26
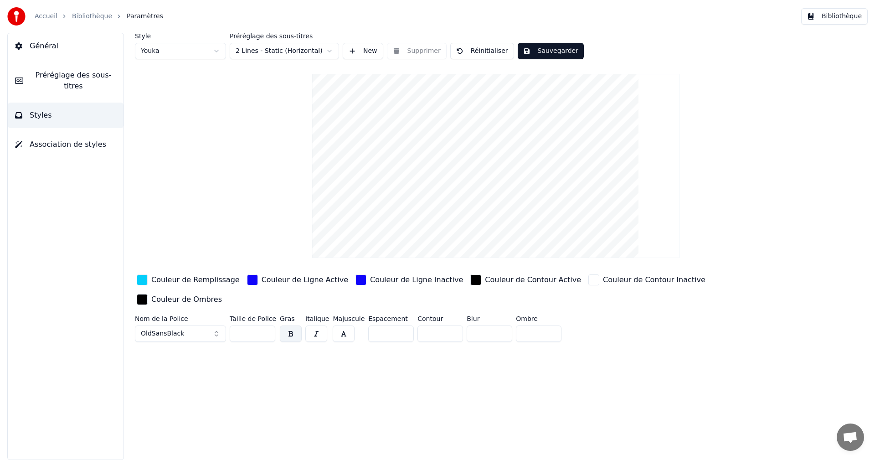
click at [267, 325] on input "**" at bounding box center [253, 333] width 46 height 16
type input "**"
click at [267, 325] on input "**" at bounding box center [253, 333] width 46 height 16
click at [548, 52] on button "Sauvegarder" at bounding box center [551, 51] width 66 height 16
click at [822, 16] on button "Bibliothèque" at bounding box center [834, 16] width 67 height 16
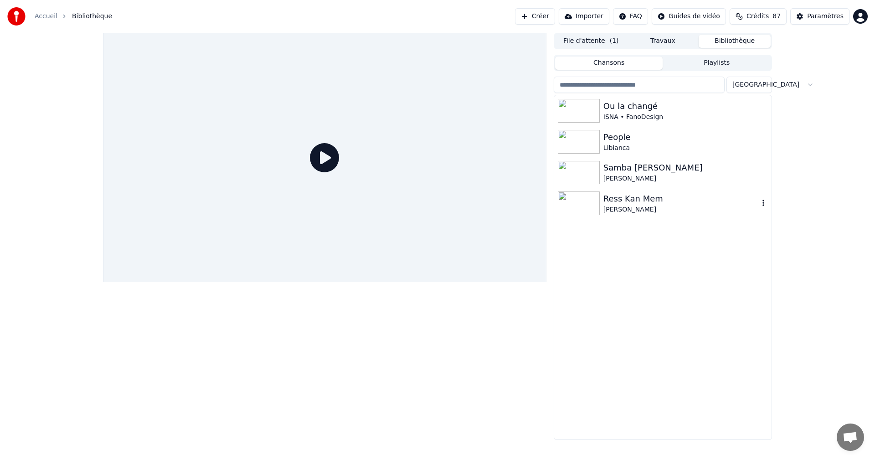
click at [635, 199] on div "Ress Kan Mem" at bounding box center [680, 198] width 155 height 13
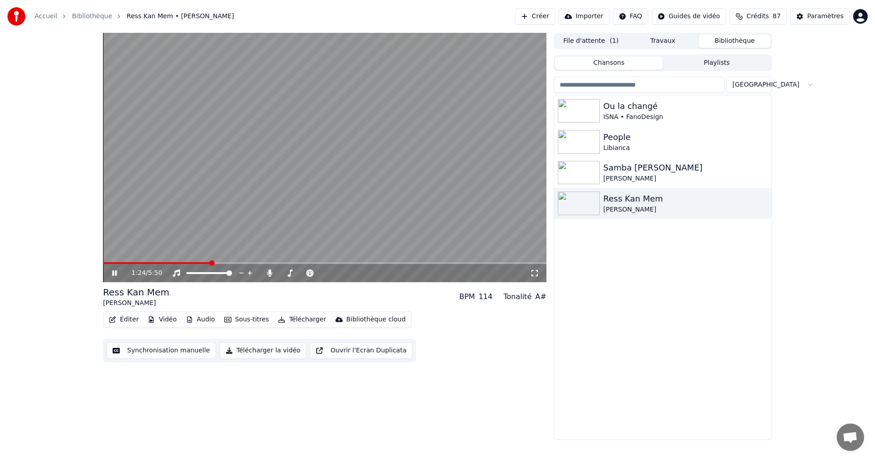
click at [114, 272] on icon at bounding box center [114, 272] width 5 height 5
click at [534, 272] on icon at bounding box center [534, 272] width 9 height 7
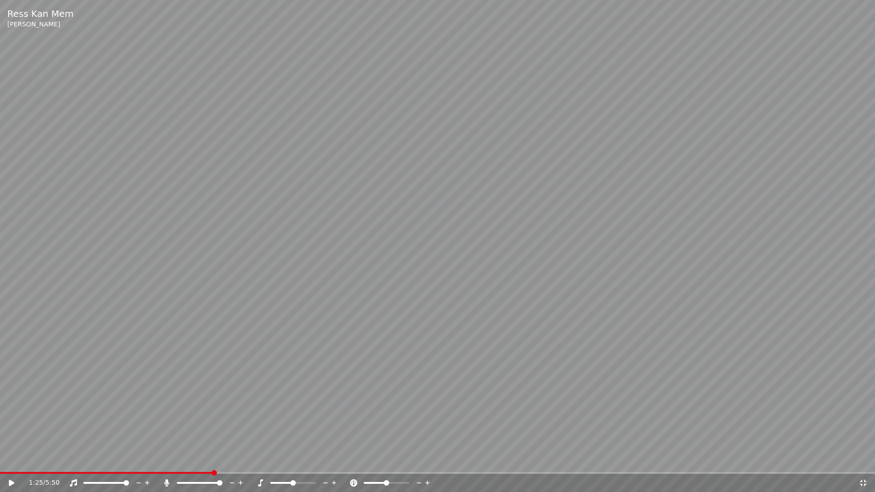
click at [12, 459] on icon at bounding box center [17, 482] width 21 height 7
click at [13, 459] on icon at bounding box center [12, 482] width 5 height 5
click at [0, 459] on span at bounding box center [2, 472] width 5 height 5
click at [12, 459] on icon at bounding box center [11, 483] width 5 height 6
click at [10, 459] on icon at bounding box center [12, 482] width 5 height 5
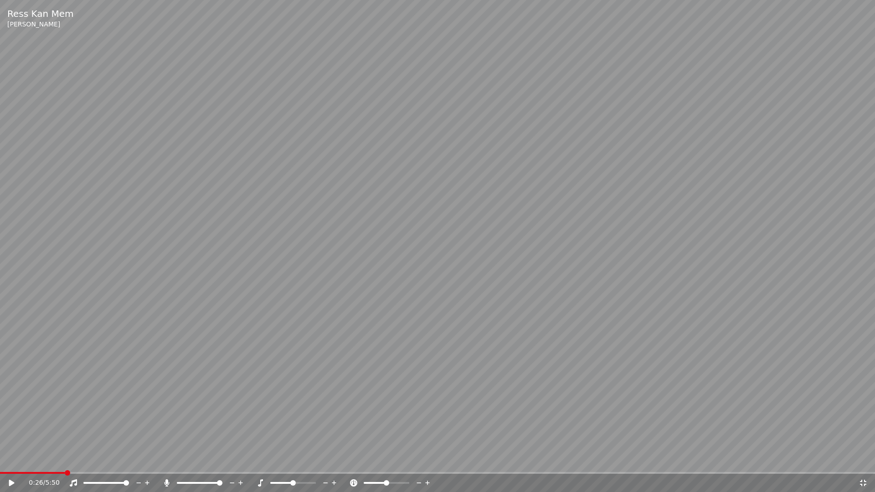
click at [65, 459] on span at bounding box center [67, 472] width 5 height 5
click at [12, 459] on icon at bounding box center [11, 483] width 5 height 6
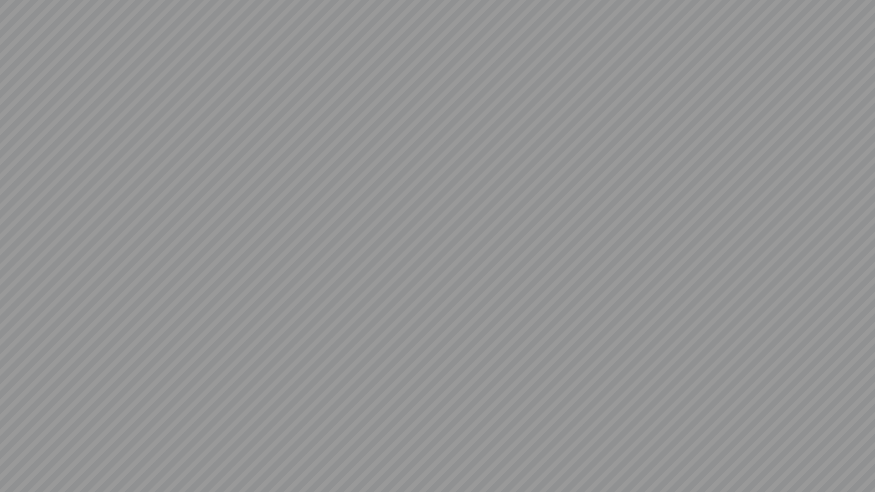
click at [12, 459] on video at bounding box center [437, 246] width 875 height 492
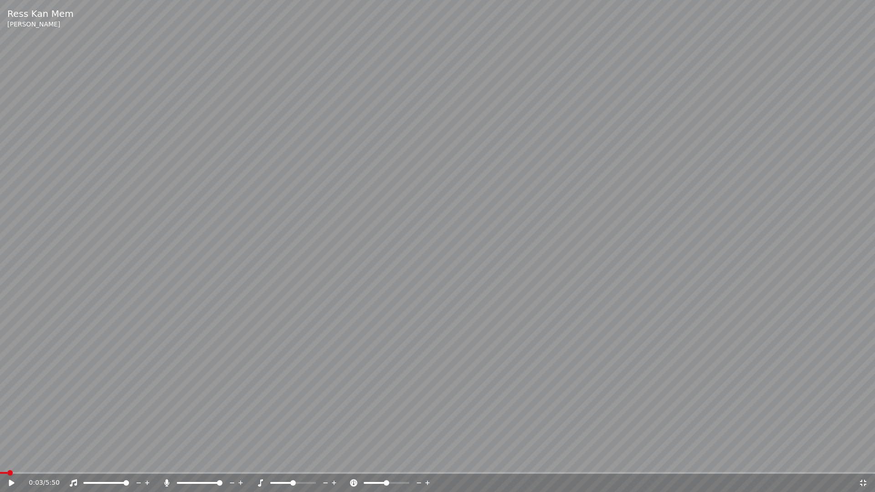
click at [7, 459] on span at bounding box center [9, 472] width 5 height 5
click at [23, 459] on span at bounding box center [437, 473] width 875 height 2
click at [11, 459] on icon at bounding box center [17, 482] width 21 height 7
click at [10, 459] on icon at bounding box center [12, 482] width 5 height 5
click at [106, 459] on span at bounding box center [106, 472] width 5 height 5
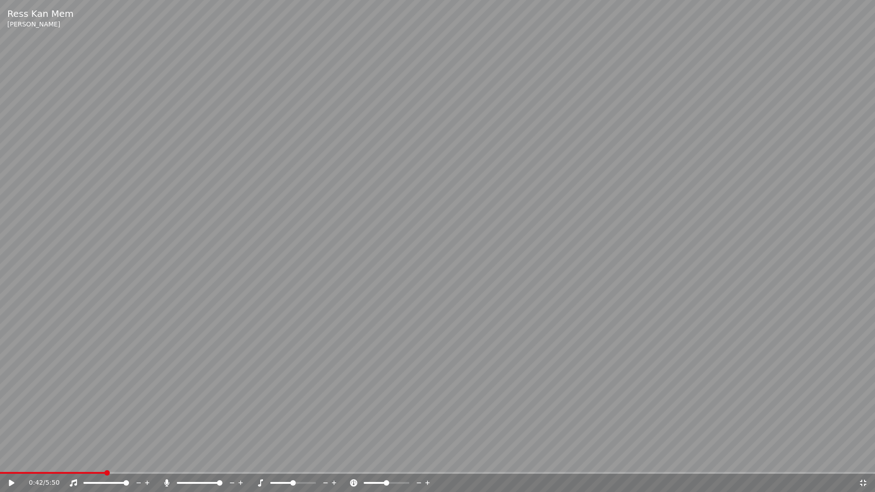
click at [7, 459] on icon at bounding box center [17, 482] width 21 height 7
click at [860, 459] on icon at bounding box center [862, 482] width 9 height 7
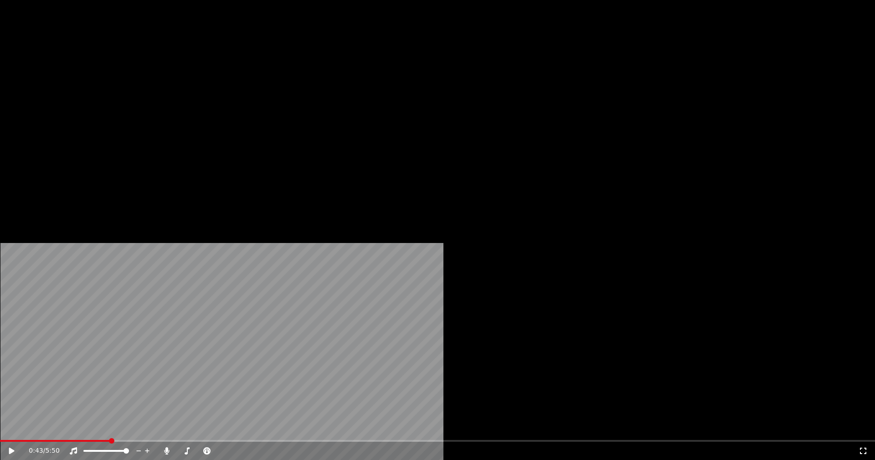
click at [133, 77] on button "Éditer" at bounding box center [123, 70] width 37 height 13
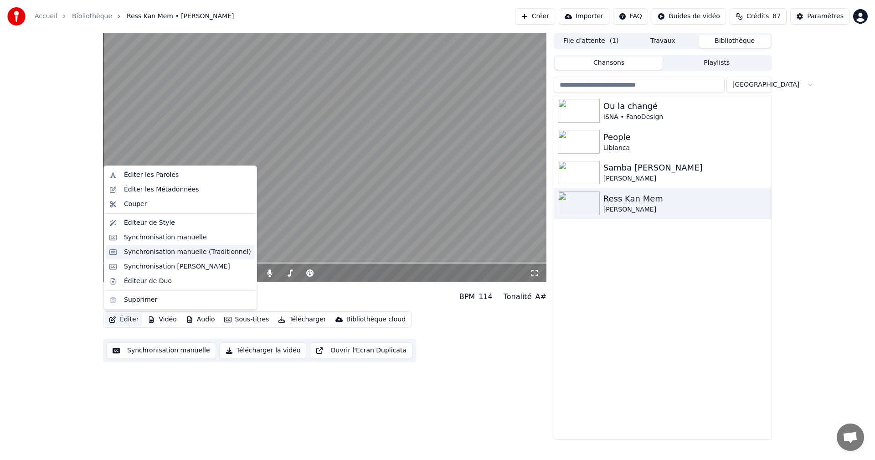
click at [164, 250] on div "Synchronisation manuelle (Traditionnel)" at bounding box center [187, 251] width 127 height 9
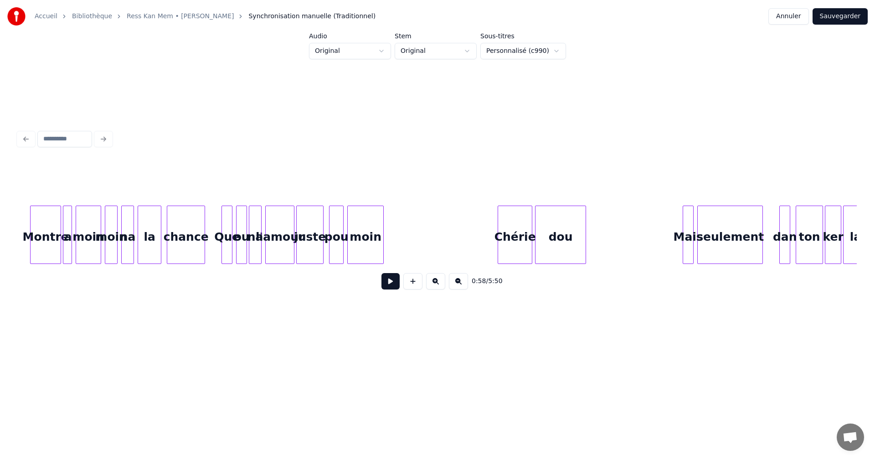
scroll to position [0, 3591]
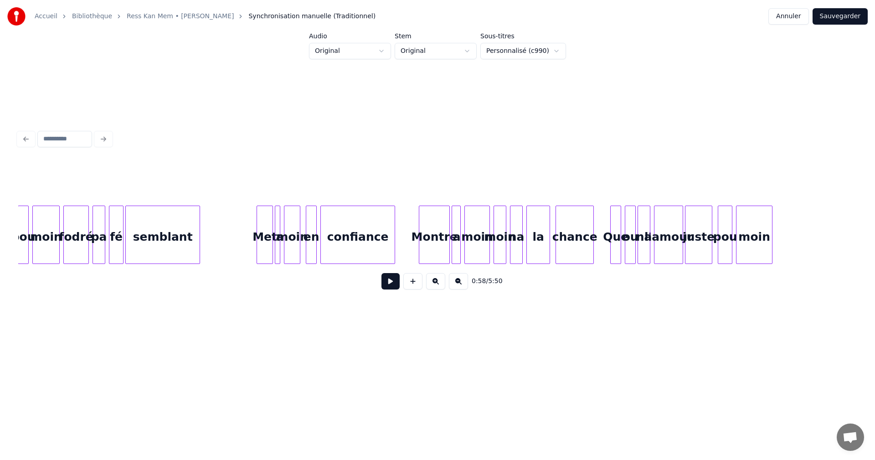
click at [425, 246] on div "Montre" at bounding box center [434, 237] width 30 height 62
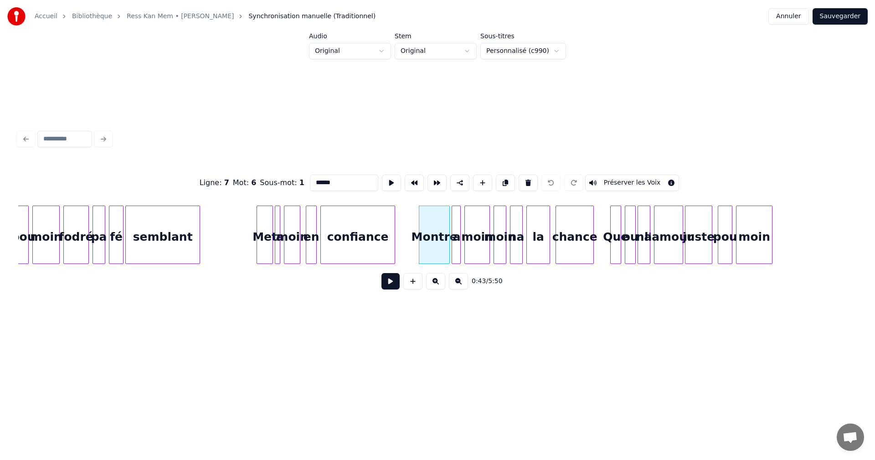
click at [316, 180] on input "******" at bounding box center [344, 183] width 68 height 16
type input "******"
click at [837, 12] on button "Sauvegarder" at bounding box center [839, 16] width 55 height 16
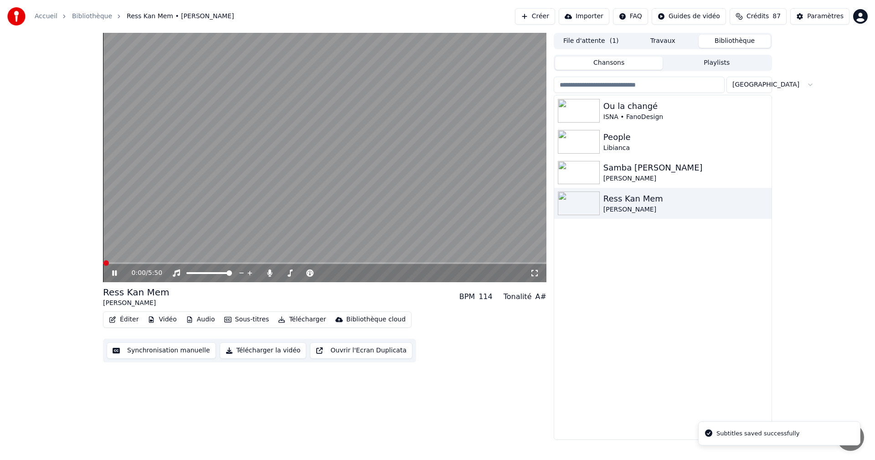
click at [113, 271] on icon at bounding box center [114, 272] width 5 height 5
click at [113, 271] on icon at bounding box center [114, 273] width 5 height 6
click at [113, 271] on icon at bounding box center [114, 272] width 5 height 5
click at [536, 274] on icon at bounding box center [534, 272] width 9 height 7
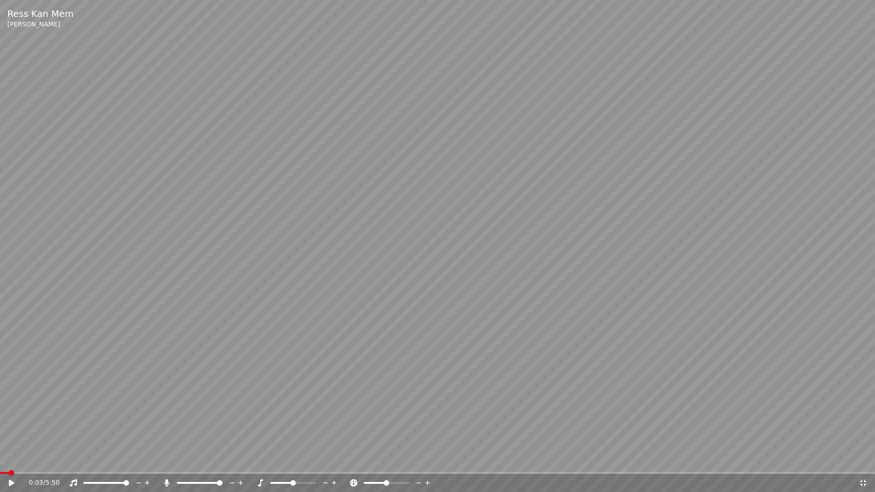
click at [11, 459] on icon at bounding box center [11, 483] width 5 height 6
click at [864, 459] on icon at bounding box center [863, 483] width 6 height 6
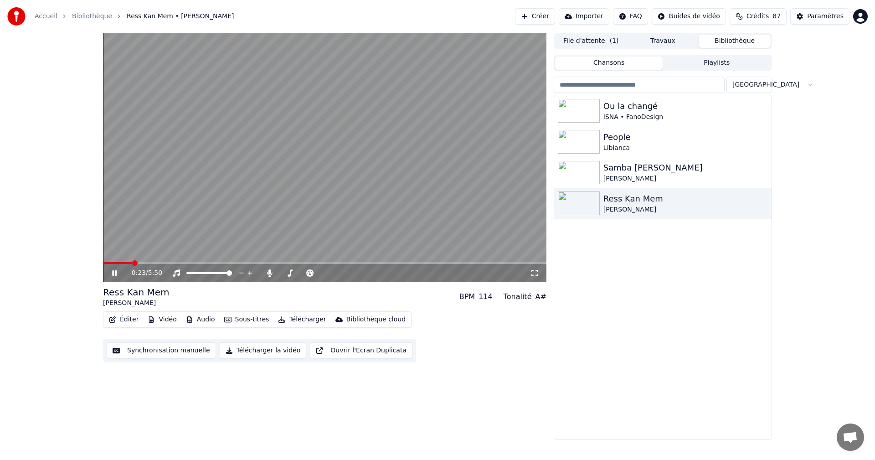
click at [112, 272] on icon at bounding box center [120, 272] width 21 height 7
click at [636, 177] on div "[PERSON_NAME]" at bounding box center [680, 178] width 155 height 9
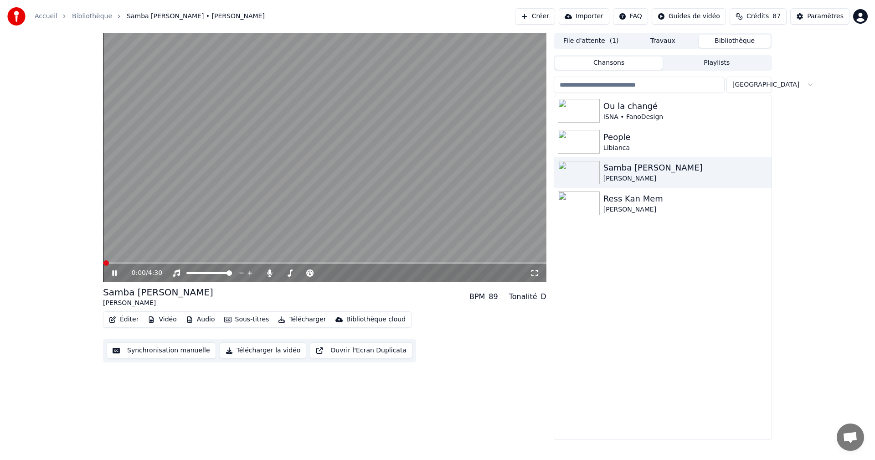
click at [118, 273] on icon at bounding box center [120, 272] width 21 height 7
click at [630, 207] on div "[PERSON_NAME]" at bounding box center [680, 209] width 155 height 9
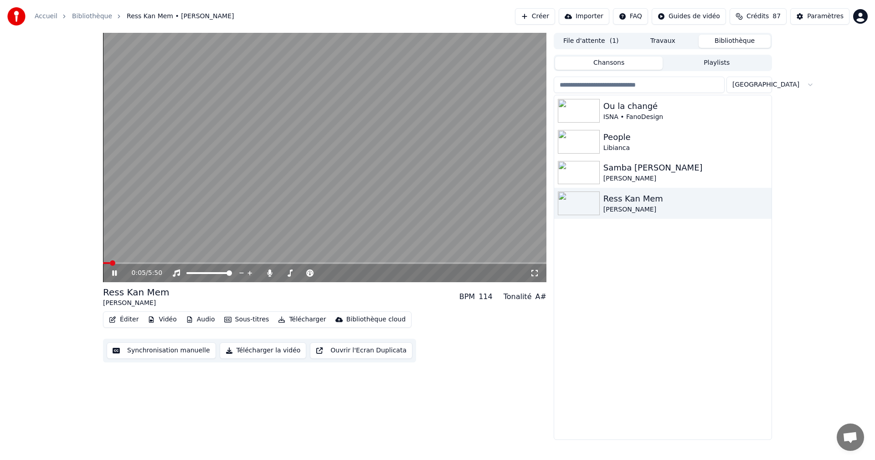
drag, startPoint x: 534, startPoint y: 274, endPoint x: 540, endPoint y: 286, distance: 12.8
click at [535, 274] on icon at bounding box center [534, 272] width 9 height 7
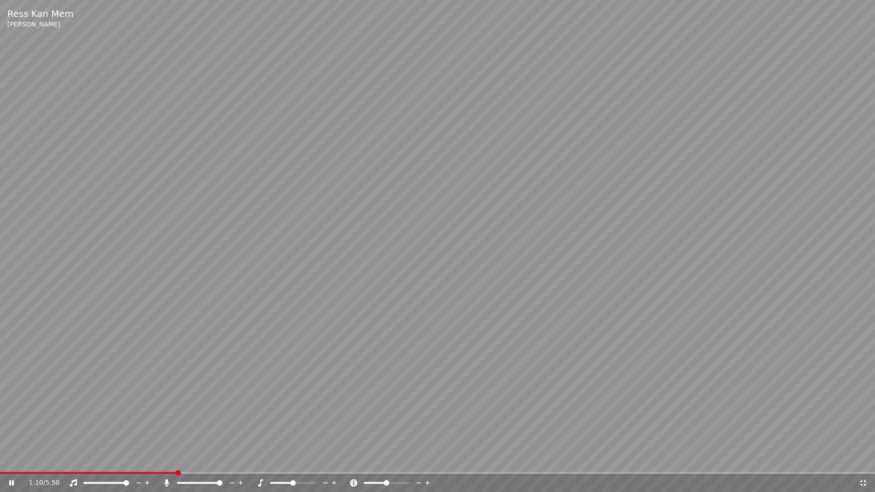
click at [863, 459] on icon at bounding box center [862, 482] width 9 height 7
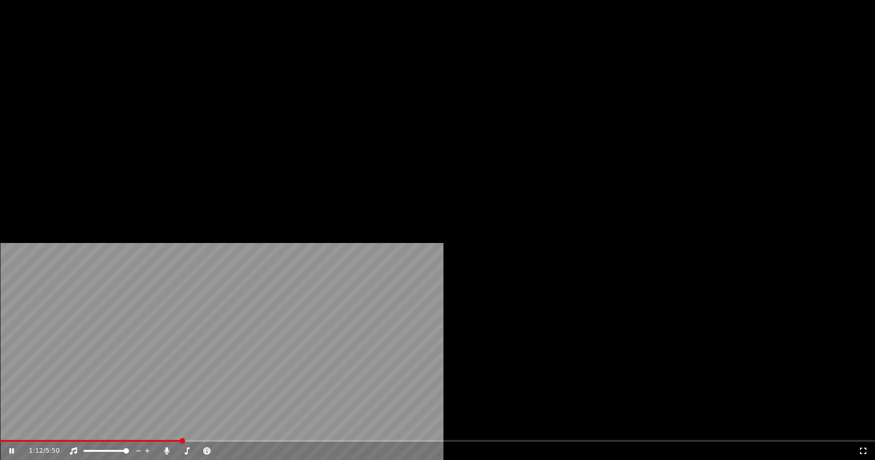
click at [131, 77] on button "Éditer" at bounding box center [123, 70] width 37 height 13
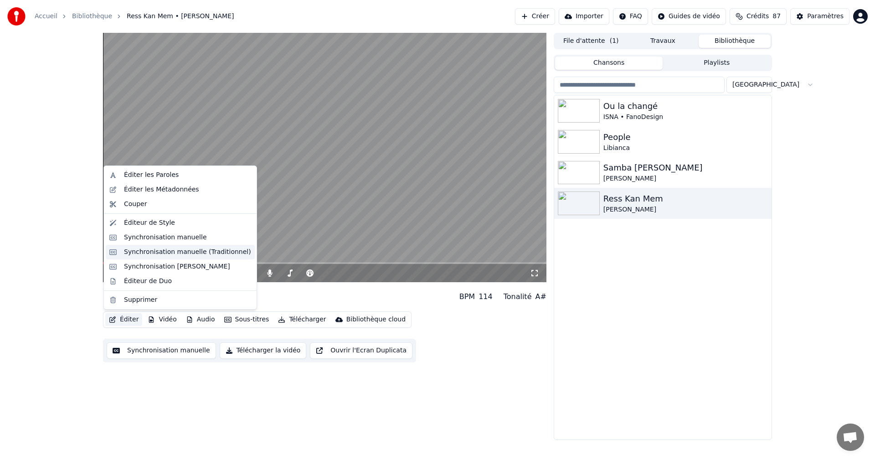
click at [161, 251] on div "Synchronisation manuelle (Traditionnel)" at bounding box center [187, 251] width 127 height 9
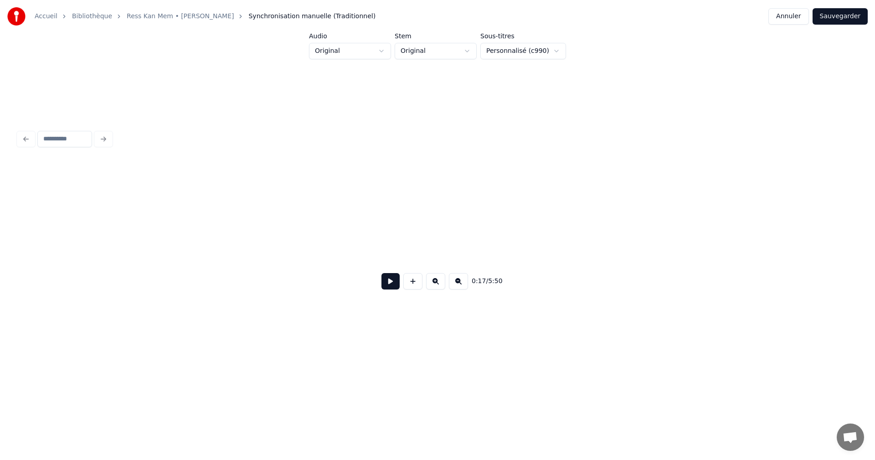
click at [385, 286] on button at bounding box center [390, 281] width 18 height 16
click at [385, 285] on button at bounding box center [390, 281] width 18 height 16
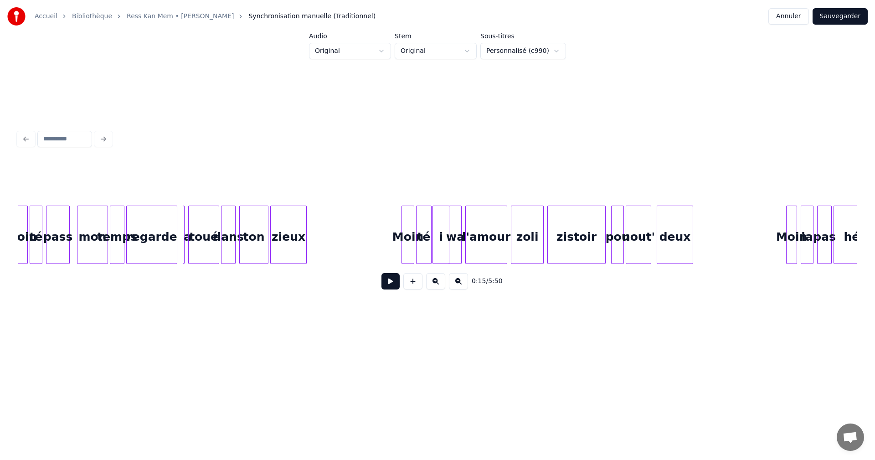
scroll to position [0, 1521]
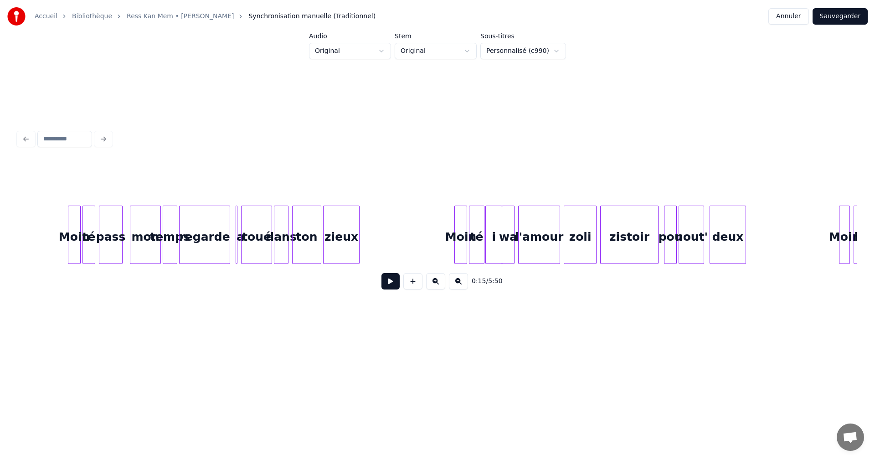
click at [388, 285] on button at bounding box center [390, 281] width 18 height 16
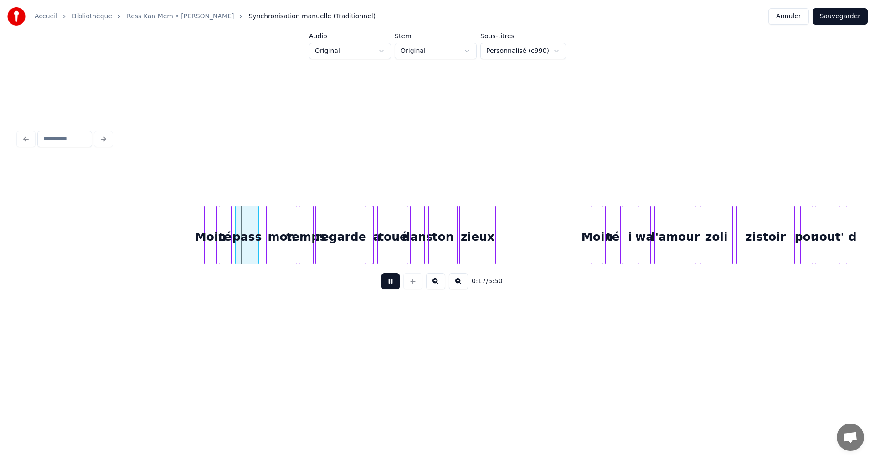
click at [388, 285] on button at bounding box center [390, 281] width 18 height 16
click at [372, 252] on div at bounding box center [371, 234] width 3 height 57
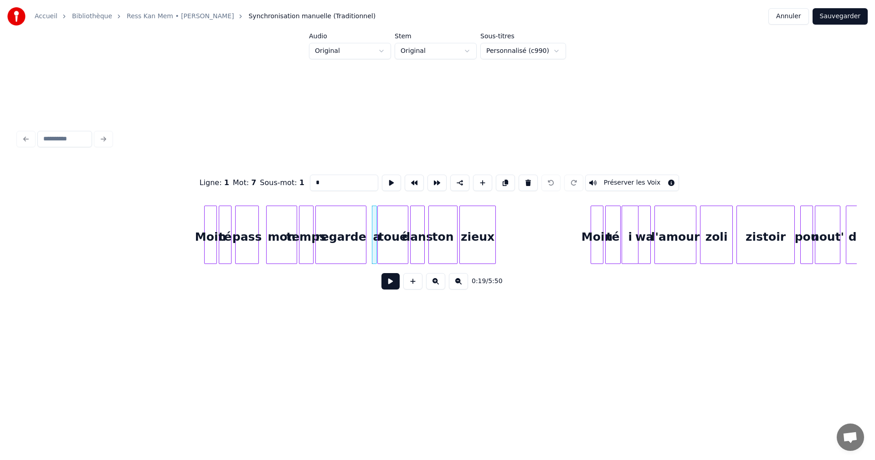
click at [375, 253] on div at bounding box center [375, 234] width 3 height 57
click at [378, 253] on div "toué" at bounding box center [392, 234] width 31 height 58
type input "****"
click at [375, 254] on div at bounding box center [376, 234] width 3 height 57
click at [370, 254] on div at bounding box center [371, 234] width 3 height 57
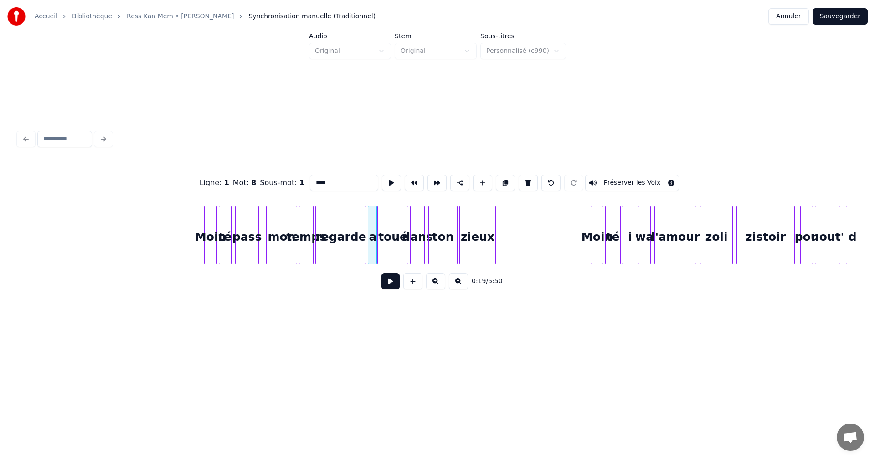
click at [373, 252] on div "a" at bounding box center [372, 237] width 9 height 62
click at [395, 285] on button at bounding box center [390, 281] width 18 height 16
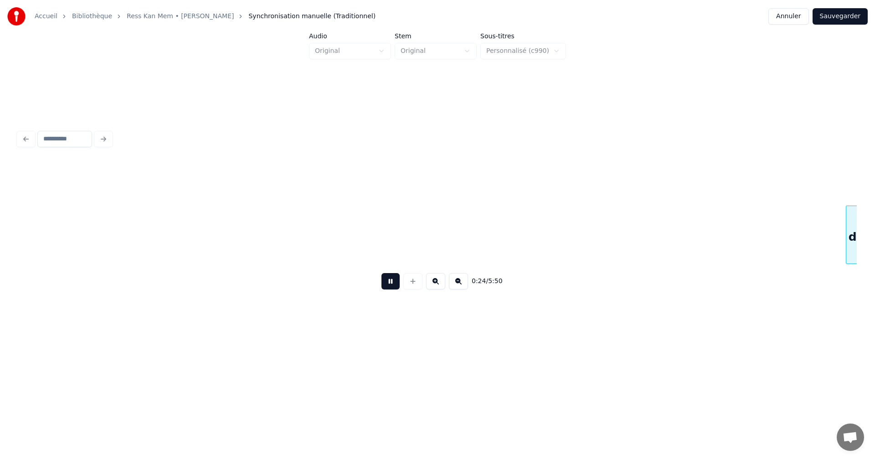
scroll to position [0, 2223]
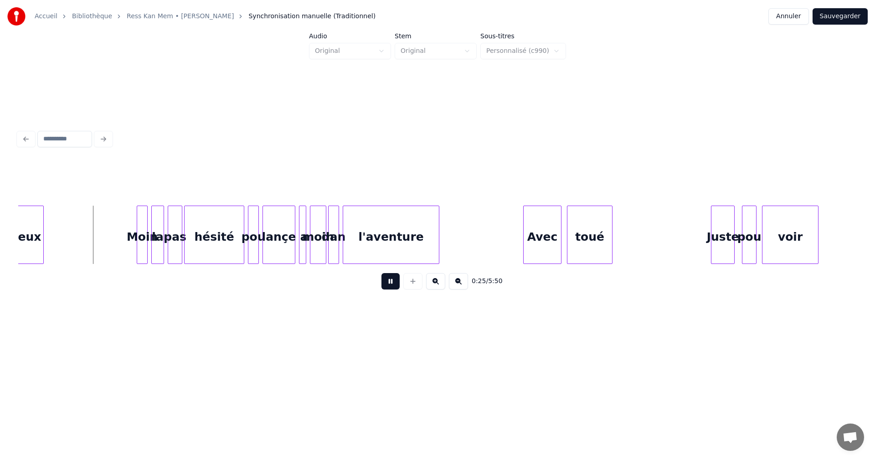
click at [395, 285] on button at bounding box center [390, 281] width 18 height 16
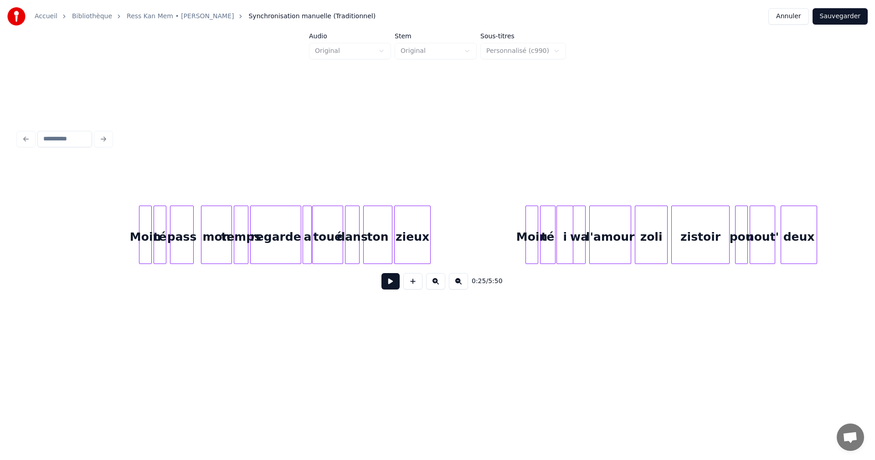
scroll to position [0, 1468]
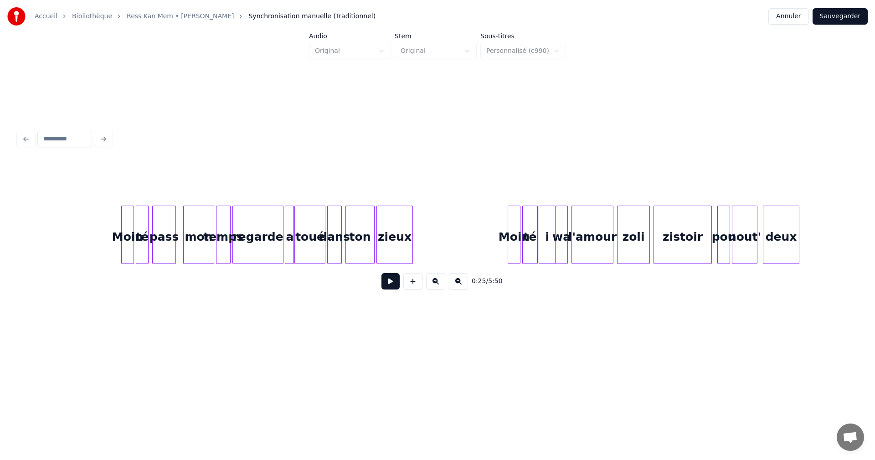
click at [385, 284] on button at bounding box center [390, 281] width 18 height 16
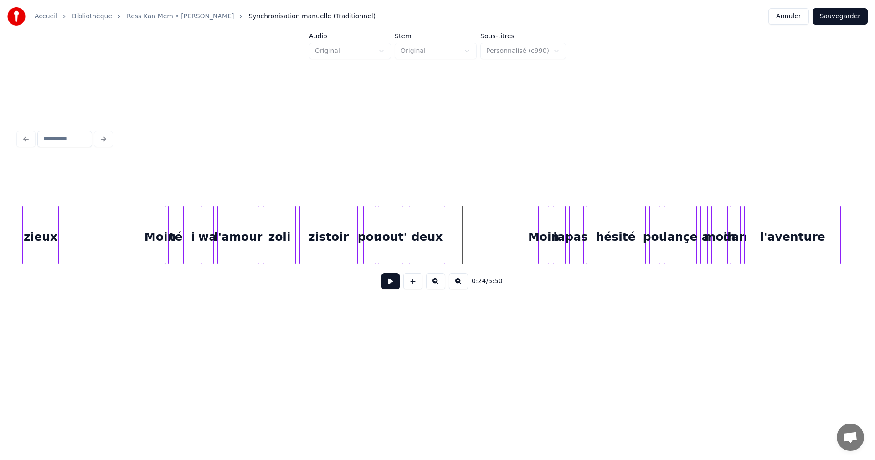
scroll to position [0, 1857]
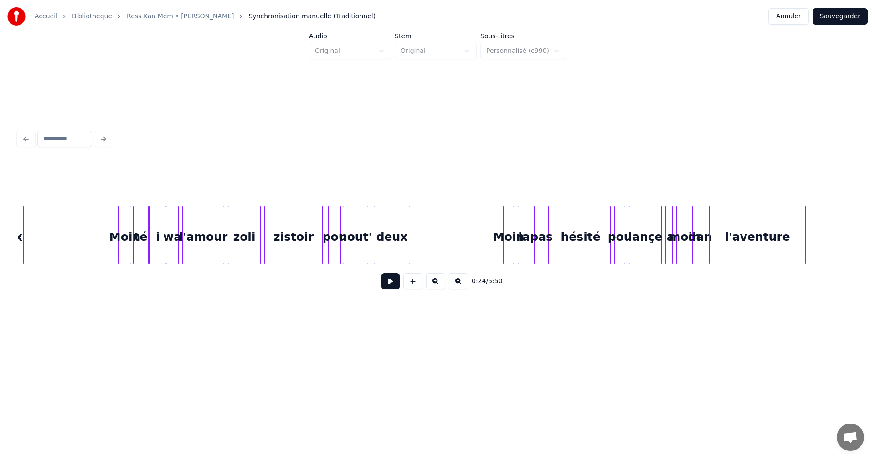
click at [393, 286] on button at bounding box center [390, 281] width 18 height 16
click at [514, 256] on div at bounding box center [513, 234] width 3 height 57
click at [530, 253] on div at bounding box center [529, 234] width 3 height 57
click at [394, 283] on button at bounding box center [390, 281] width 18 height 16
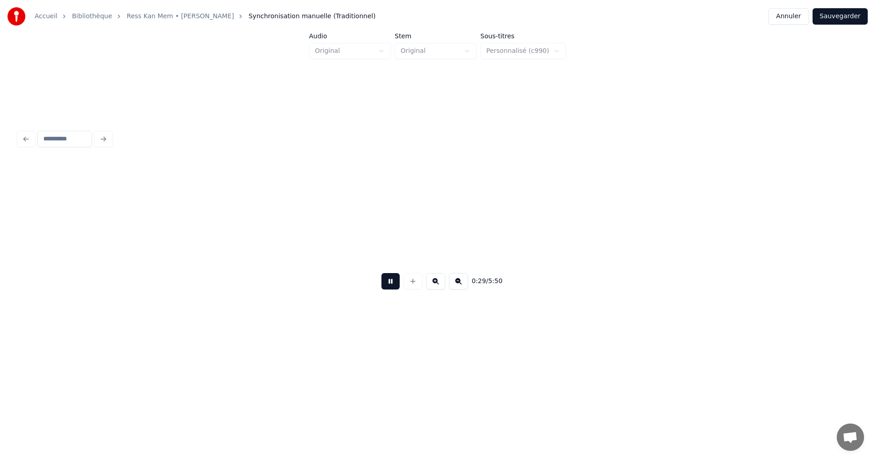
scroll to position [0, 2696]
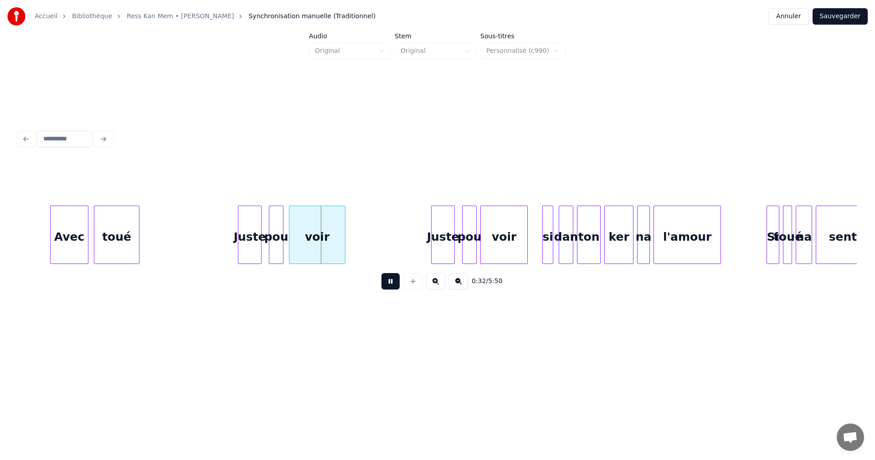
click at [394, 283] on button at bounding box center [390, 281] width 18 height 16
click at [48, 241] on div at bounding box center [48, 234] width 3 height 57
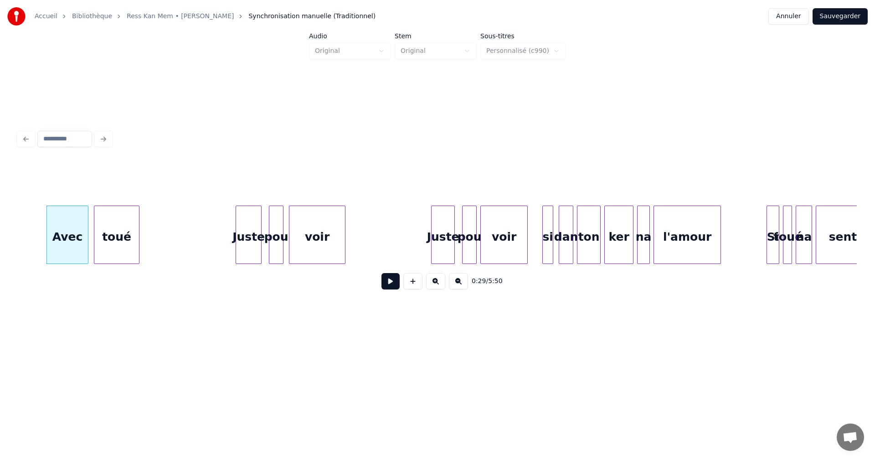
click at [237, 243] on div at bounding box center [237, 234] width 3 height 57
click at [395, 281] on button at bounding box center [390, 281] width 18 height 16
click at [429, 252] on div at bounding box center [429, 234] width 3 height 57
click at [390, 281] on button at bounding box center [390, 281] width 18 height 16
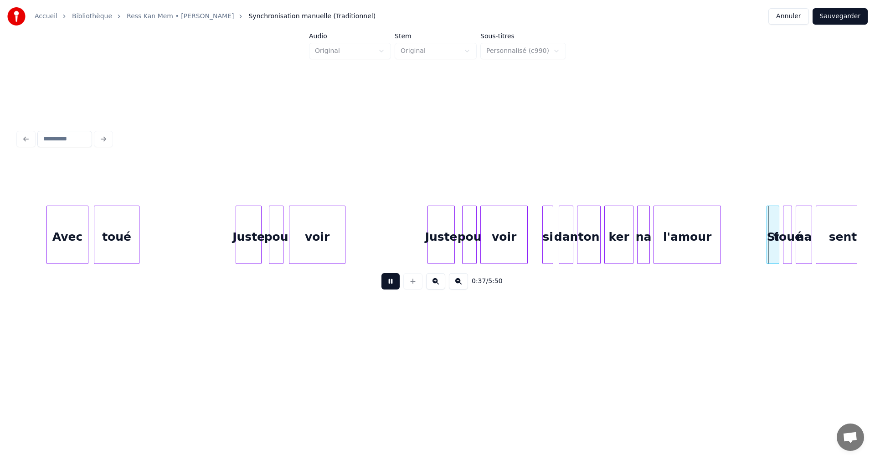
click at [390, 281] on button at bounding box center [390, 281] width 18 height 16
click at [764, 245] on div at bounding box center [763, 234] width 3 height 57
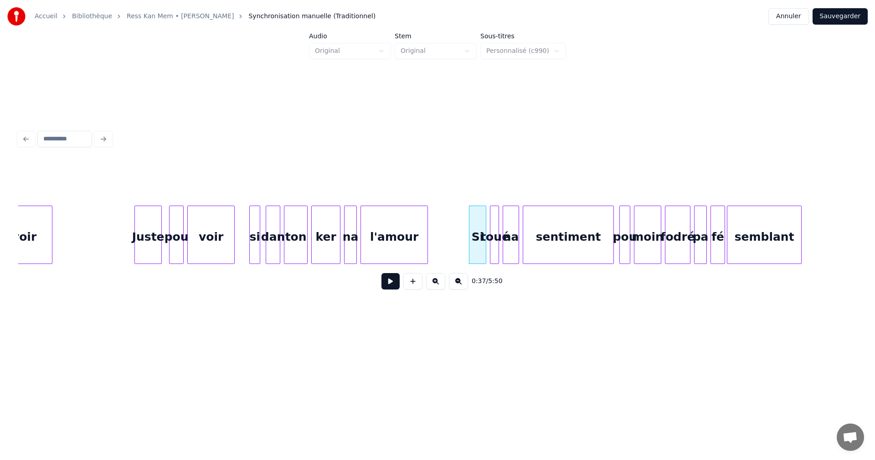
scroll to position [0, 3043]
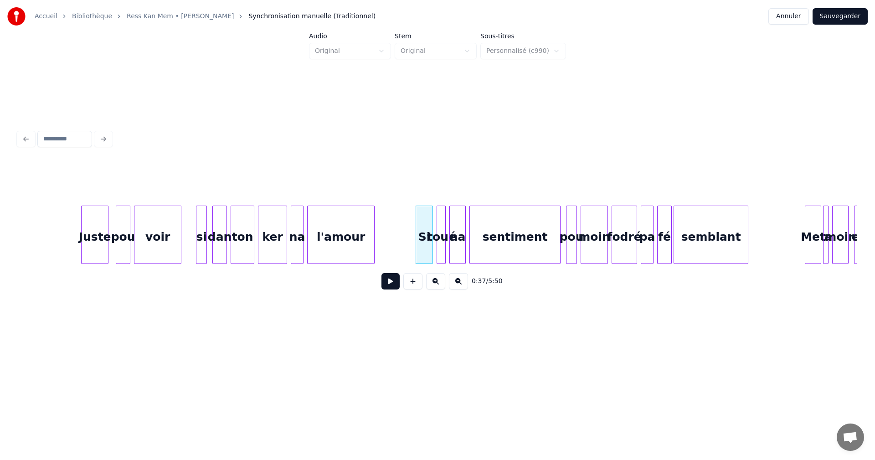
click at [390, 284] on button at bounding box center [390, 281] width 18 height 16
click at [421, 240] on div "Si" at bounding box center [424, 237] width 16 height 62
click at [393, 282] on button at bounding box center [390, 281] width 18 height 16
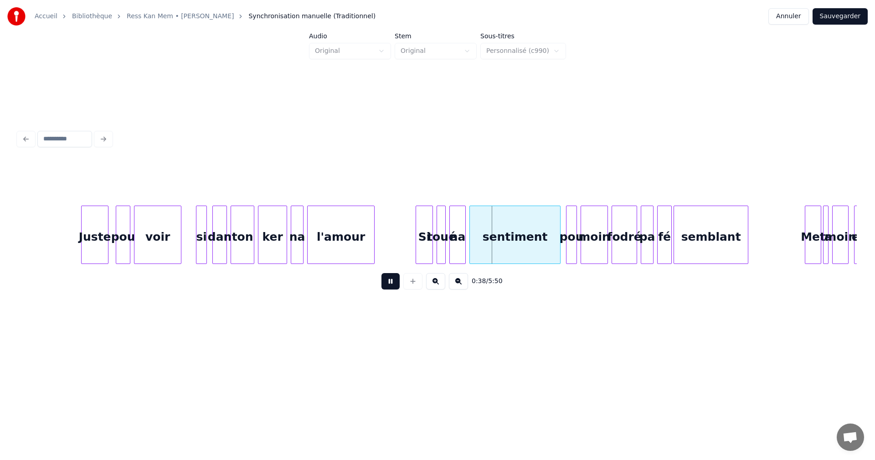
click at [393, 282] on button at bounding box center [390, 281] width 18 height 16
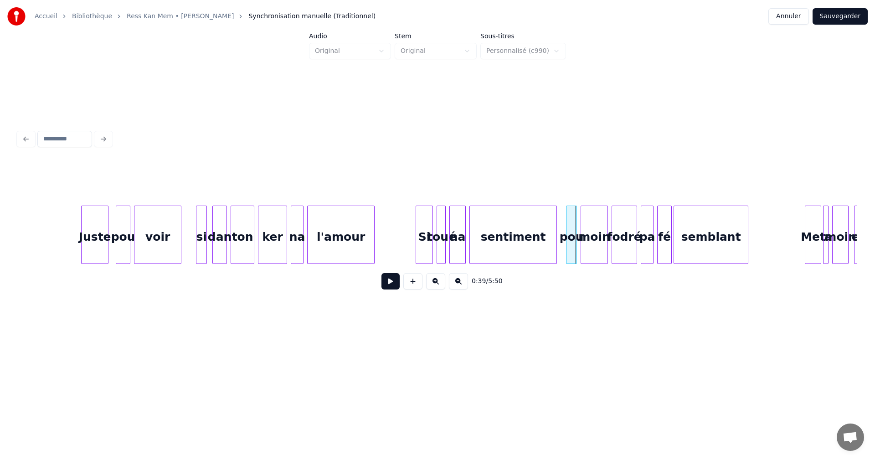
click at [555, 250] on div at bounding box center [555, 234] width 3 height 57
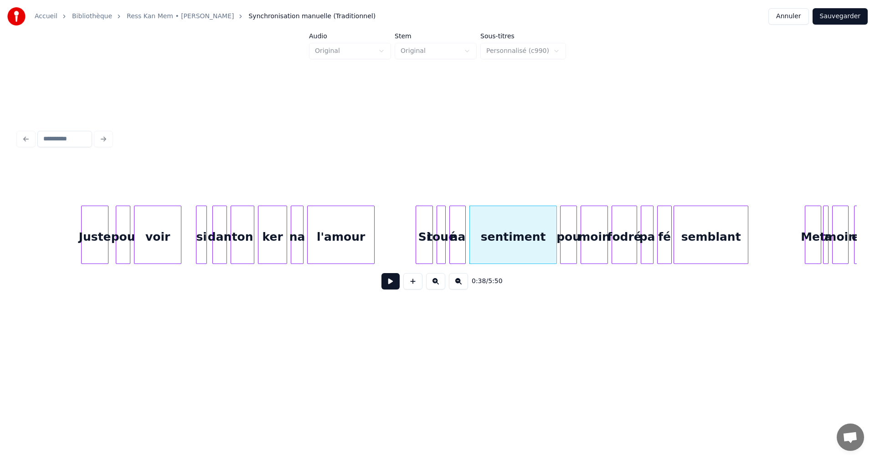
click at [561, 249] on div at bounding box center [561, 234] width 3 height 57
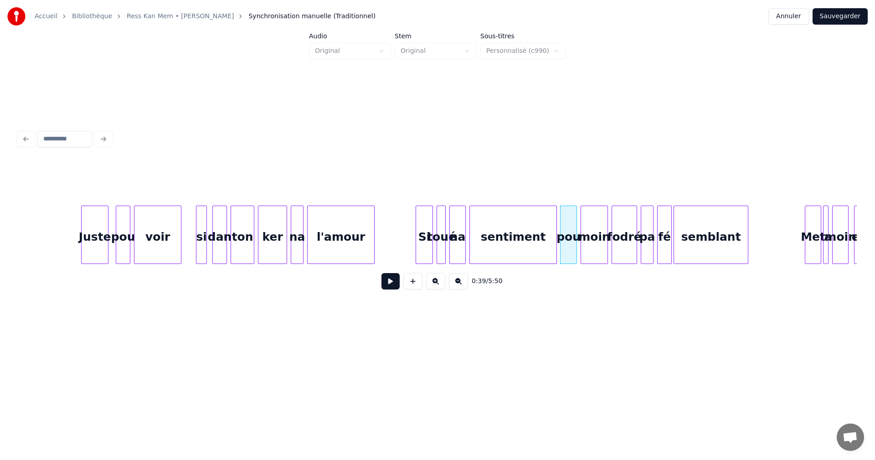
drag, startPoint x: 402, startPoint y: 229, endPoint x: 403, endPoint y: 250, distance: 21.0
click at [386, 285] on button at bounding box center [390, 281] width 18 height 16
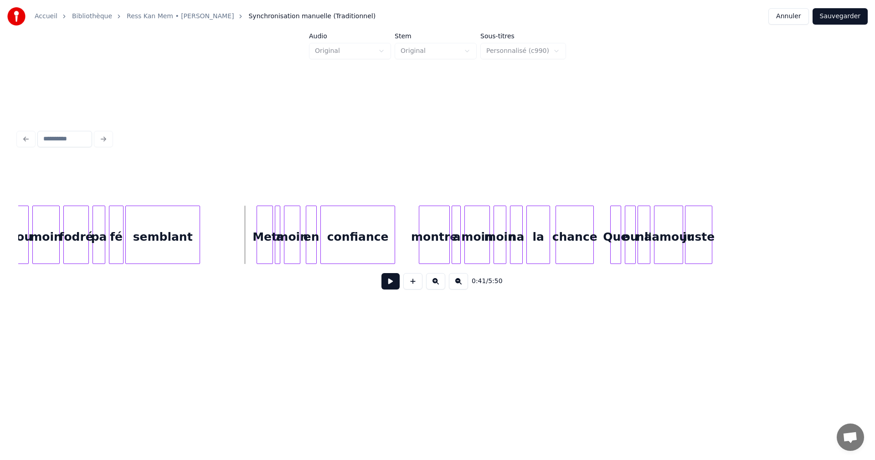
scroll to position [0, 3626]
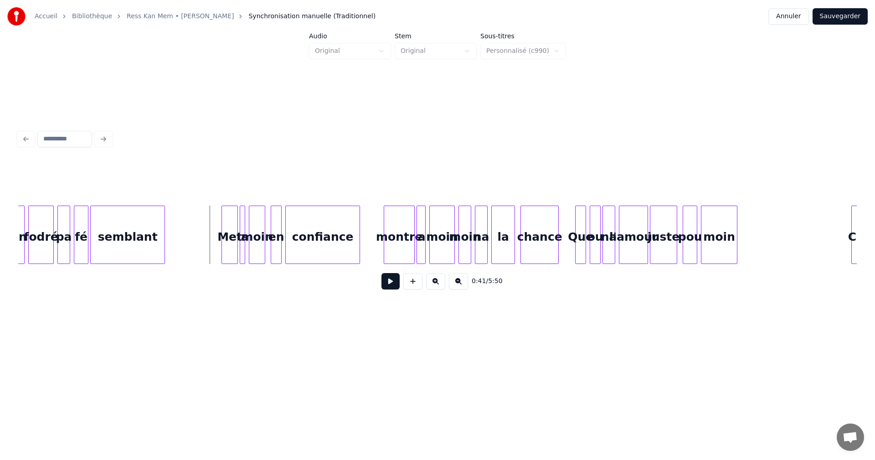
click at [389, 284] on button at bounding box center [390, 281] width 18 height 16
click at [383, 254] on div at bounding box center [383, 234] width 3 height 57
click at [394, 283] on button at bounding box center [390, 281] width 18 height 16
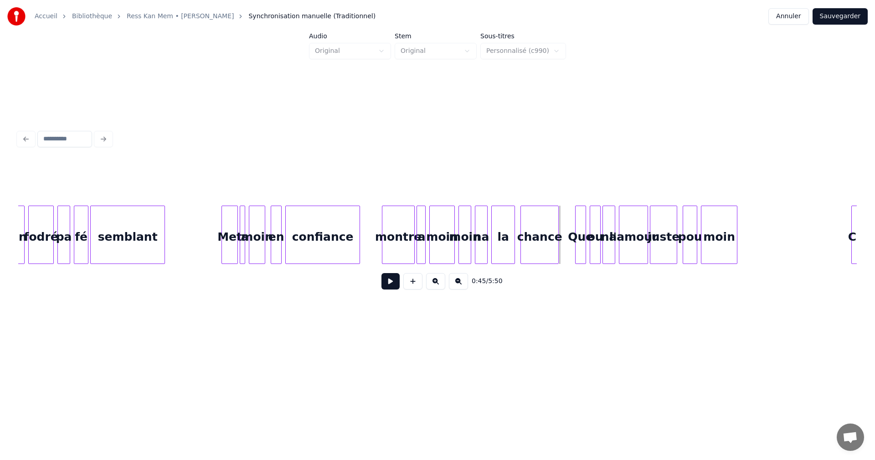
click at [394, 283] on button at bounding box center [390, 281] width 18 height 16
click at [575, 247] on div at bounding box center [575, 234] width 3 height 57
click at [391, 284] on button at bounding box center [390, 281] width 18 height 16
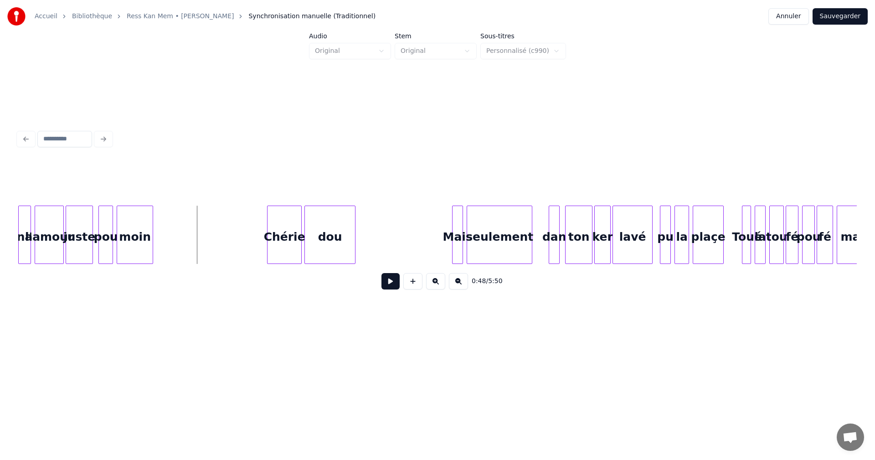
scroll to position [0, 4245]
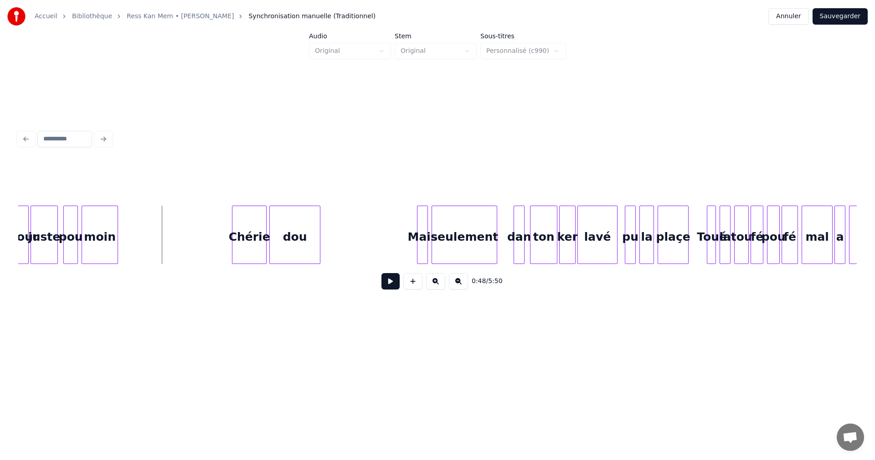
click at [393, 285] on button at bounding box center [390, 281] width 18 height 16
drag, startPoint x: 393, startPoint y: 285, endPoint x: 384, endPoint y: 283, distance: 9.3
click at [393, 284] on button at bounding box center [390, 281] width 18 height 16
click at [230, 252] on div at bounding box center [230, 234] width 3 height 57
click at [392, 282] on button at bounding box center [390, 281] width 18 height 16
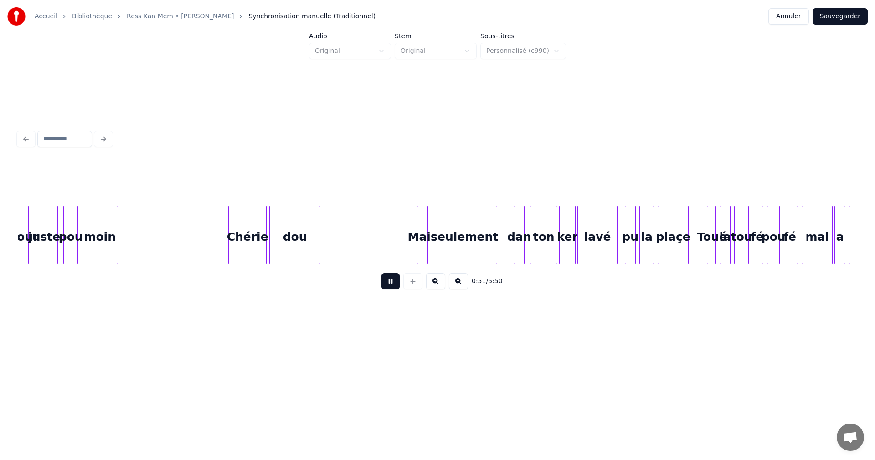
click at [393, 282] on button at bounding box center [390, 281] width 18 height 16
click at [414, 255] on div at bounding box center [414, 234] width 3 height 57
click at [393, 278] on button at bounding box center [390, 281] width 18 height 16
click at [422, 250] on div "Mais" at bounding box center [420, 237] width 14 height 62
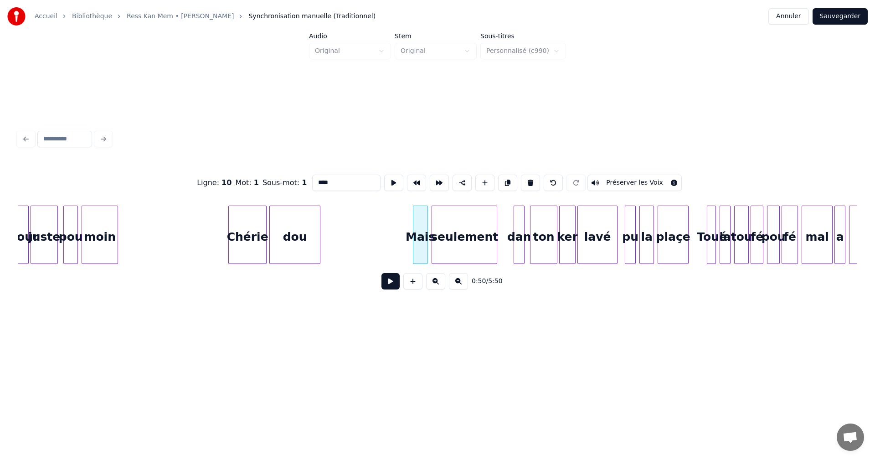
click at [390, 282] on button at bounding box center [390, 281] width 18 height 16
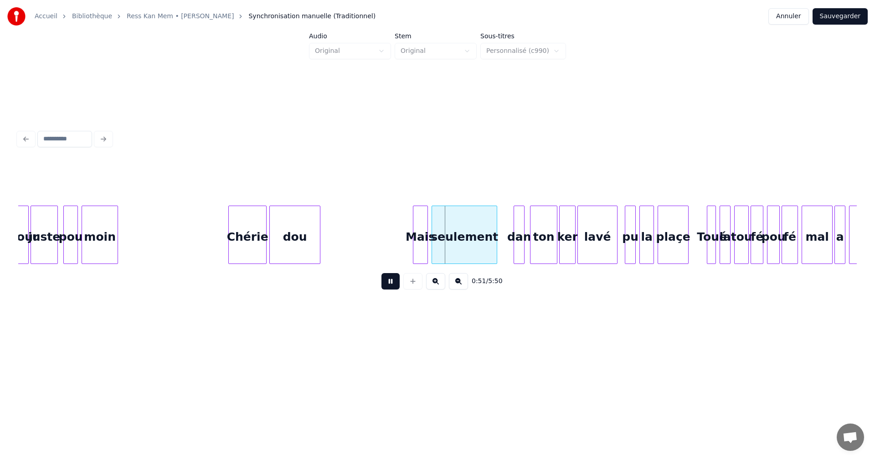
click at [390, 282] on button at bounding box center [390, 281] width 18 height 16
click at [431, 252] on div at bounding box center [432, 234] width 3 height 57
click at [390, 284] on button at bounding box center [390, 281] width 18 height 16
click at [395, 285] on button at bounding box center [390, 281] width 18 height 16
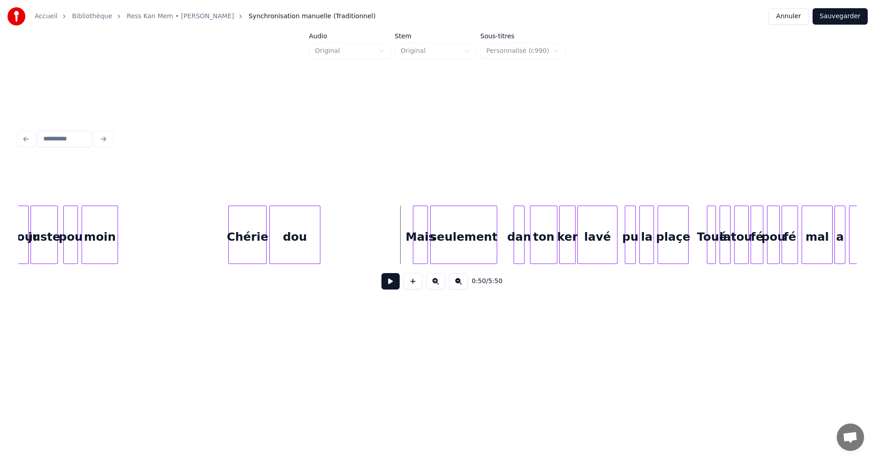
click at [393, 288] on button at bounding box center [390, 281] width 18 height 16
click at [394, 287] on button at bounding box center [390, 281] width 18 height 16
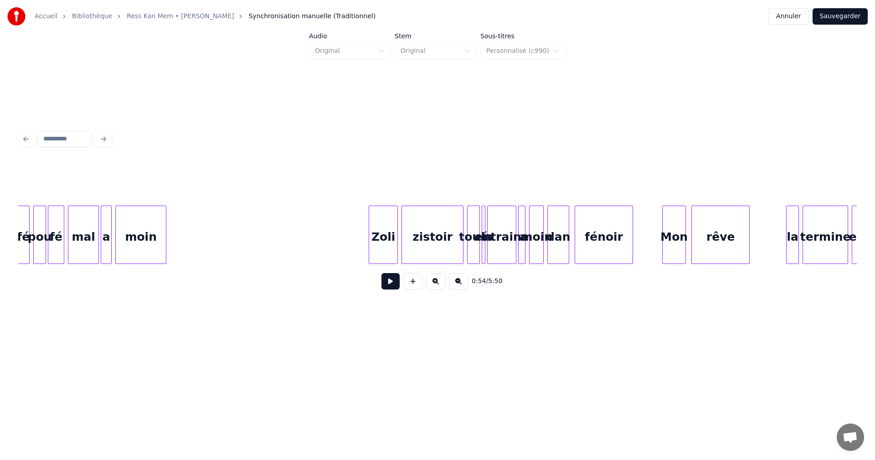
click at [152, 240] on div "moin" at bounding box center [141, 237] width 50 height 62
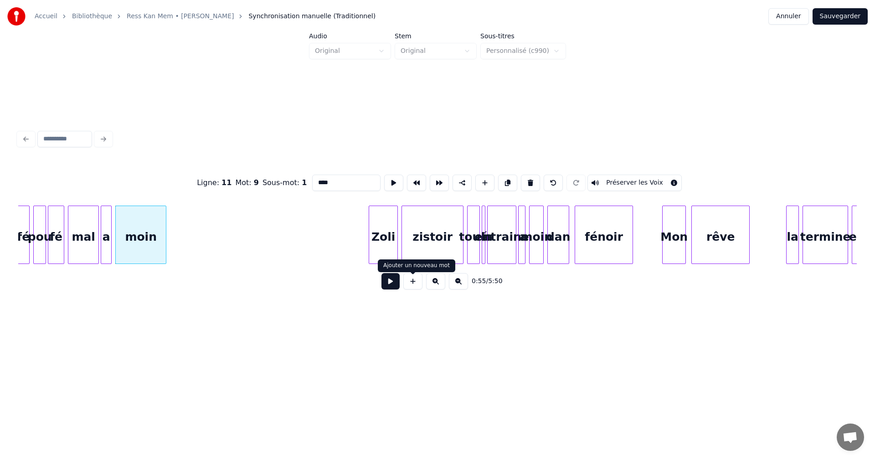
click at [398, 286] on button at bounding box center [390, 281] width 18 height 16
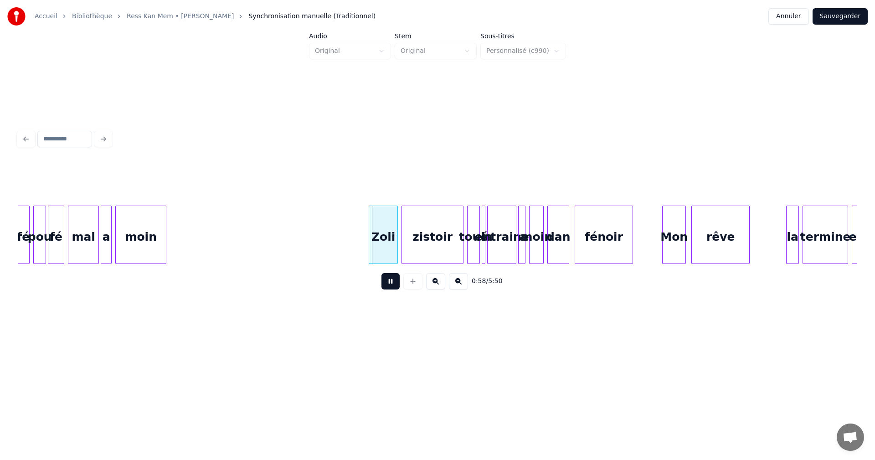
click at [394, 283] on button at bounding box center [390, 281] width 18 height 16
click at [365, 249] on div at bounding box center [365, 234] width 3 height 57
click at [389, 283] on button at bounding box center [390, 281] width 18 height 16
click at [392, 282] on button at bounding box center [390, 281] width 18 height 16
click at [787, 244] on div at bounding box center [786, 234] width 3 height 57
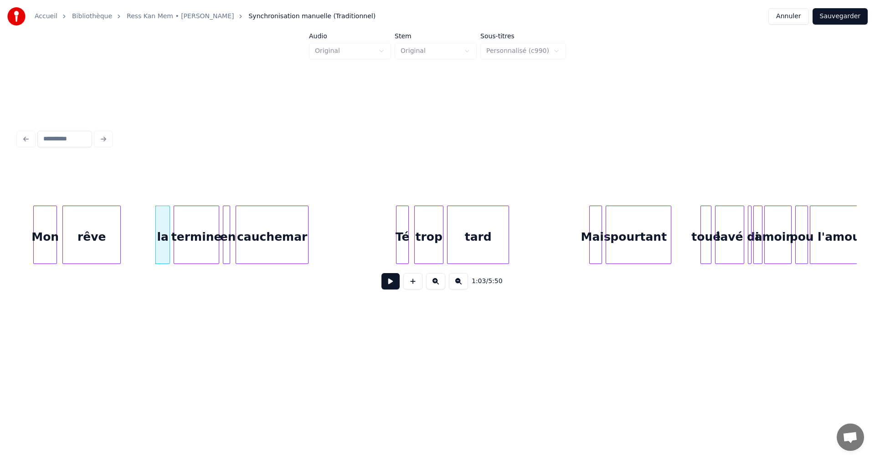
scroll to position [0, 5677]
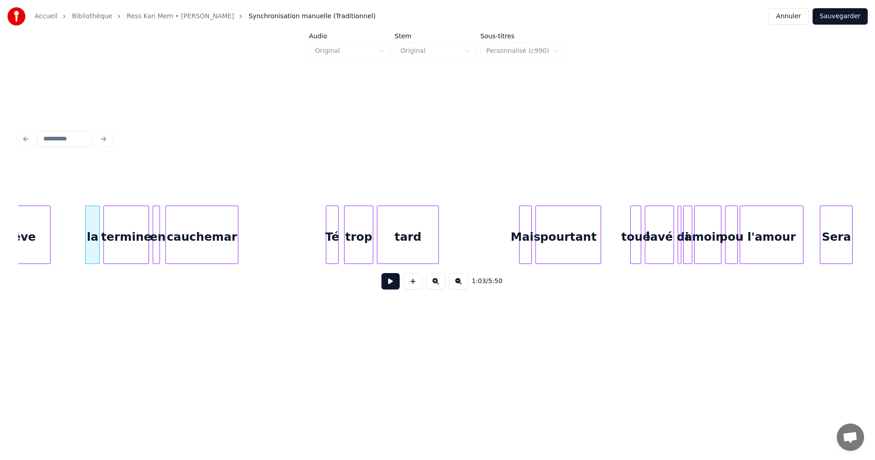
click at [386, 280] on button at bounding box center [390, 281] width 18 height 16
click at [390, 282] on button at bounding box center [390, 281] width 18 height 16
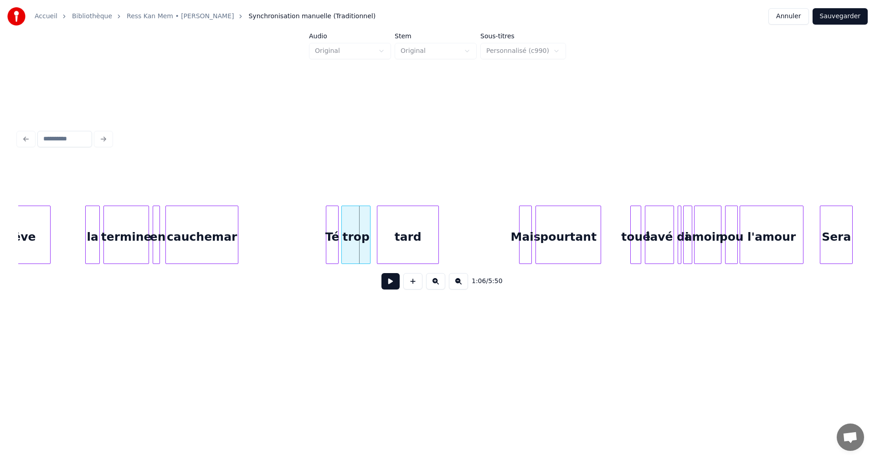
click at [363, 250] on div "trop" at bounding box center [356, 237] width 28 height 62
click at [386, 251] on div "tard" at bounding box center [404, 237] width 61 height 62
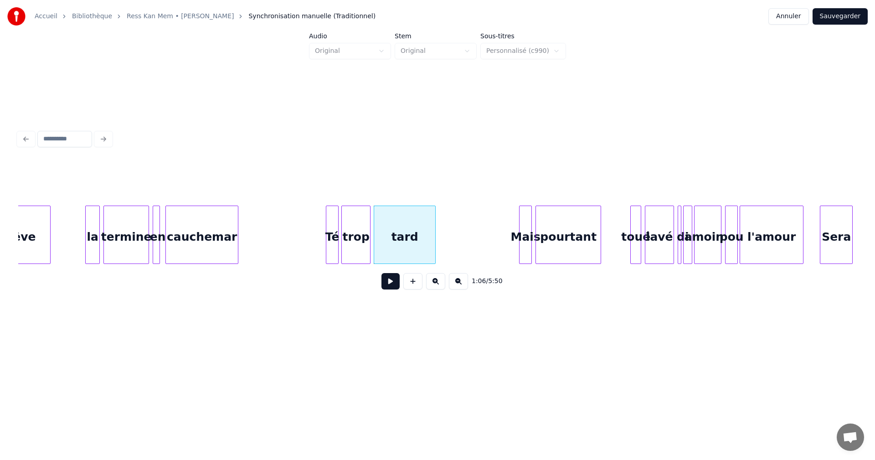
click at [396, 285] on button at bounding box center [390, 281] width 18 height 16
click at [395, 285] on button at bounding box center [390, 281] width 18 height 16
click at [332, 242] on div "Té" at bounding box center [332, 237] width 12 height 62
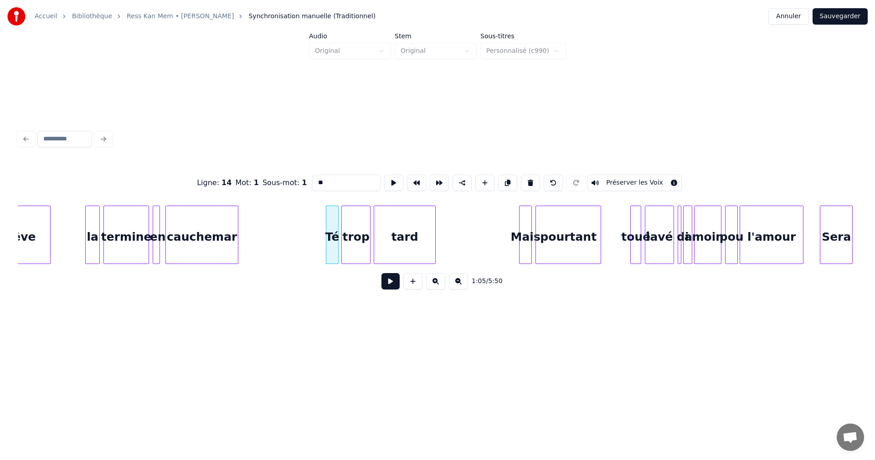
click at [393, 287] on button at bounding box center [390, 281] width 18 height 16
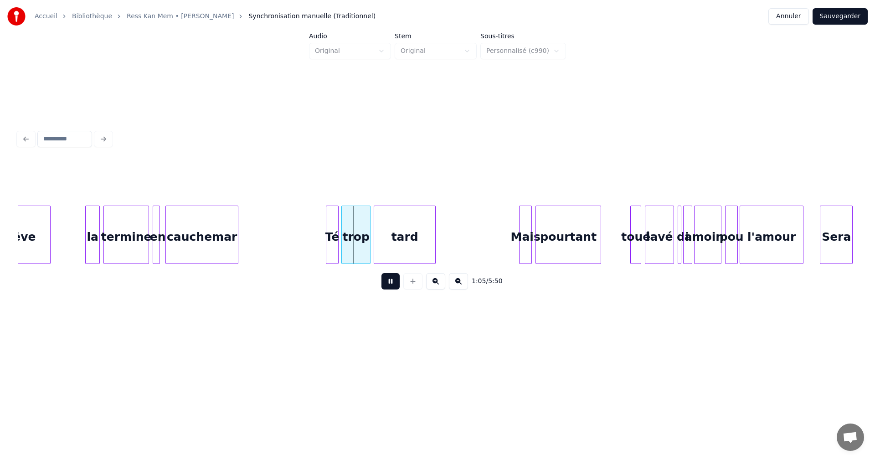
click at [393, 286] on button at bounding box center [390, 281] width 18 height 16
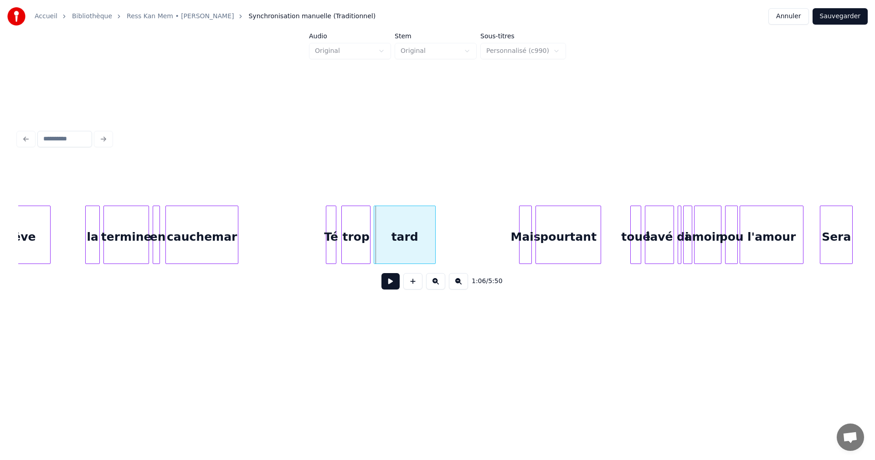
click at [336, 251] on div at bounding box center [334, 234] width 3 height 57
click at [358, 253] on div "trop" at bounding box center [353, 237] width 28 height 62
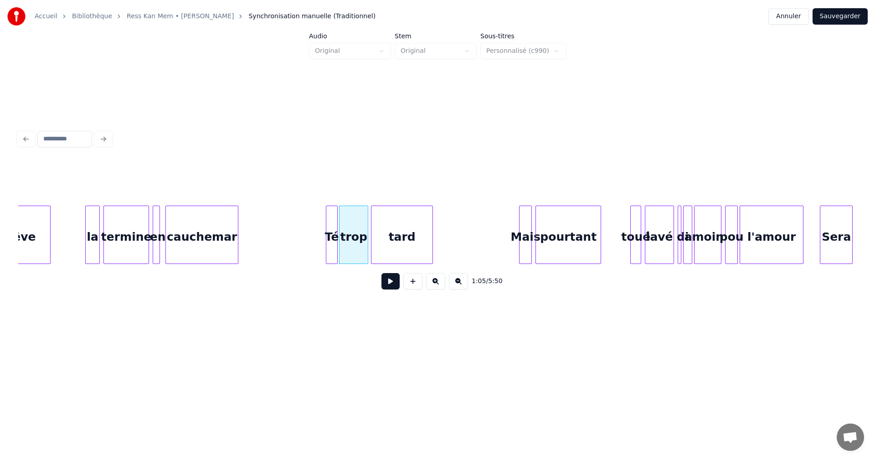
click at [382, 255] on div "tard" at bounding box center [401, 237] width 61 height 62
click at [392, 281] on button at bounding box center [390, 281] width 18 height 16
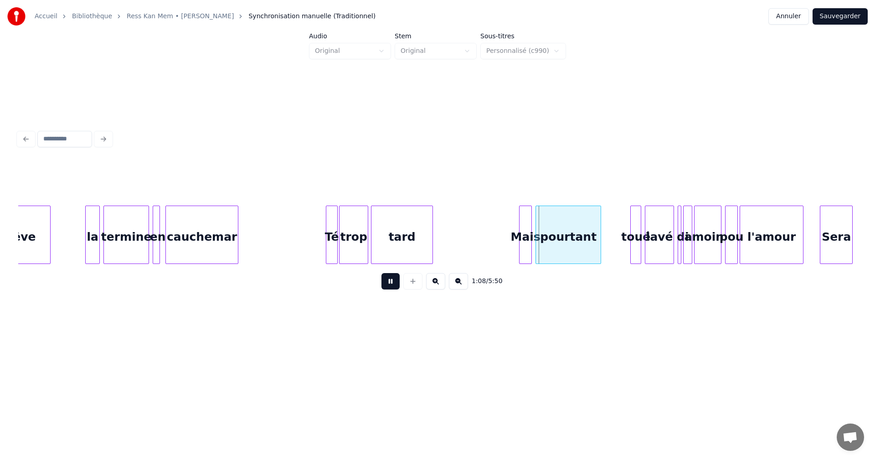
click at [392, 281] on button at bounding box center [390, 281] width 18 height 16
click at [518, 247] on div at bounding box center [518, 234] width 3 height 57
click at [394, 282] on button at bounding box center [390, 281] width 18 height 16
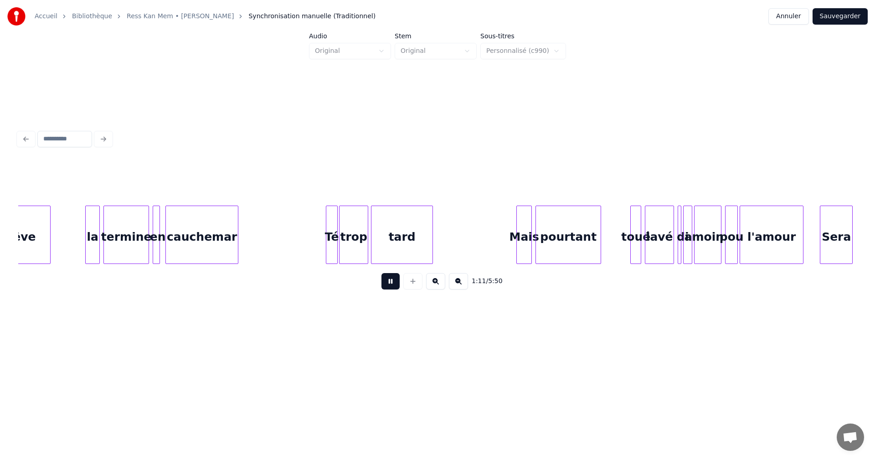
scroll to position [0, 6516]
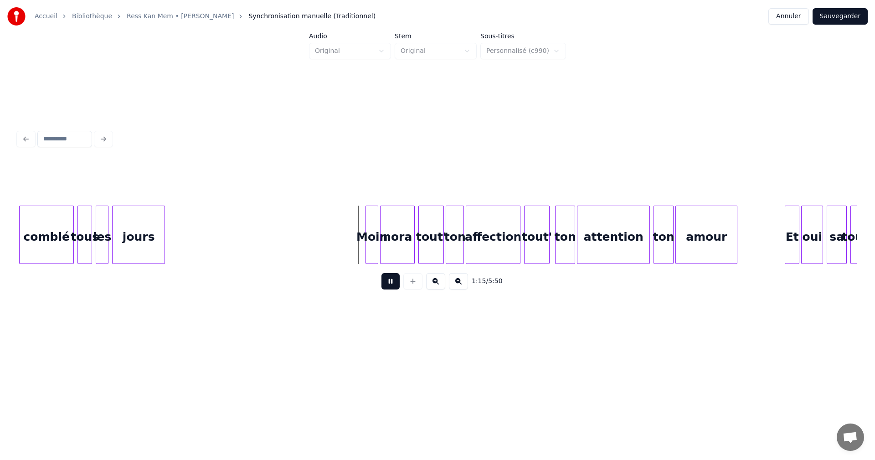
click at [394, 282] on button at bounding box center [390, 281] width 18 height 16
click at [364, 256] on div at bounding box center [365, 234] width 3 height 57
click at [387, 280] on button at bounding box center [390, 281] width 18 height 16
click at [390, 280] on button at bounding box center [390, 281] width 18 height 16
click at [373, 254] on div "Moin" at bounding box center [371, 237] width 14 height 62
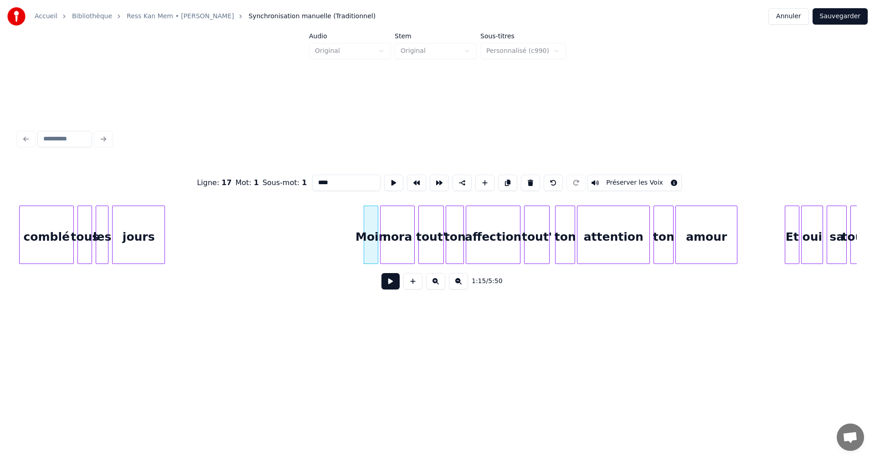
click at [388, 289] on button at bounding box center [390, 281] width 18 height 16
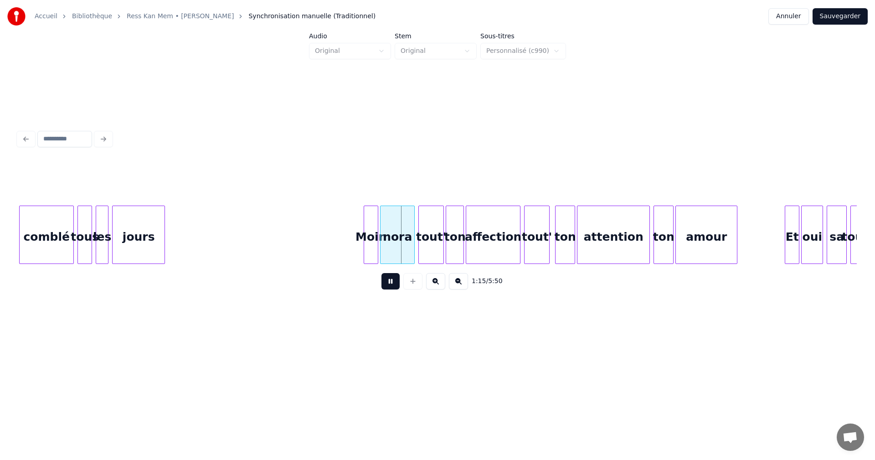
click at [388, 289] on button at bounding box center [390, 281] width 18 height 16
click at [390, 287] on button at bounding box center [390, 281] width 18 height 16
click at [410, 256] on div at bounding box center [409, 234] width 3 height 57
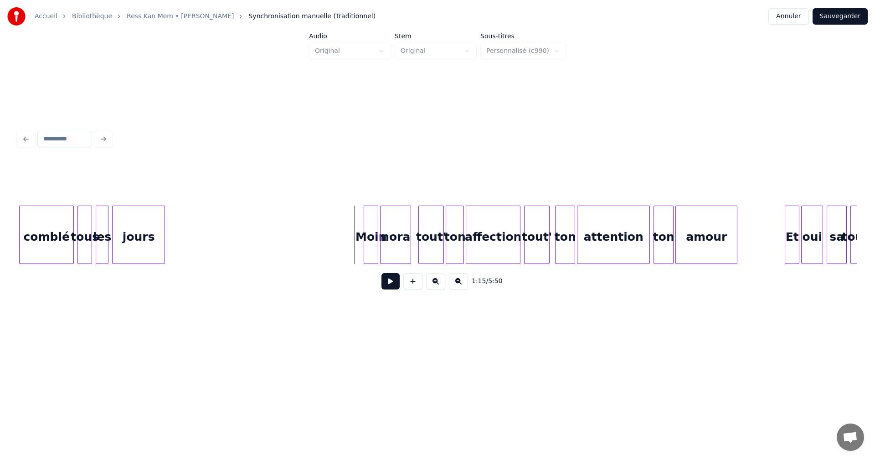
click at [392, 284] on button at bounding box center [390, 281] width 18 height 16
click at [393, 284] on button at bounding box center [390, 281] width 18 height 16
click at [377, 256] on div at bounding box center [376, 234] width 3 height 57
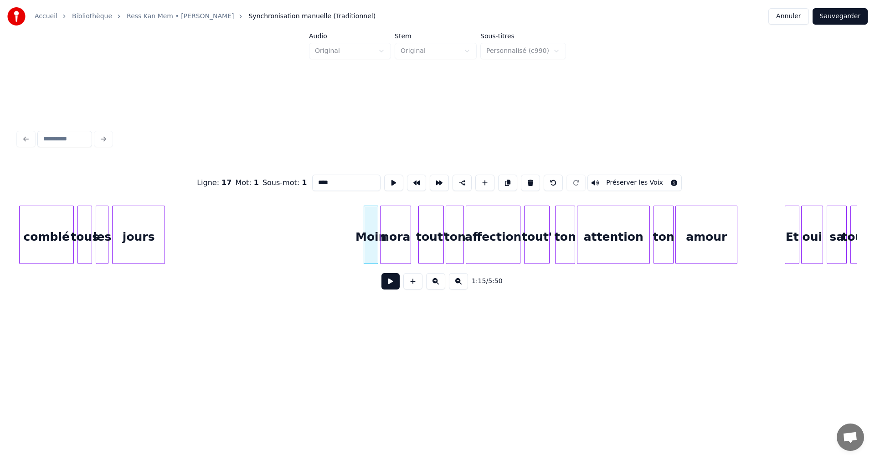
click at [391, 282] on button at bounding box center [390, 281] width 18 height 16
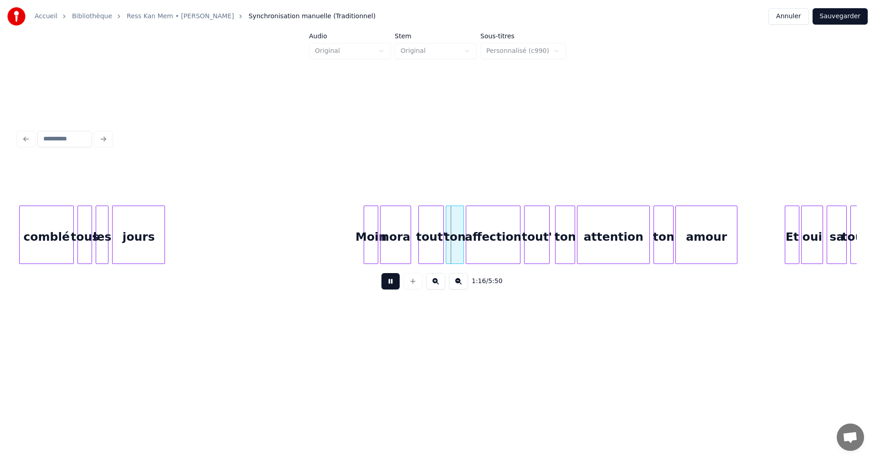
click at [391, 281] on button at bounding box center [390, 281] width 18 height 16
click at [415, 249] on div at bounding box center [414, 234] width 3 height 57
click at [395, 283] on button at bounding box center [390, 281] width 18 height 16
click at [792, 250] on div "Et" at bounding box center [792, 237] width 14 height 62
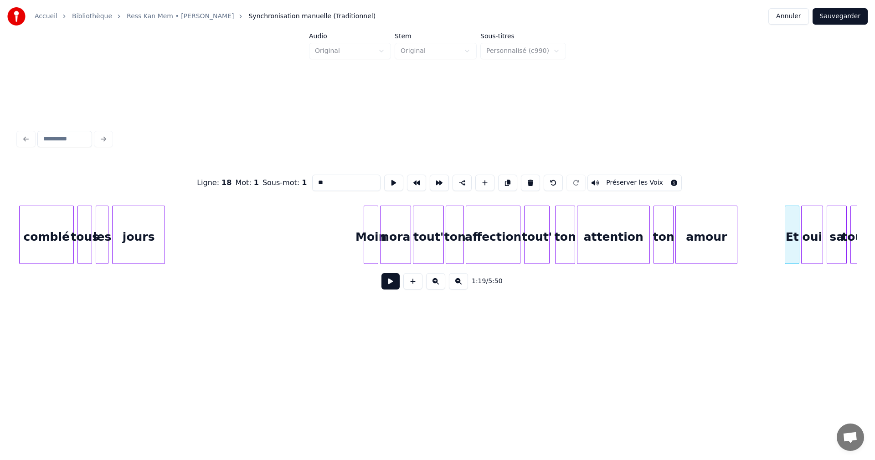
click at [395, 283] on button at bounding box center [390, 281] width 18 height 16
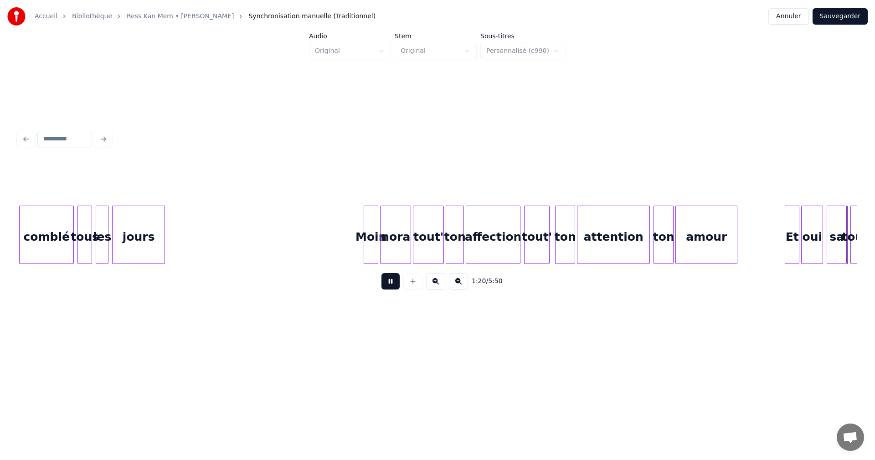
click at [395, 283] on button at bounding box center [390, 281] width 18 height 16
click at [791, 235] on div "Et" at bounding box center [789, 237] width 14 height 62
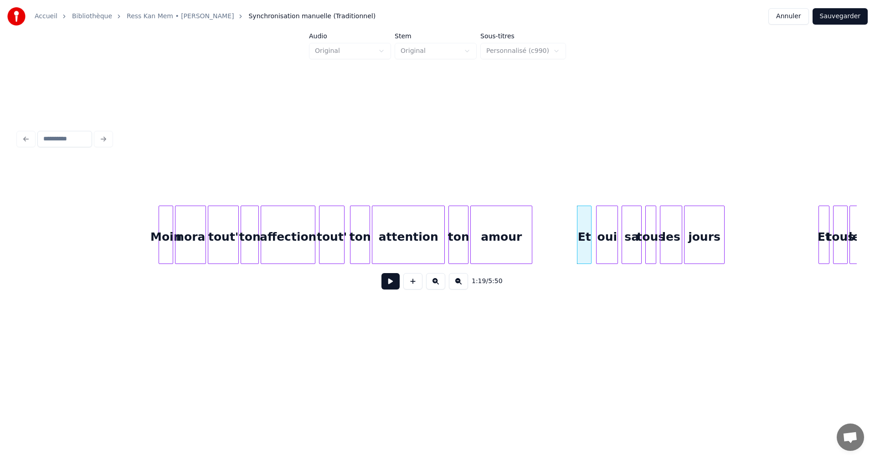
scroll to position [0, 6969]
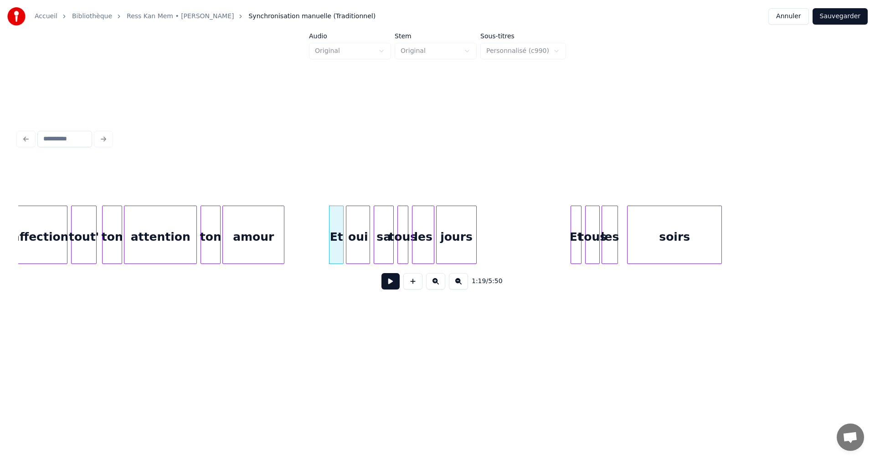
click at [347, 250] on div at bounding box center [347, 234] width 3 height 57
click at [379, 251] on div at bounding box center [379, 234] width 3 height 57
click at [374, 252] on div at bounding box center [373, 234] width 3 height 57
click at [386, 282] on button at bounding box center [390, 281] width 18 height 16
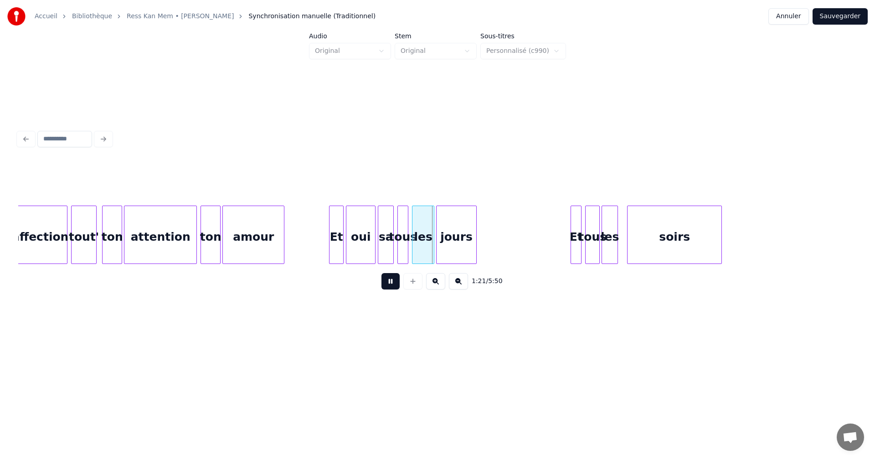
click at [386, 282] on button at bounding box center [390, 281] width 18 height 16
click at [368, 247] on div "oui" at bounding box center [360, 237] width 29 height 62
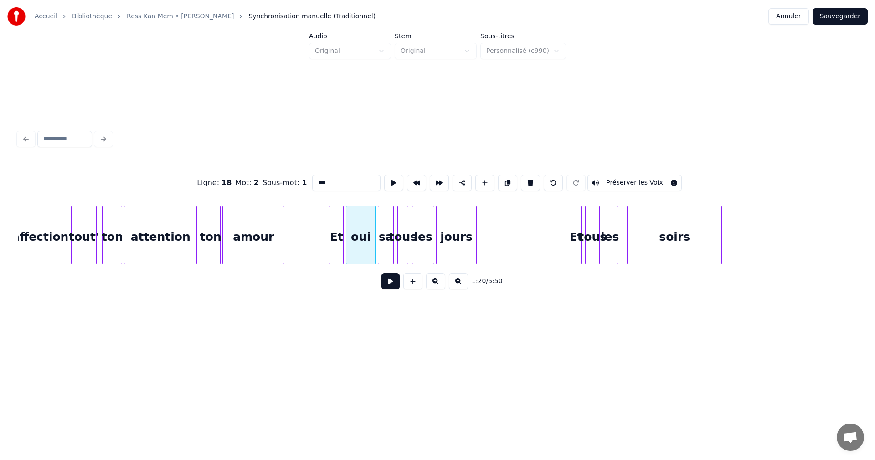
click at [390, 285] on button at bounding box center [390, 281] width 18 height 16
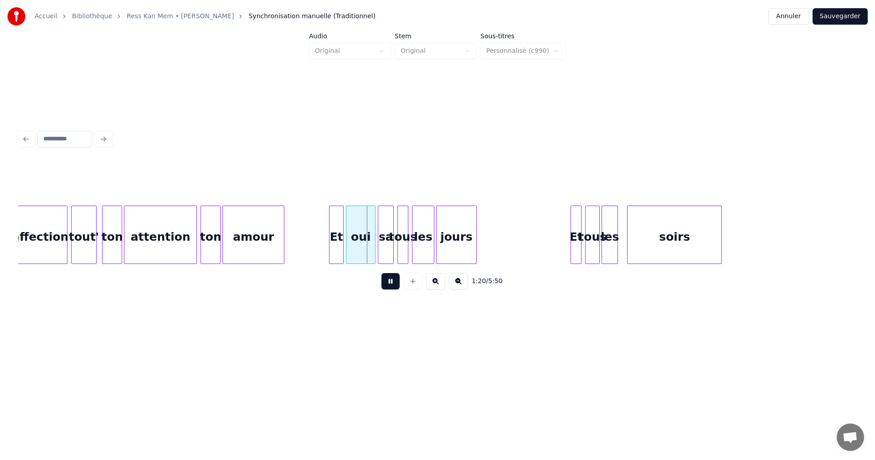
click at [391, 285] on button at bounding box center [390, 281] width 18 height 16
click at [365, 248] on div at bounding box center [365, 234] width 3 height 57
click at [372, 247] on div at bounding box center [371, 234] width 3 height 57
click at [395, 281] on button at bounding box center [390, 281] width 18 height 16
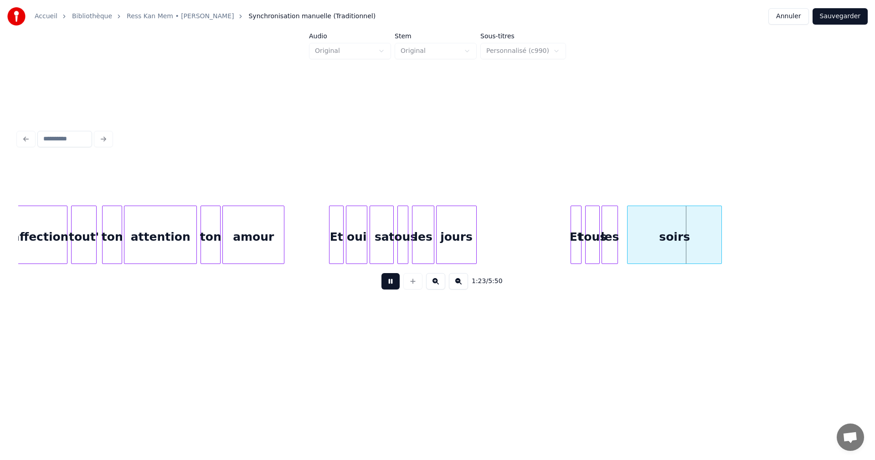
click at [393, 280] on button at bounding box center [390, 281] width 18 height 16
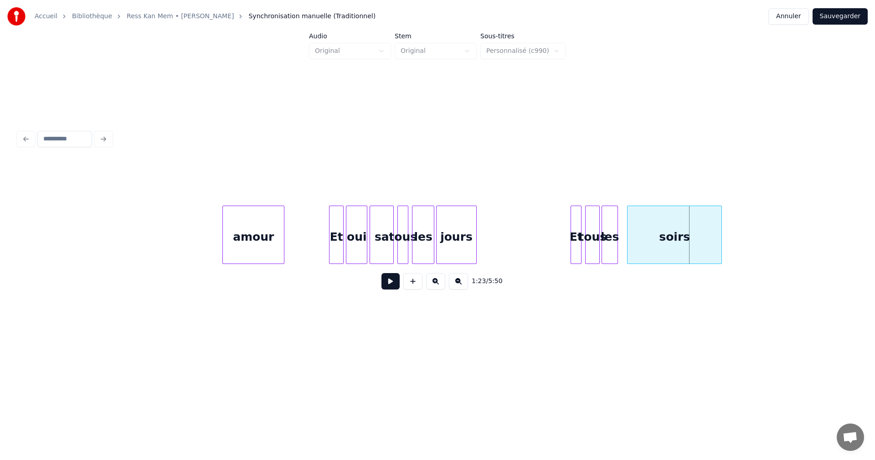
scroll to position [0, 7216]
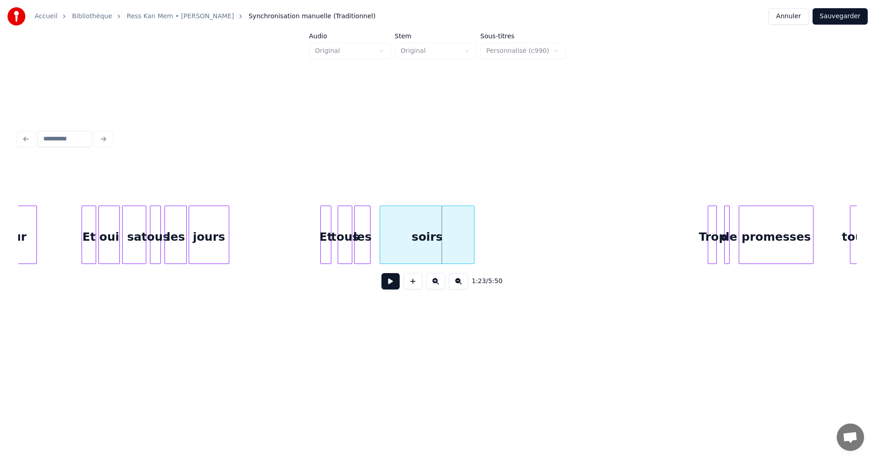
click at [325, 242] on div "Et" at bounding box center [326, 237] width 10 height 62
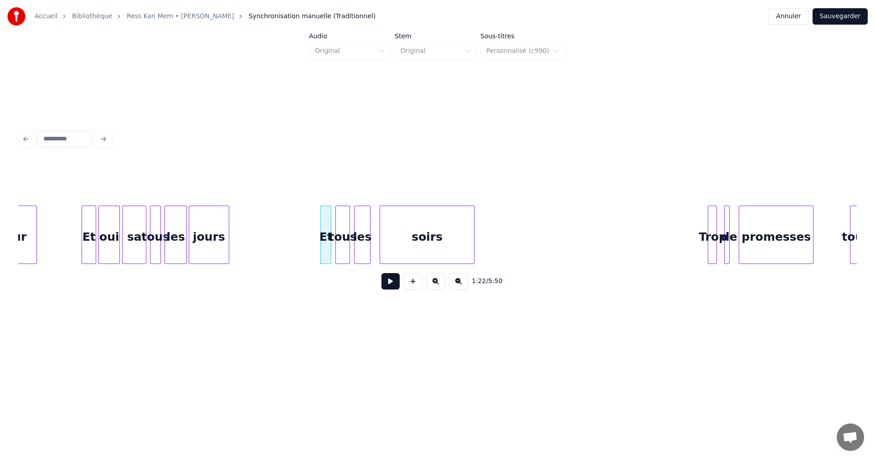
click at [344, 242] on div "tous" at bounding box center [343, 237] width 14 height 62
drag, startPoint x: 308, startPoint y: 229, endPoint x: 323, endPoint y: 240, distance: 18.9
click at [387, 281] on button at bounding box center [390, 281] width 18 height 16
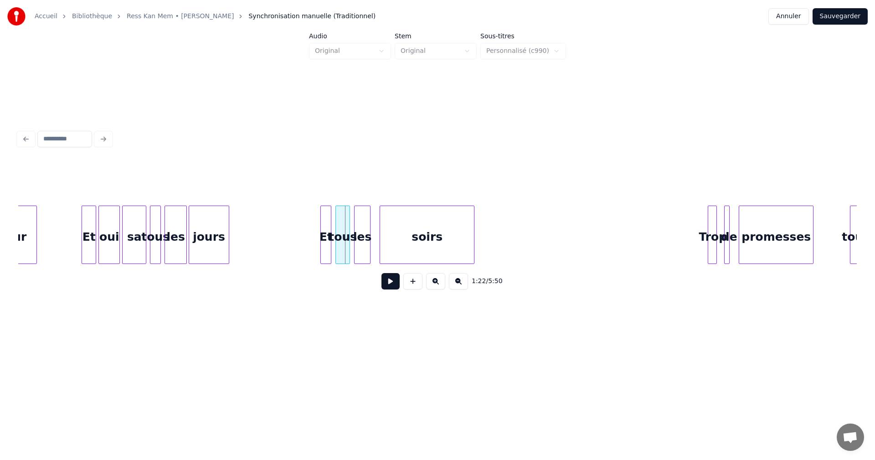
click at [387, 281] on button at bounding box center [390, 281] width 18 height 16
click at [387, 280] on button at bounding box center [390, 281] width 18 height 16
click at [379, 257] on div at bounding box center [379, 234] width 3 height 57
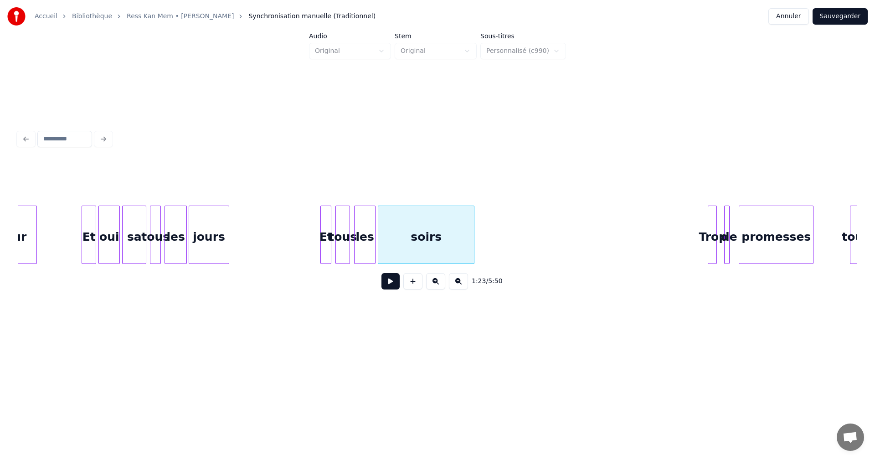
click at [374, 255] on div at bounding box center [373, 234] width 3 height 57
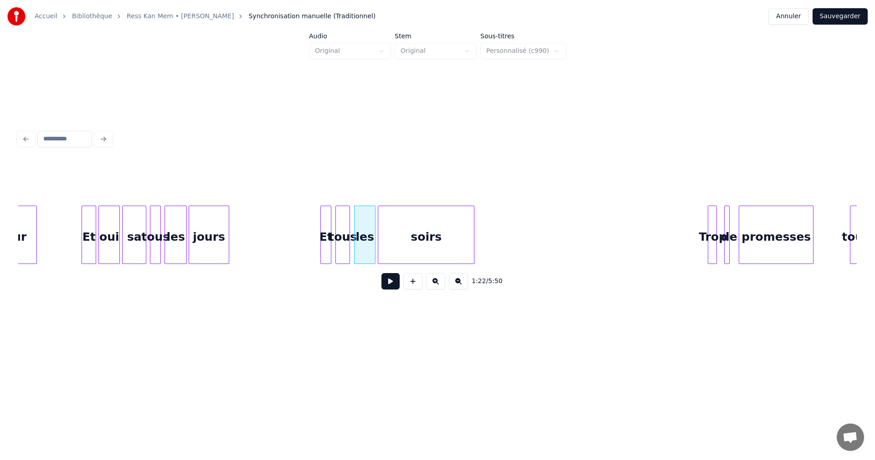
click at [391, 288] on button at bounding box center [390, 281] width 18 height 16
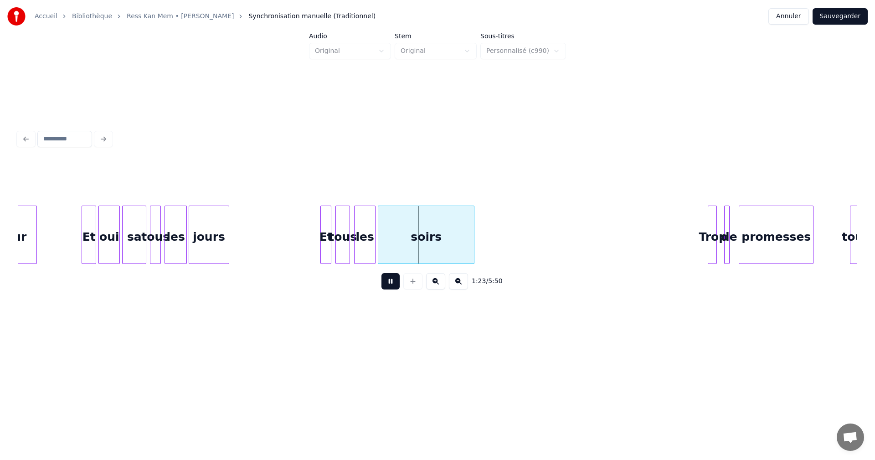
click at [391, 288] on button at bounding box center [390, 281] width 18 height 16
click at [366, 254] on div "les" at bounding box center [364, 237] width 21 height 62
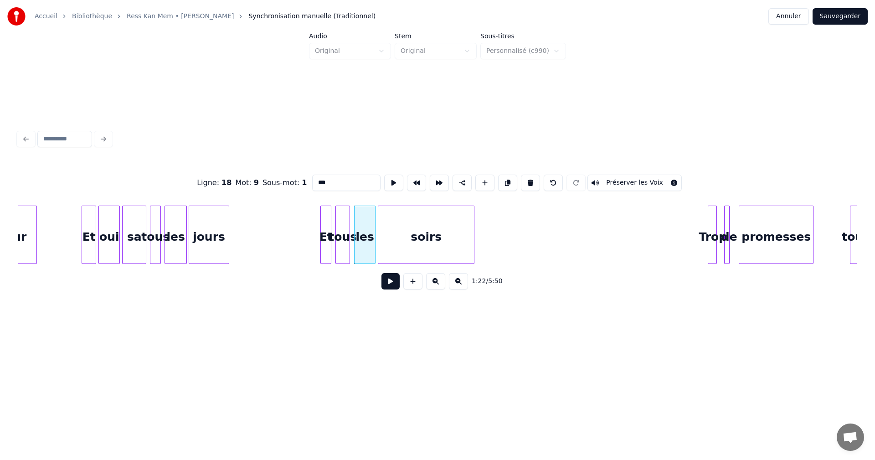
click at [389, 285] on button at bounding box center [390, 281] width 18 height 16
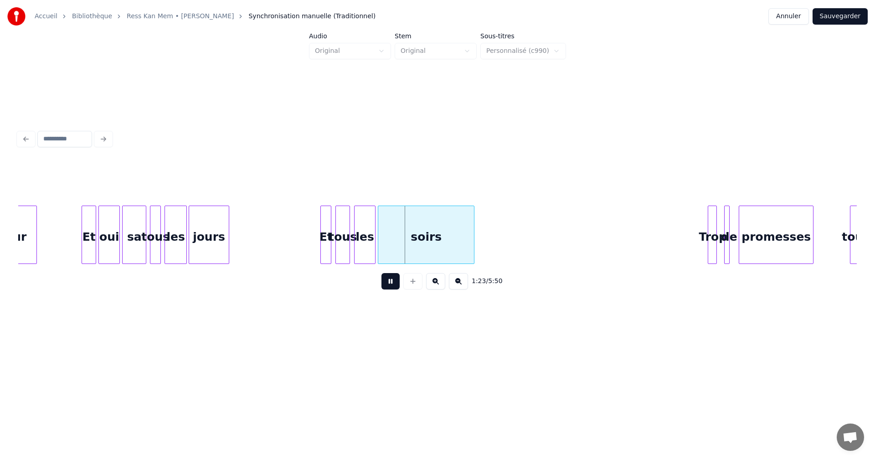
click at [389, 285] on button at bounding box center [390, 281] width 18 height 16
click at [364, 256] on div at bounding box center [365, 234] width 3 height 57
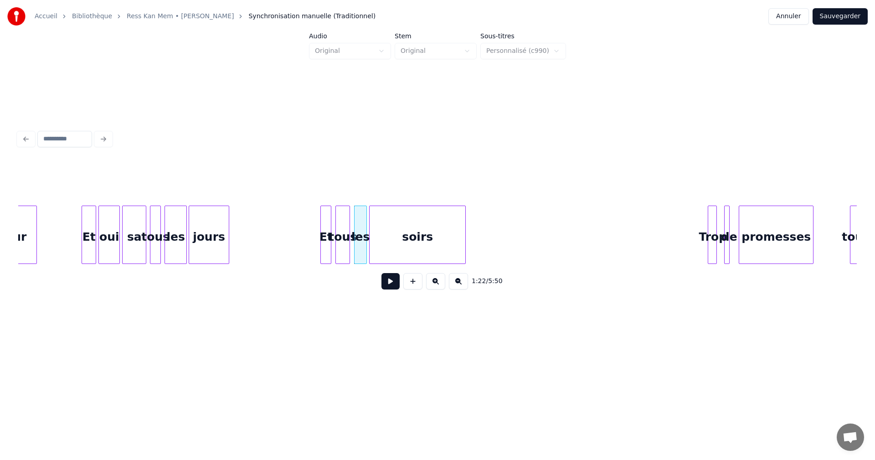
click at [411, 255] on div "soirs" at bounding box center [418, 237] width 96 height 62
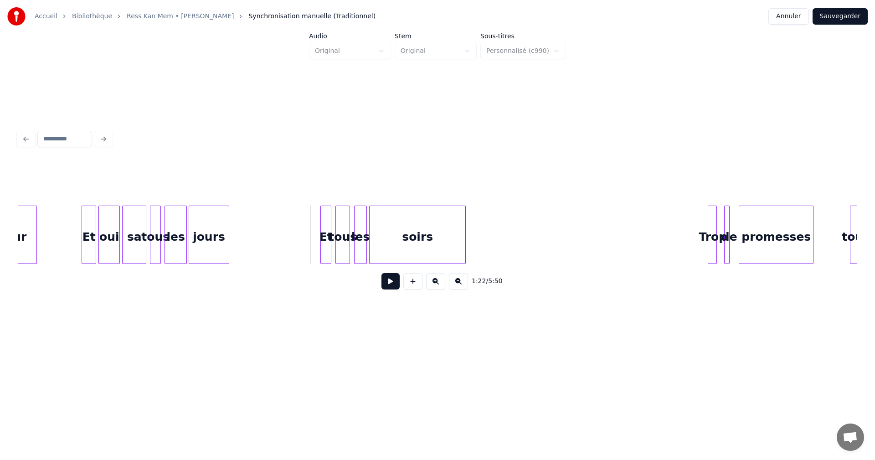
click at [386, 283] on button at bounding box center [390, 281] width 18 height 16
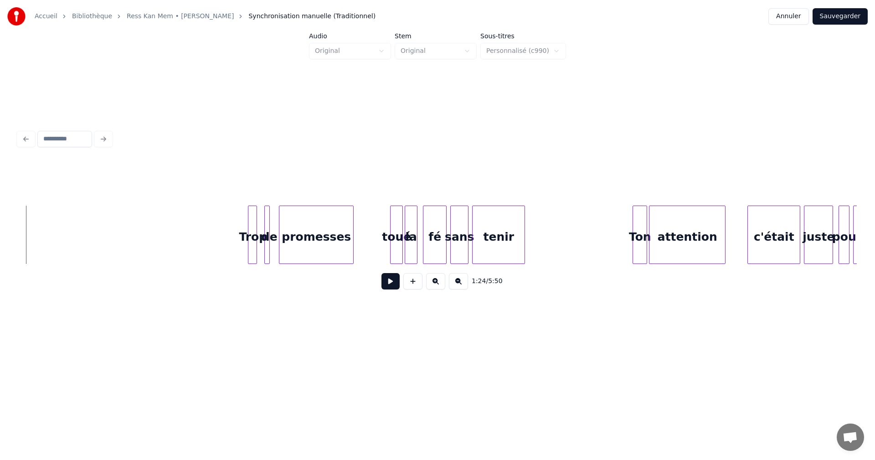
scroll to position [0, 7694]
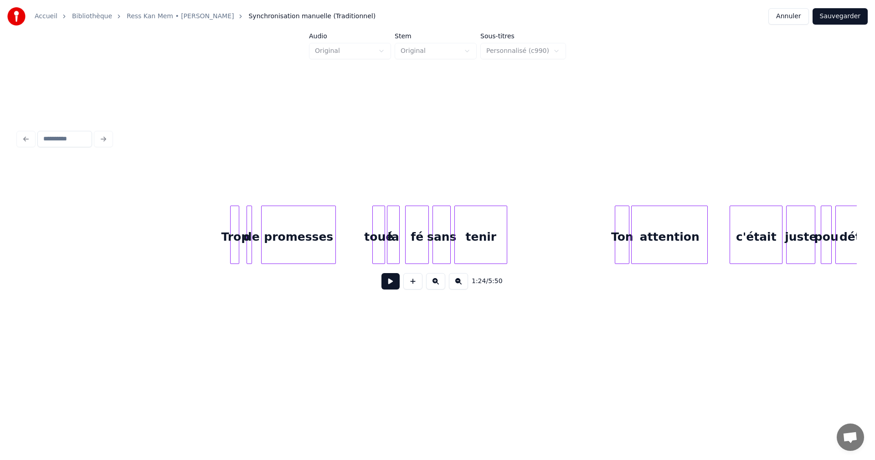
click at [385, 283] on button at bounding box center [390, 281] width 18 height 16
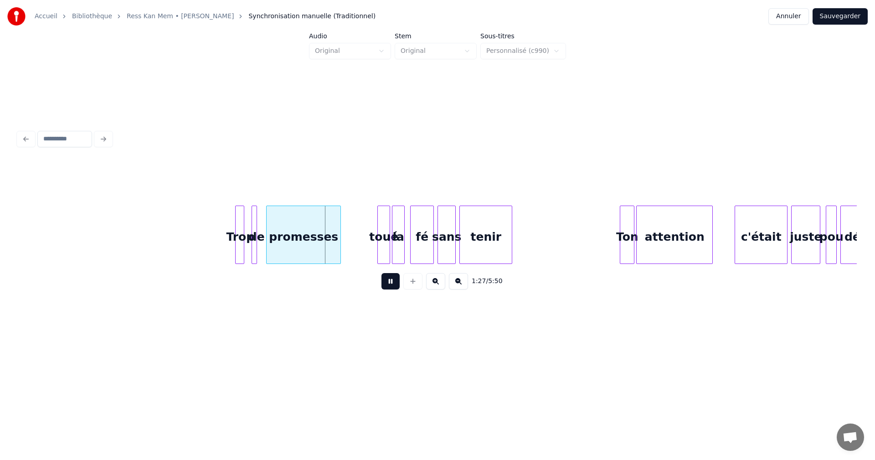
click at [391, 285] on button at bounding box center [390, 281] width 18 height 16
click at [236, 247] on div at bounding box center [235, 234] width 3 height 57
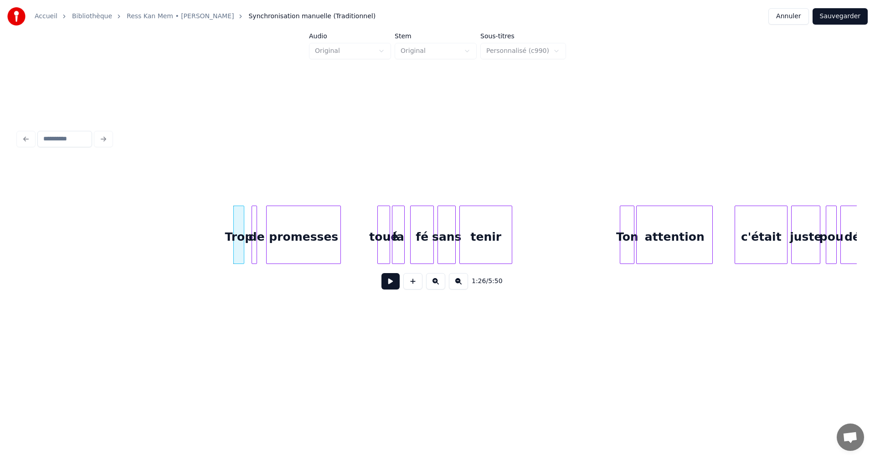
click at [393, 285] on button at bounding box center [390, 281] width 18 height 16
click at [390, 284] on button at bounding box center [390, 281] width 18 height 16
click at [252, 246] on div "de" at bounding box center [250, 237] width 9 height 62
click at [253, 249] on div at bounding box center [252, 234] width 3 height 57
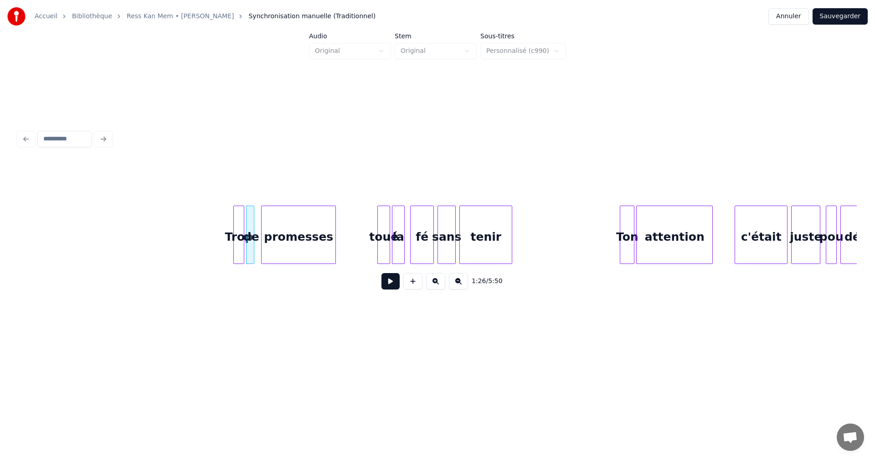
click at [283, 248] on div "promesses" at bounding box center [299, 237] width 74 height 62
click at [392, 285] on button at bounding box center [390, 281] width 18 height 16
click at [392, 284] on button at bounding box center [390, 281] width 18 height 16
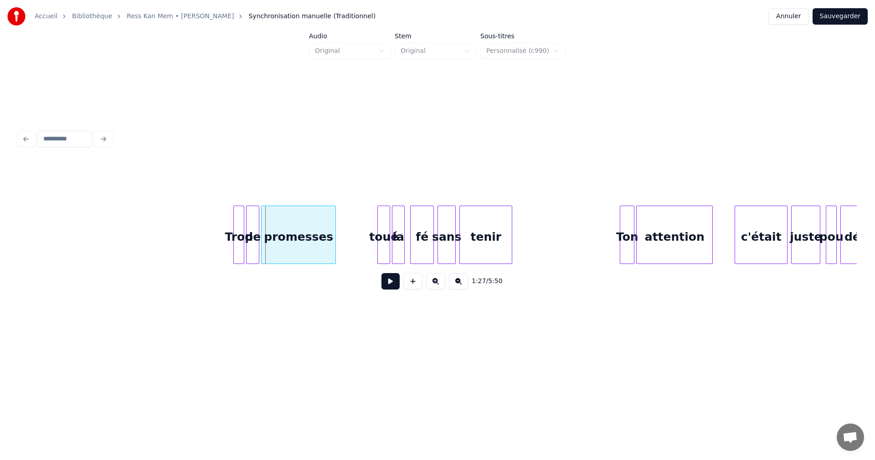
click at [258, 252] on div at bounding box center [257, 234] width 3 height 57
click at [391, 282] on button at bounding box center [390, 281] width 18 height 16
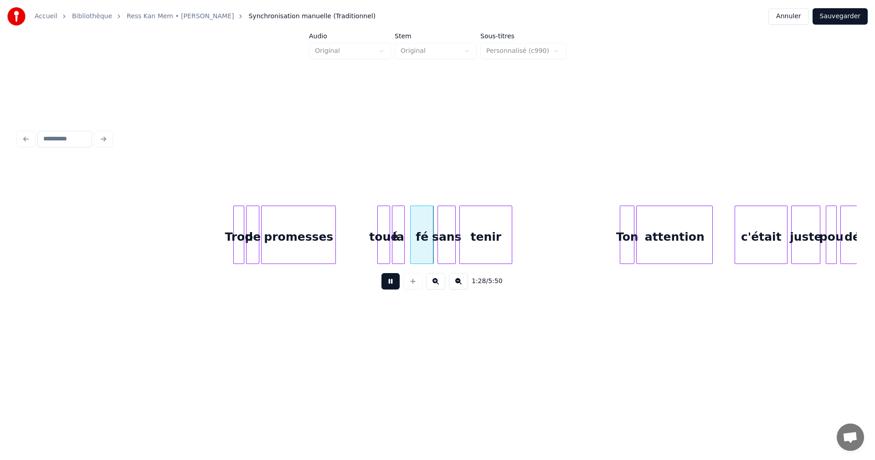
click at [391, 282] on button at bounding box center [390, 281] width 18 height 16
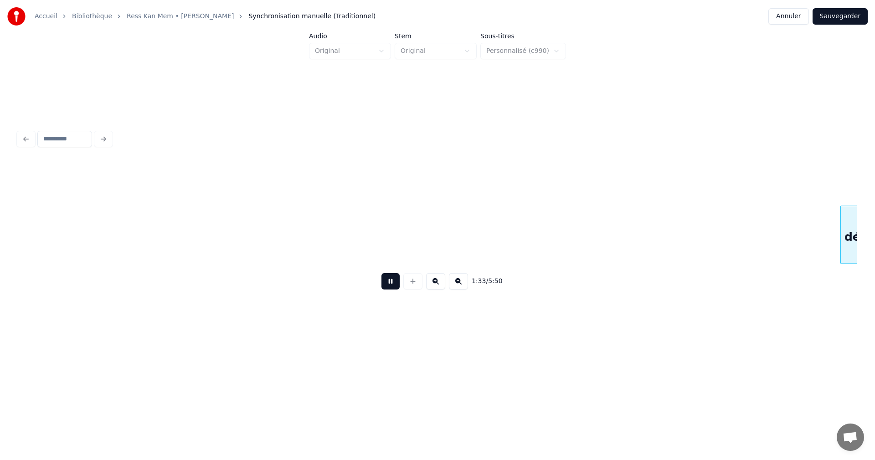
scroll to position [0, 8528]
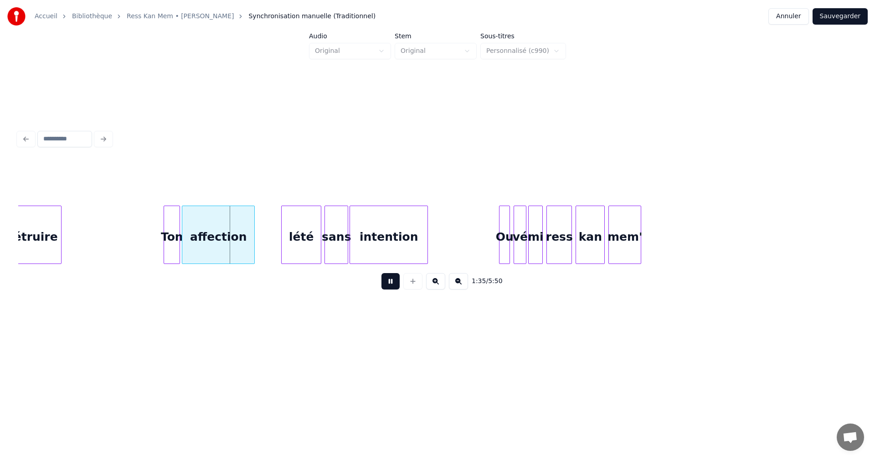
click at [391, 282] on button at bounding box center [390, 281] width 18 height 16
click at [279, 252] on div at bounding box center [278, 234] width 3 height 57
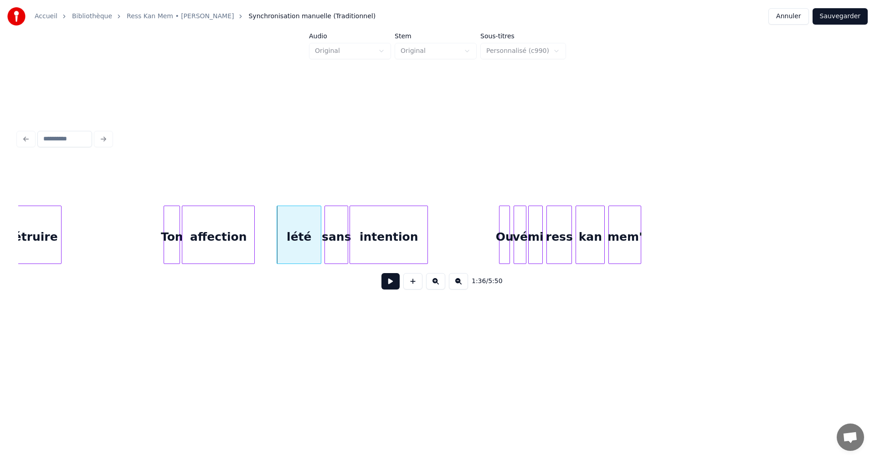
click at [392, 283] on button at bounding box center [390, 281] width 18 height 16
click at [497, 253] on div at bounding box center [497, 234] width 3 height 57
click at [387, 281] on button at bounding box center [390, 281] width 18 height 16
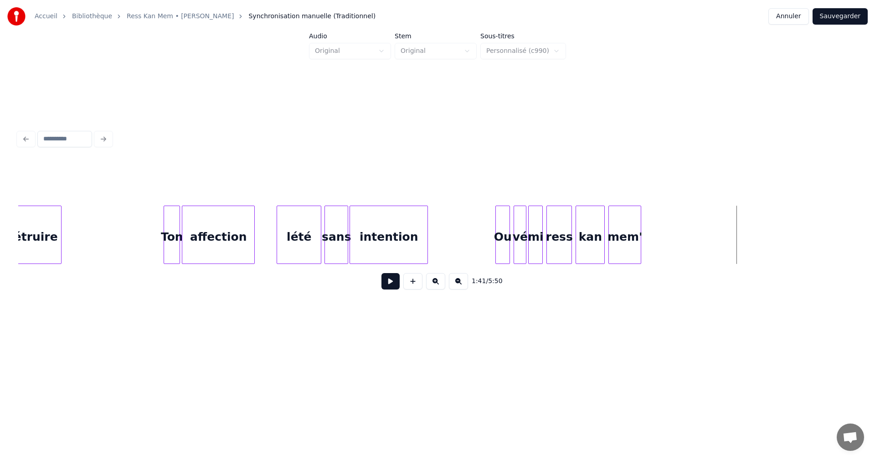
click at [847, 17] on button "Sauvegarder" at bounding box center [839, 16] width 55 height 16
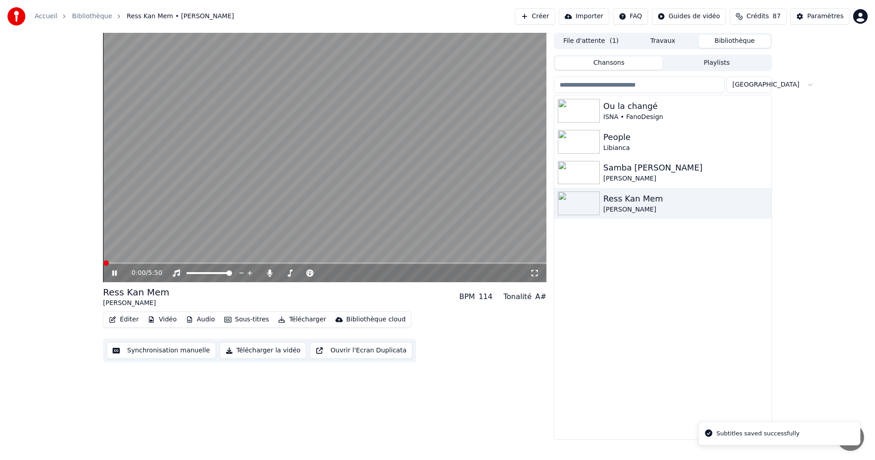
click at [113, 270] on icon at bounding box center [120, 272] width 21 height 7
click at [639, 160] on div "Samba [PERSON_NAME]" at bounding box center [662, 172] width 217 height 31
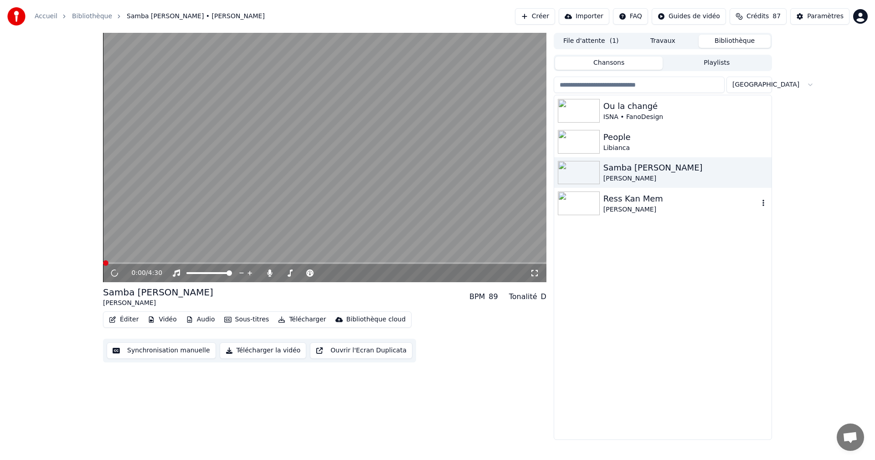
click at [635, 202] on div "Ress Kan Mem" at bounding box center [680, 198] width 155 height 13
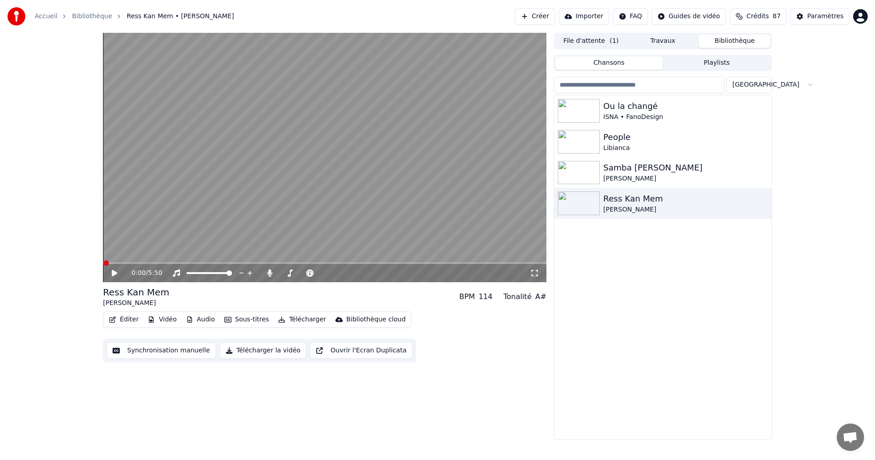
click at [532, 270] on icon at bounding box center [534, 272] width 9 height 7
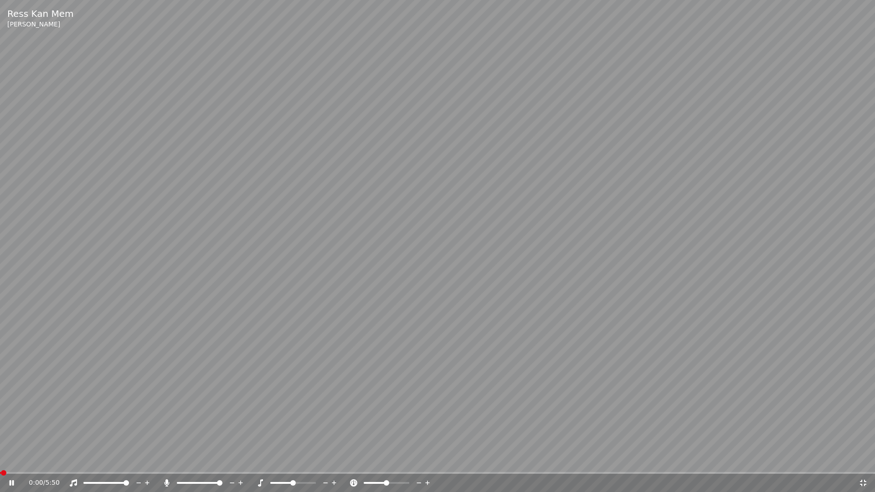
click at [862, 459] on icon at bounding box center [862, 482] width 9 height 7
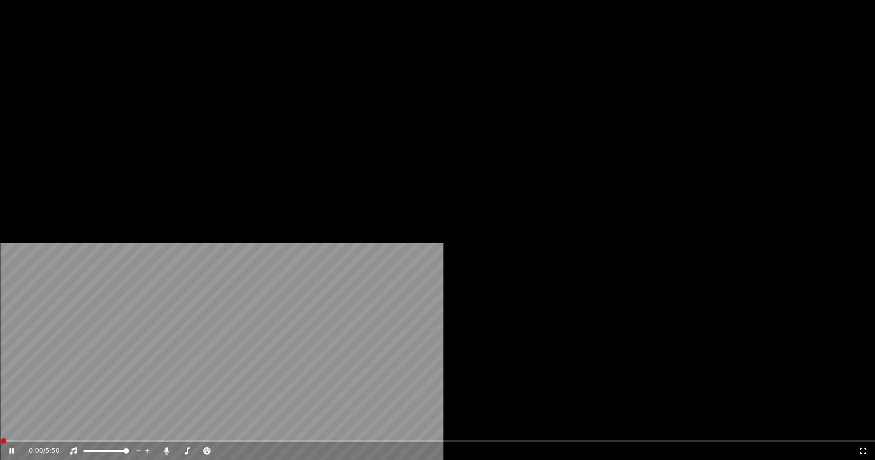
click at [29, 447] on icon at bounding box center [17, 450] width 21 height 7
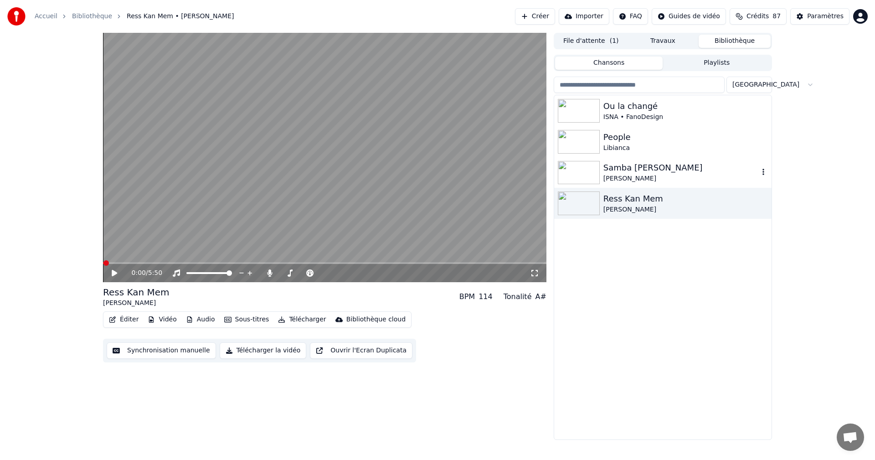
click at [633, 166] on div "Samba [PERSON_NAME]" at bounding box center [680, 167] width 155 height 13
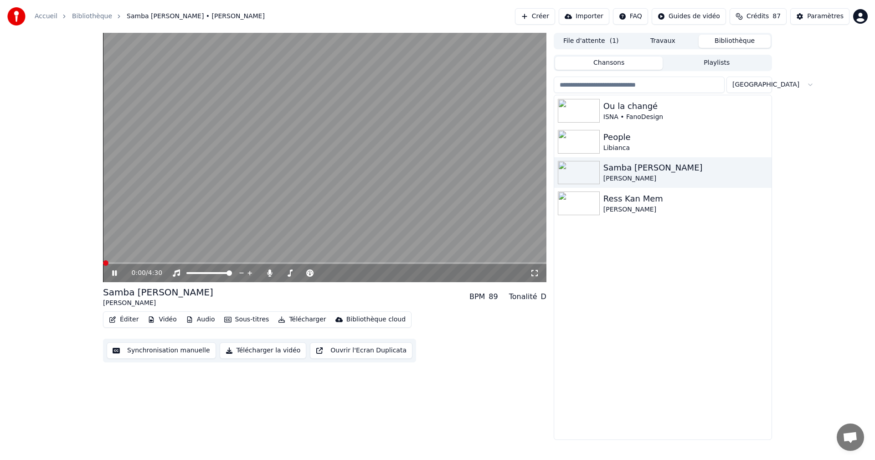
click at [112, 272] on icon at bounding box center [120, 272] width 21 height 7
click at [614, 201] on div "Ress Kan Mem" at bounding box center [680, 198] width 155 height 13
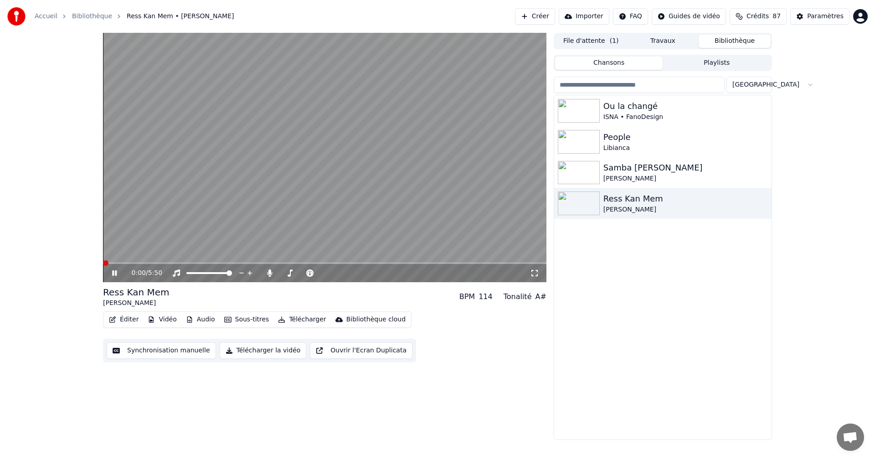
click at [114, 271] on icon at bounding box center [120, 272] width 21 height 7
click at [534, 272] on icon at bounding box center [534, 272] width 9 height 7
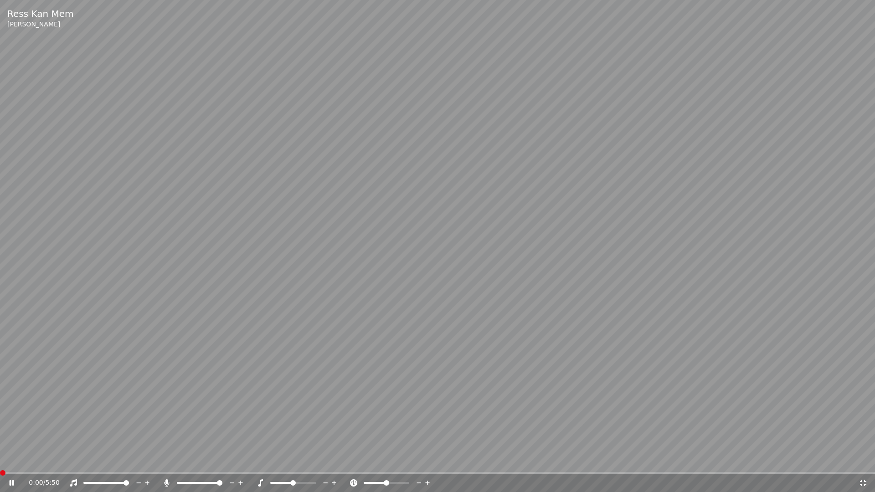
click at [865, 459] on icon at bounding box center [862, 482] width 9 height 7
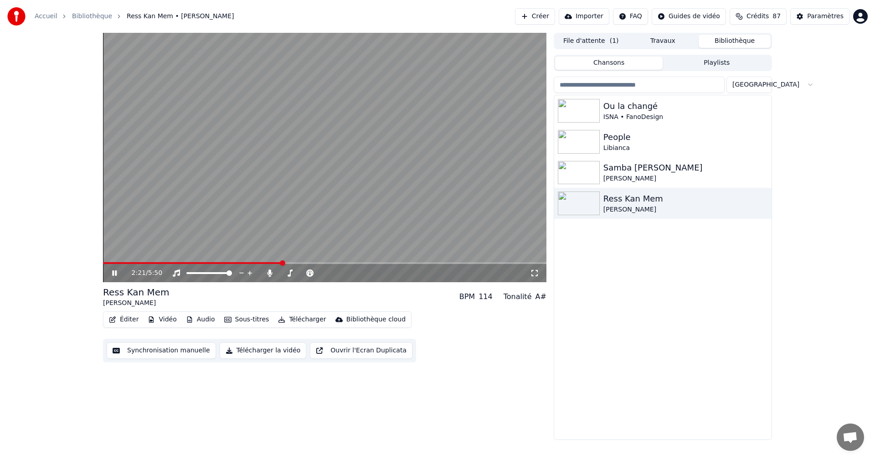
click at [114, 271] on icon at bounding box center [114, 272] width 5 height 5
click at [831, 18] on div "Paramètres" at bounding box center [825, 16] width 36 height 9
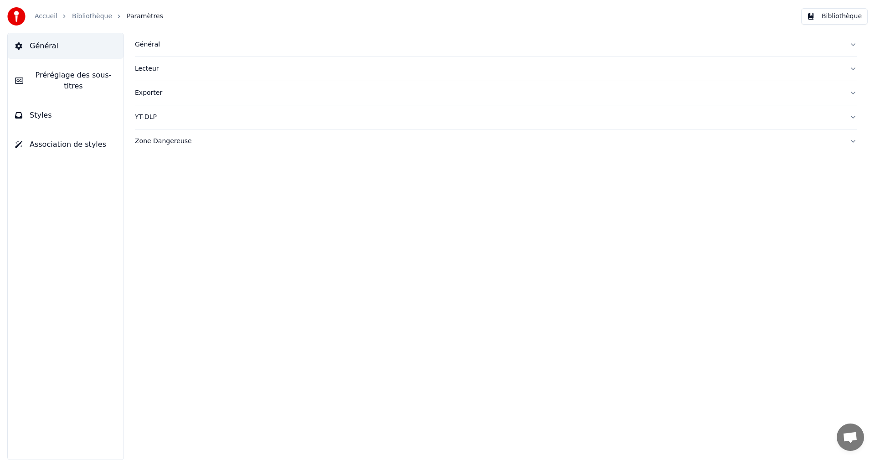
click at [100, 79] on span "Préréglage des sous-titres" at bounding box center [74, 81] width 86 height 22
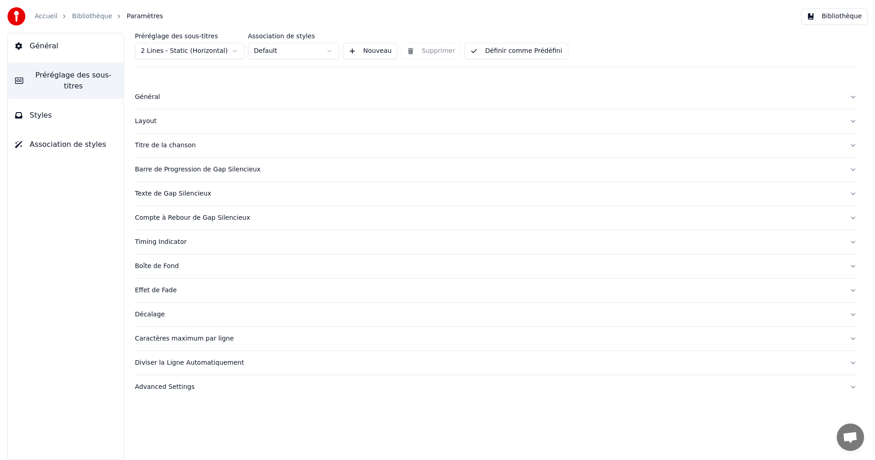
click at [157, 314] on div "Décalage" at bounding box center [488, 314] width 707 height 9
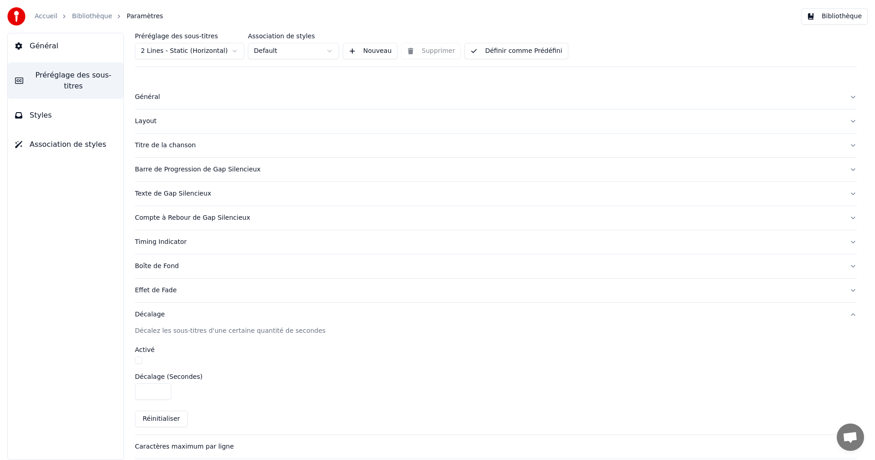
click at [139, 359] on button "button" at bounding box center [138, 359] width 7 height 7
click at [549, 52] on button "Définir comme Prédéfini" at bounding box center [515, 51] width 103 height 16
click at [838, 17] on button "Bibliothèque" at bounding box center [834, 16] width 67 height 16
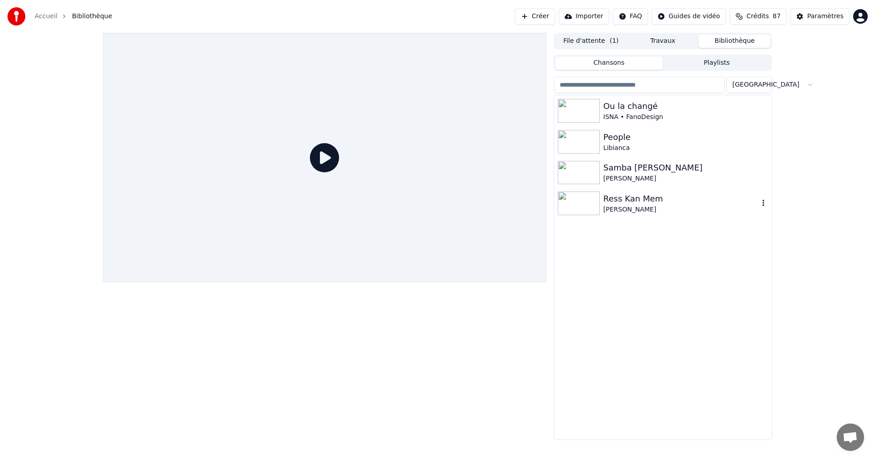
click at [599, 203] on img at bounding box center [579, 203] width 42 height 24
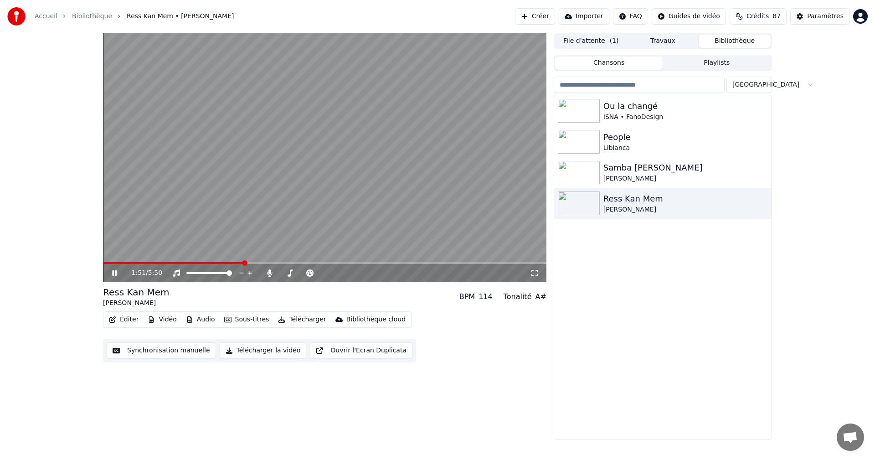
click at [537, 270] on icon at bounding box center [534, 272] width 9 height 7
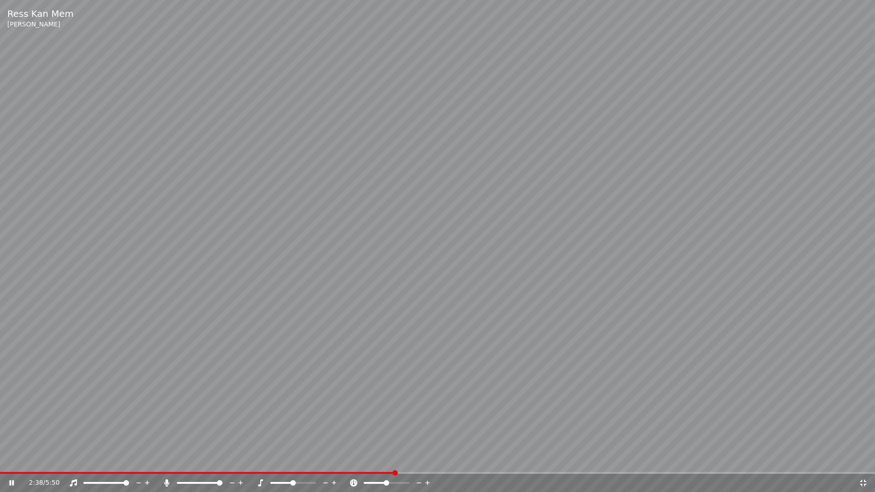
click at [862, 459] on icon at bounding box center [863, 483] width 6 height 6
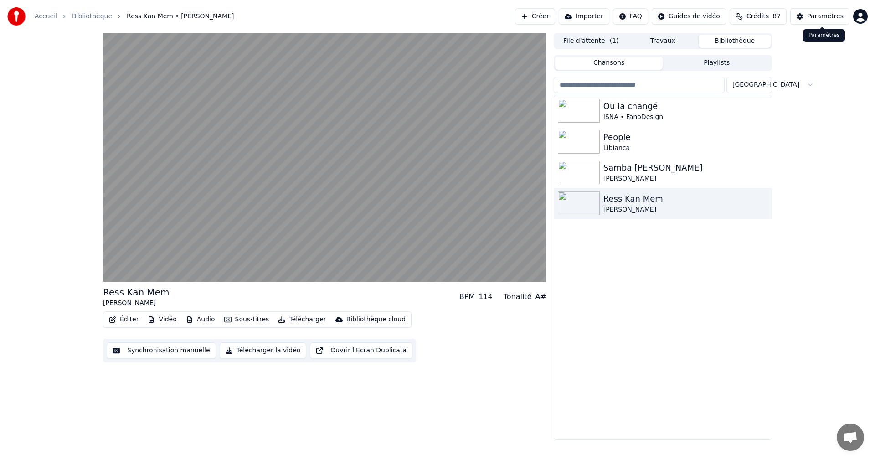
click at [831, 14] on div "Paramètres" at bounding box center [825, 16] width 36 height 9
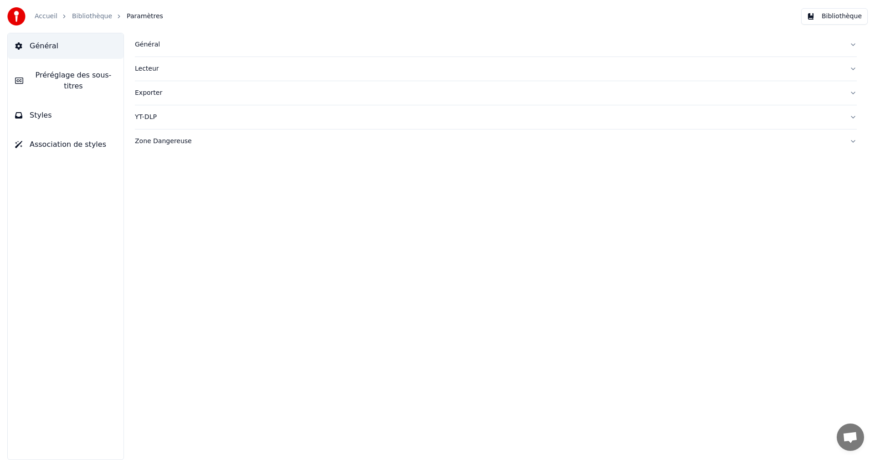
click at [91, 77] on span "Préréglage des sous-titres" at bounding box center [74, 81] width 86 height 22
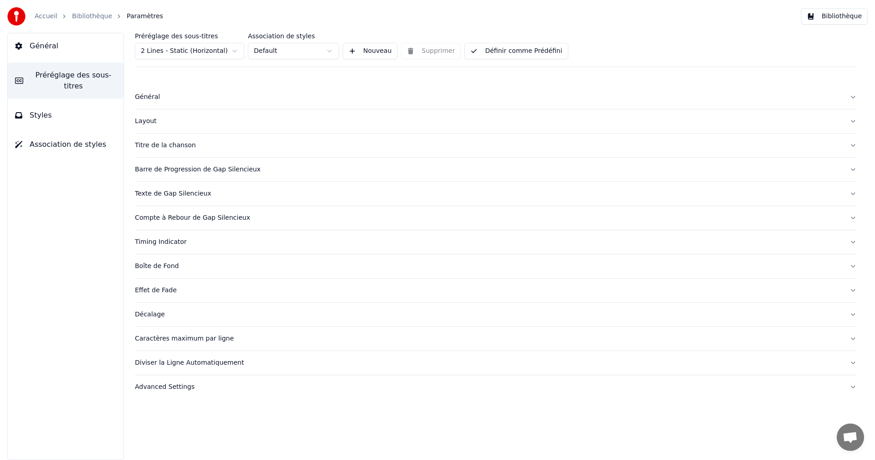
click at [155, 313] on div "Décalage" at bounding box center [488, 314] width 707 height 9
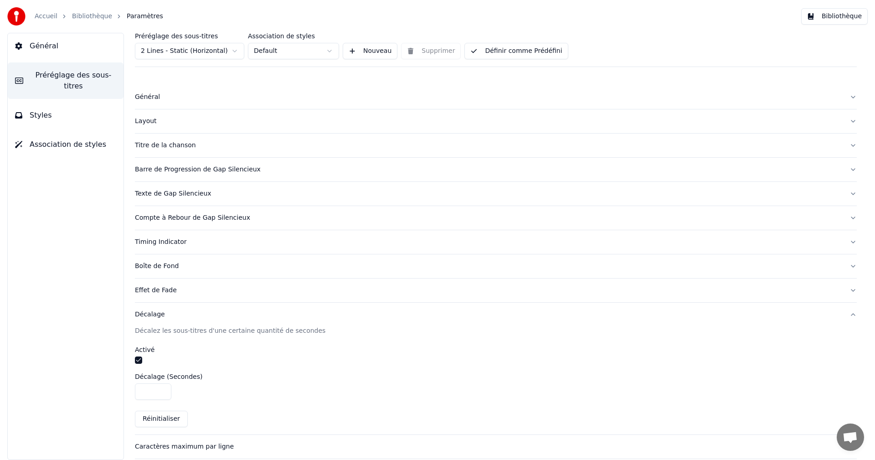
click at [151, 390] on input "****" at bounding box center [153, 391] width 36 height 16
click at [164, 414] on button "Réinitialiser" at bounding box center [161, 419] width 53 height 16
click at [154, 390] on input "****" at bounding box center [153, 391] width 36 height 16
type input "****"
click at [524, 55] on button "Définir comme Prédéfini" at bounding box center [515, 51] width 103 height 16
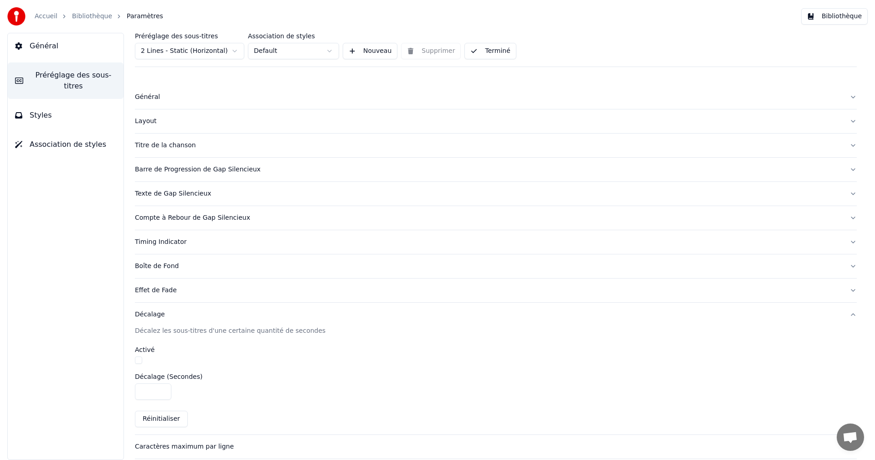
click at [849, 15] on button "Bibliothèque" at bounding box center [834, 16] width 67 height 16
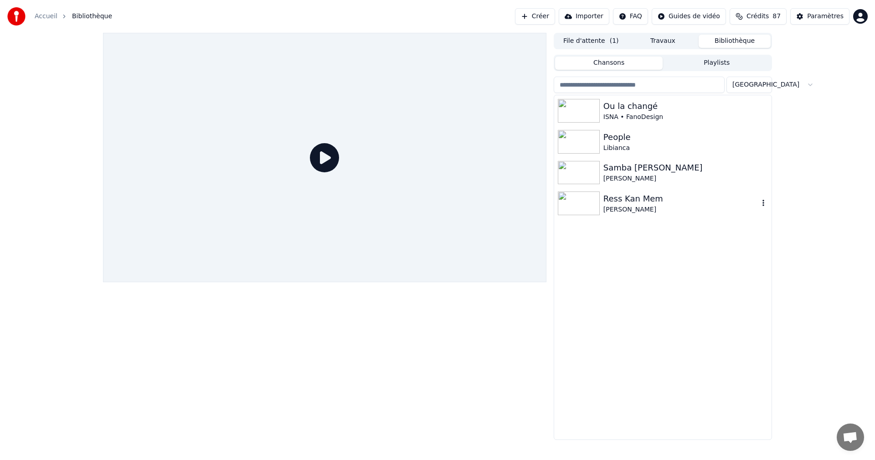
click at [626, 198] on div "Ress Kan Mem" at bounding box center [680, 198] width 155 height 13
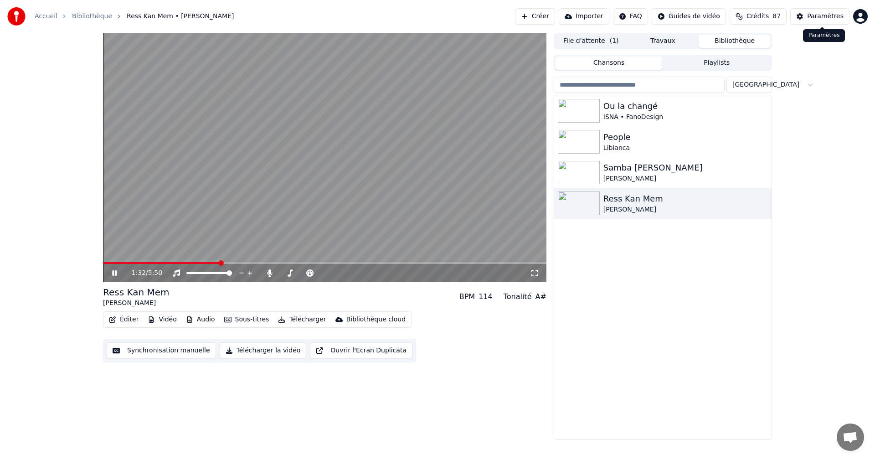
click at [824, 17] on div "Paramètres" at bounding box center [825, 16] width 36 height 9
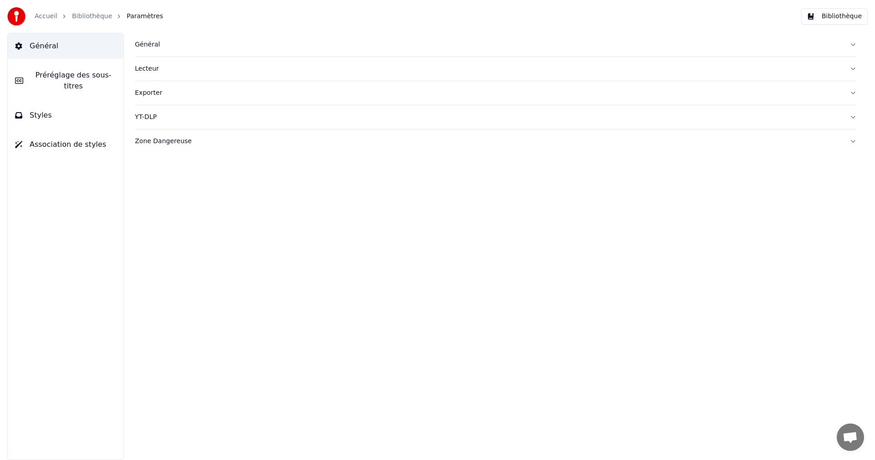
click at [82, 82] on button "Préréglage des sous-titres" at bounding box center [66, 80] width 116 height 36
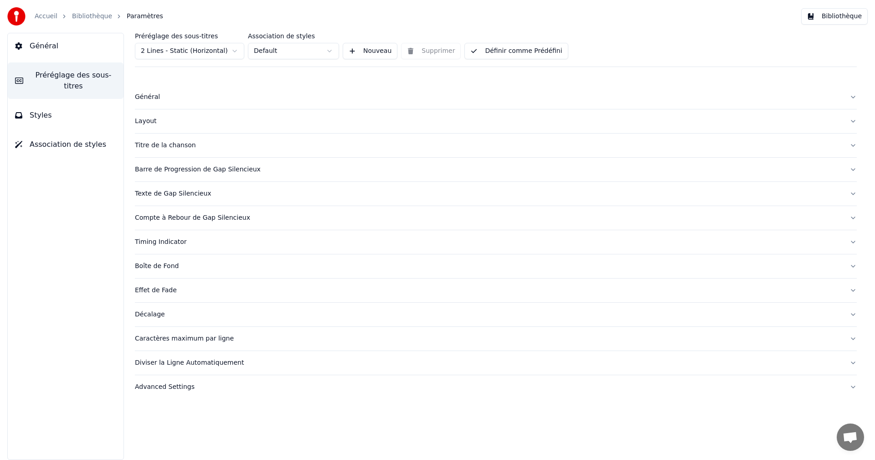
click at [148, 314] on div "Décalage" at bounding box center [488, 314] width 707 height 9
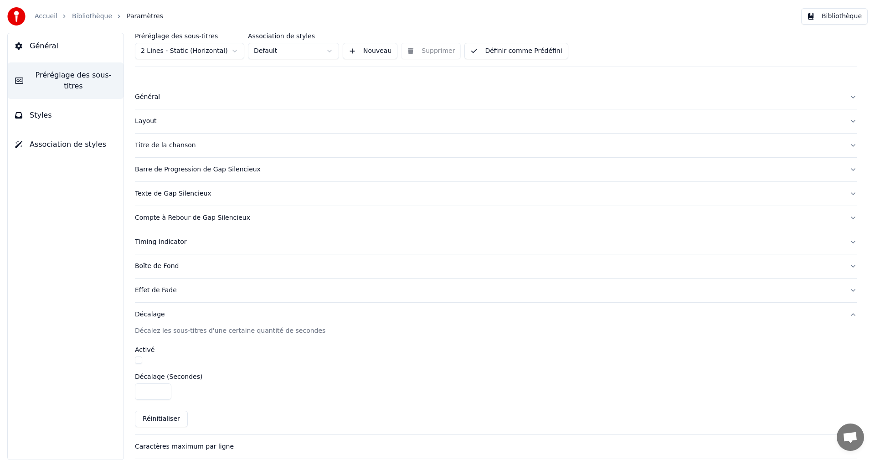
click at [144, 389] on input "*" at bounding box center [153, 391] width 36 height 16
click at [147, 390] on input "***" at bounding box center [153, 391] width 36 height 16
type input "***"
click at [138, 361] on button "button" at bounding box center [138, 359] width 7 height 7
click at [525, 51] on button "Définir comme Prédéfini" at bounding box center [515, 51] width 103 height 16
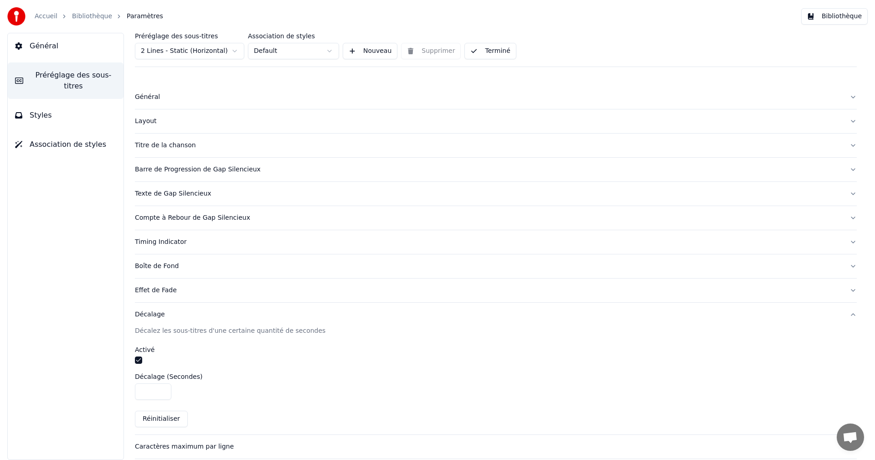
click at [827, 16] on button "Bibliothèque" at bounding box center [834, 16] width 67 height 16
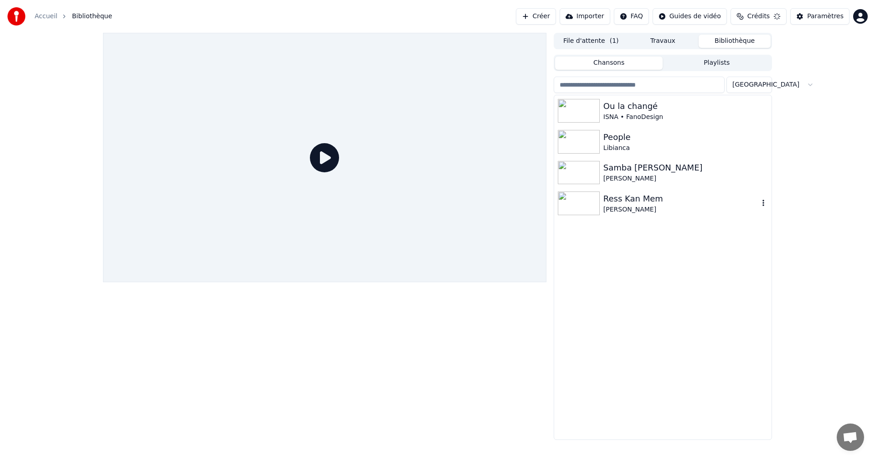
click at [621, 200] on div "Ress Kan Mem" at bounding box center [680, 198] width 155 height 13
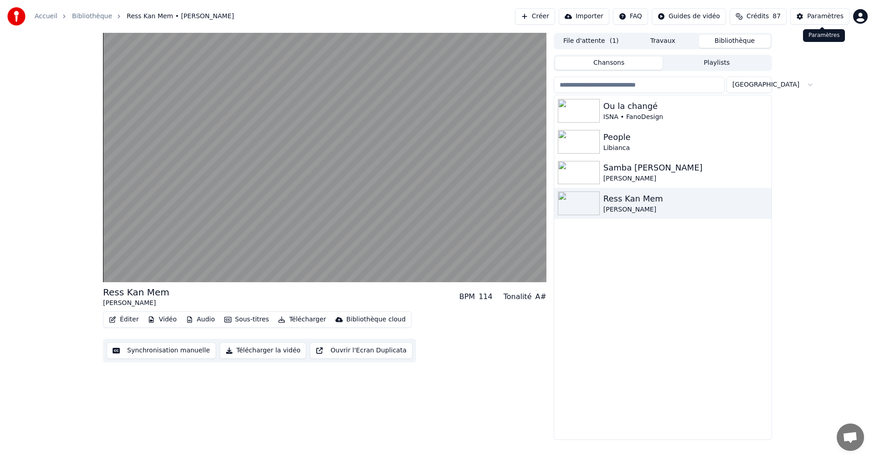
click at [822, 15] on div "Paramètres" at bounding box center [825, 16] width 36 height 9
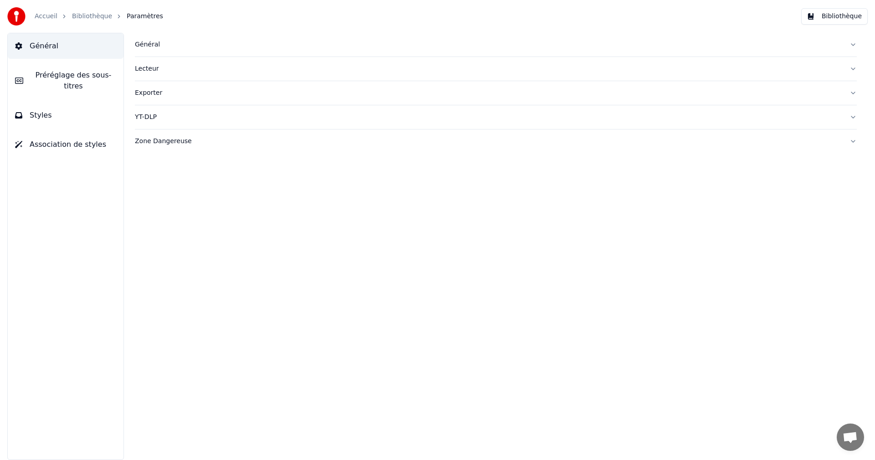
click at [63, 80] on span "Préréglage des sous-titres" at bounding box center [74, 81] width 86 height 22
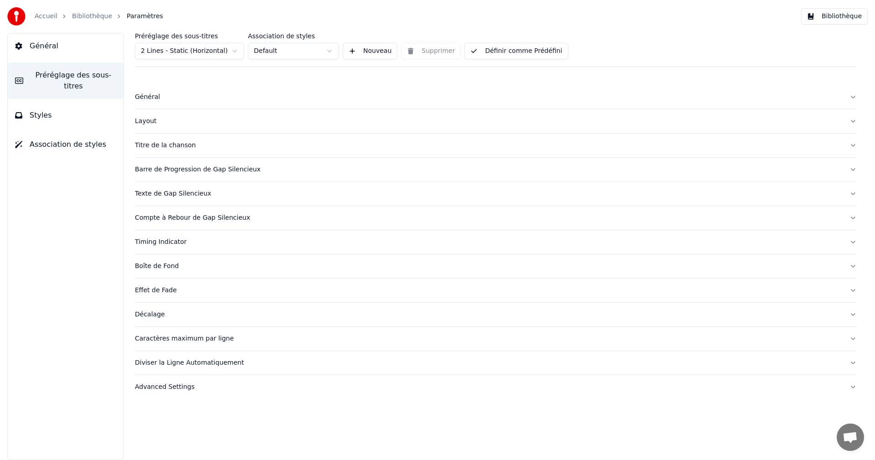
click at [154, 315] on div "Décalage" at bounding box center [488, 314] width 707 height 9
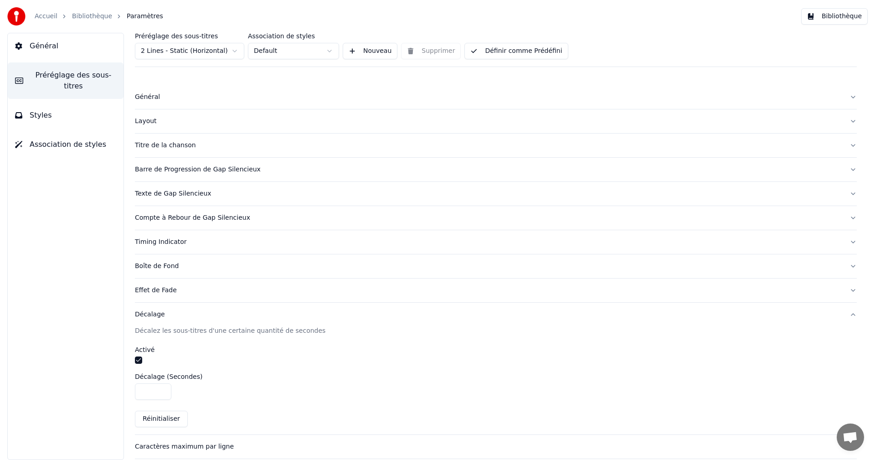
click at [140, 391] on input "***" at bounding box center [153, 391] width 36 height 16
type input "****"
click at [508, 51] on button "Définir comme Prédéfini" at bounding box center [515, 51] width 103 height 16
click at [829, 19] on button "Bibliothèque" at bounding box center [834, 16] width 67 height 16
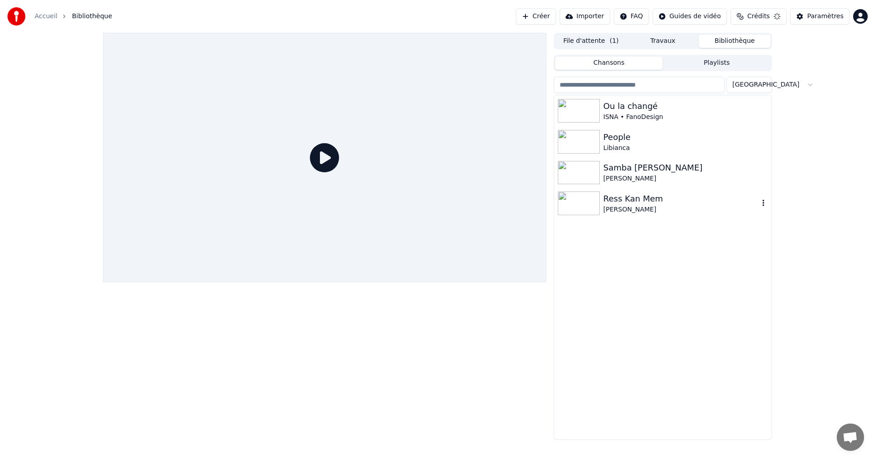
click at [614, 197] on div "Ress Kan Mem" at bounding box center [680, 198] width 155 height 13
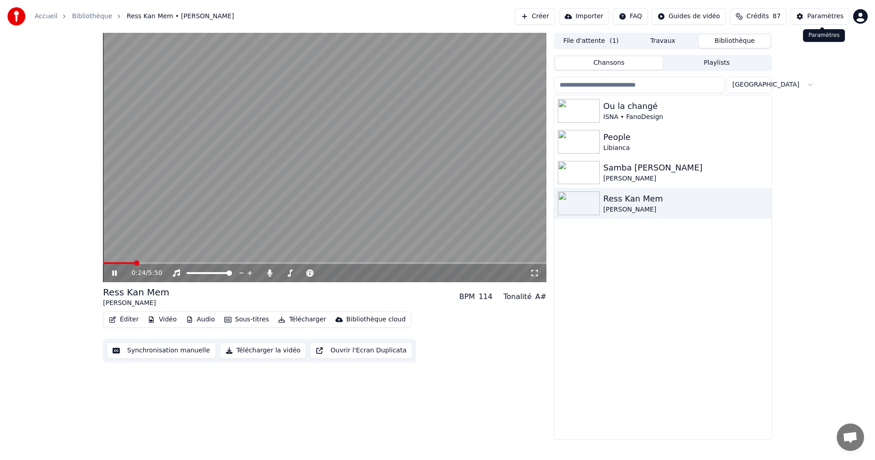
click at [830, 13] on div "Paramètres" at bounding box center [825, 16] width 36 height 9
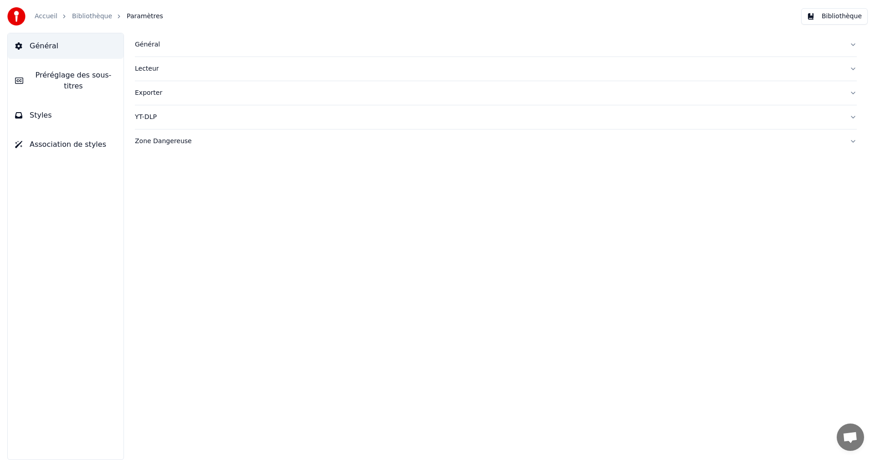
click at [97, 72] on span "Préréglage des sous-titres" at bounding box center [74, 81] width 86 height 22
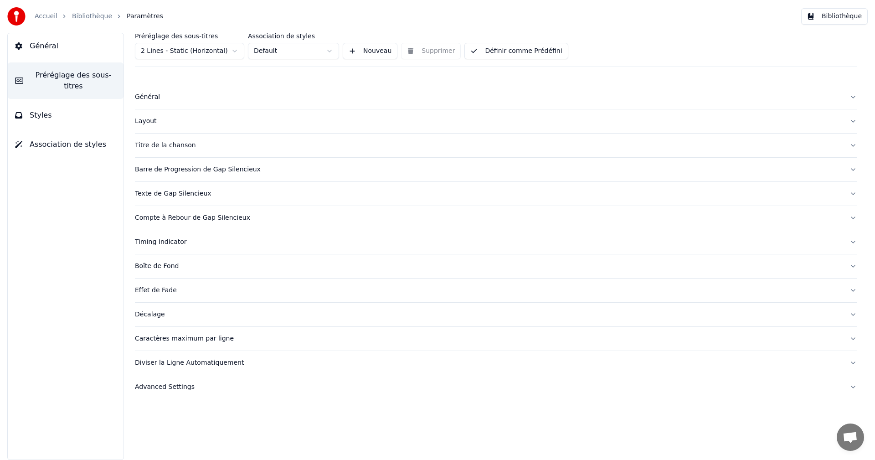
click at [158, 315] on div "Décalage" at bounding box center [488, 314] width 707 height 9
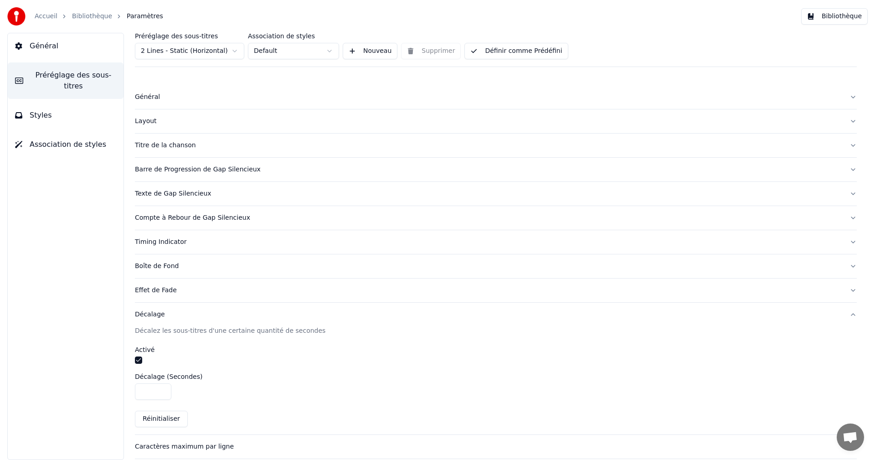
click at [151, 390] on input "****" at bounding box center [153, 391] width 36 height 16
drag, startPoint x: 142, startPoint y: 390, endPoint x: 158, endPoint y: 391, distance: 16.5
click at [158, 391] on input "****" at bounding box center [153, 391] width 36 height 16
type input "*"
click at [139, 359] on button "button" at bounding box center [138, 359] width 7 height 7
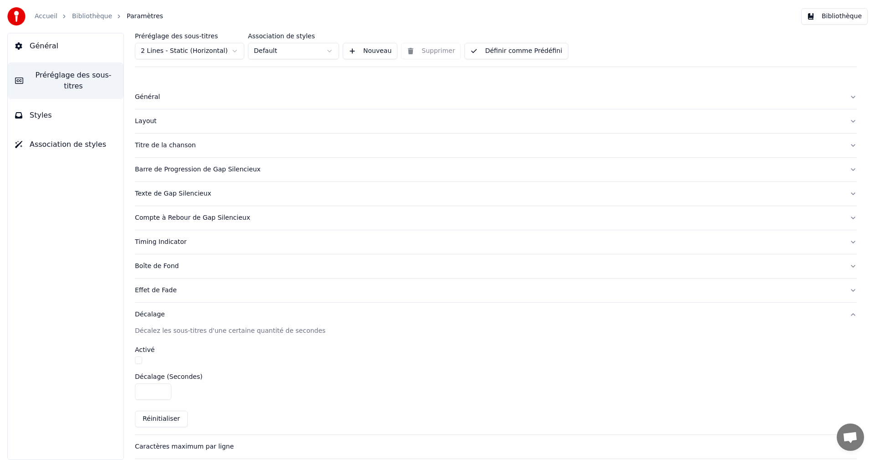
click at [529, 51] on button "Définir comme Prédéfini" at bounding box center [515, 51] width 103 height 16
click at [837, 14] on button "Bibliothèque" at bounding box center [834, 16] width 67 height 16
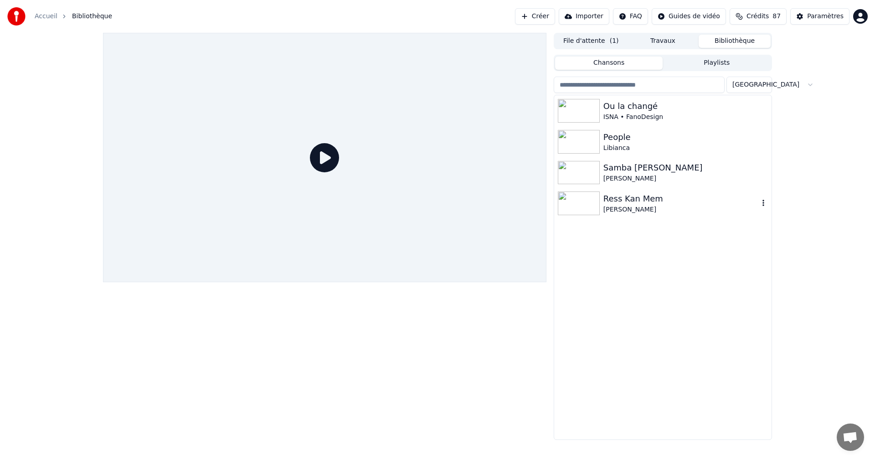
click at [648, 197] on div "Ress Kan Mem" at bounding box center [680, 198] width 155 height 13
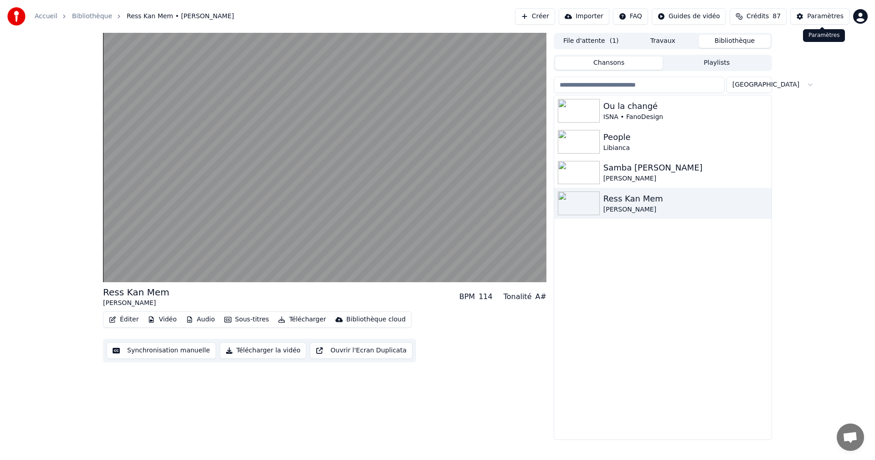
click at [835, 14] on div "Paramètres" at bounding box center [825, 16] width 36 height 9
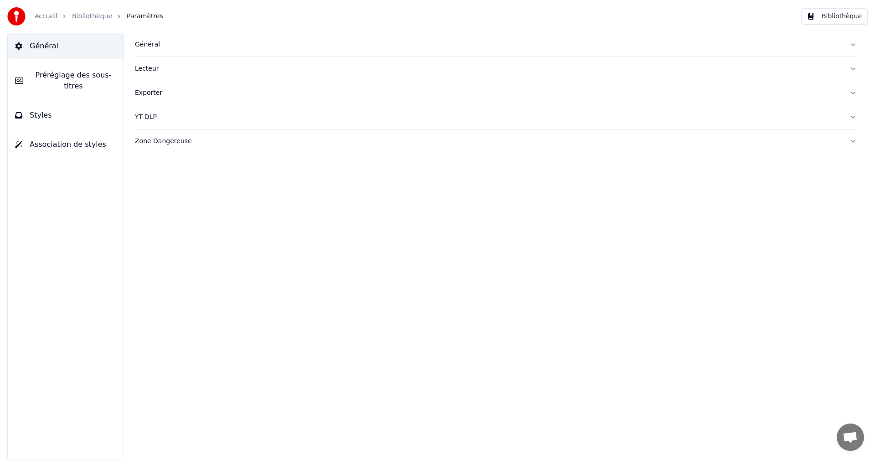
click at [47, 103] on button "Styles" at bounding box center [66, 116] width 116 height 26
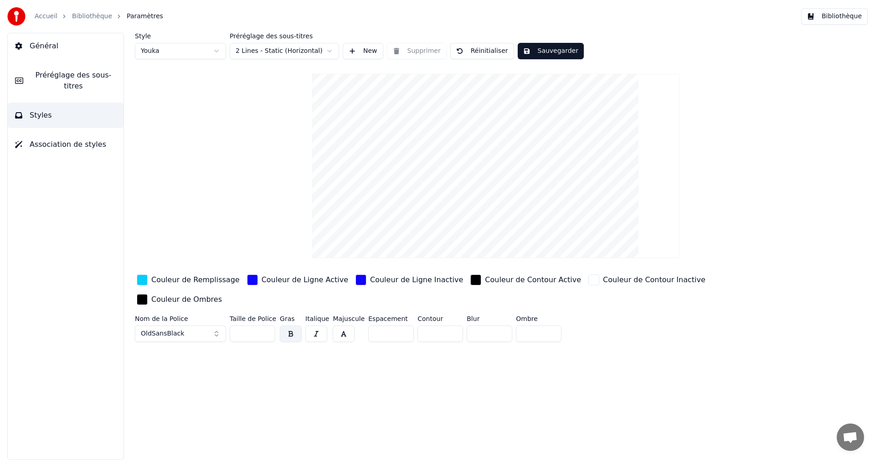
click at [73, 77] on span "Préréglage des sous-titres" at bounding box center [74, 81] width 86 height 22
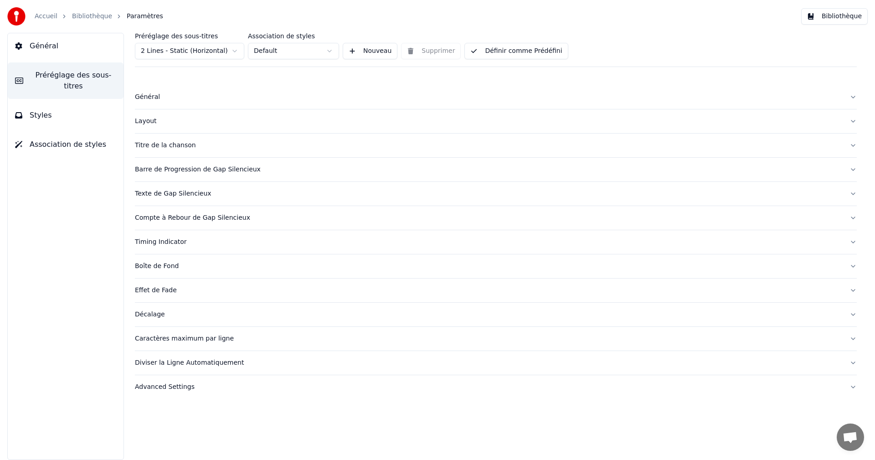
click at [155, 313] on div "Décalage" at bounding box center [488, 314] width 707 height 9
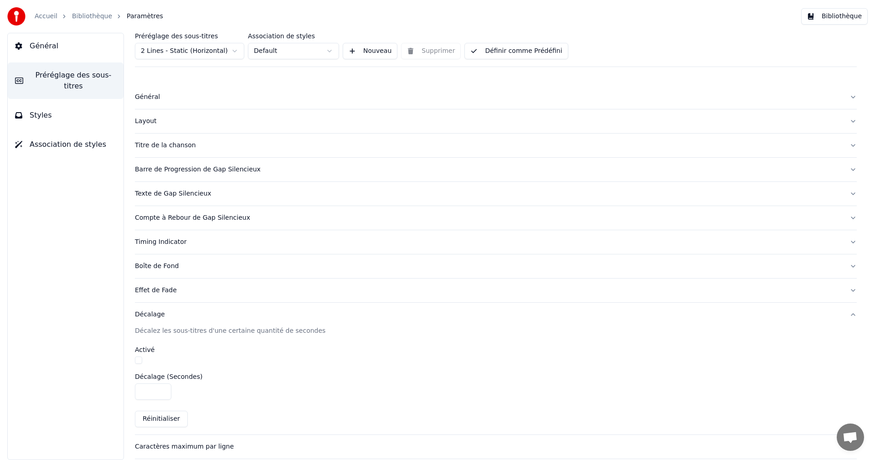
click at [139, 357] on button "button" at bounding box center [138, 359] width 7 height 7
click at [849, 18] on button "Bibliothèque" at bounding box center [834, 16] width 67 height 16
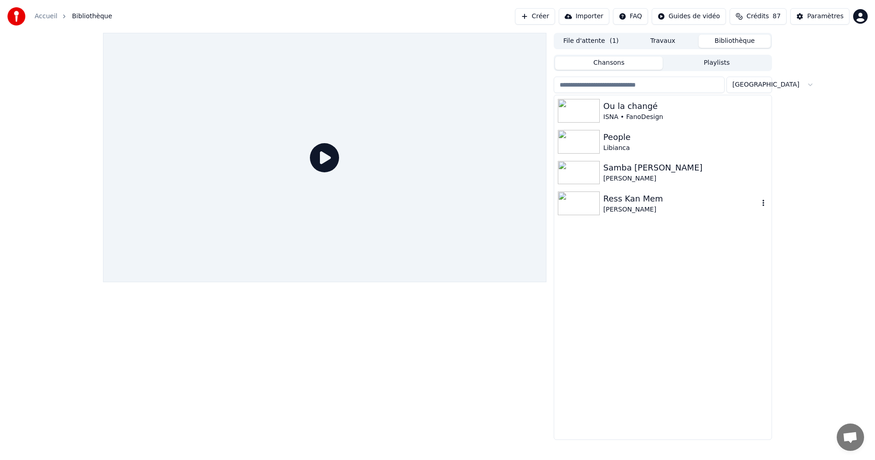
click at [624, 198] on div "Ress Kan Mem" at bounding box center [680, 198] width 155 height 13
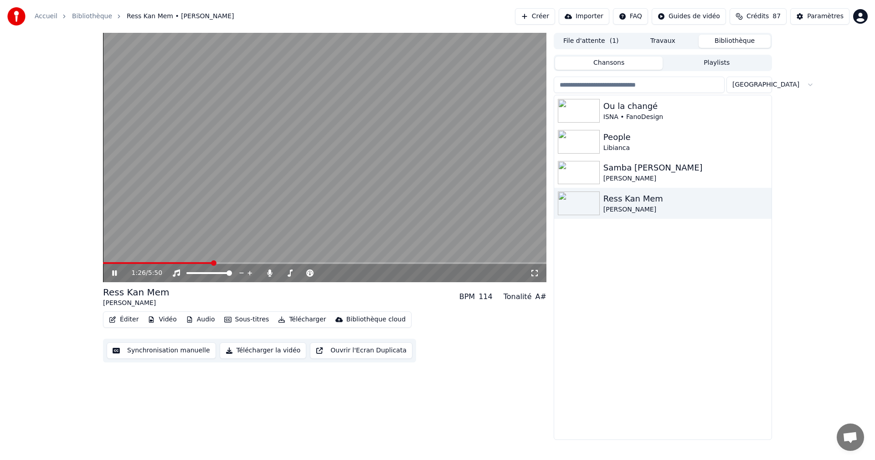
click at [115, 273] on icon at bounding box center [120, 272] width 21 height 7
